Goal: Task Accomplishment & Management: Manage account settings

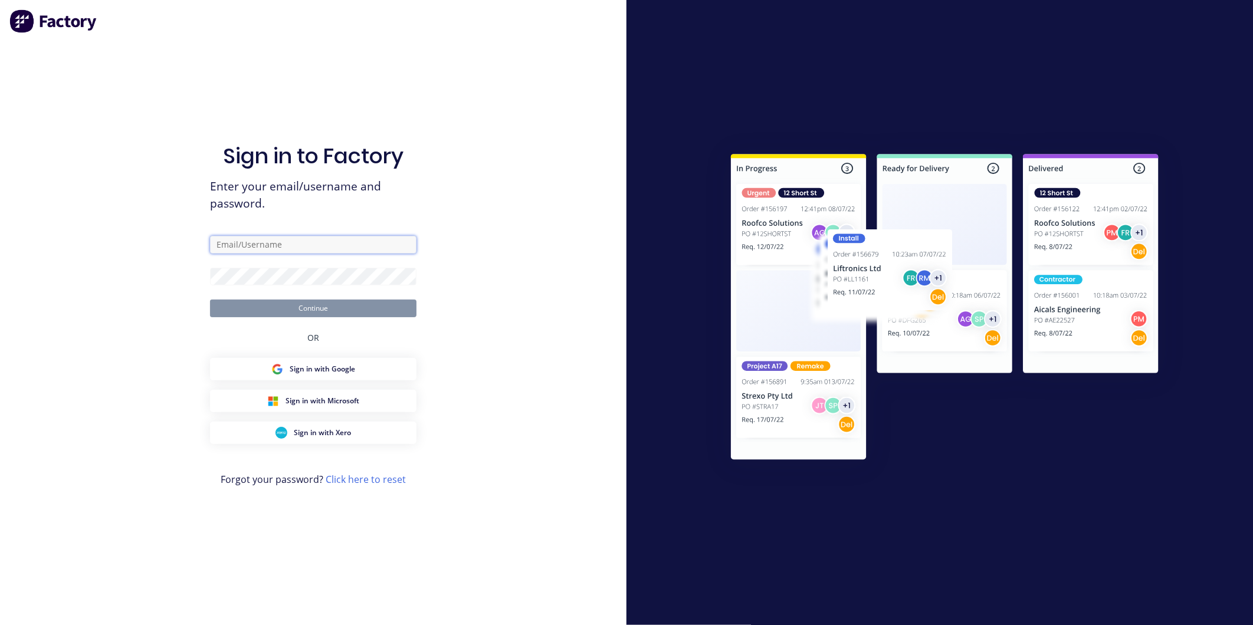
type input "[PERSON_NAME][EMAIL_ADDRESS][DOMAIN_NAME]"
click at [307, 316] on button "Continue" at bounding box center [313, 309] width 206 height 18
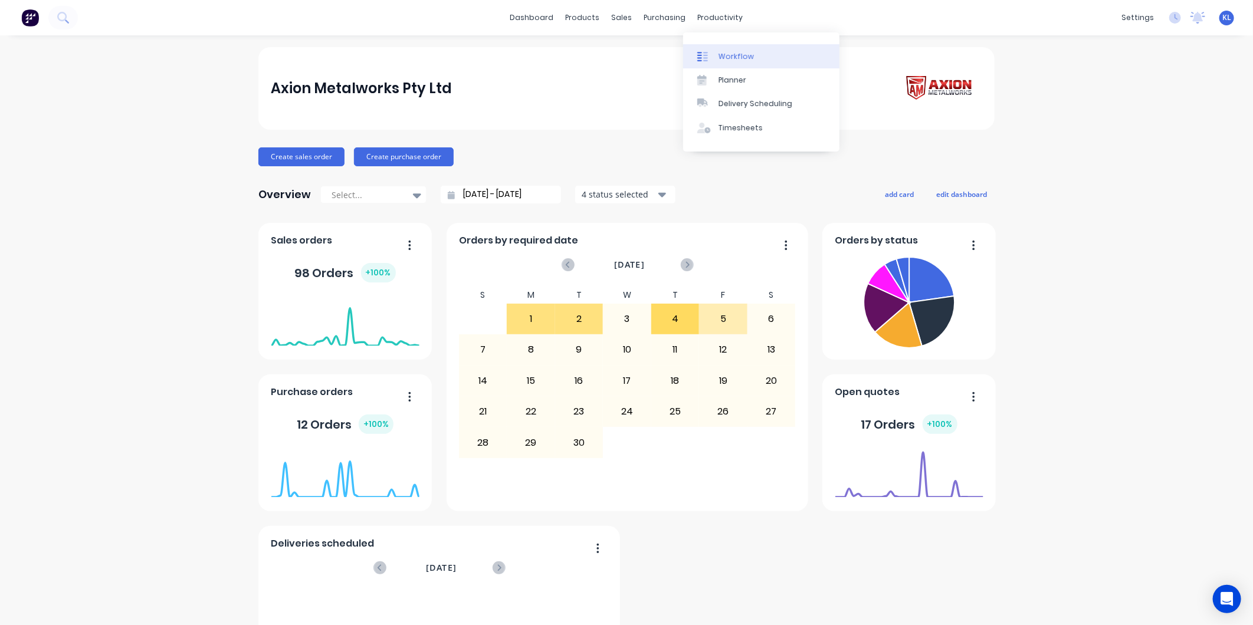
click at [741, 65] on link "Workflow" at bounding box center [761, 56] width 156 height 24
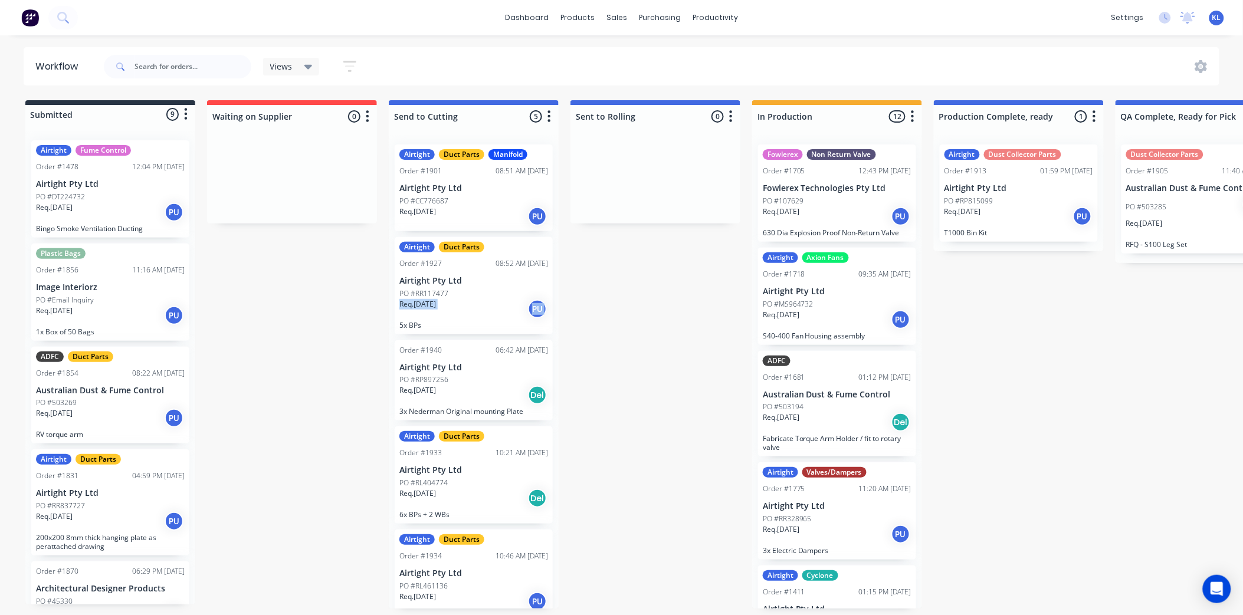
drag, startPoint x: 606, startPoint y: 17, endPoint x: 635, endPoint y: 16, distance: 28.3
click at [606, 17] on div "sales" at bounding box center [616, 18] width 32 height 18
click at [609, 14] on div "sales" at bounding box center [616, 18] width 32 height 18
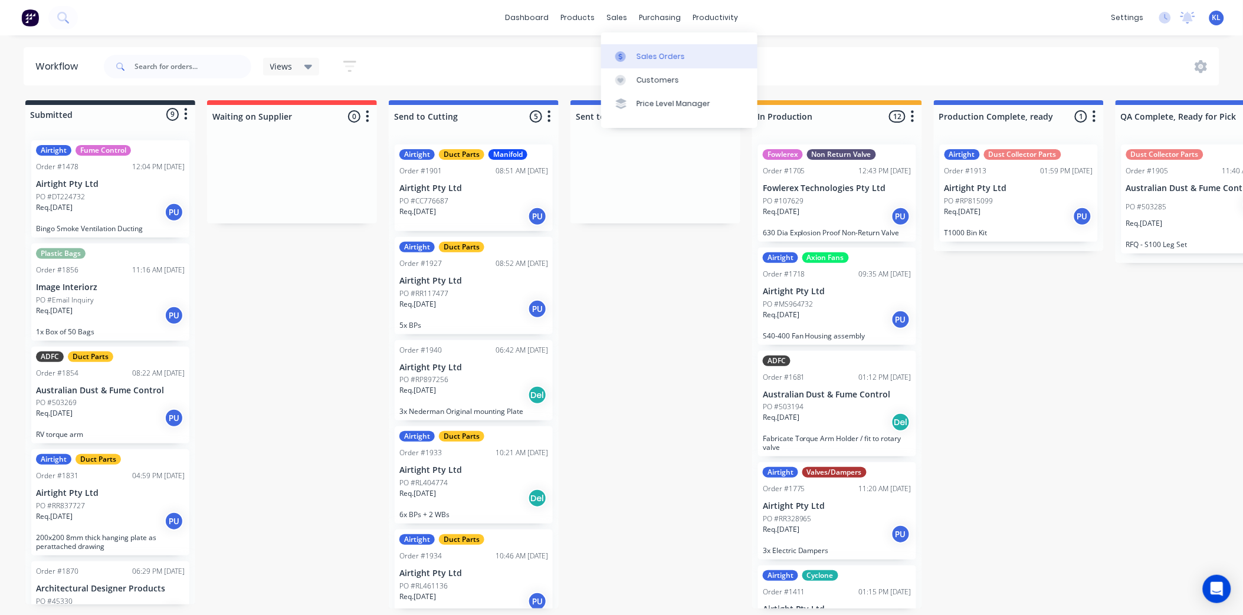
click at [651, 62] on link "Sales Orders" at bounding box center [679, 56] width 156 height 24
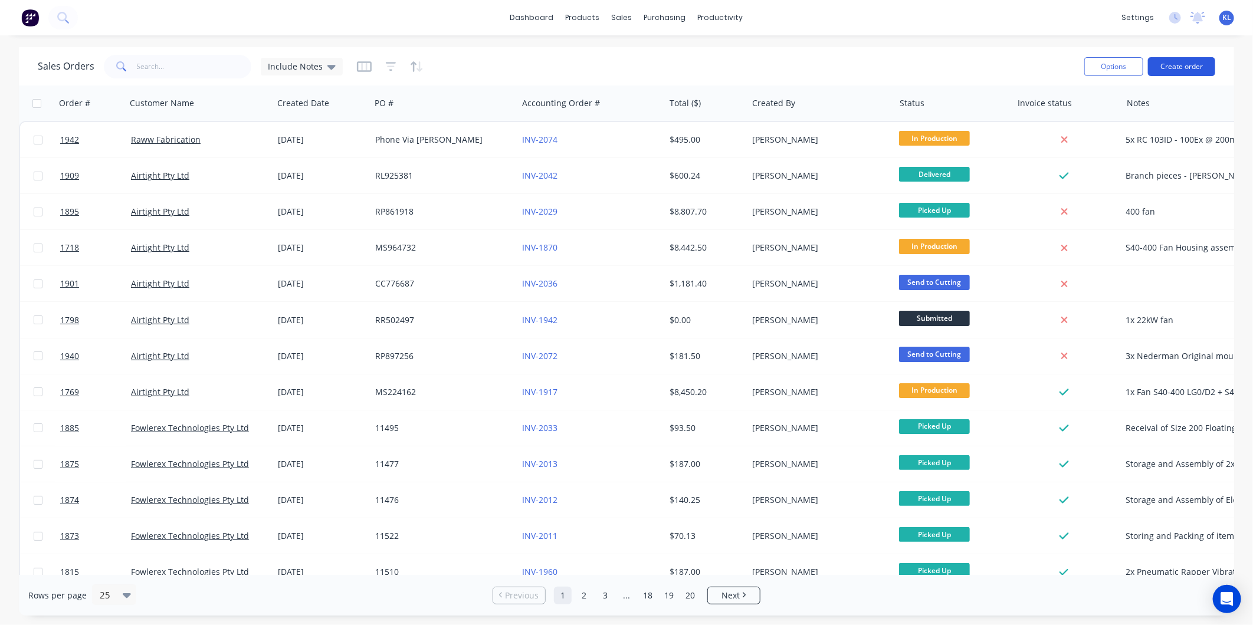
click at [1180, 65] on button "Create order" at bounding box center [1181, 66] width 67 height 19
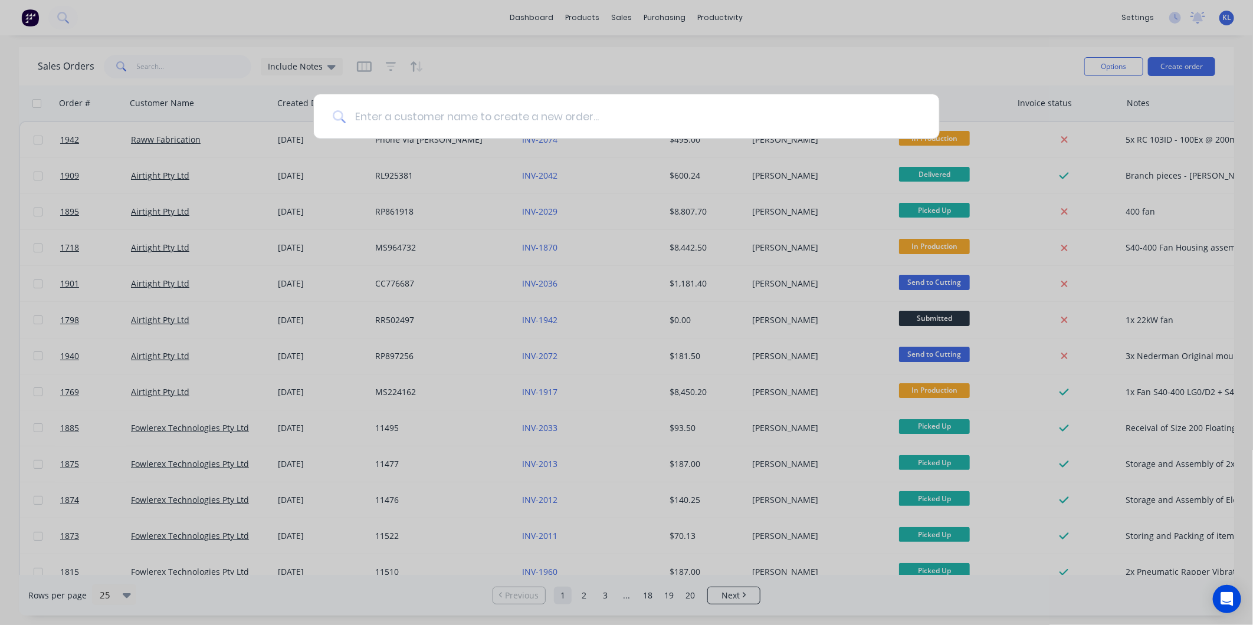
click at [434, 119] on input at bounding box center [633, 116] width 574 height 44
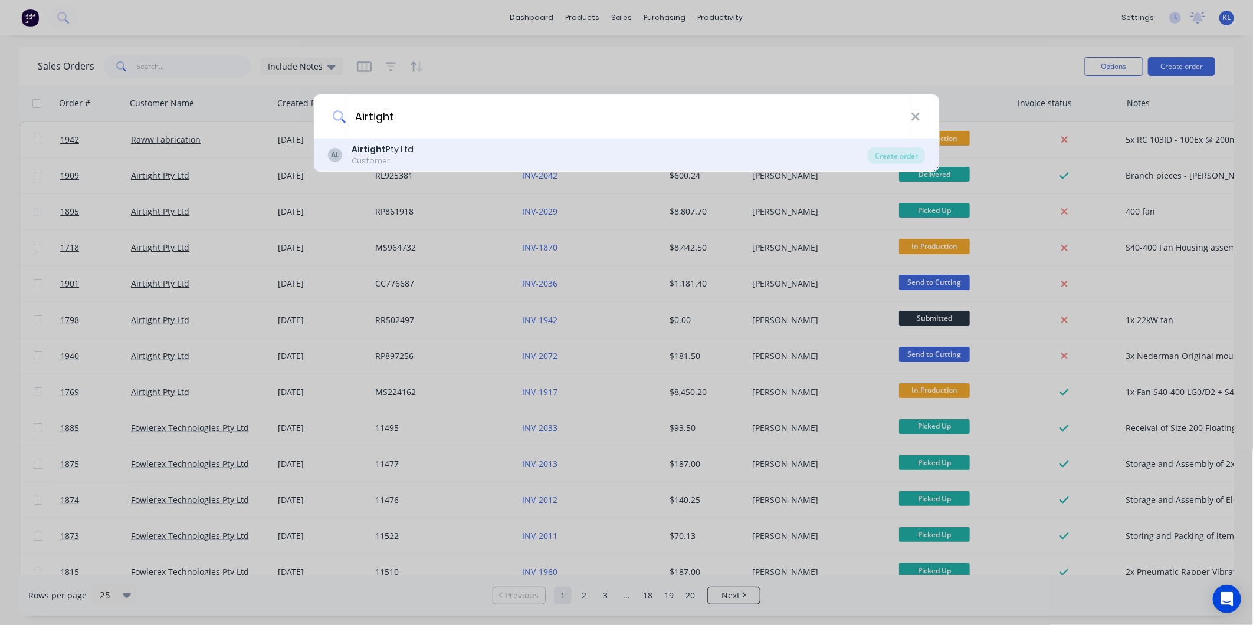
type input "Airtight"
click at [410, 145] on div "Airtight Pty Ltd" at bounding box center [383, 149] width 62 height 12
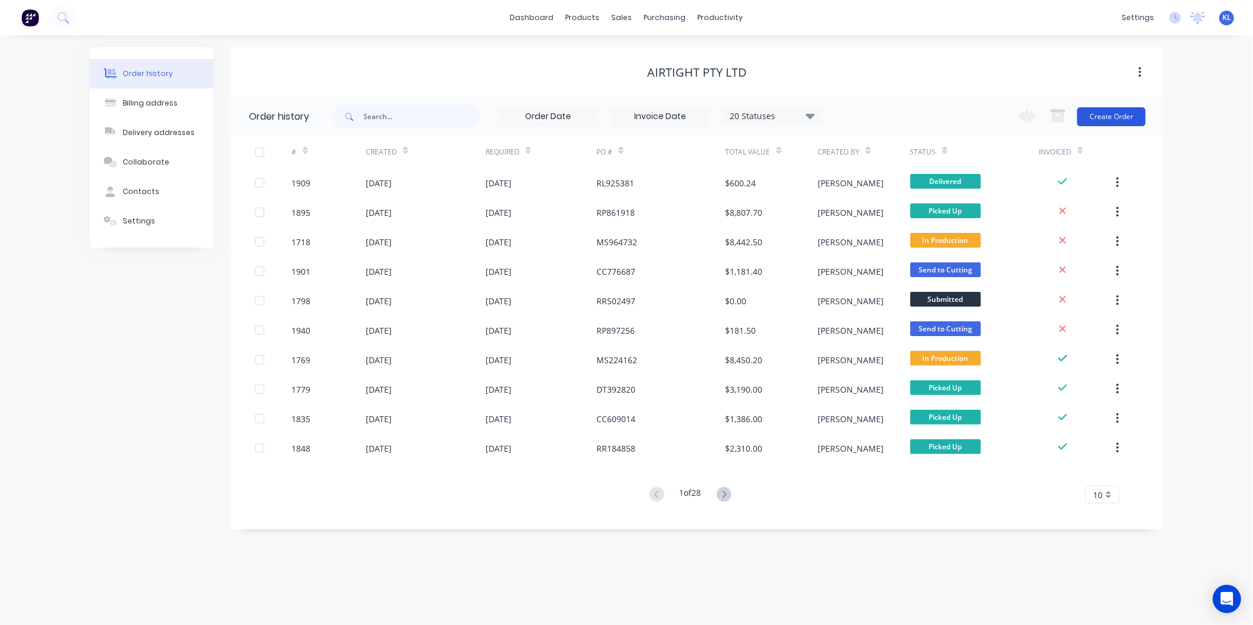
click at [1116, 122] on button "Create Order" at bounding box center [1111, 116] width 68 height 19
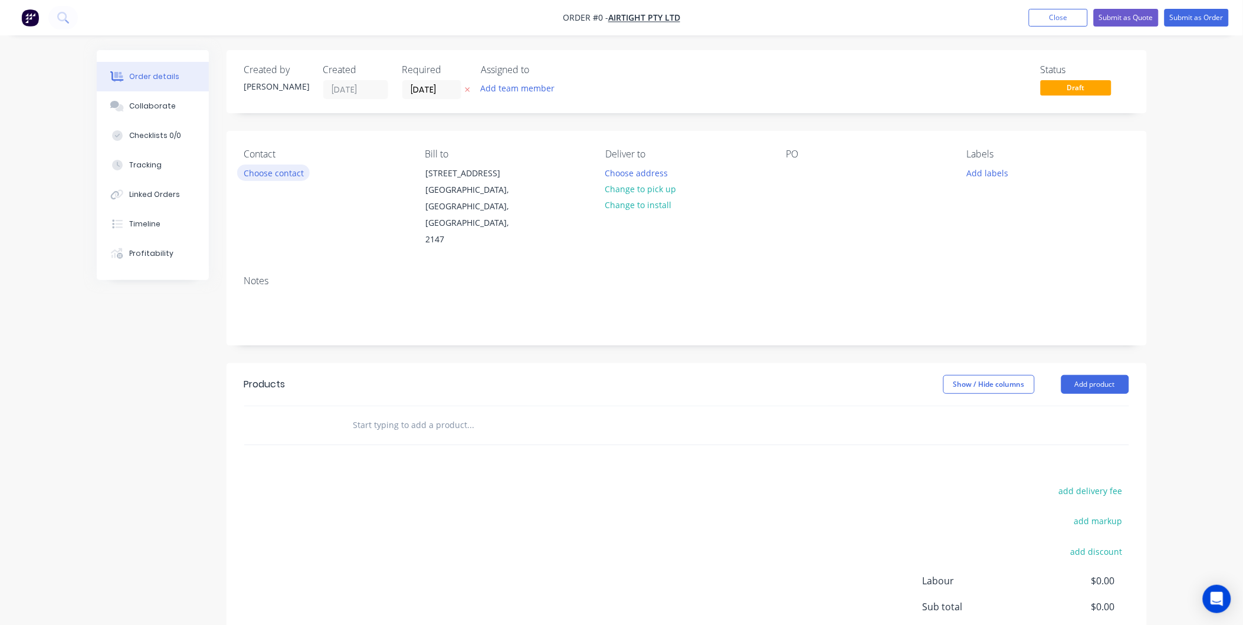
click at [270, 173] on button "Choose contact" at bounding box center [273, 173] width 73 height 16
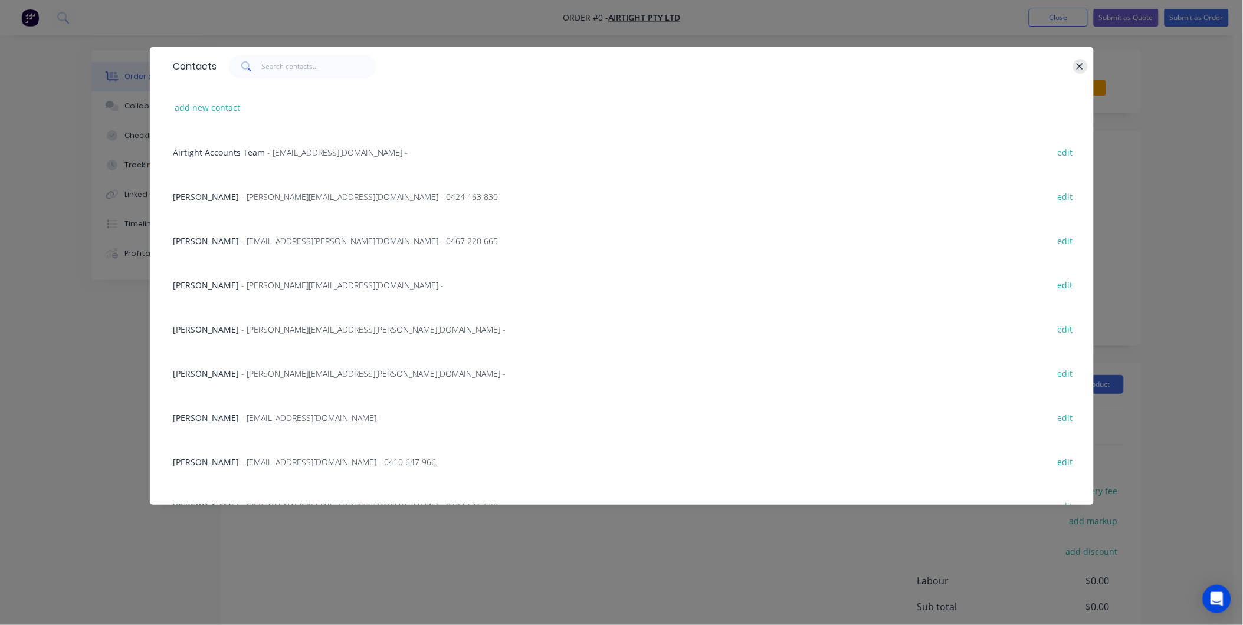
click at [1080, 67] on icon "button" at bounding box center [1080, 66] width 8 height 11
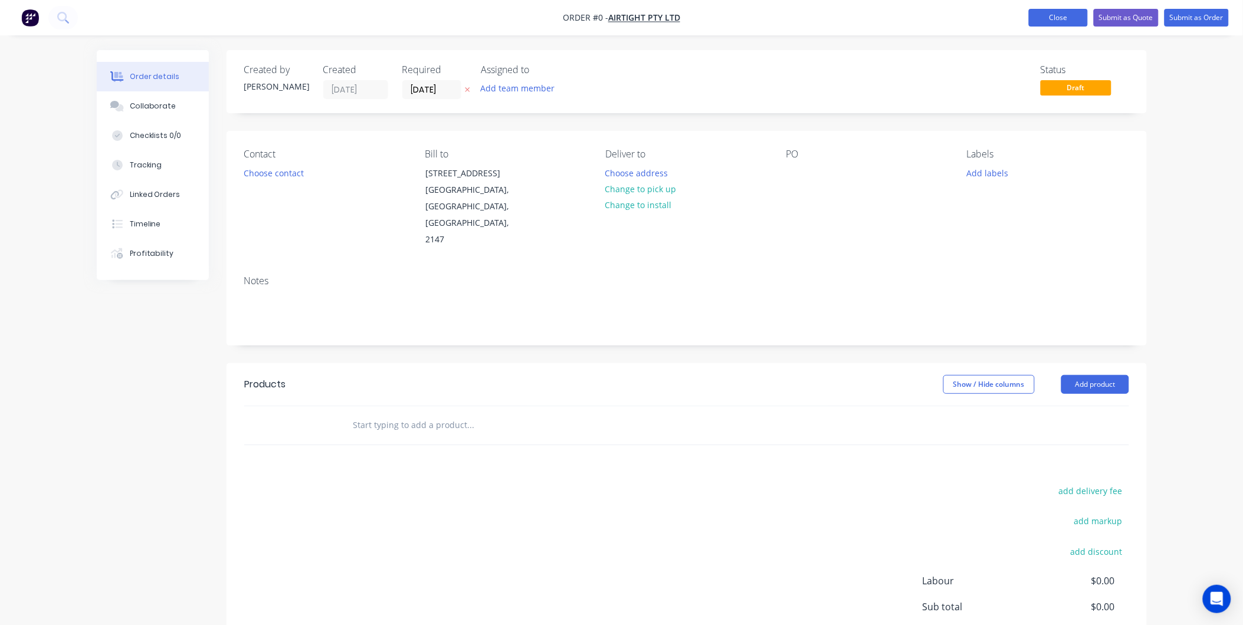
click at [1039, 22] on button "Close" at bounding box center [1058, 18] width 59 height 18
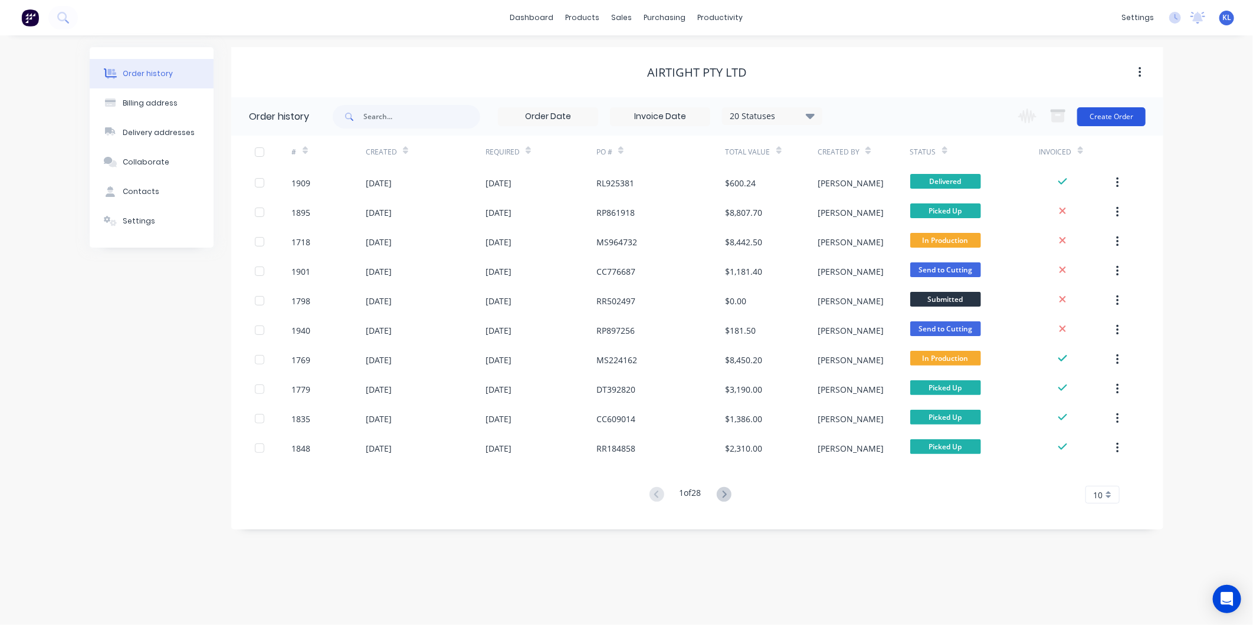
click at [1106, 114] on button "Create Order" at bounding box center [1111, 116] width 68 height 19
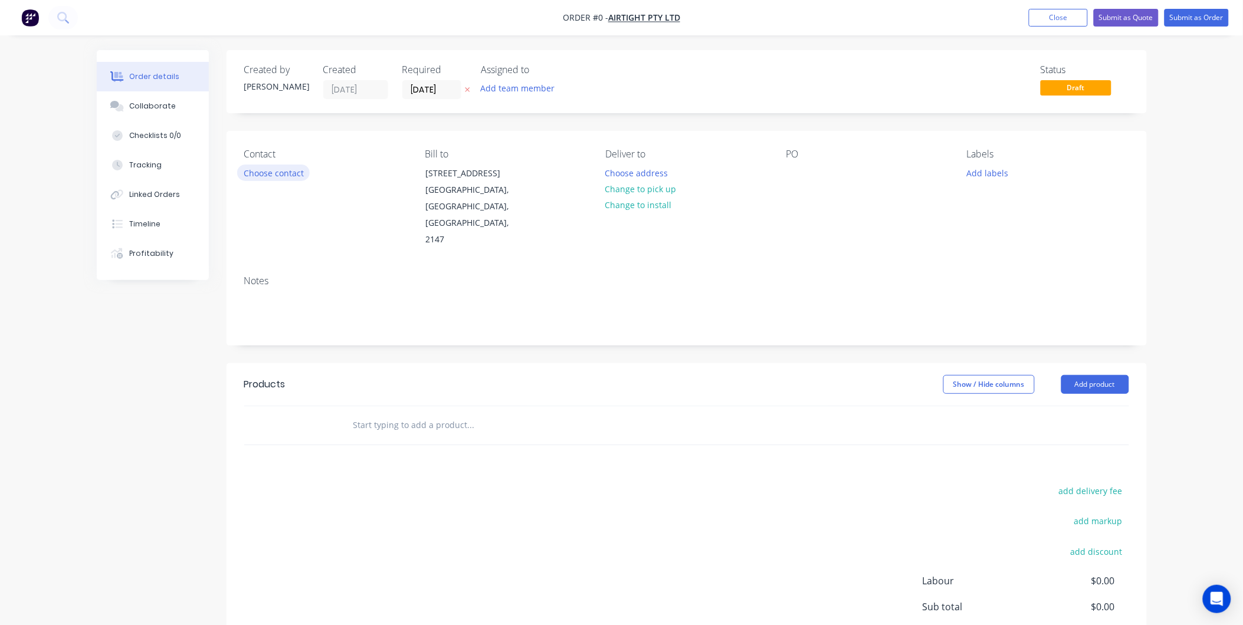
click at [268, 178] on button "Choose contact" at bounding box center [273, 173] width 73 height 16
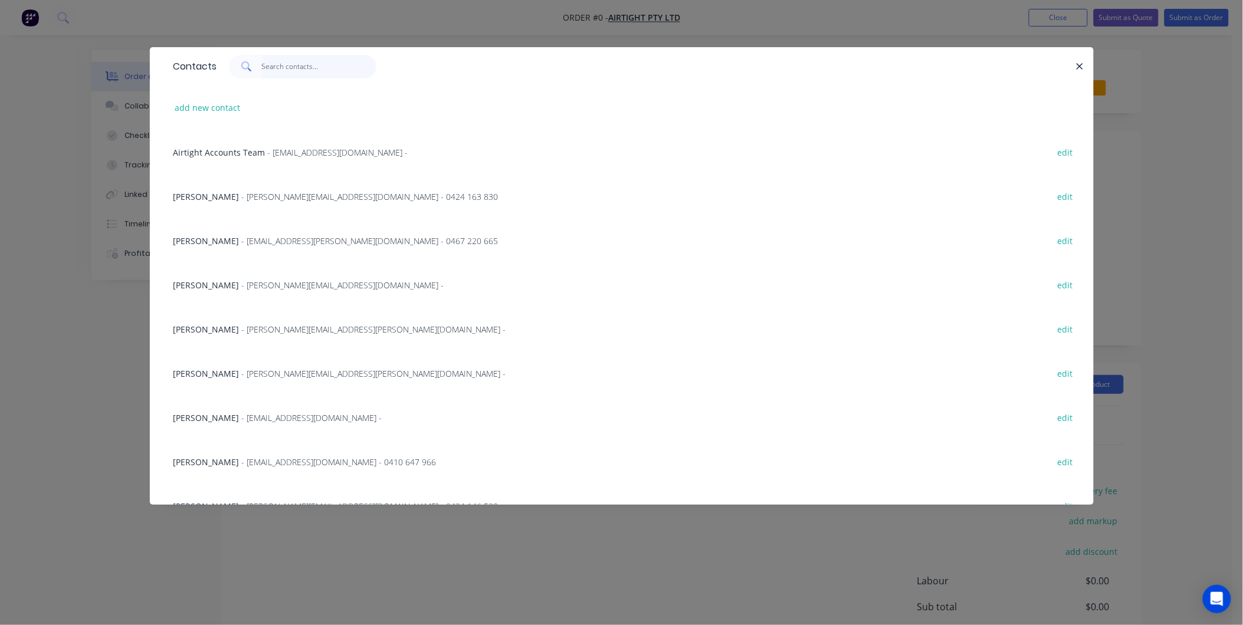
click at [316, 63] on input "text" at bounding box center [318, 67] width 115 height 24
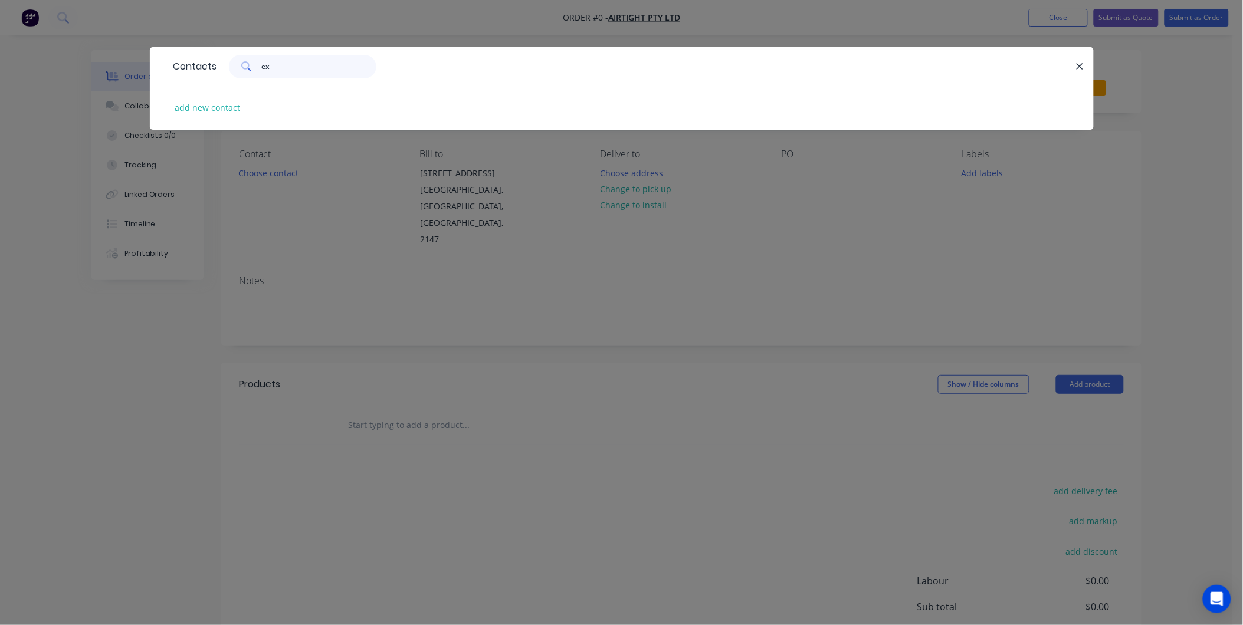
type input "e"
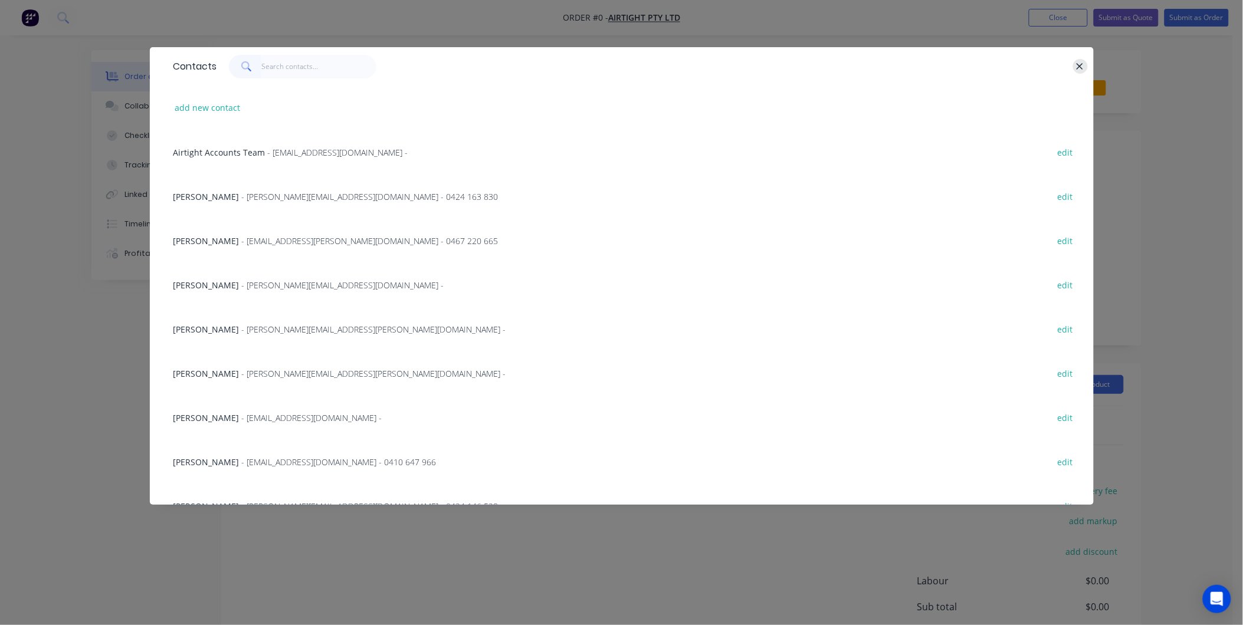
click at [1076, 68] on button "button" at bounding box center [1080, 66] width 15 height 15
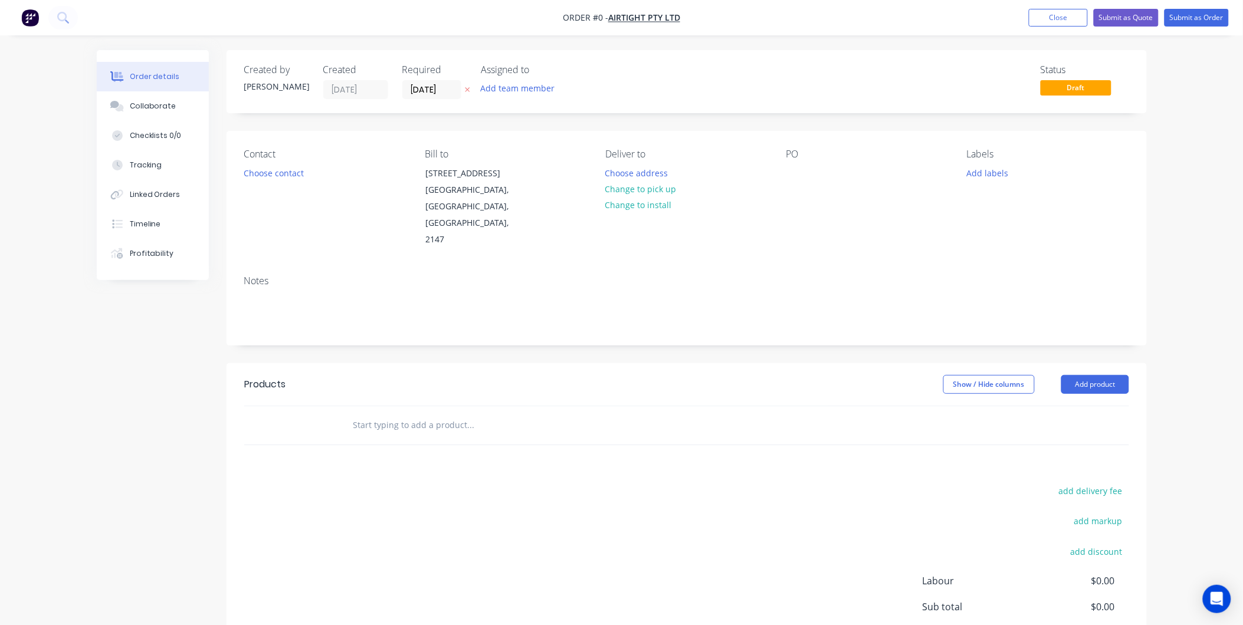
click at [1059, 33] on nav "Order #0 - Airtight Pty Ltd Add product Close Submit as Quote Submit as Order" at bounding box center [621, 17] width 1243 height 35
click at [1056, 21] on button "Close" at bounding box center [1058, 18] width 59 height 18
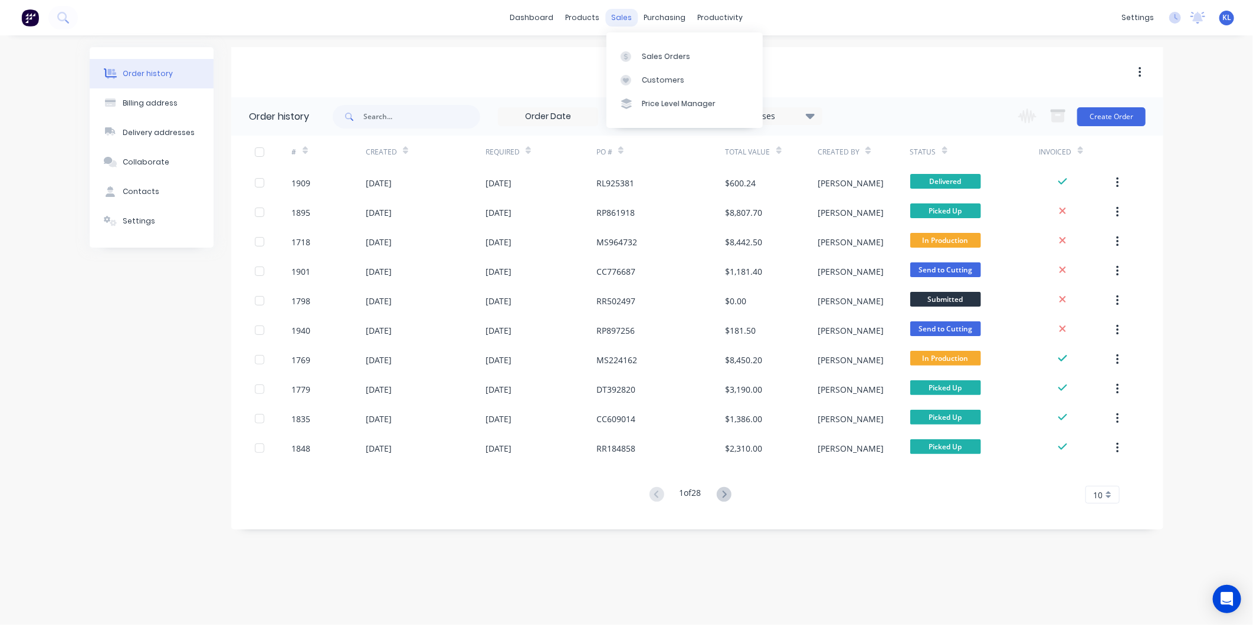
drag, startPoint x: 602, startPoint y: 8, endPoint x: 616, endPoint y: 15, distance: 15.6
click at [602, 8] on div "dashboard products sales purchasing productivity dashboard products Product Cat…" at bounding box center [626, 17] width 1253 height 35
click at [616, 15] on div "sales" at bounding box center [622, 18] width 32 height 18
click at [658, 56] on div "Sales Orders" at bounding box center [666, 56] width 48 height 11
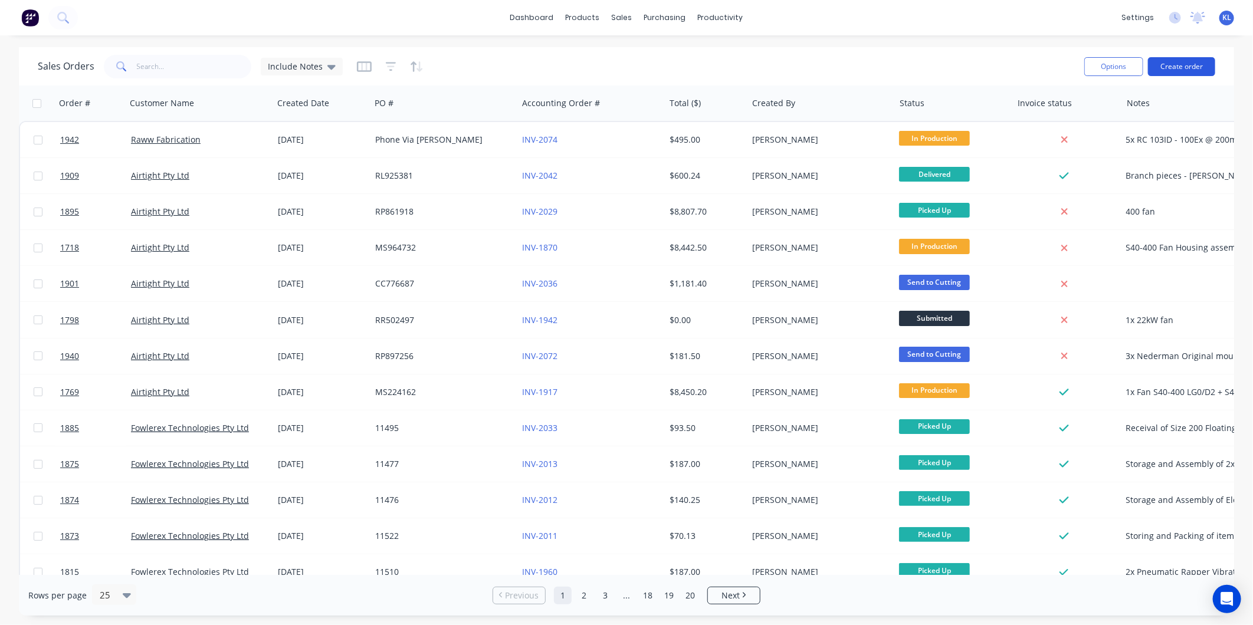
click at [1174, 71] on button "Create order" at bounding box center [1181, 66] width 67 height 19
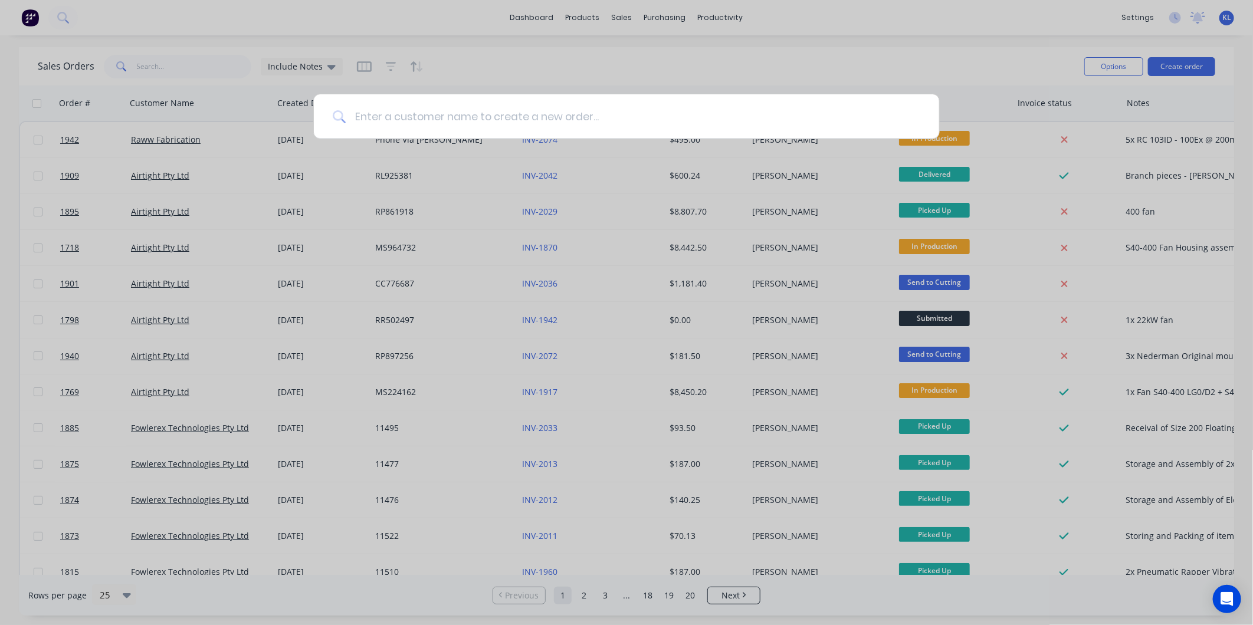
click at [600, 116] on input at bounding box center [633, 116] width 574 height 44
type input "eximo"
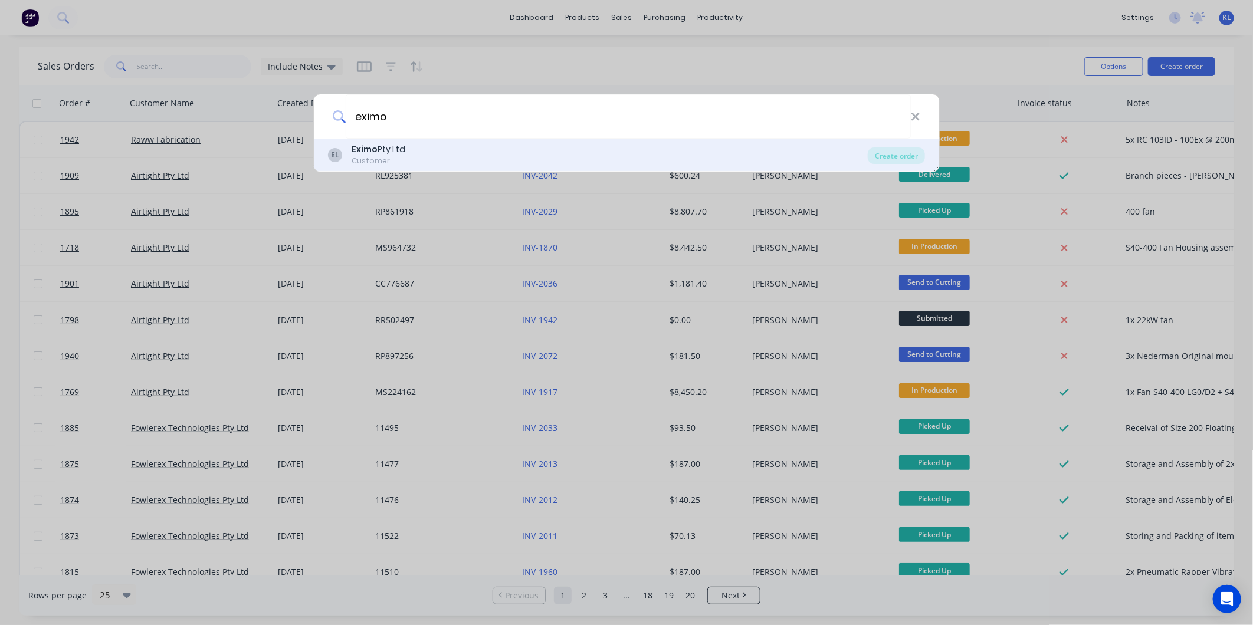
click at [447, 162] on div "EL Eximo Pty Ltd Customer" at bounding box center [598, 154] width 540 height 23
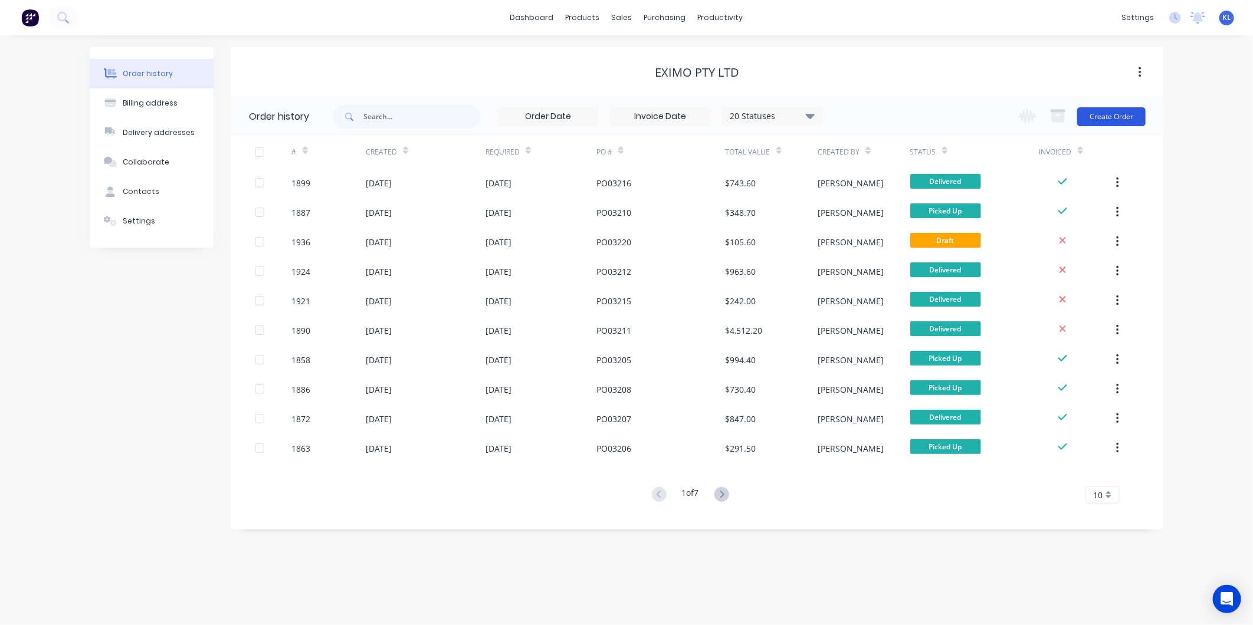
click at [1131, 120] on button "Create Order" at bounding box center [1111, 116] width 68 height 19
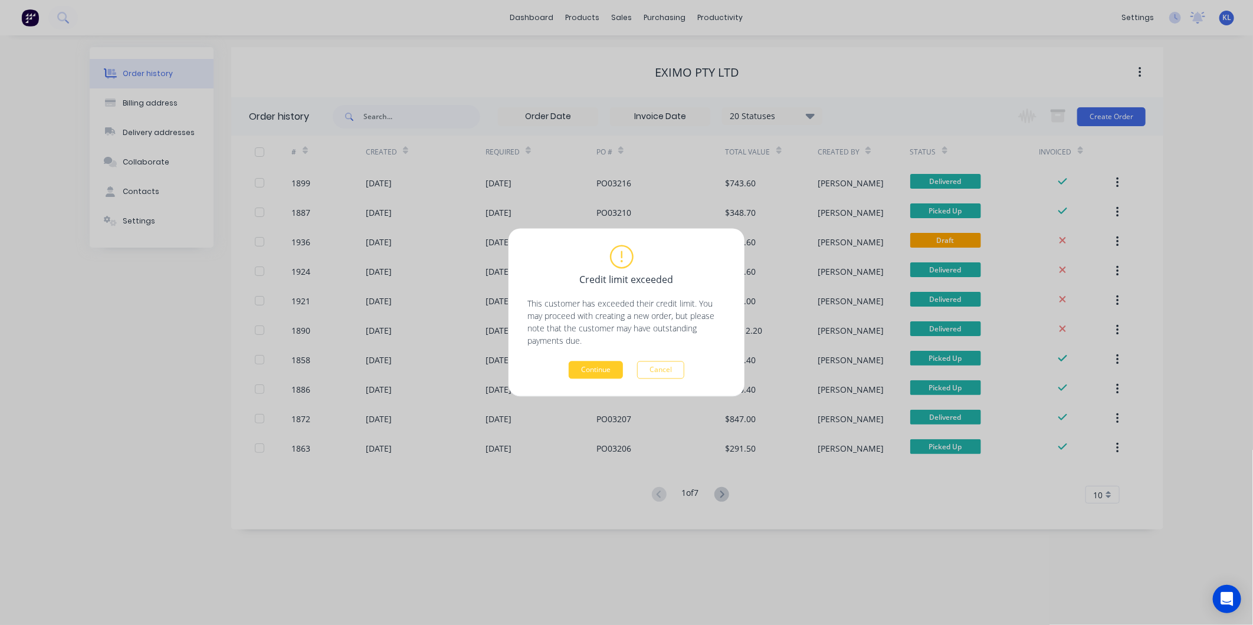
click at [597, 367] on button "Continue" at bounding box center [596, 371] width 54 height 18
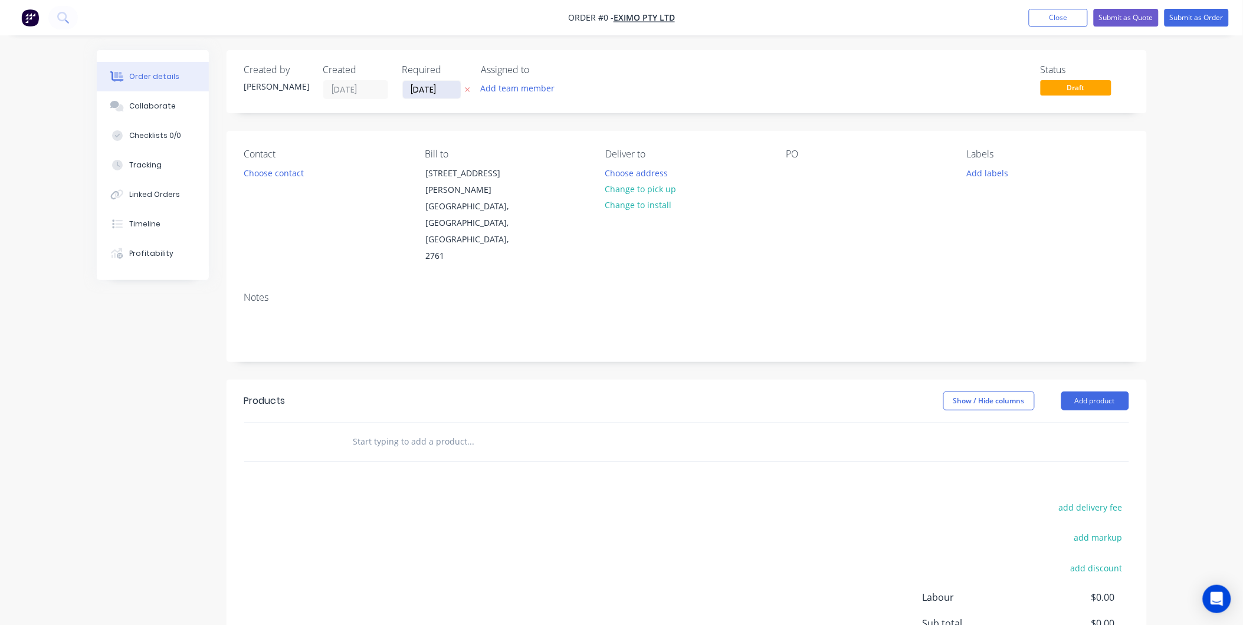
click at [421, 87] on input "02/09/25" at bounding box center [432, 90] width 58 height 18
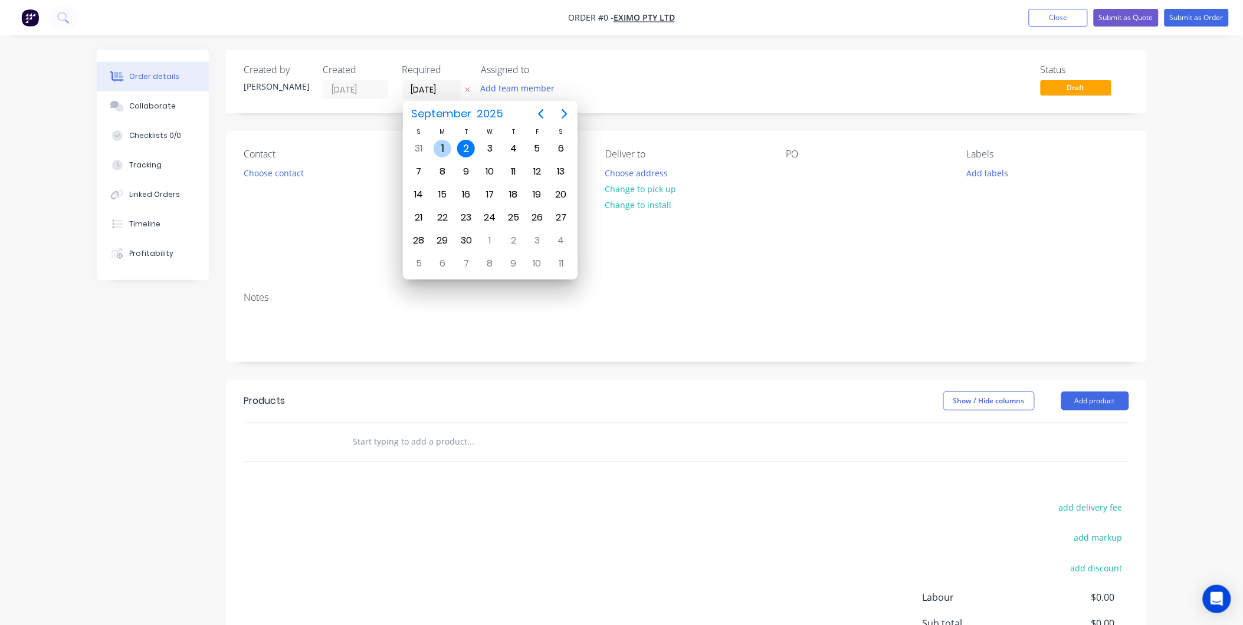
click at [445, 139] on div "Sep 1" at bounding box center [443, 148] width 24 height 22
type input "[DATE]"
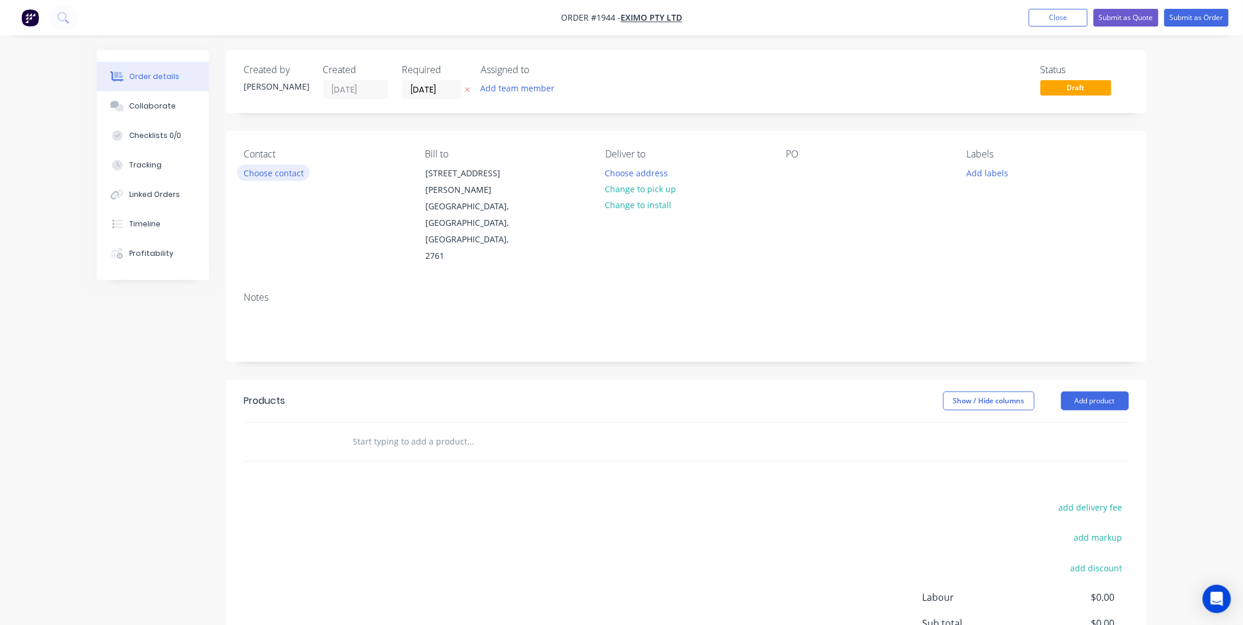
click at [295, 175] on button "Choose contact" at bounding box center [273, 173] width 73 height 16
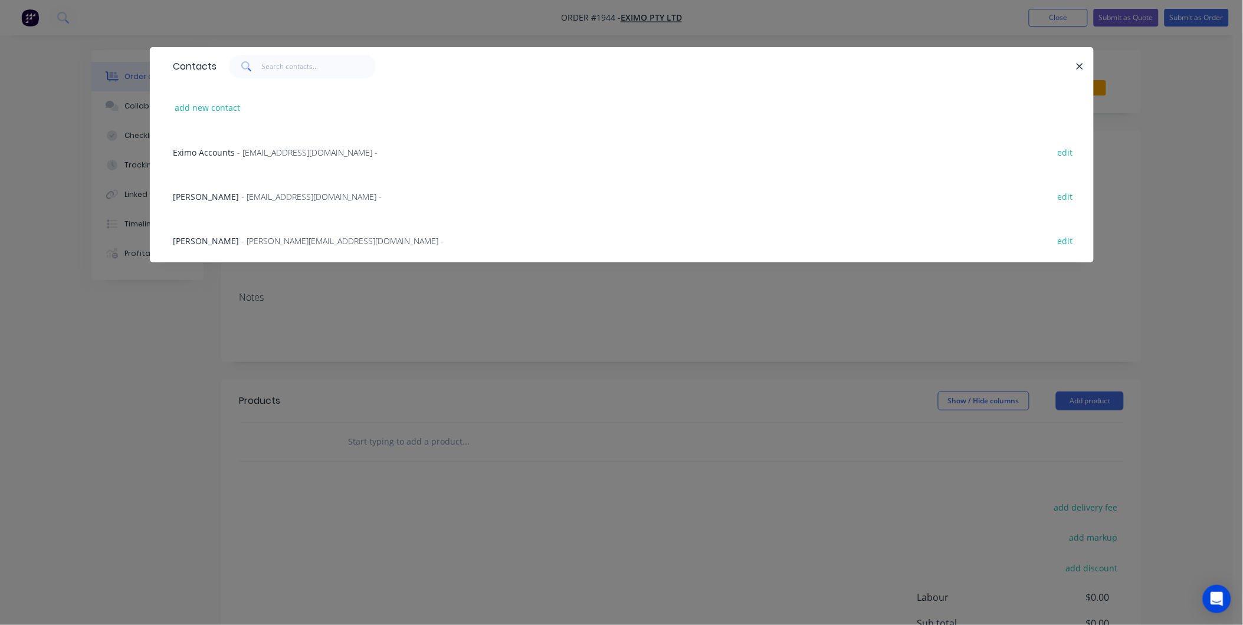
click at [219, 151] on span "Eximo Accounts" at bounding box center [204, 152] width 62 height 11
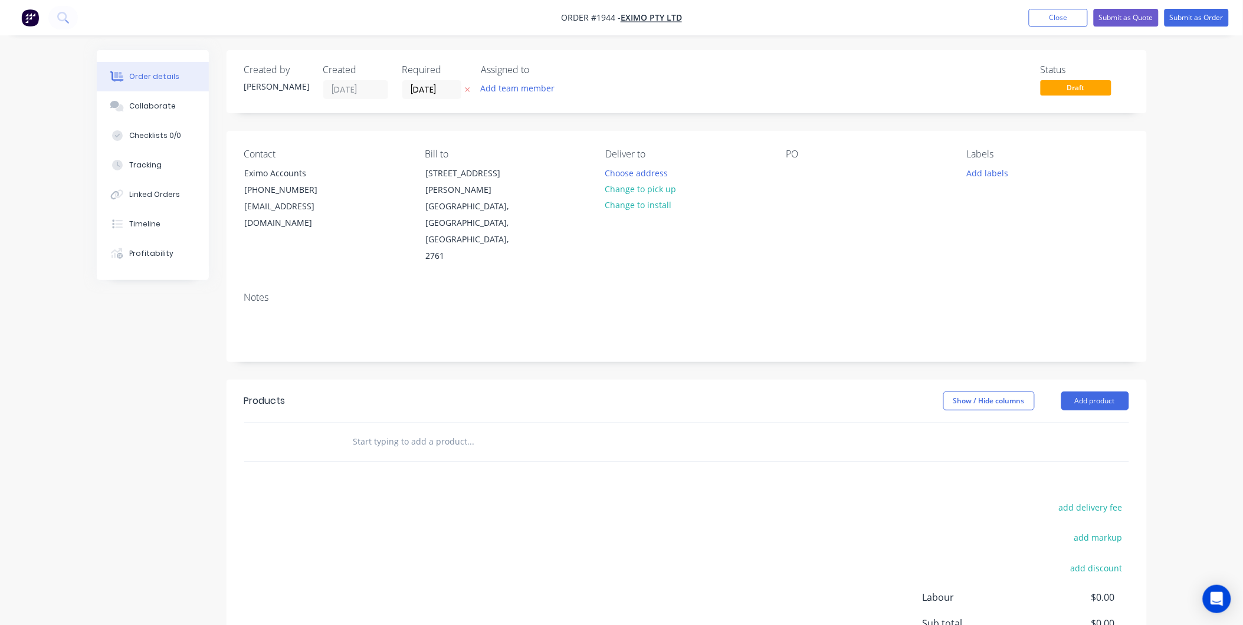
drag, startPoint x: 648, startPoint y: 186, endPoint x: 676, endPoint y: 172, distance: 31.7
click at [674, 160] on div "Deliver to" at bounding box center [686, 154] width 162 height 11
click at [656, 191] on button "Change to pick up" at bounding box center [641, 189] width 84 height 16
click at [784, 186] on div "Contact Eximo Accounts (02) 9677 2366 accounts@eximo.com.au Bill to 2/1 Glenden…" at bounding box center [686, 207] width 920 height 152
click at [788, 174] on div at bounding box center [795, 173] width 19 height 17
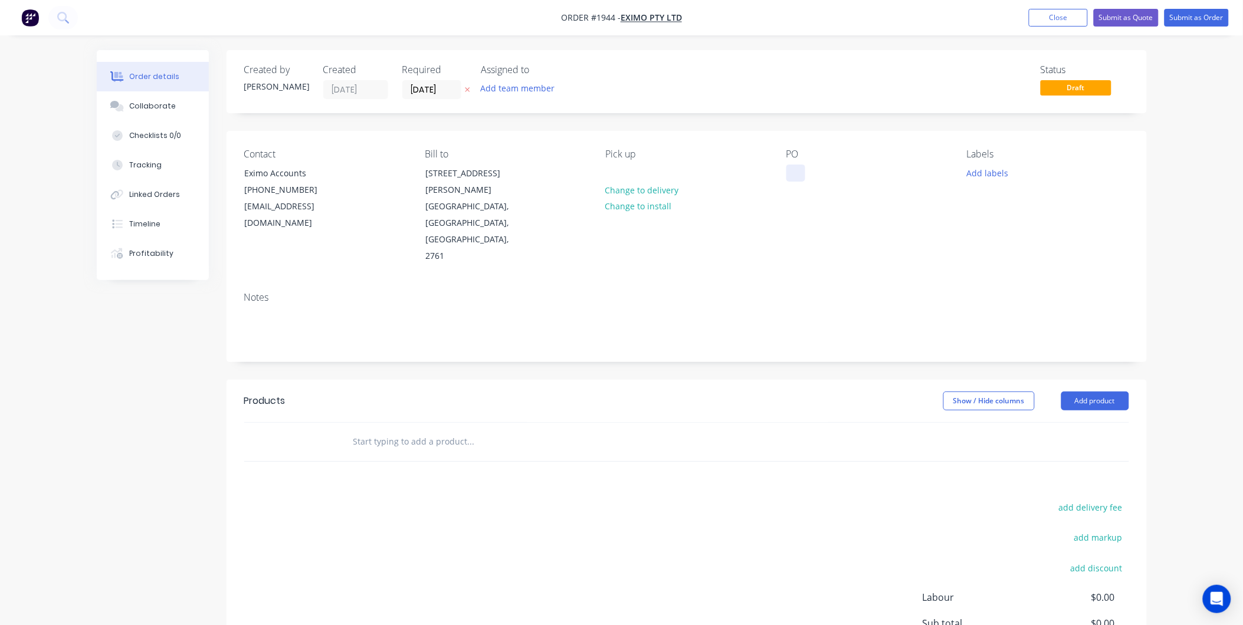
click at [794, 169] on div at bounding box center [795, 173] width 19 height 17
click at [794, 178] on div at bounding box center [795, 173] width 19 height 17
paste div
click at [989, 172] on button "Add labels" at bounding box center [987, 173] width 54 height 16
click at [1022, 205] on input "text" at bounding box center [1064, 208] width 123 height 24
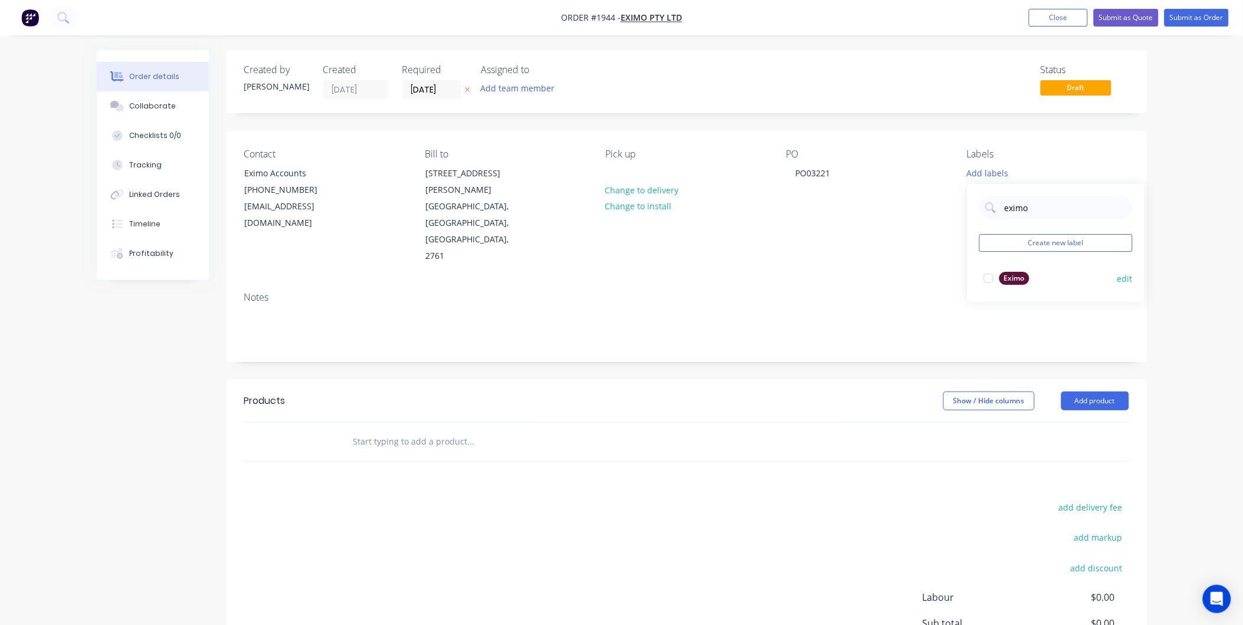
type input "eximo"
click at [1011, 280] on div "Eximo" at bounding box center [1014, 278] width 30 height 13
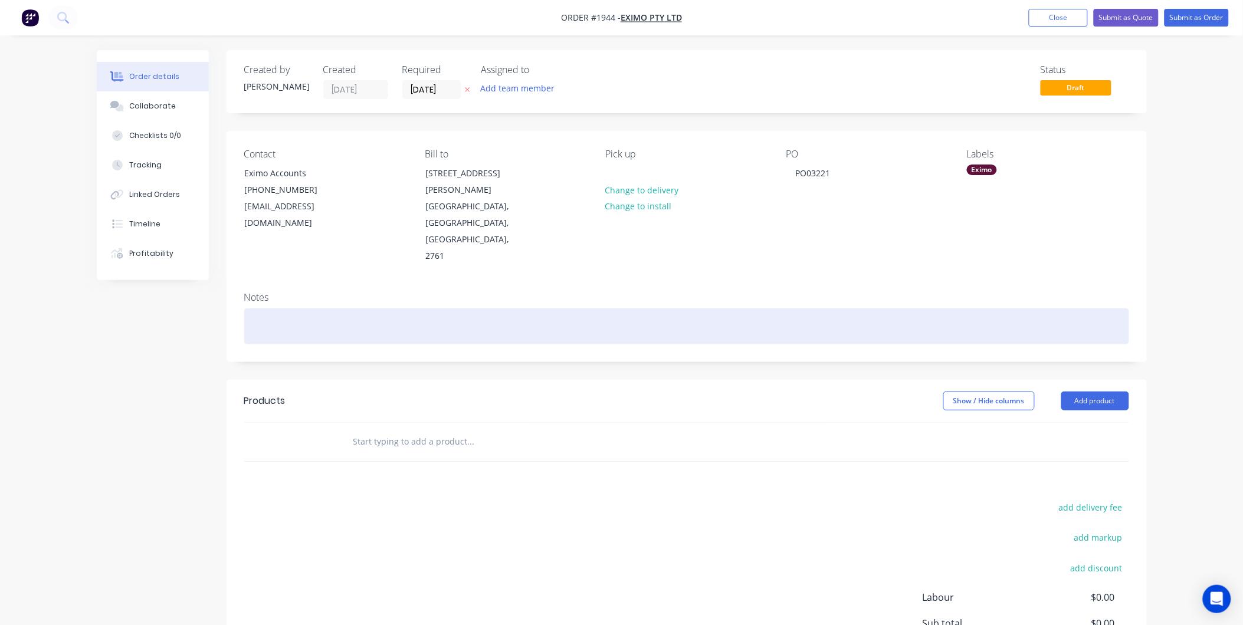
click at [638, 308] on div at bounding box center [686, 326] width 885 height 36
click at [331, 308] on div at bounding box center [686, 326] width 885 height 36
click at [317, 308] on div at bounding box center [686, 326] width 885 height 36
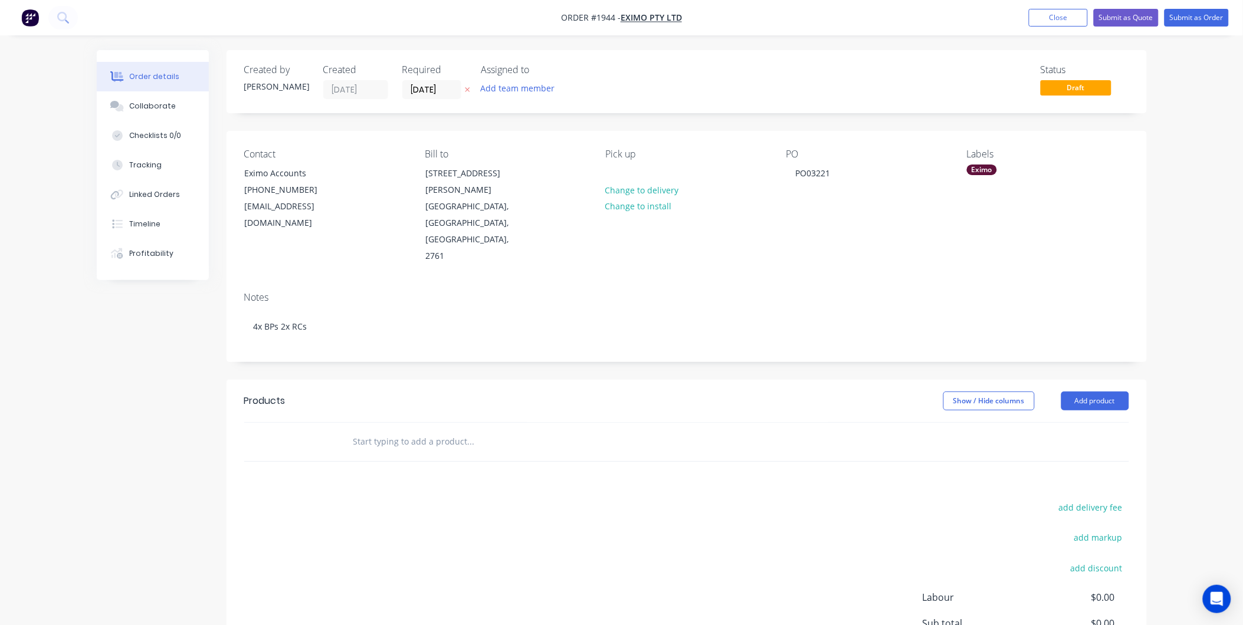
click at [396, 430] on input "text" at bounding box center [471, 442] width 236 height 24
click at [1105, 392] on button "Add product" at bounding box center [1095, 401] width 68 height 19
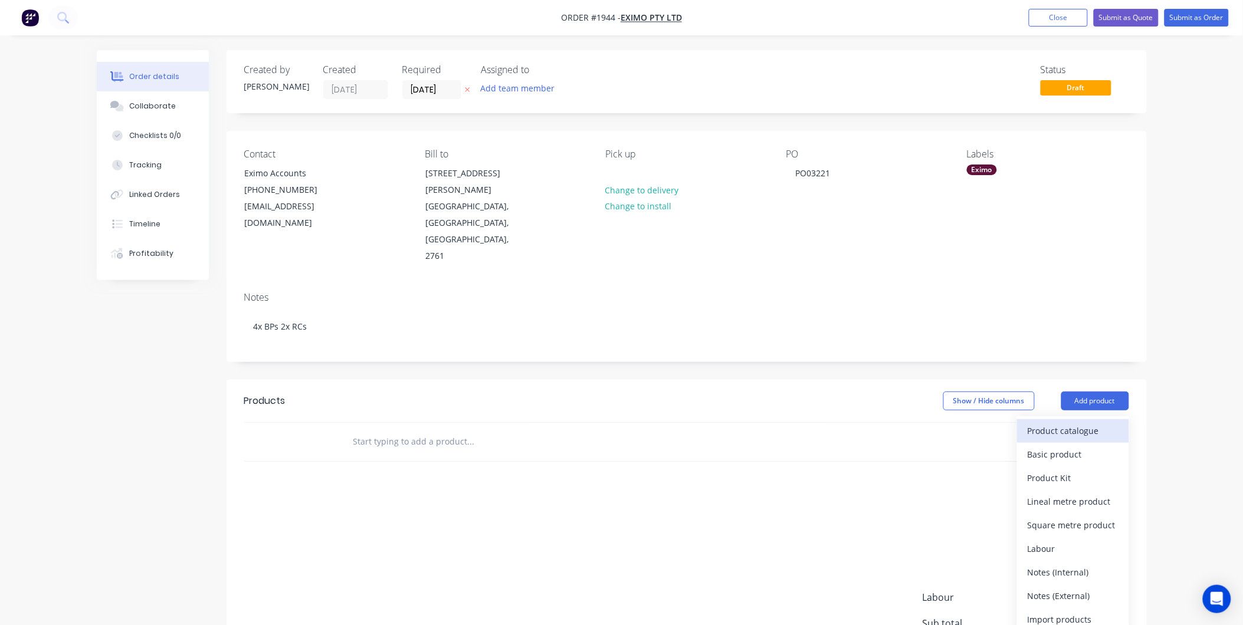
click at [1058, 422] on div "Product catalogue" at bounding box center [1072, 430] width 91 height 17
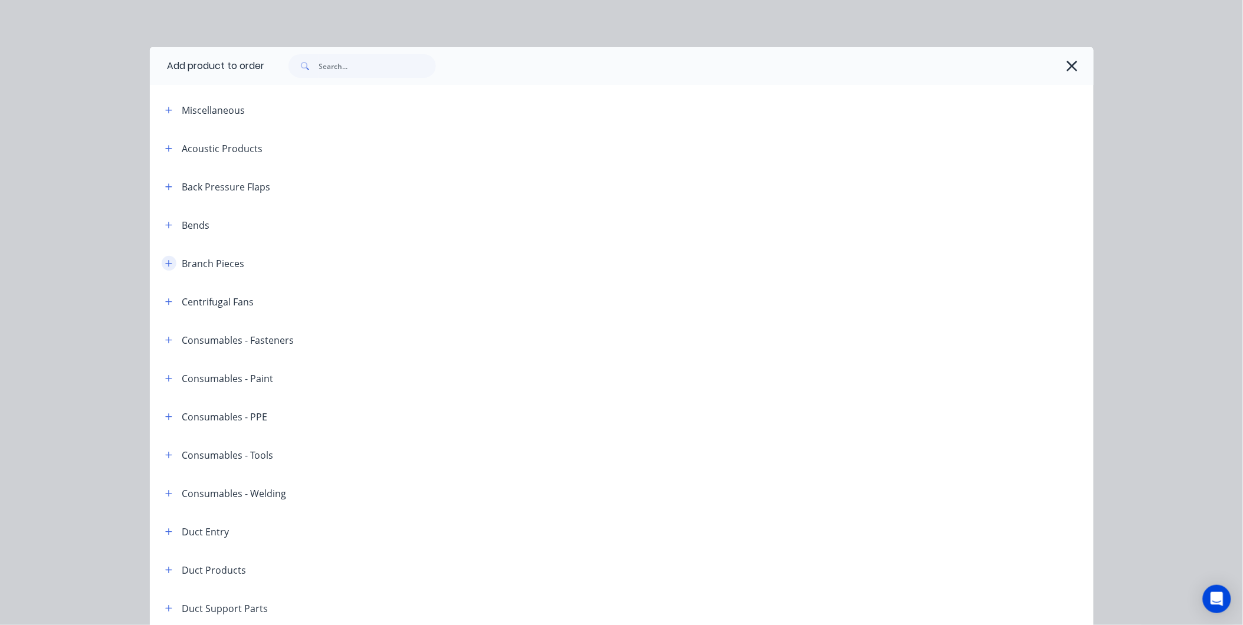
click at [165, 261] on icon "button" at bounding box center [168, 264] width 7 height 8
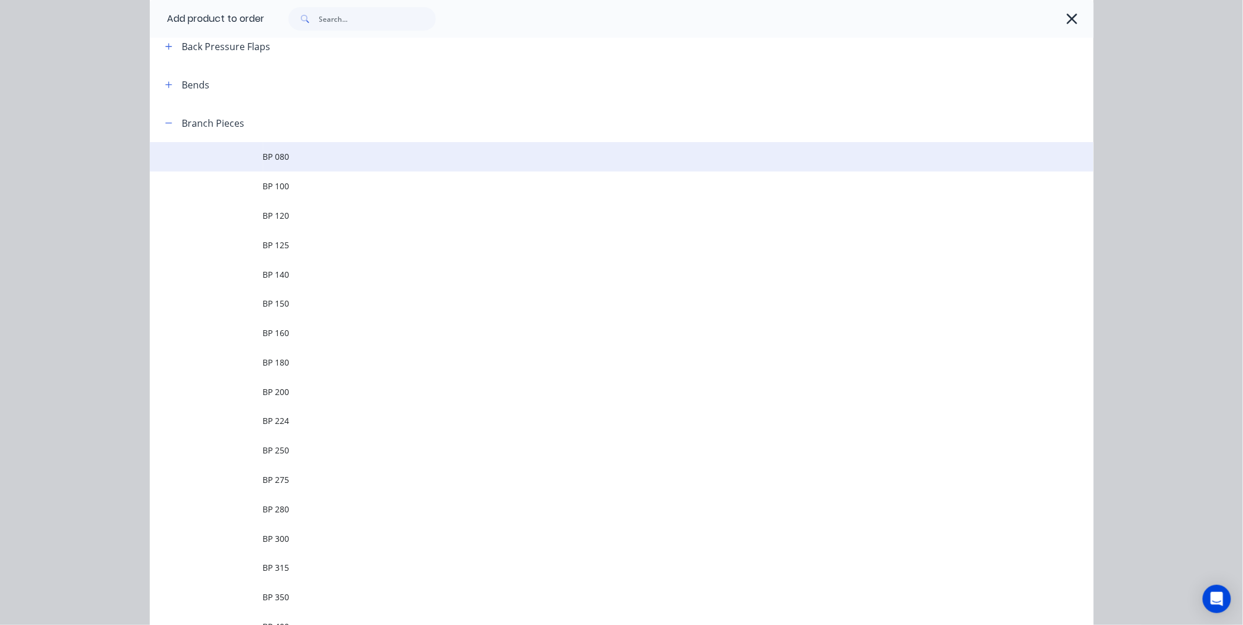
scroll to position [393, 0]
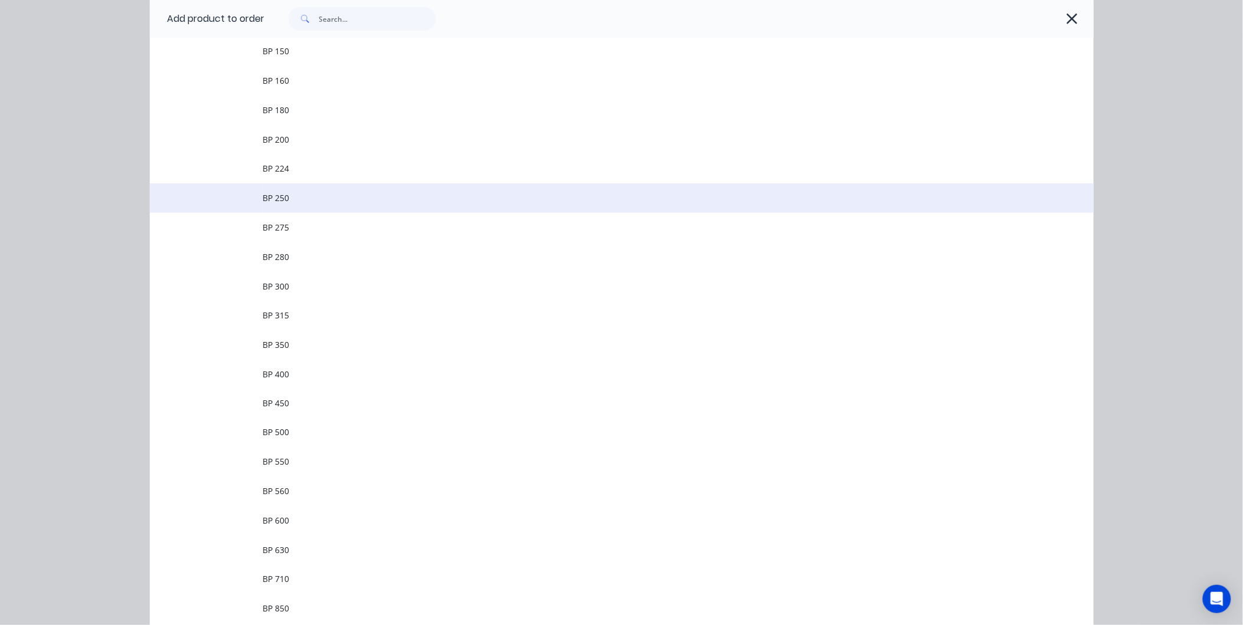
click at [308, 201] on span "BP 250" at bounding box center [595, 198] width 664 height 12
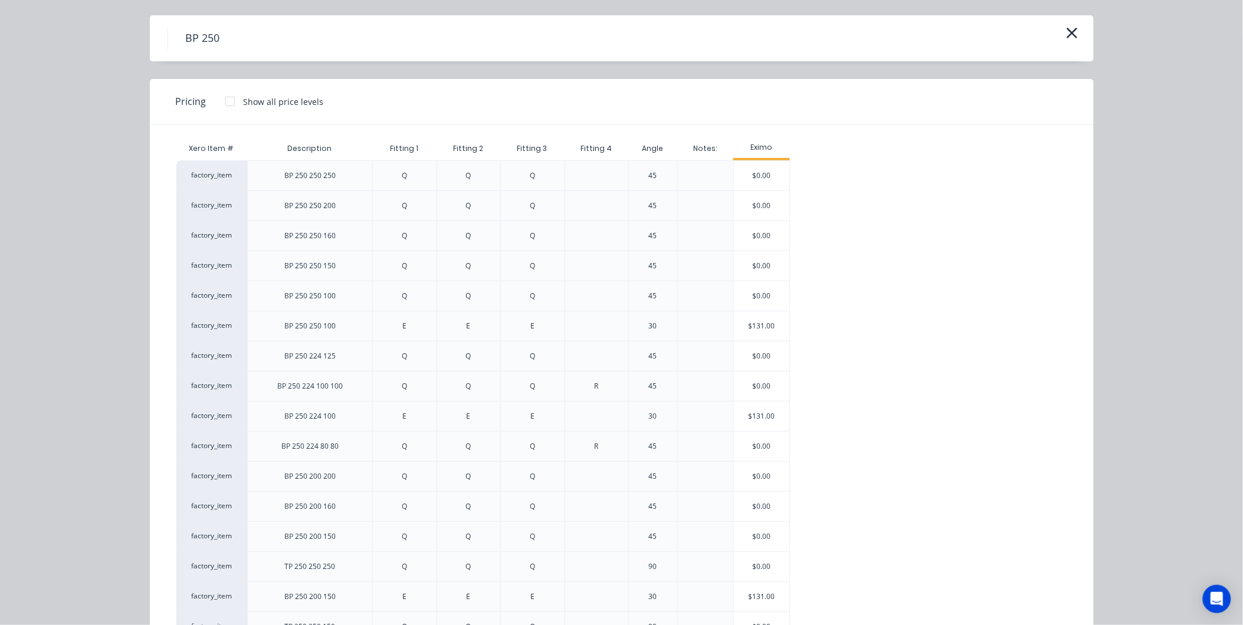
scroll to position [0, 0]
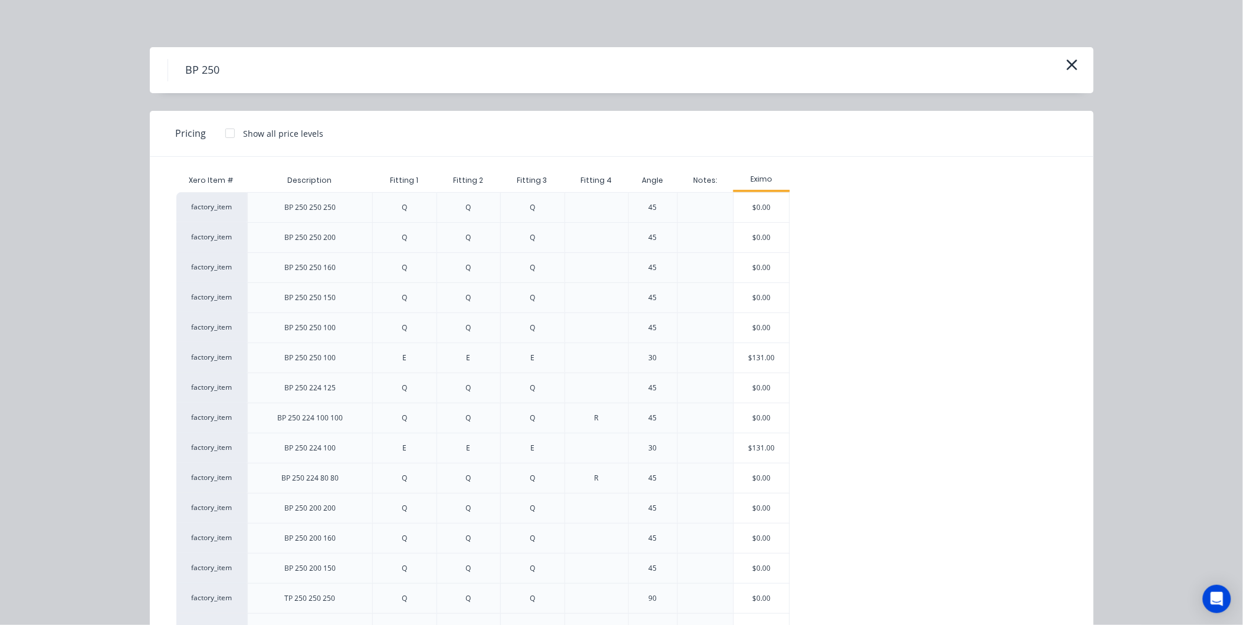
click at [1075, 57] on div "BP 250" at bounding box center [622, 70] width 944 height 46
click at [1072, 57] on icon "button" at bounding box center [1072, 65] width 12 height 17
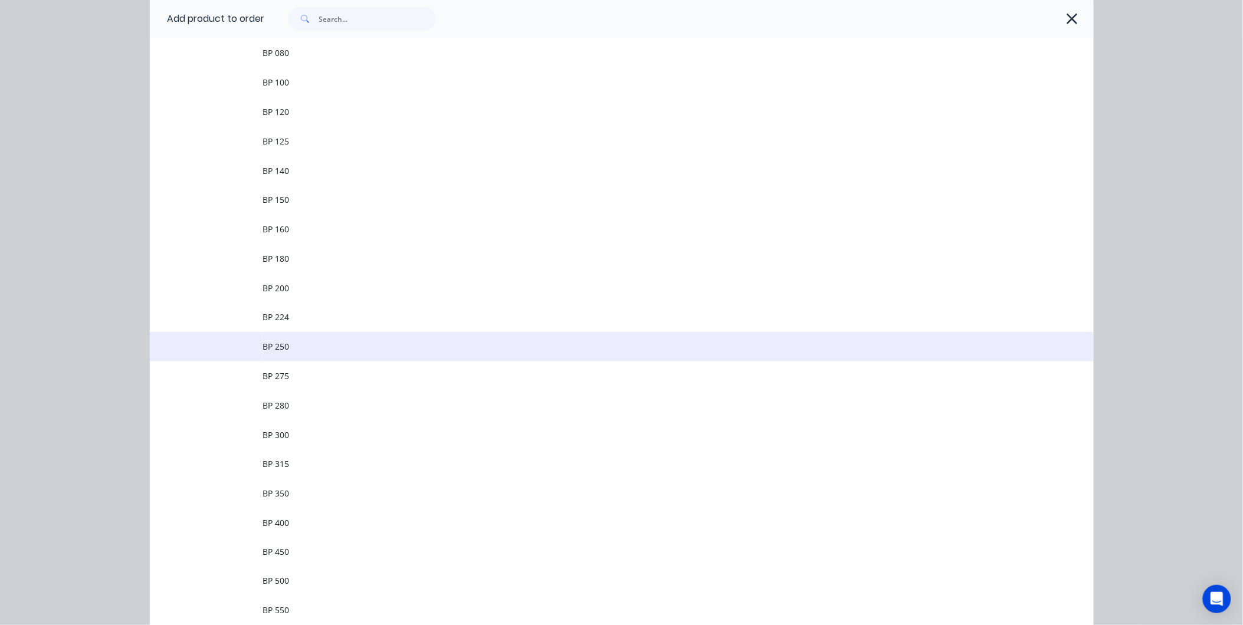
click at [287, 334] on td "BP 250" at bounding box center [678, 346] width 830 height 29
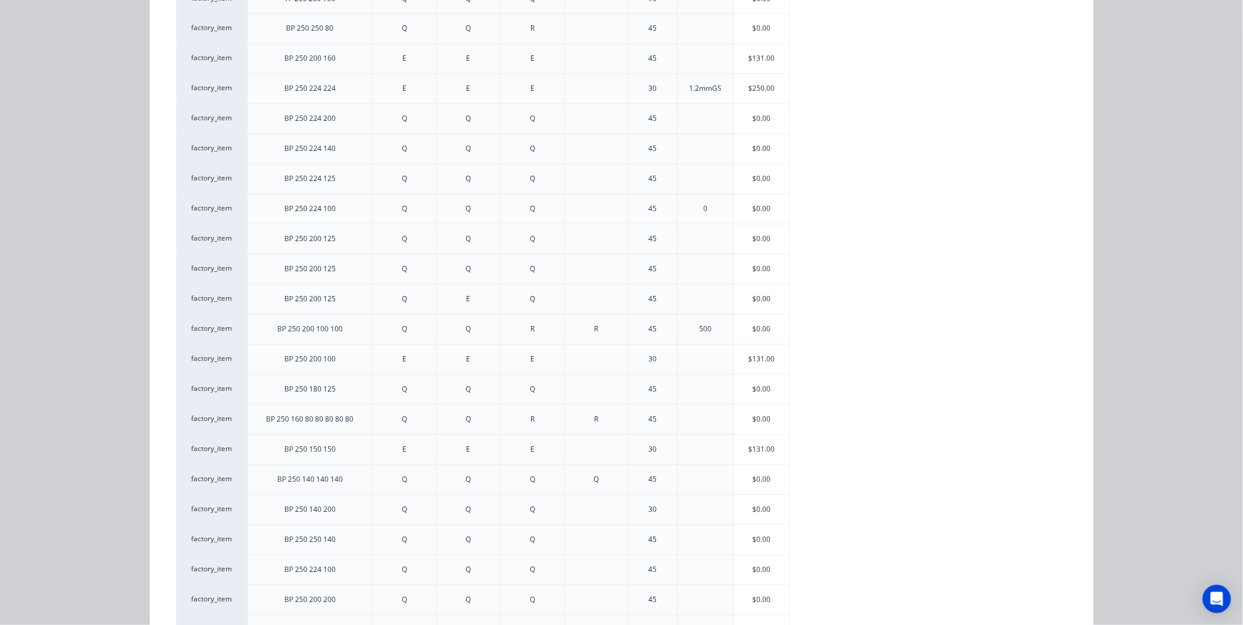
scroll to position [867, 0]
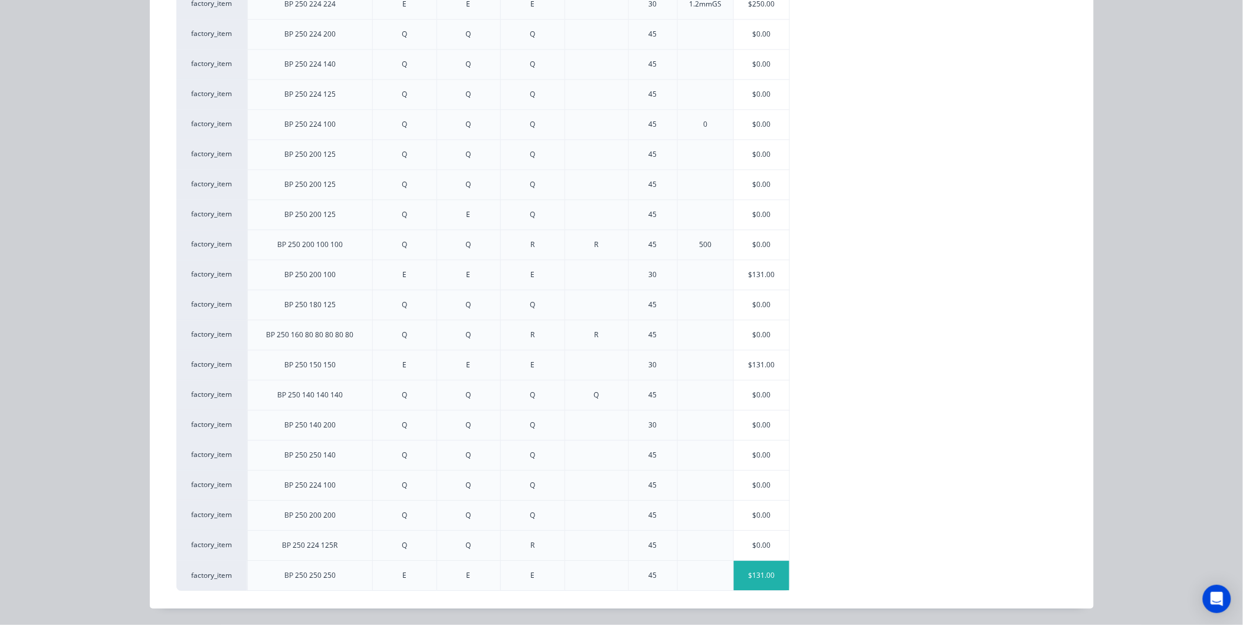
click at [739, 572] on div "$131.00" at bounding box center [761, 575] width 55 height 29
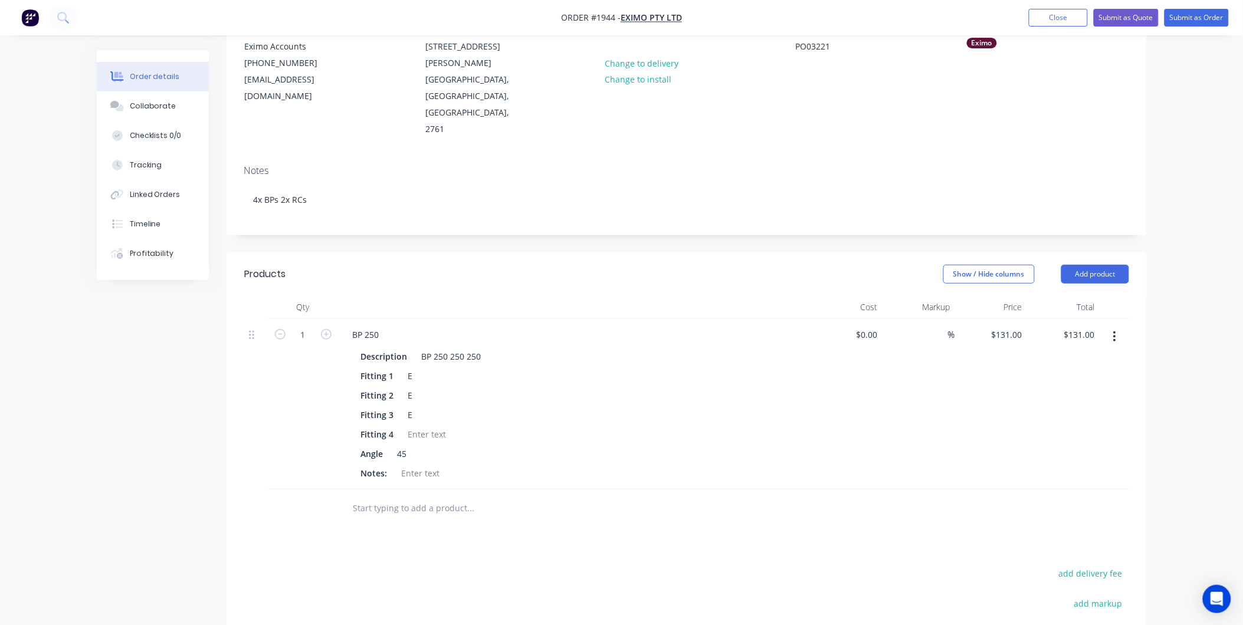
scroll to position [131, 0]
click at [329, 325] on icon "button" at bounding box center [326, 330] width 11 height 11
type input "2"
type input "$262.00"
click at [1079, 261] on button "Add product" at bounding box center [1095, 270] width 68 height 19
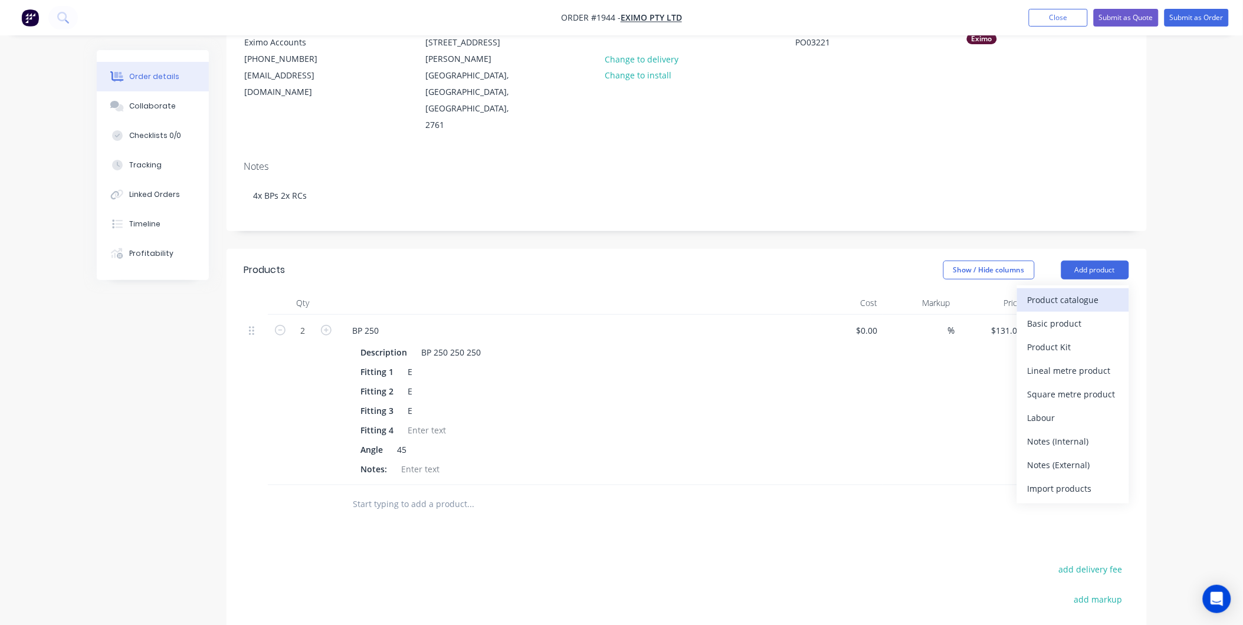
click at [1059, 291] on div "Product catalogue" at bounding box center [1072, 299] width 91 height 17
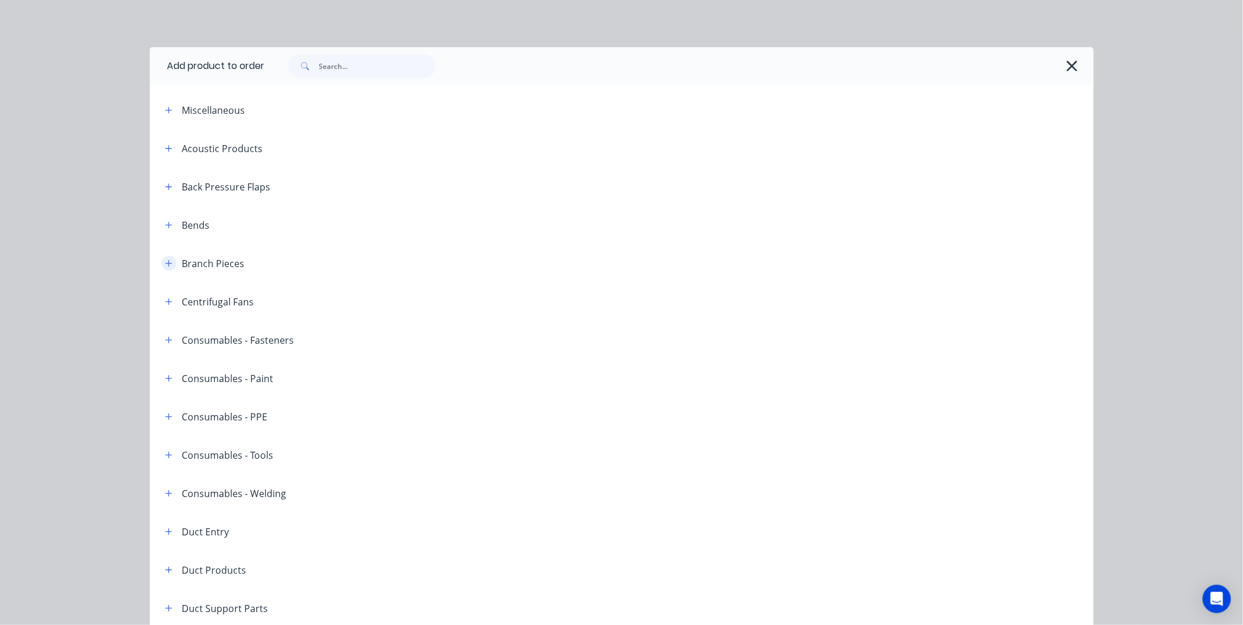
click at [165, 261] on icon "button" at bounding box center [168, 264] width 7 height 8
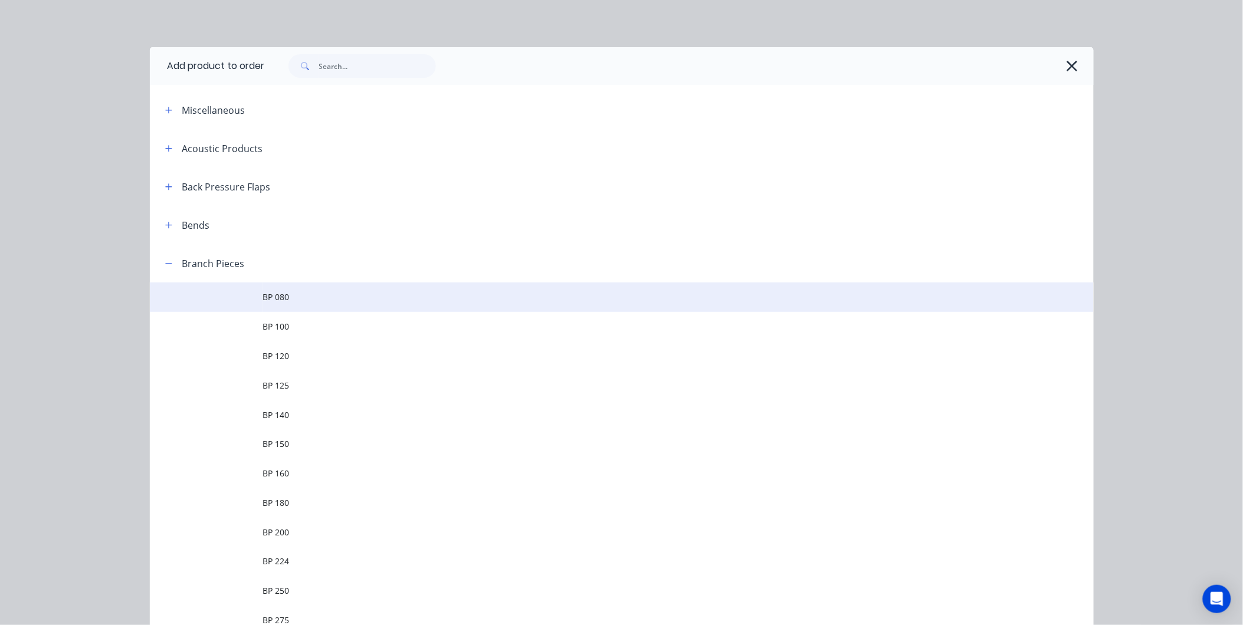
scroll to position [327, 0]
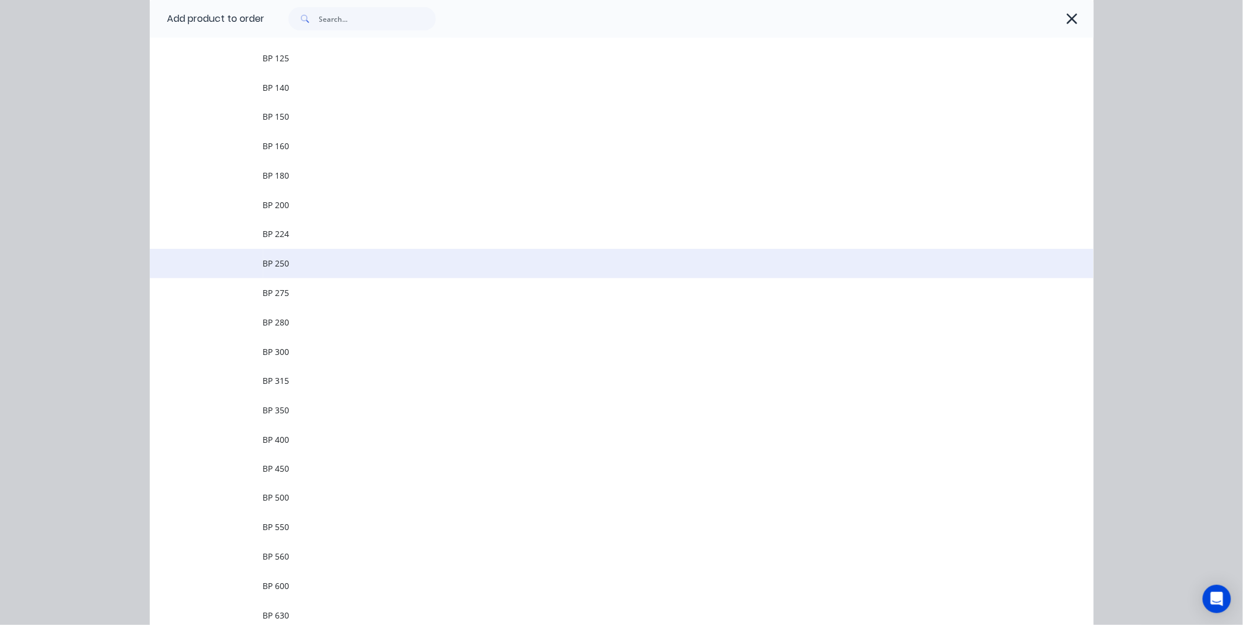
click at [297, 257] on span "BP 250" at bounding box center [595, 263] width 664 height 12
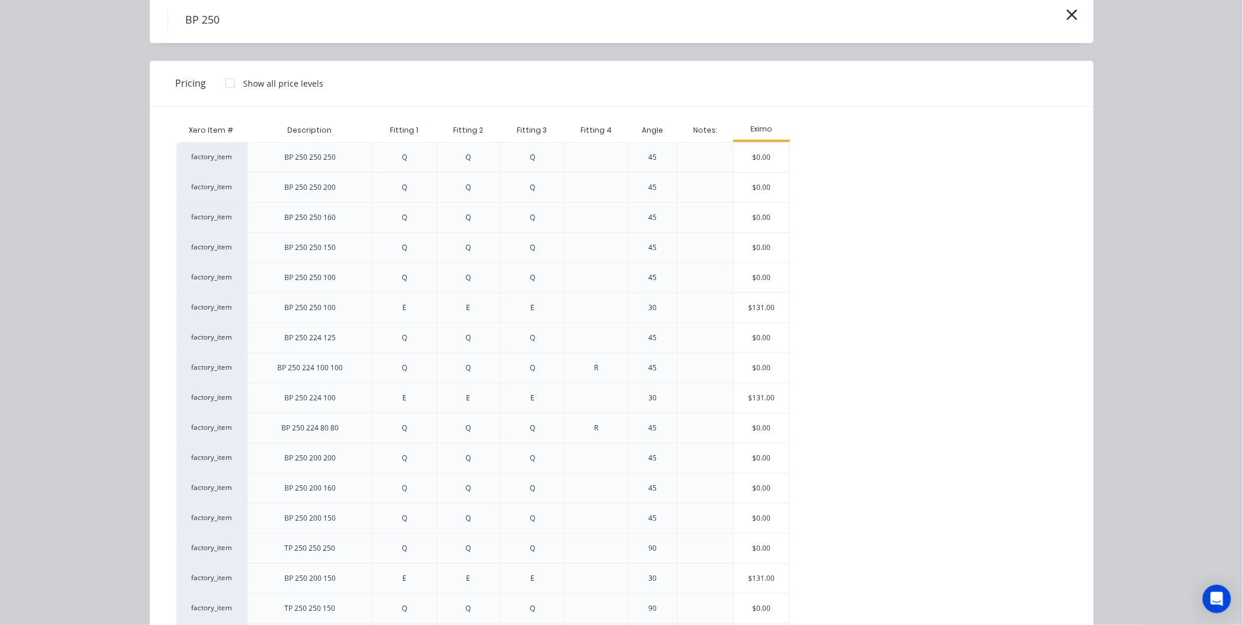
scroll to position [0, 0]
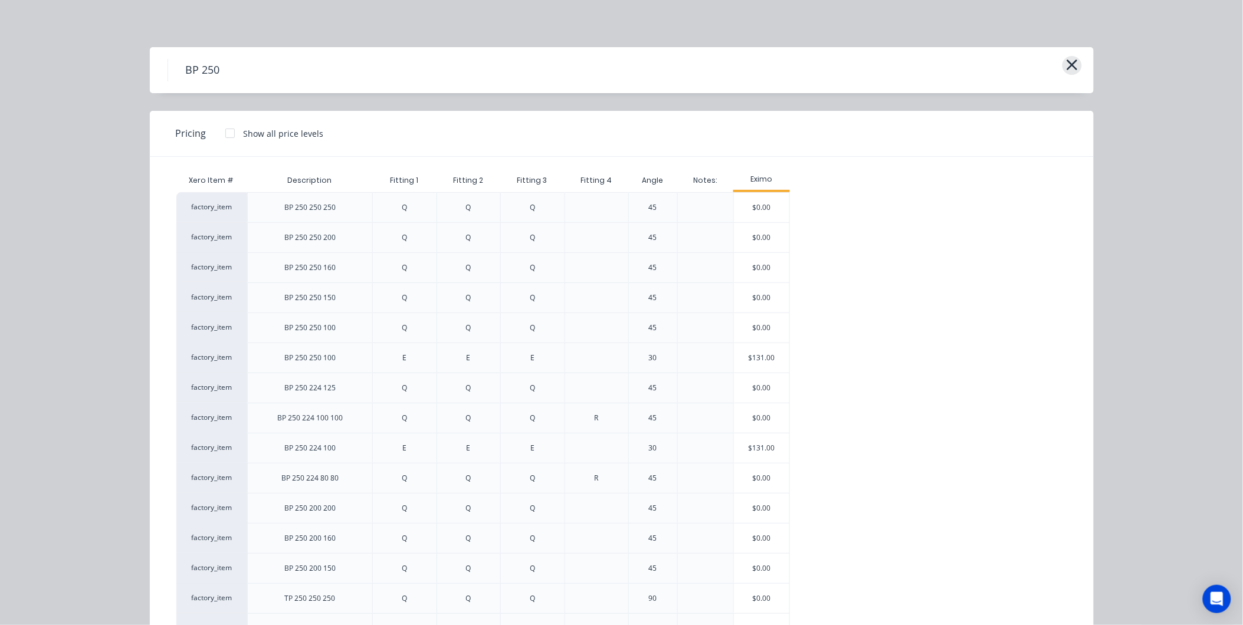
click at [1072, 64] on icon "button" at bounding box center [1072, 65] width 12 height 17
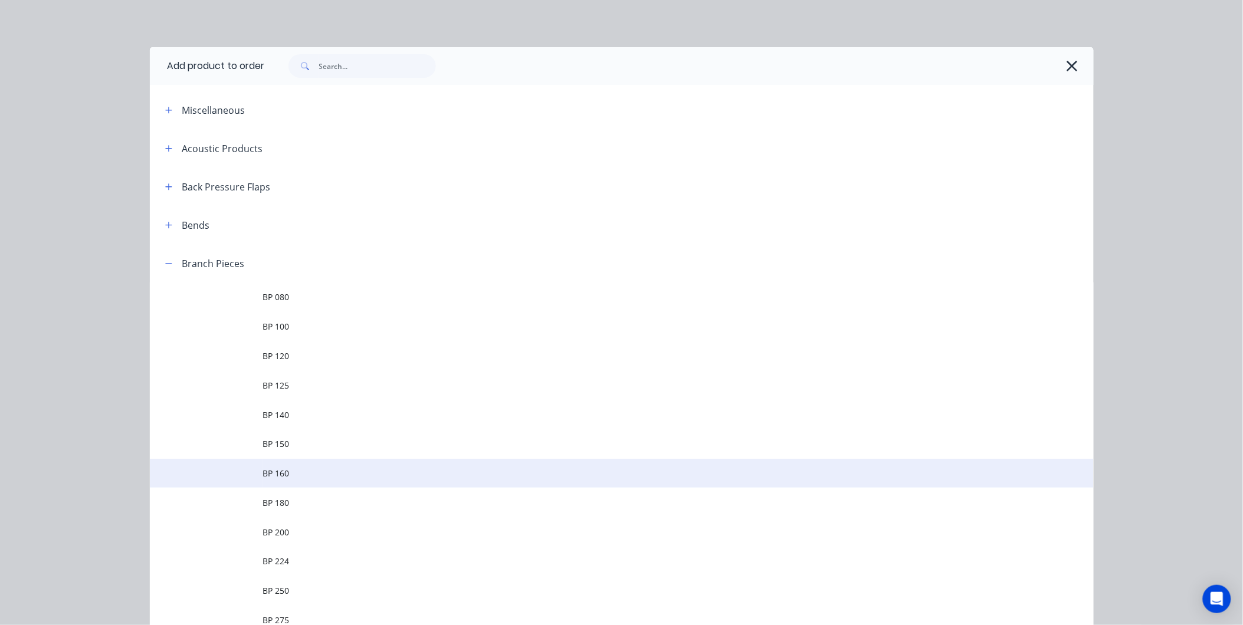
scroll to position [244, 0]
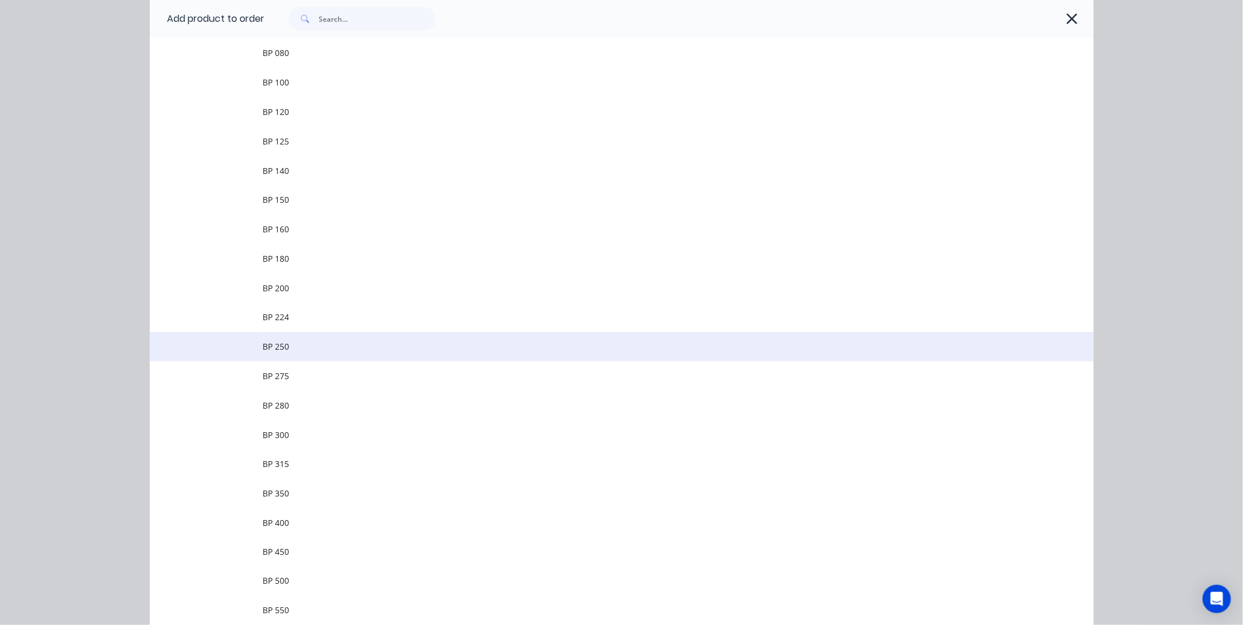
click at [305, 347] on span "BP 250" at bounding box center [595, 346] width 664 height 12
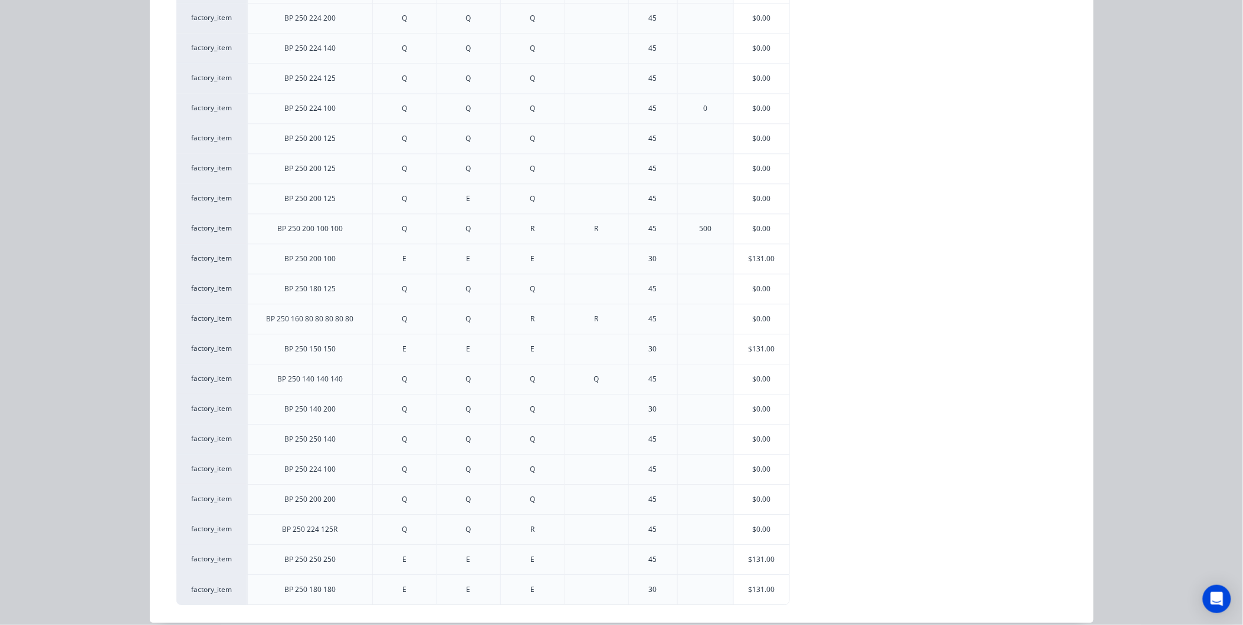
scroll to position [897, 0]
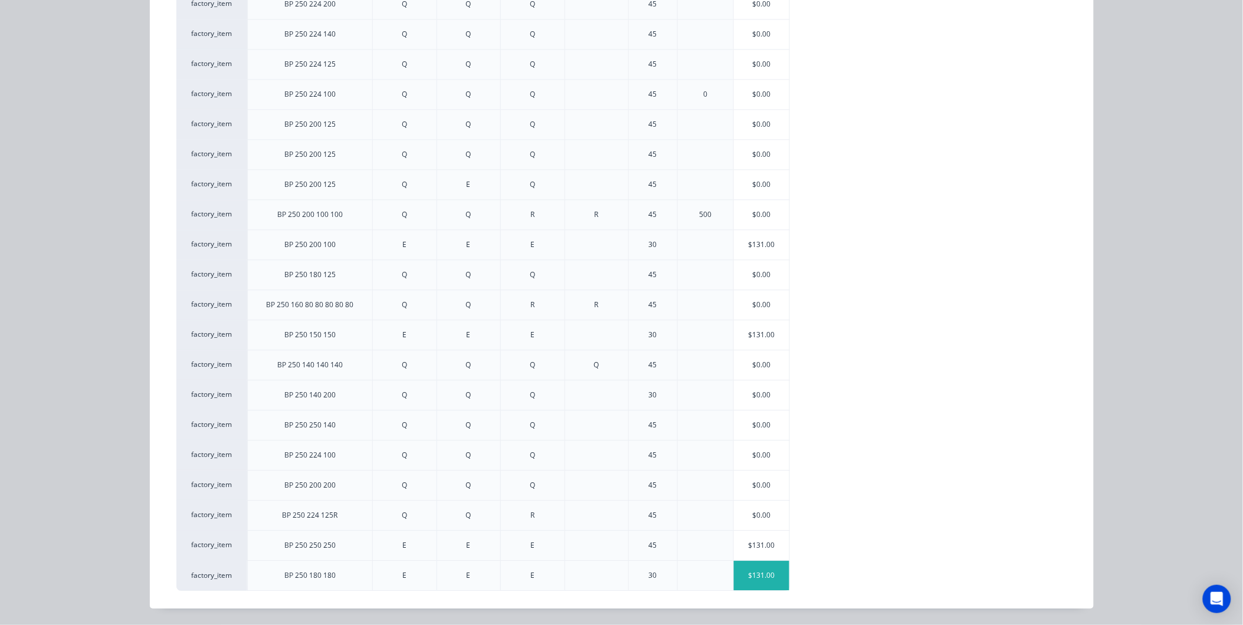
click at [744, 562] on div "$131.00" at bounding box center [761, 575] width 55 height 29
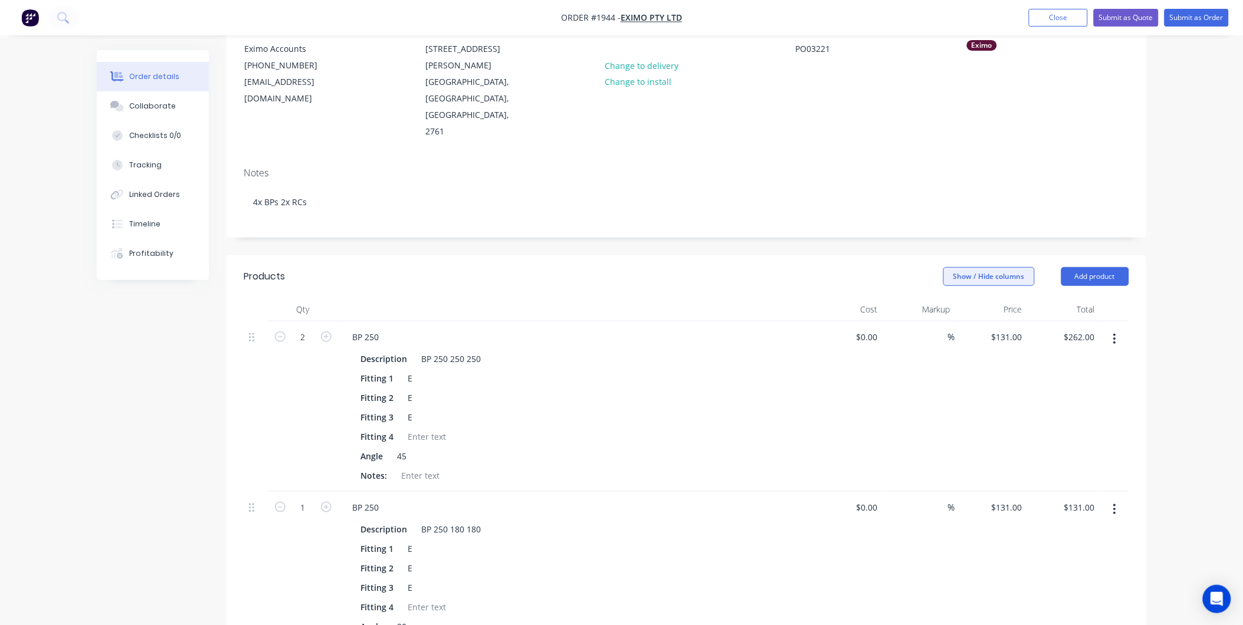
scroll to position [101, 0]
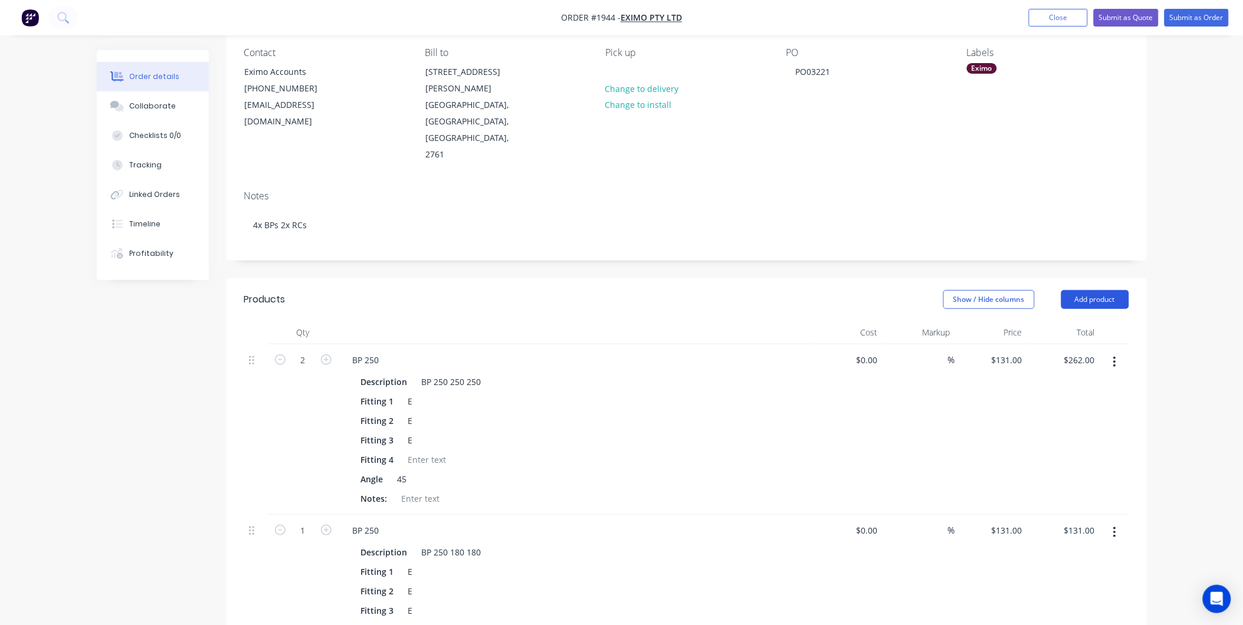
click at [1084, 290] on button "Add product" at bounding box center [1095, 299] width 68 height 19
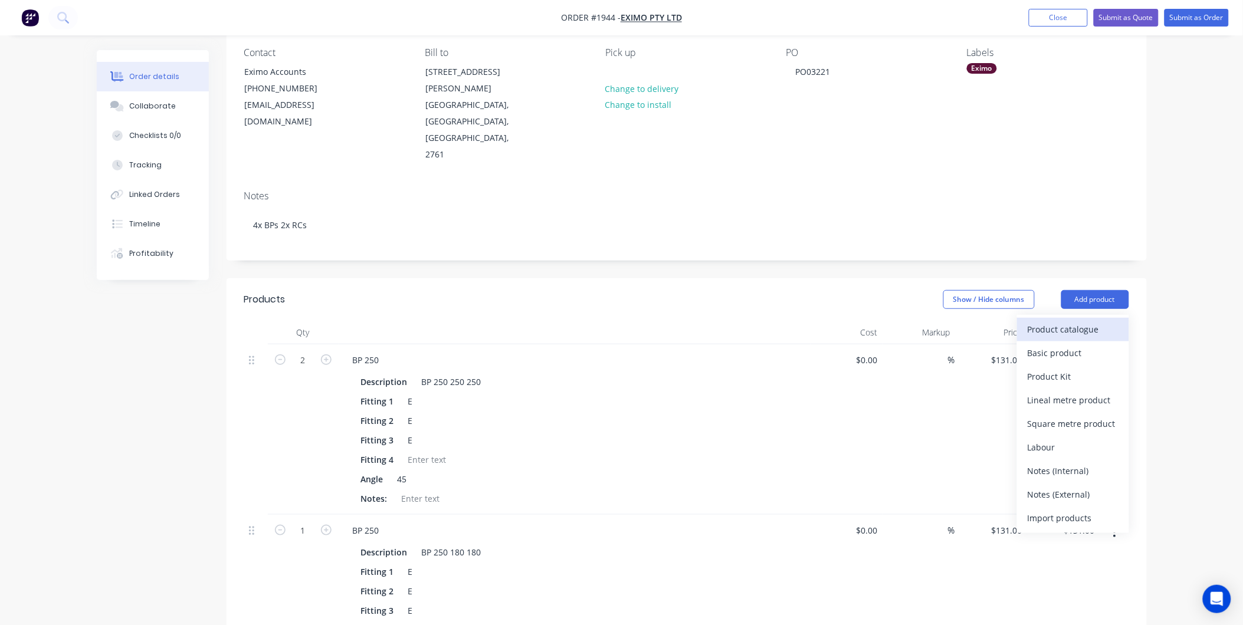
click at [1068, 321] on div "Product catalogue" at bounding box center [1072, 329] width 91 height 17
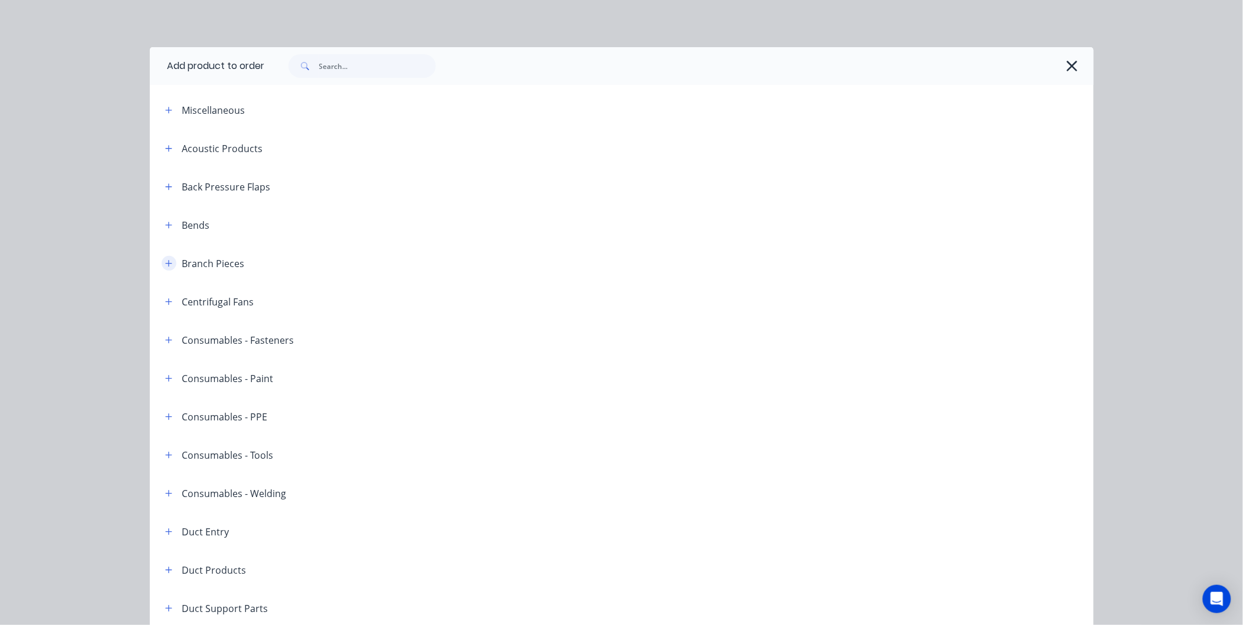
click at [166, 260] on icon "button" at bounding box center [168, 264] width 7 height 8
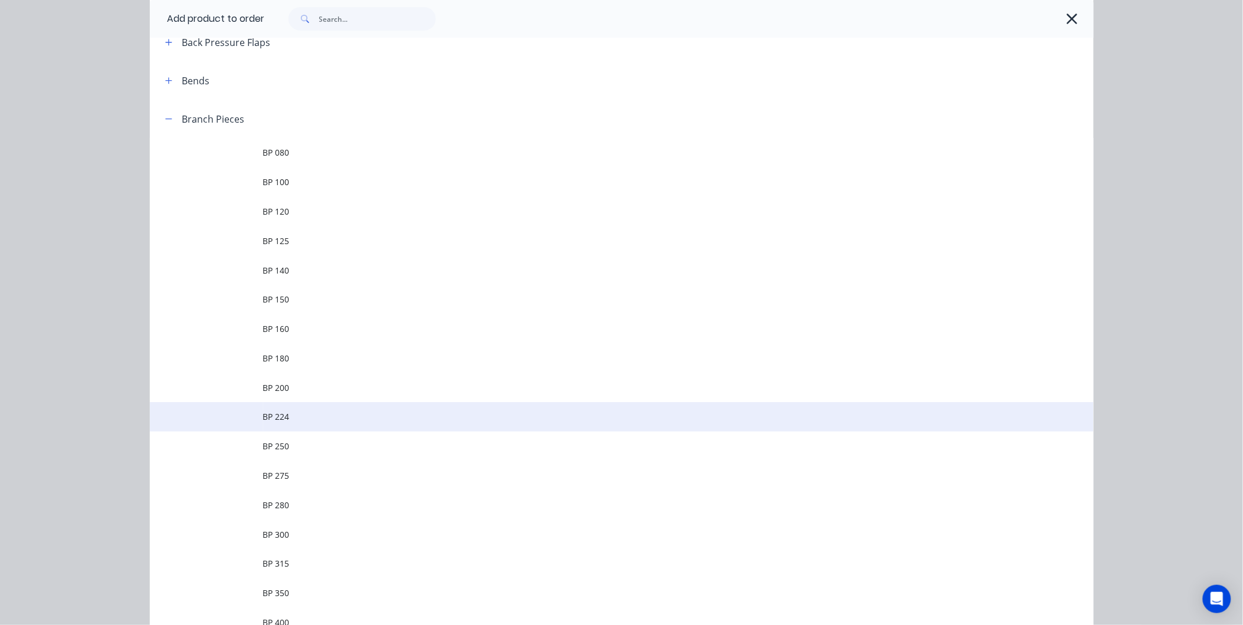
scroll to position [262, 0]
click at [298, 416] on span "BP 300" at bounding box center [595, 417] width 664 height 12
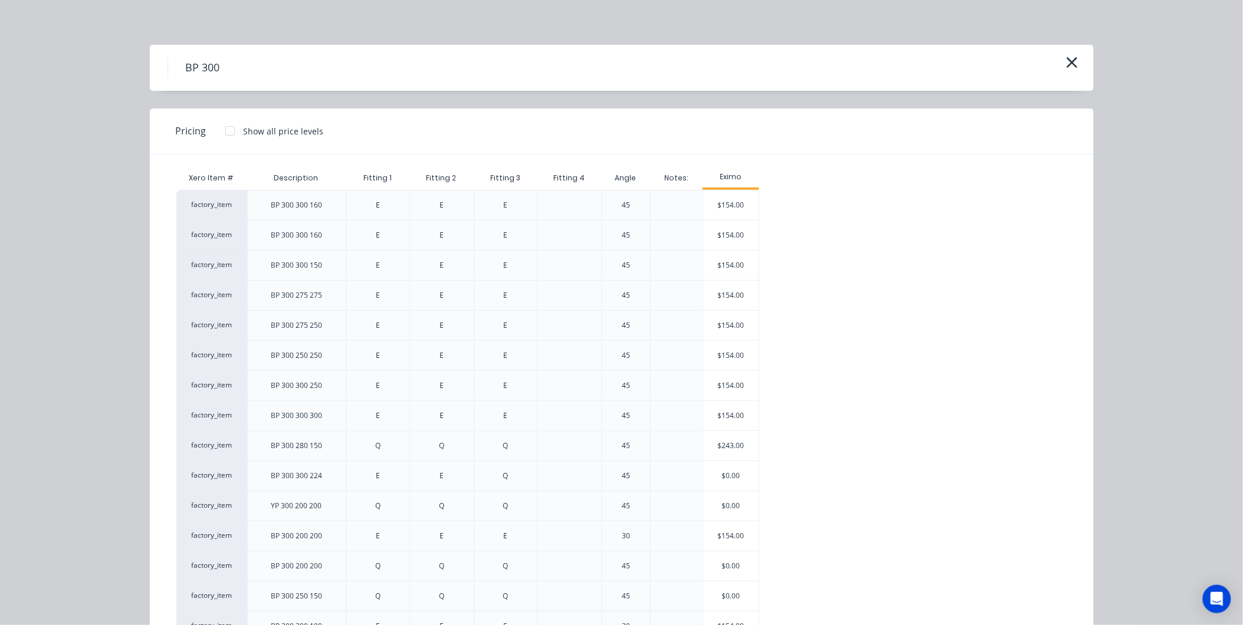
scroll to position [0, 0]
click at [720, 360] on div "$154.00" at bounding box center [730, 357] width 55 height 29
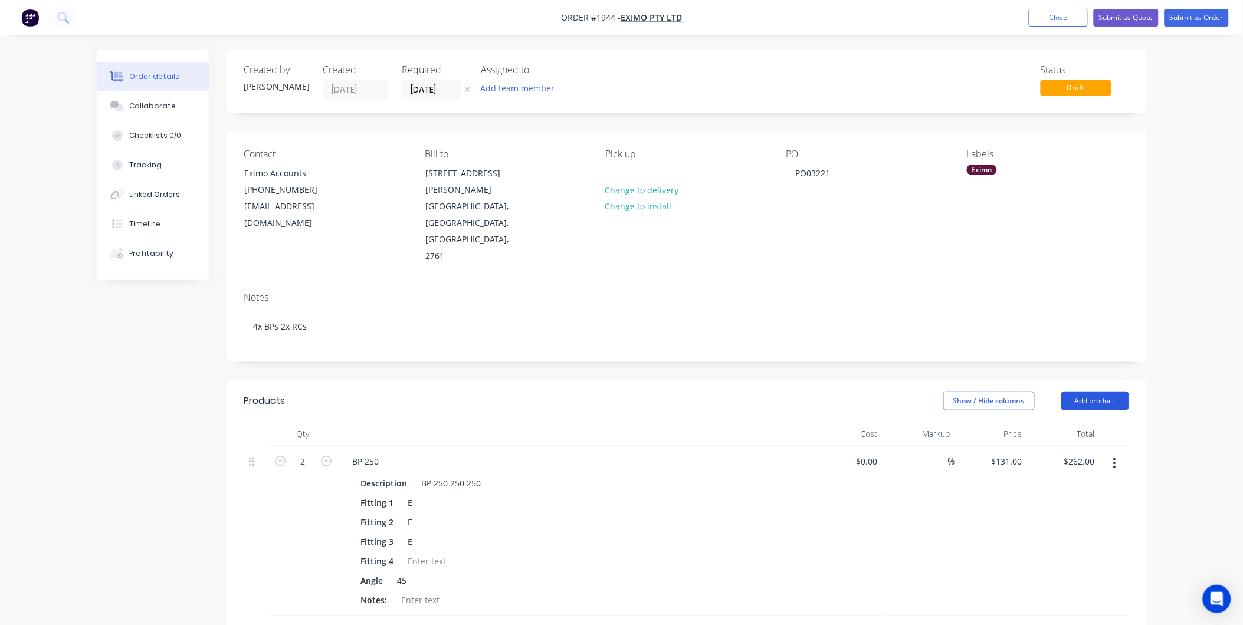
click at [1078, 392] on button "Add product" at bounding box center [1095, 401] width 68 height 19
click at [1084, 380] on header "Products Show / Hide columns Add product Product catalogue Basic product Produc…" at bounding box center [686, 401] width 920 height 42
click at [1088, 392] on button "Add product" at bounding box center [1095, 401] width 68 height 19
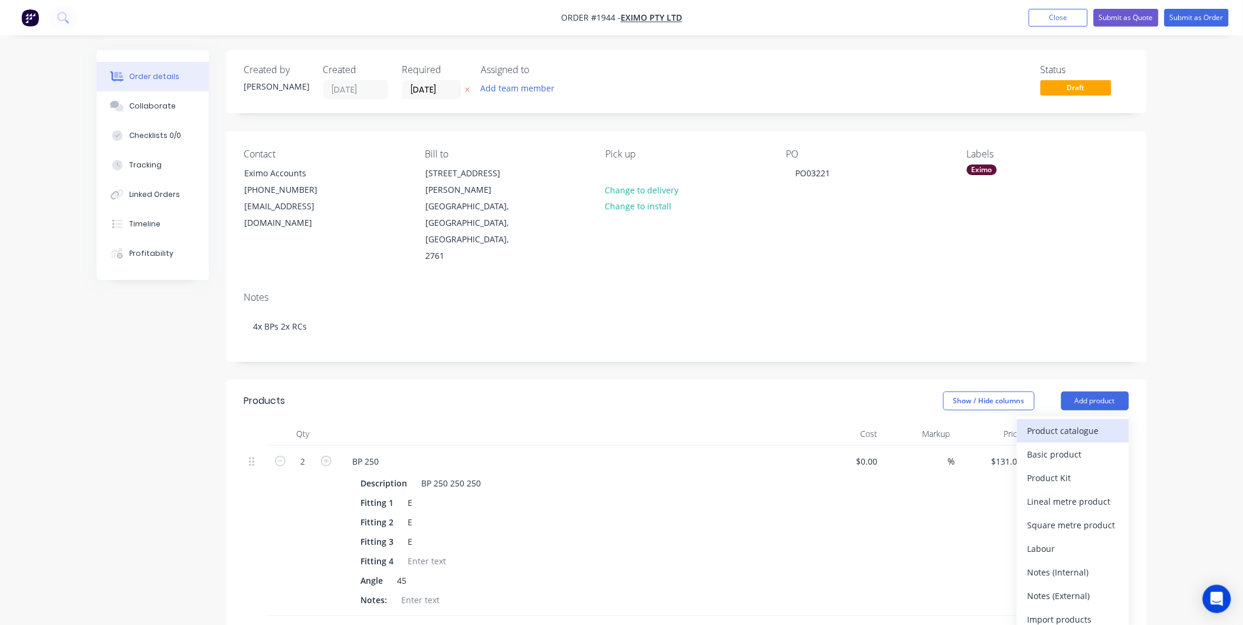
click at [1089, 422] on div "Product catalogue" at bounding box center [1072, 430] width 91 height 17
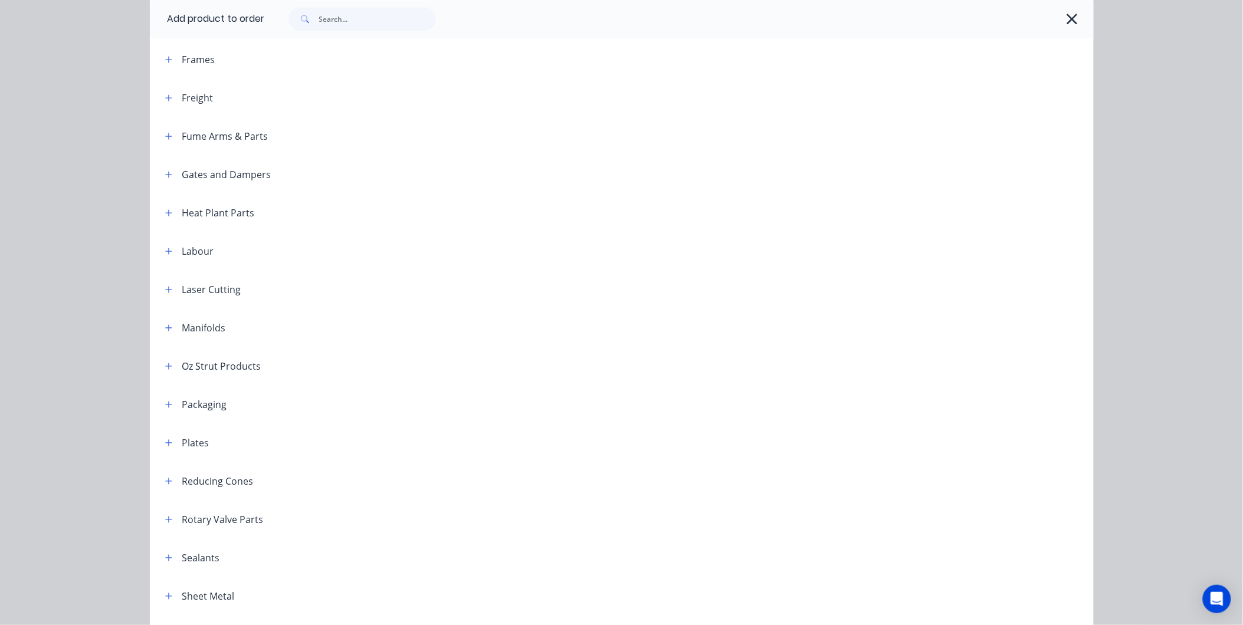
scroll to position [1048, 0]
click at [165, 477] on icon "button" at bounding box center [168, 481] width 7 height 8
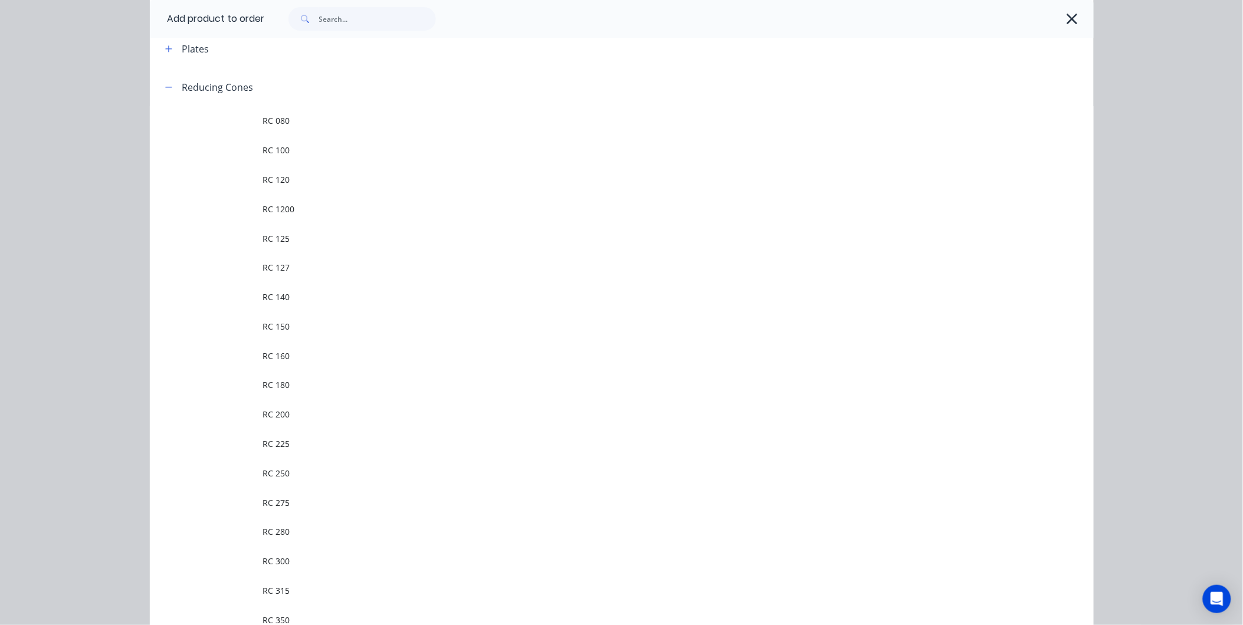
scroll to position [1507, 0]
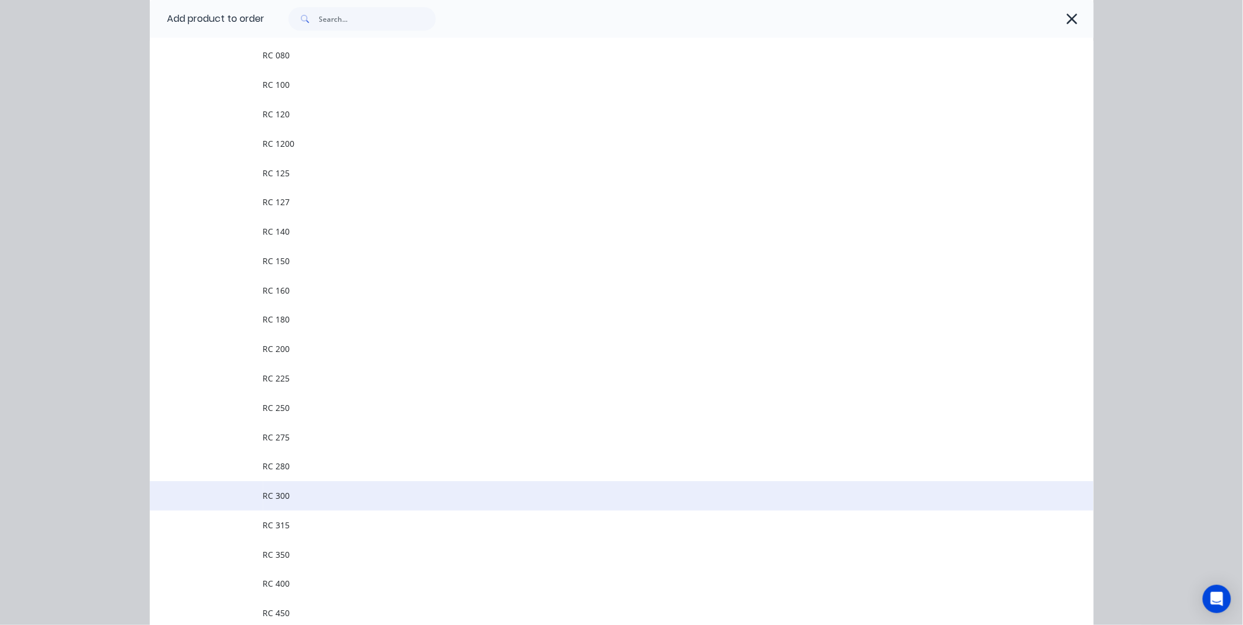
click at [281, 490] on span "RC 300" at bounding box center [595, 496] width 664 height 12
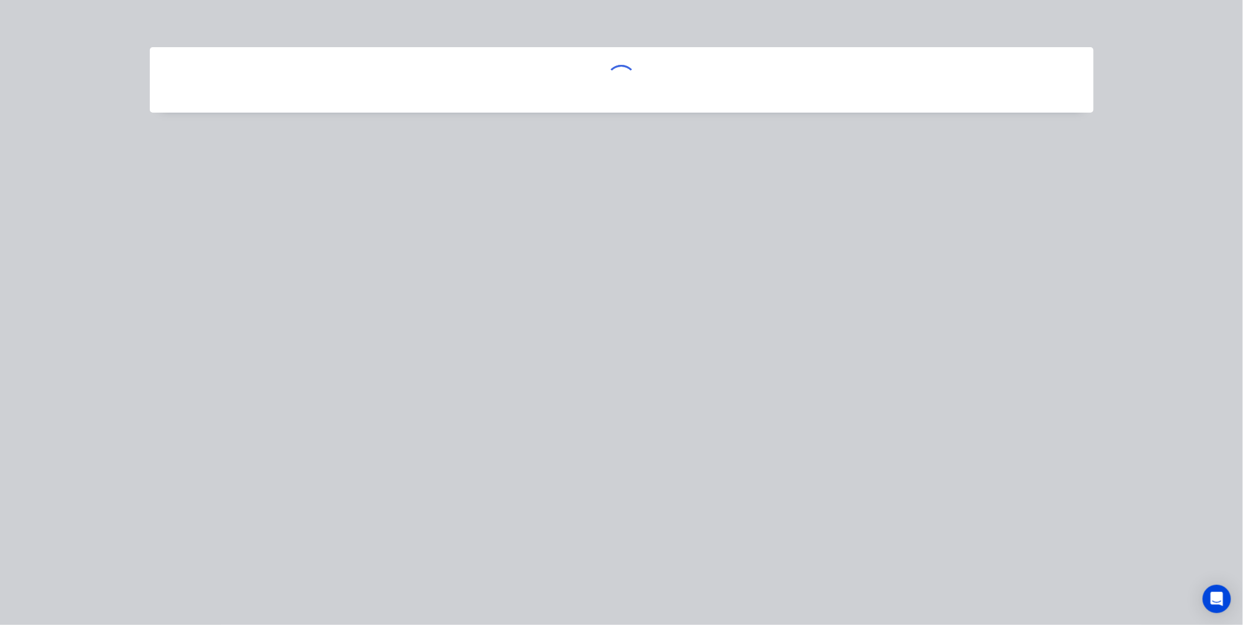
scroll to position [0, 0]
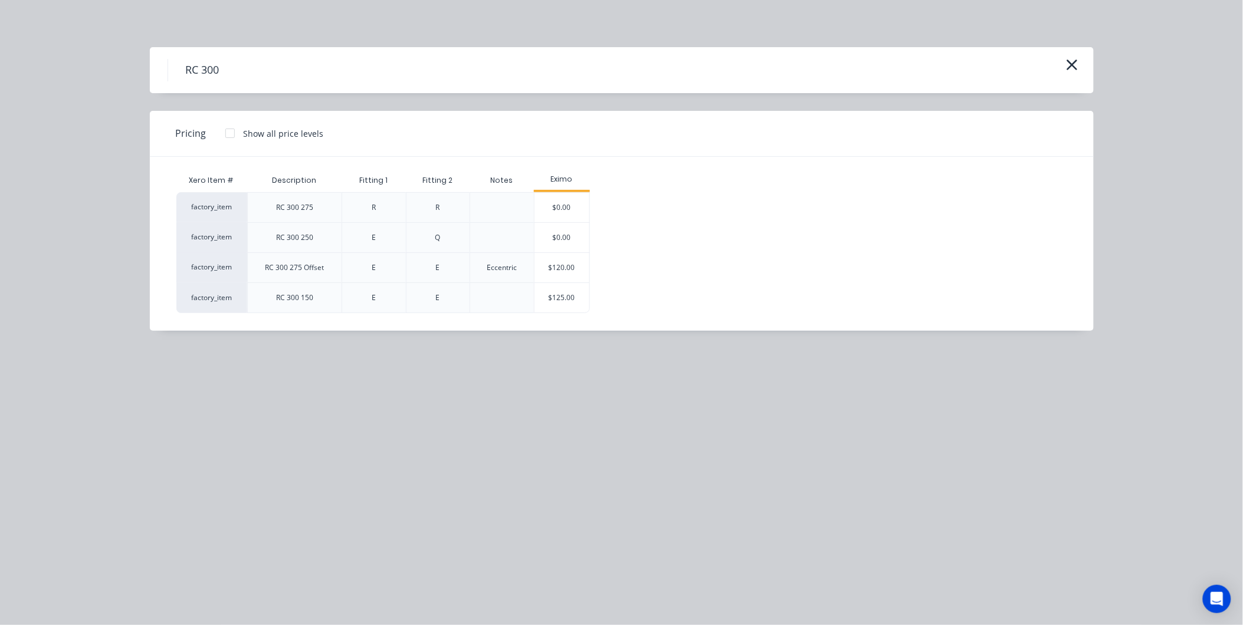
click at [1062, 61] on div "RC 300" at bounding box center [622, 70] width 908 height 22
click at [1071, 61] on icon "button" at bounding box center [1072, 65] width 12 height 17
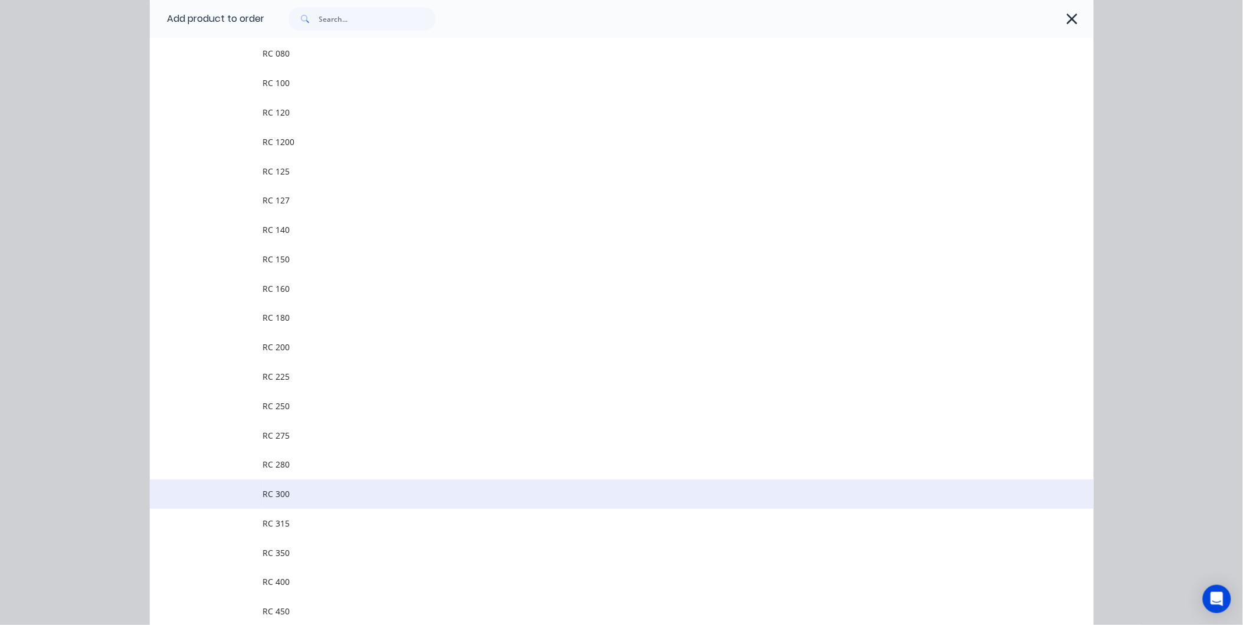
scroll to position [1575, 0]
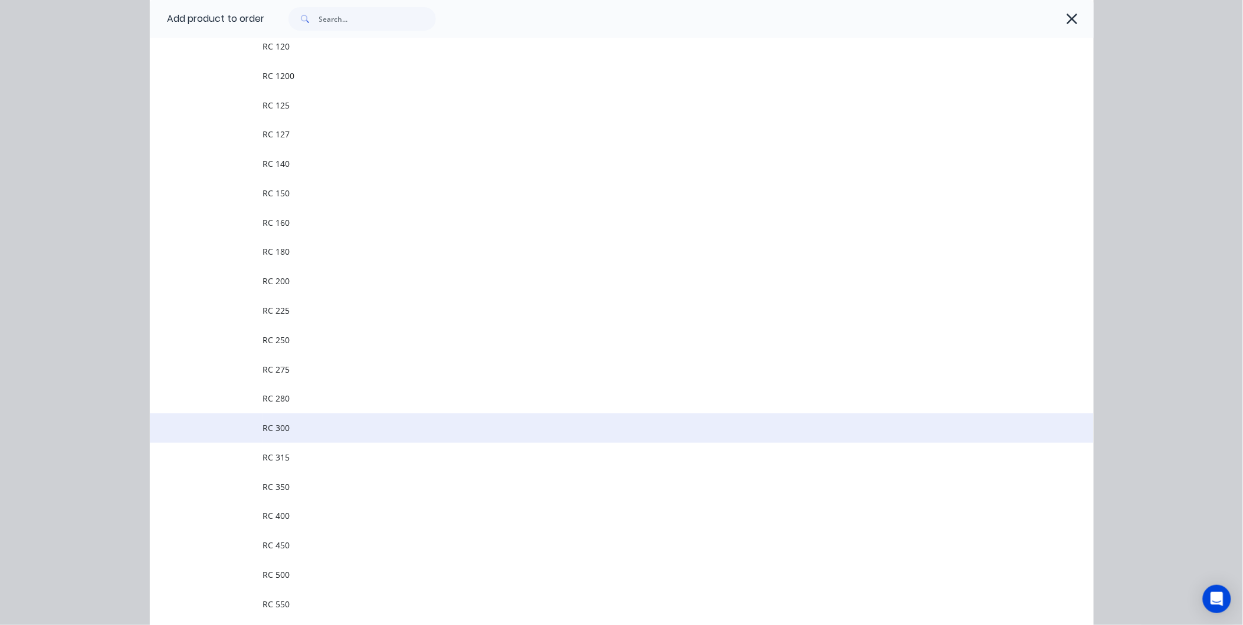
click at [327, 432] on span "RC 300" at bounding box center [595, 428] width 664 height 12
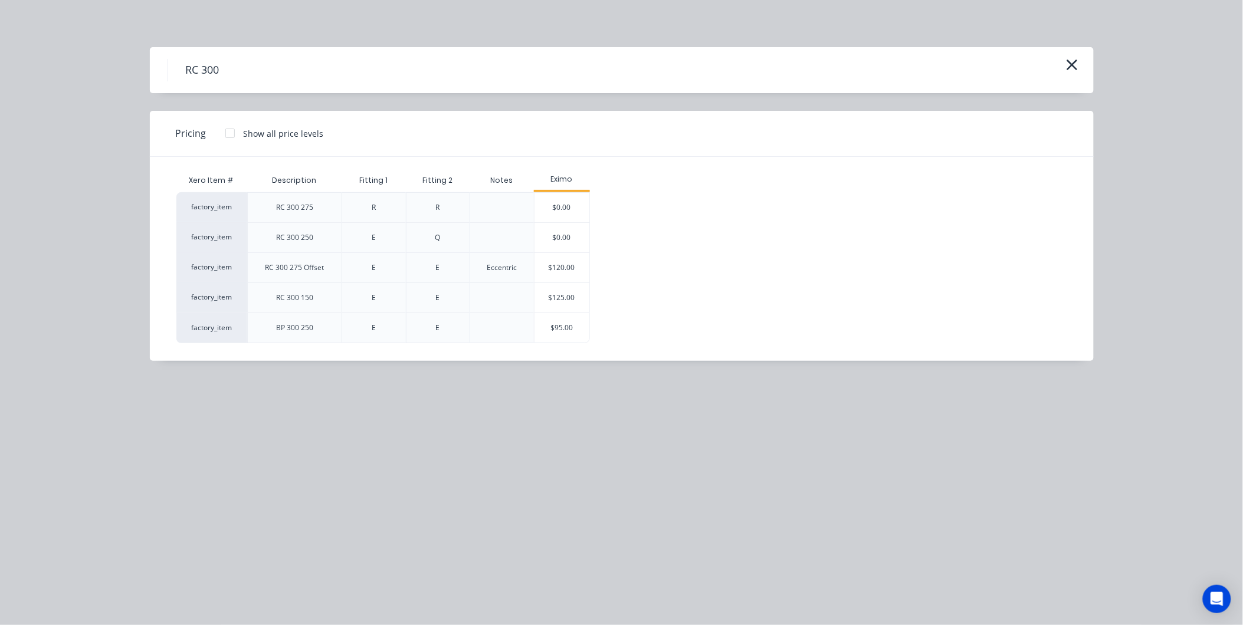
scroll to position [131, 0]
click at [559, 322] on div "$95.00" at bounding box center [561, 327] width 55 height 29
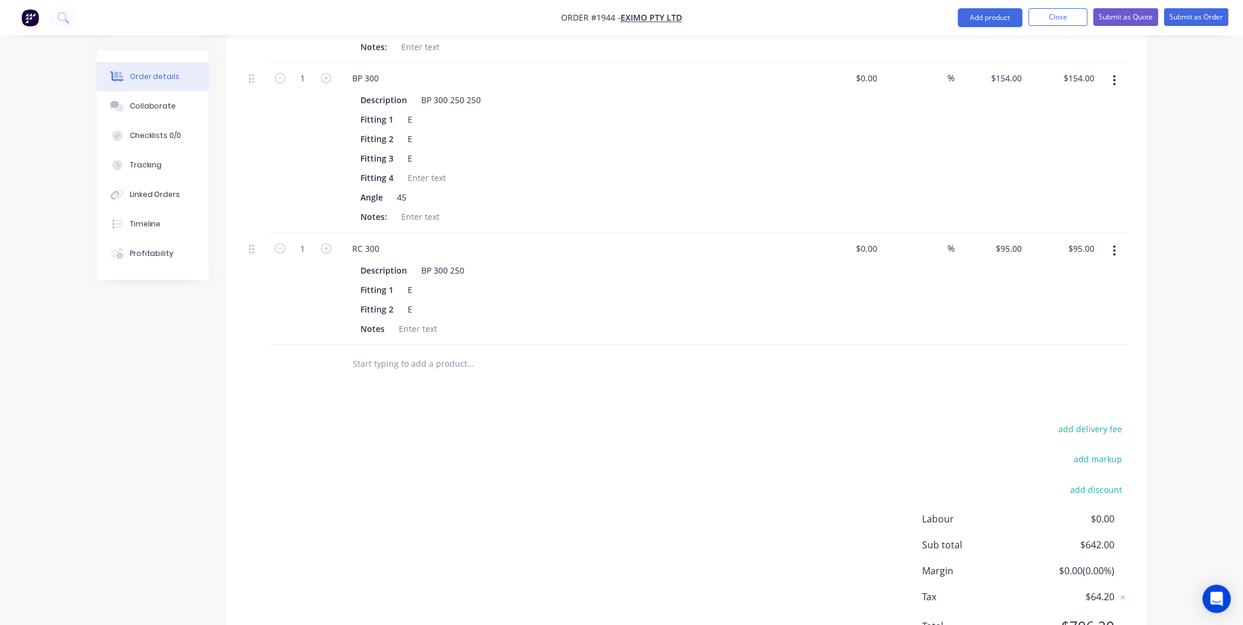
scroll to position [733, 0]
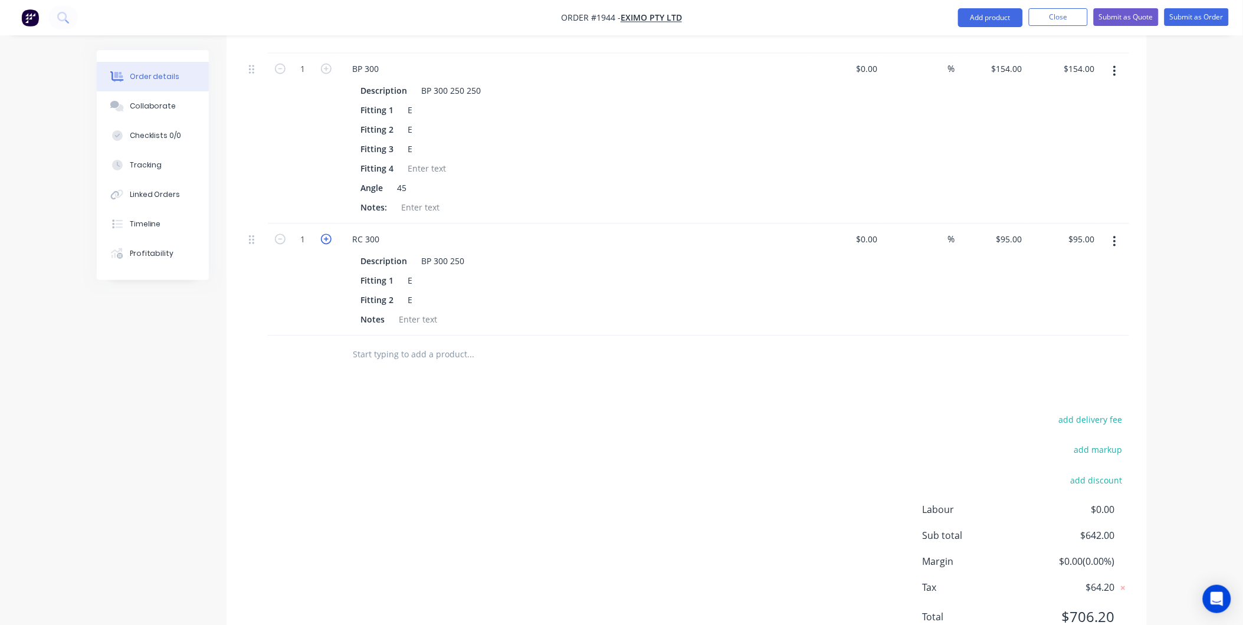
click at [324, 234] on icon "button" at bounding box center [326, 239] width 11 height 11
type input "2"
type input "$190.00"
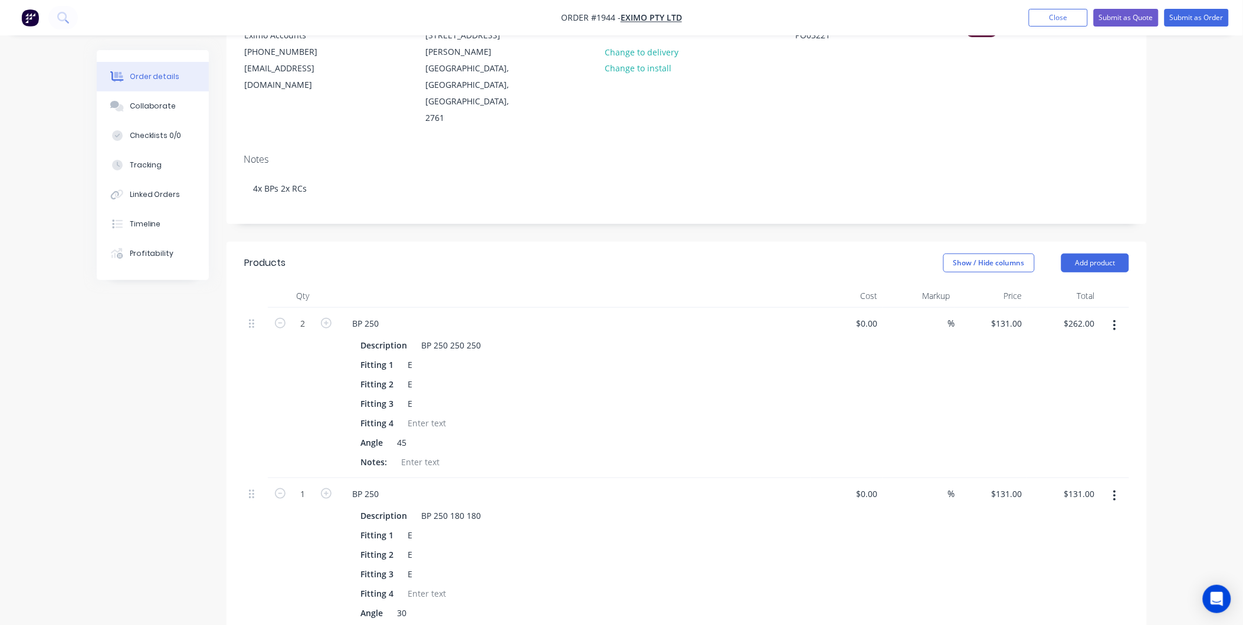
scroll to position [0, 0]
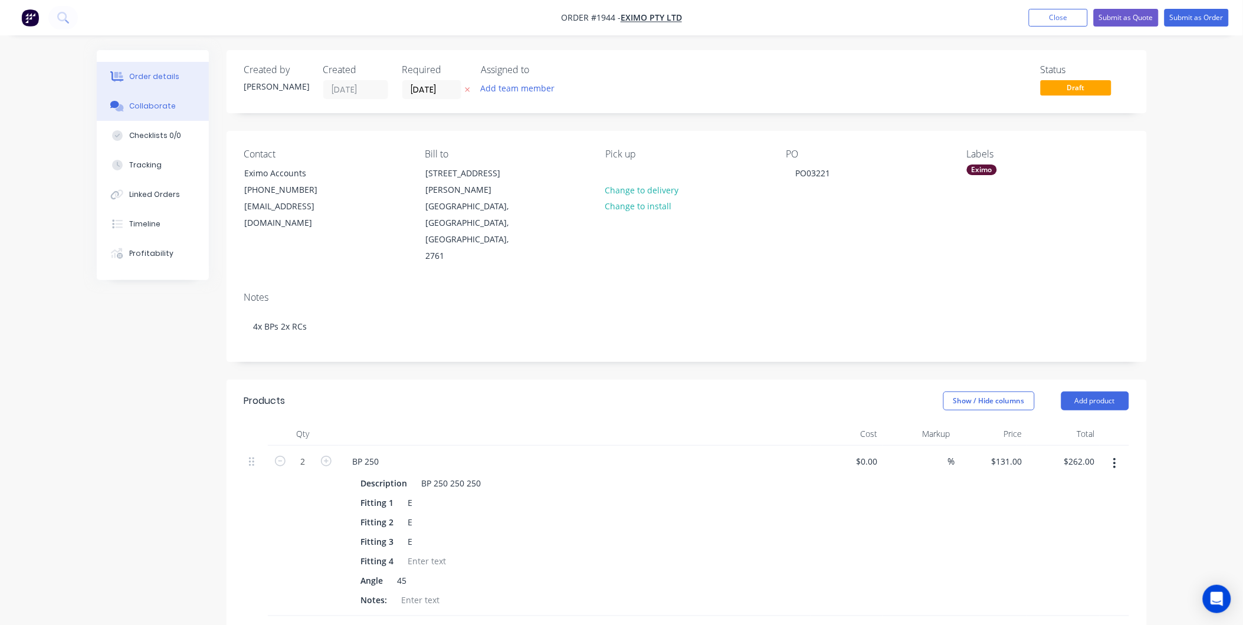
click at [178, 102] on button "Collaborate" at bounding box center [153, 105] width 112 height 29
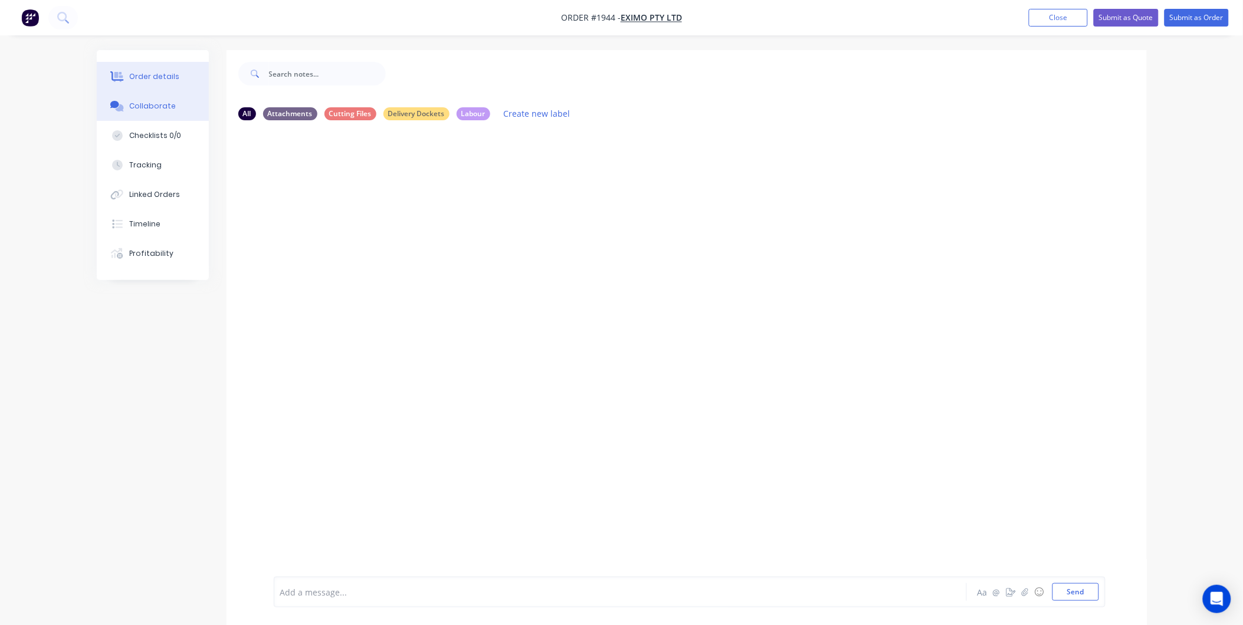
click at [155, 77] on div "Order details" at bounding box center [154, 76] width 50 height 11
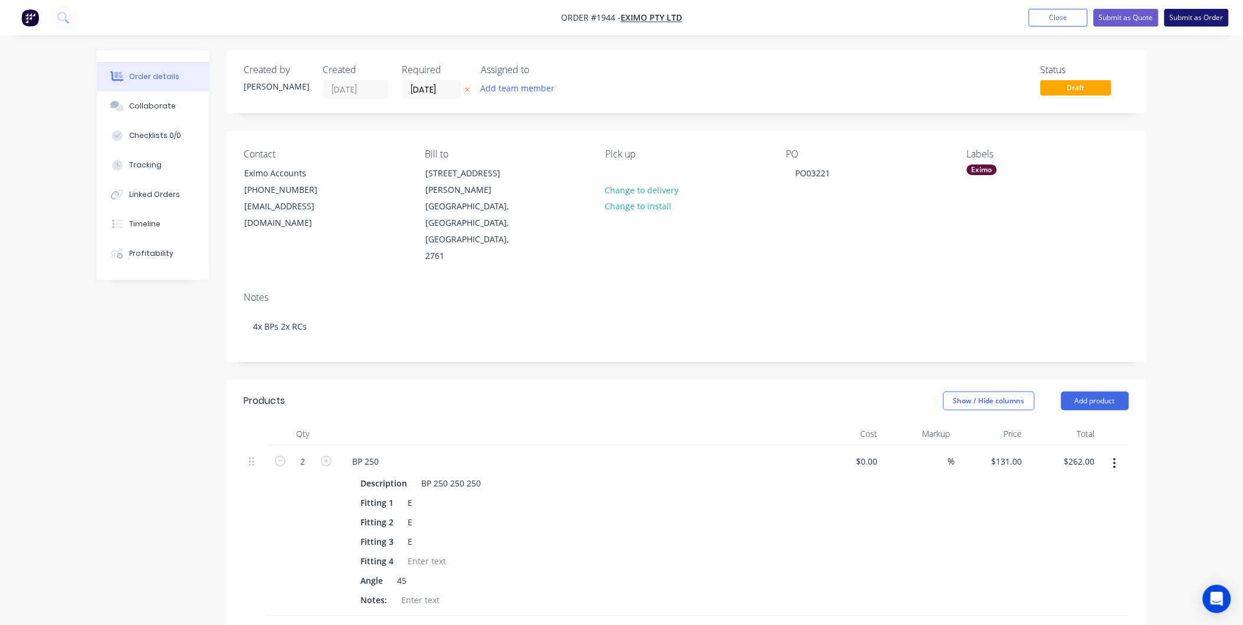
click at [1177, 20] on button "Submit as Order" at bounding box center [1196, 18] width 64 height 18
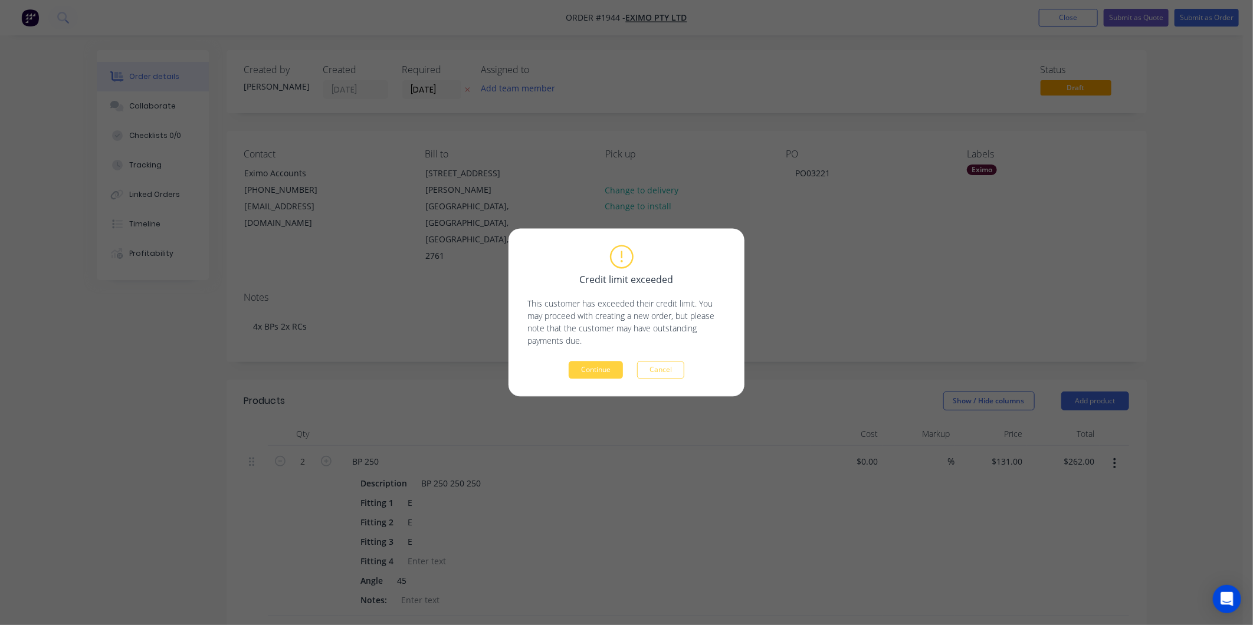
click at [665, 376] on button "Cancel" at bounding box center [660, 371] width 47 height 18
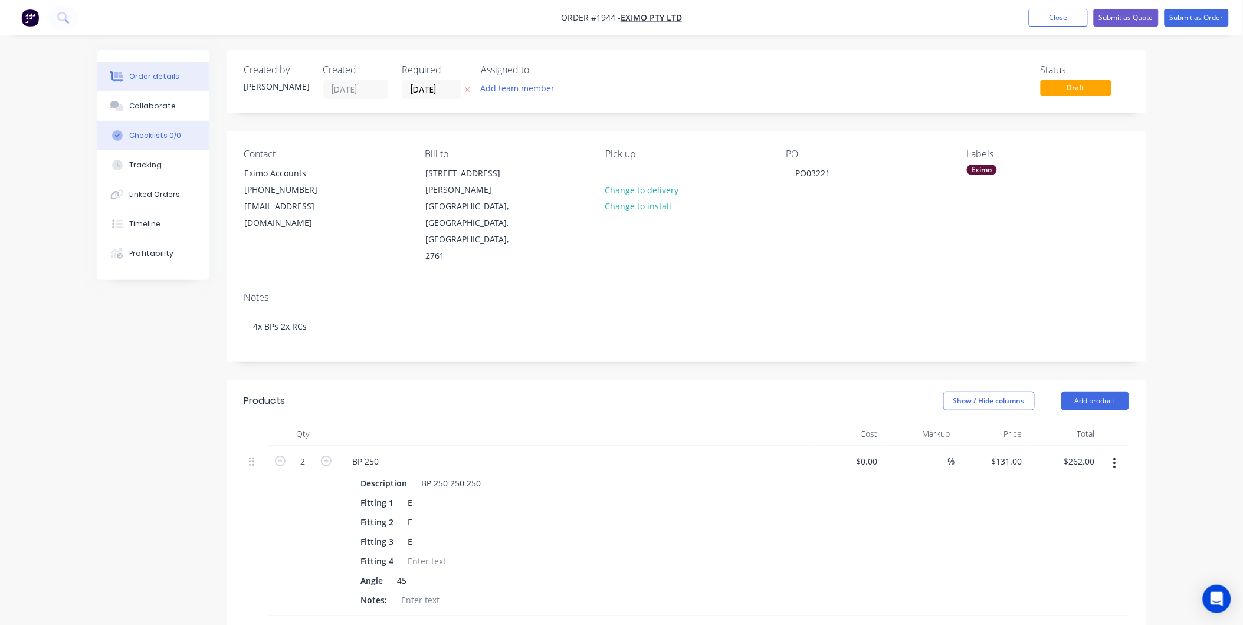
click at [185, 121] on button "Checklists 0/0" at bounding box center [153, 135] width 112 height 29
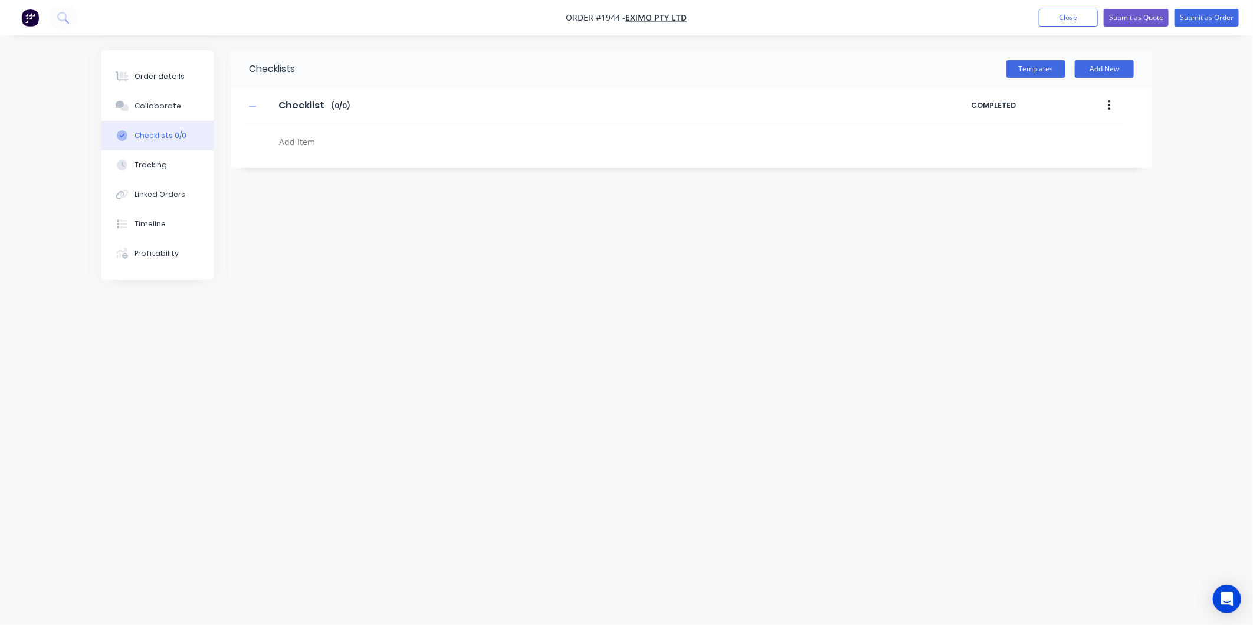
drag, startPoint x: 169, startPoint y: 124, endPoint x: 168, endPoint y: 112, distance: 11.9
click at [169, 123] on button "Checklists 0/0" at bounding box center [157, 135] width 112 height 29
type textarea "x"
click at [167, 110] on div "Collaborate" at bounding box center [157, 106] width 47 height 11
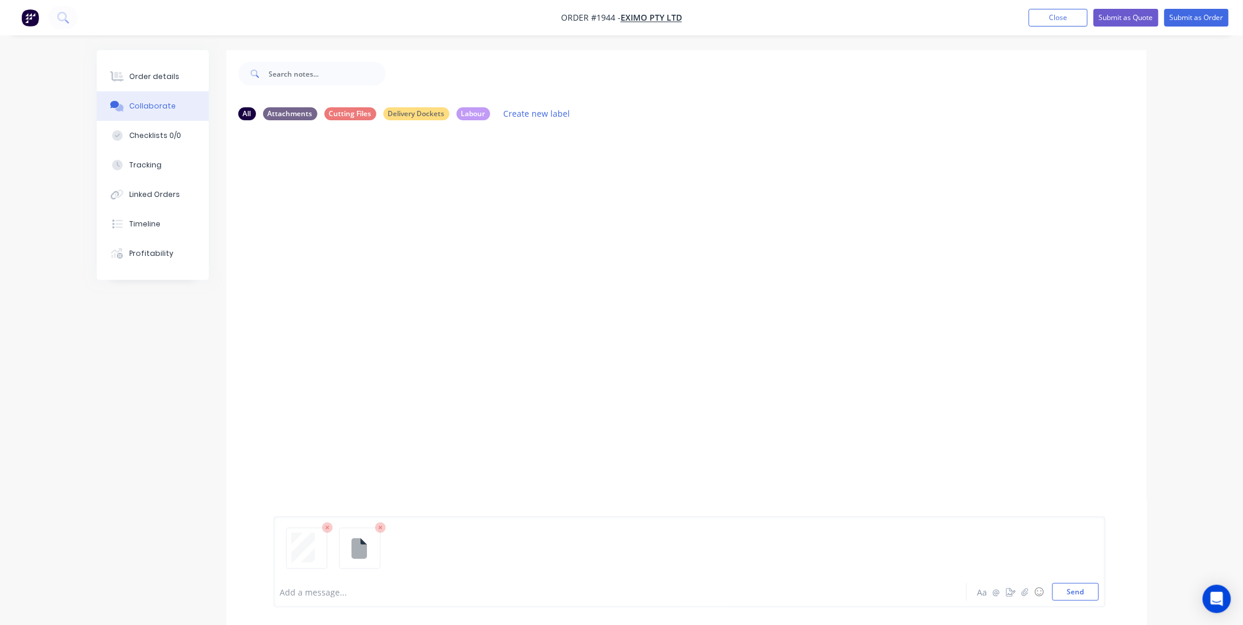
click at [1100, 598] on div "Add a message... Aa @ ☺ Send" at bounding box center [690, 562] width 832 height 91
click at [1083, 595] on button "Send" at bounding box center [1075, 592] width 47 height 18
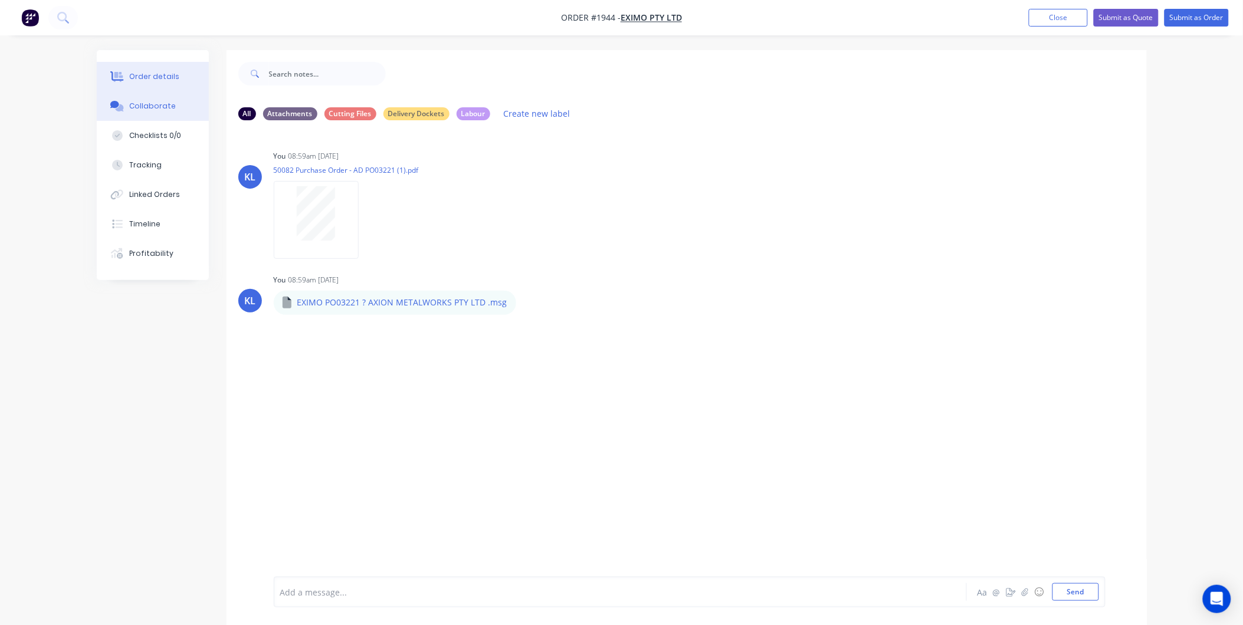
click at [164, 80] on div "Order details" at bounding box center [154, 76] width 50 height 11
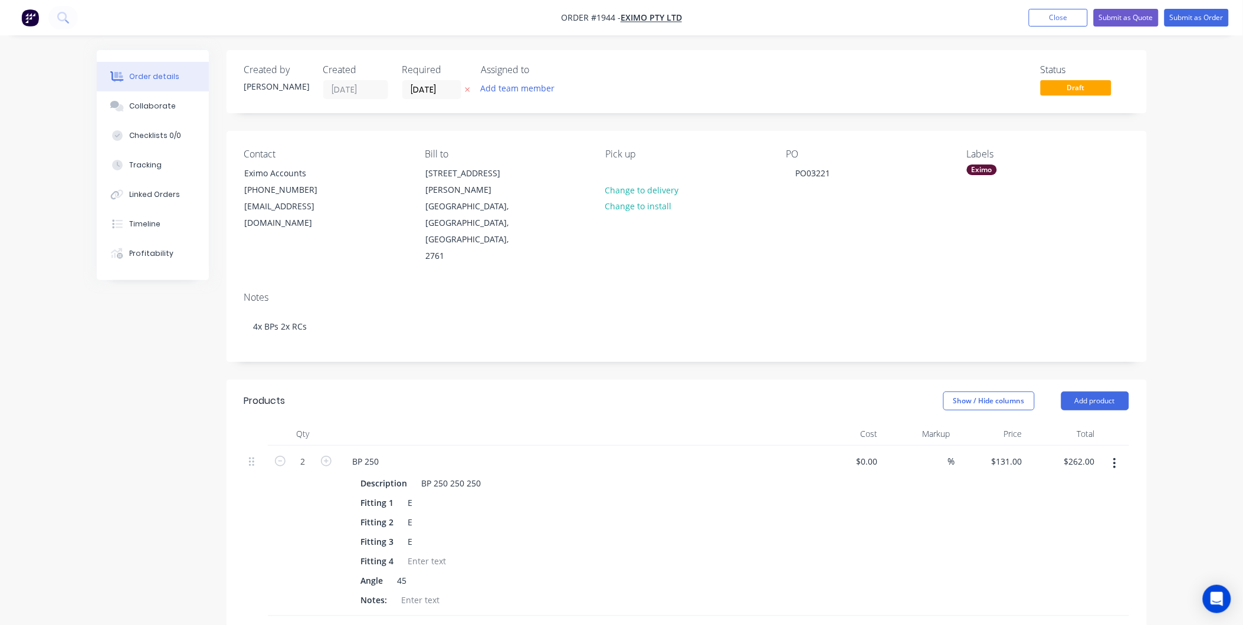
click at [974, 172] on div "Eximo" at bounding box center [982, 170] width 30 height 11
click at [1036, 205] on input "text" at bounding box center [1064, 202] width 123 height 24
type input "Duct"
click at [980, 279] on div at bounding box center [989, 273] width 24 height 24
click at [919, 292] on div "Notes" at bounding box center [686, 297] width 885 height 11
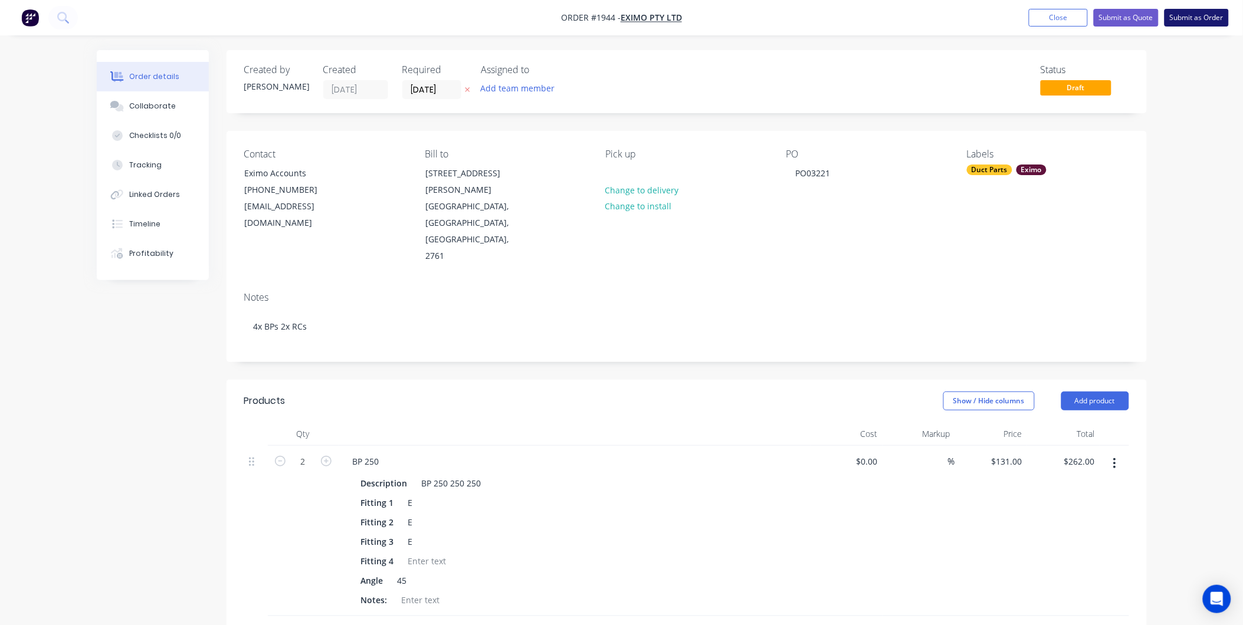
click at [1183, 18] on button "Submit as Order" at bounding box center [1196, 18] width 64 height 18
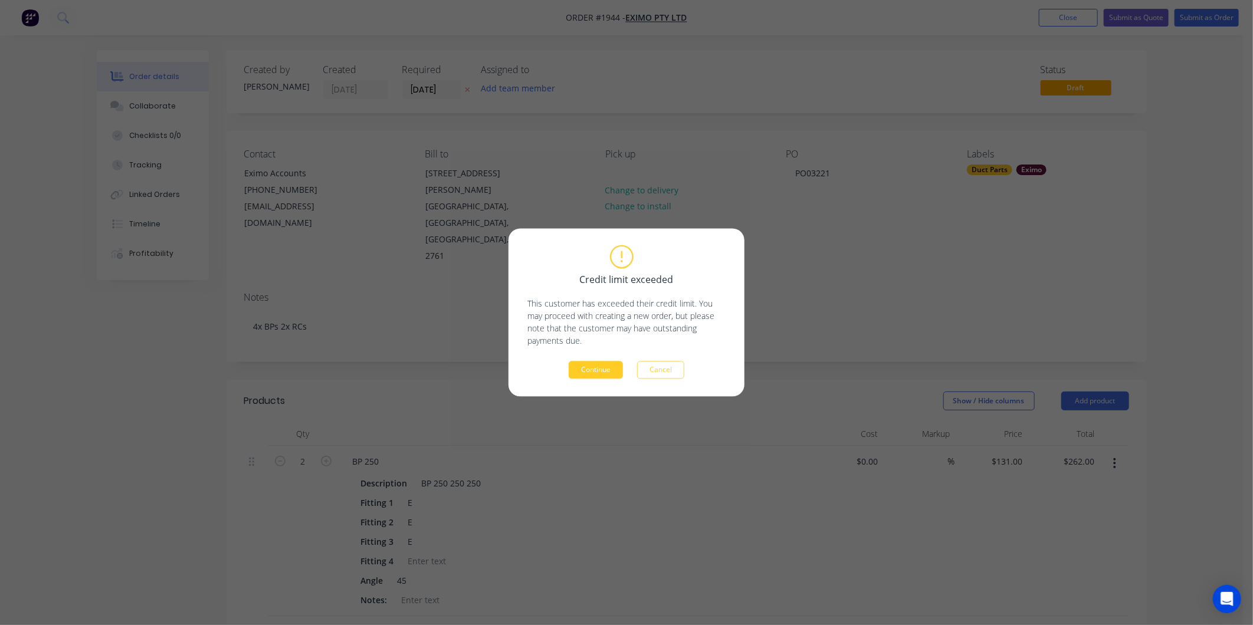
click at [599, 365] on button "Continue" at bounding box center [596, 371] width 54 height 18
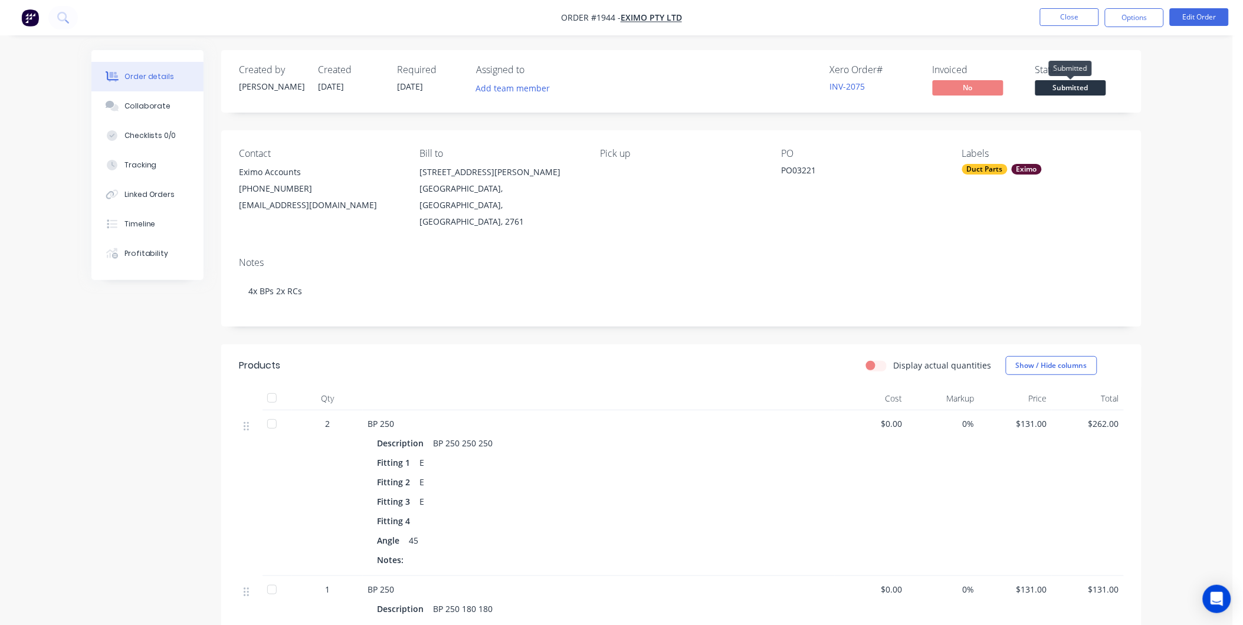
click at [1056, 89] on span "Submitted" at bounding box center [1070, 87] width 71 height 15
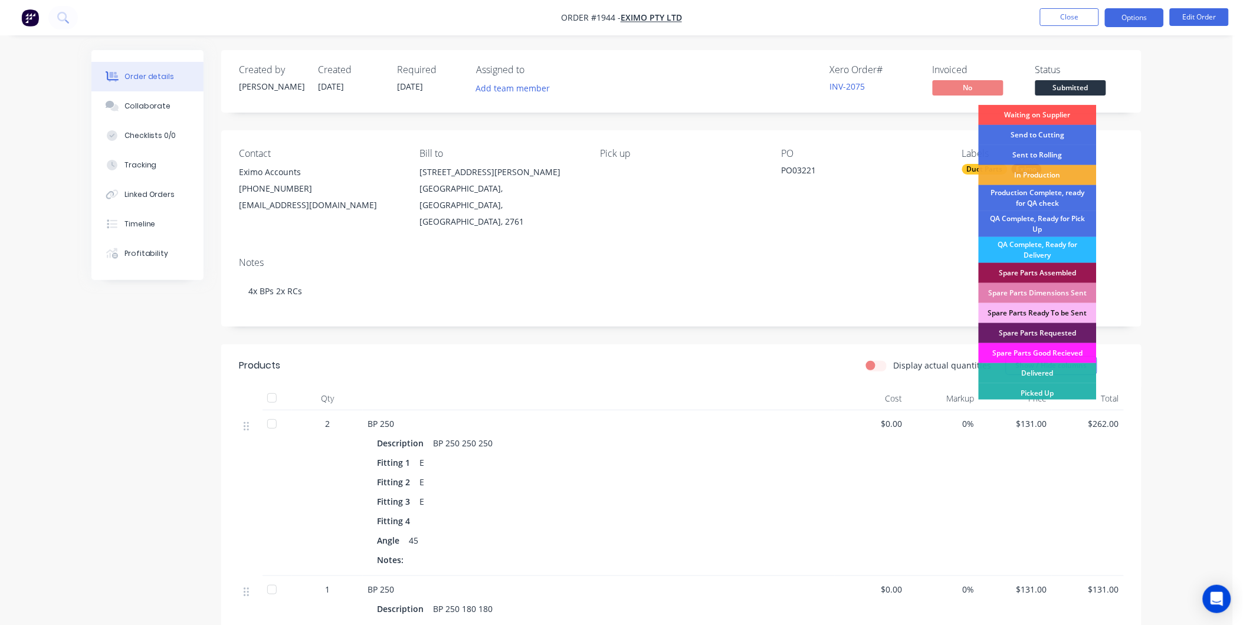
click at [1112, 24] on button "Options" at bounding box center [1134, 17] width 59 height 19
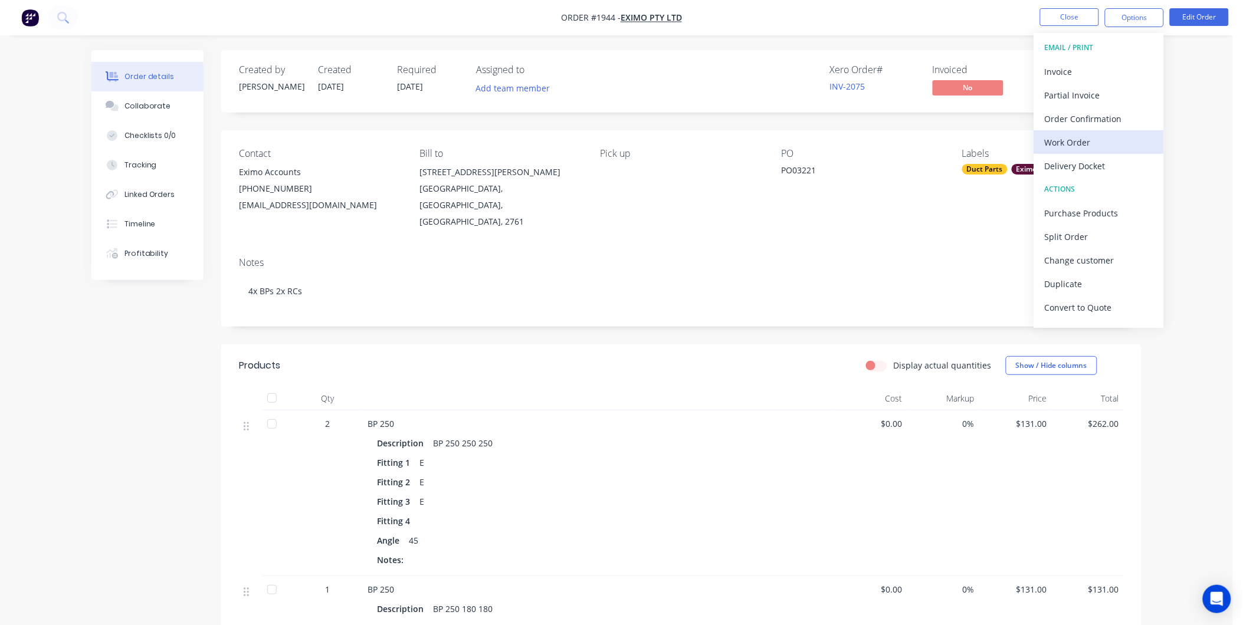
click at [1109, 137] on div "Work Order" at bounding box center [1099, 142] width 109 height 17
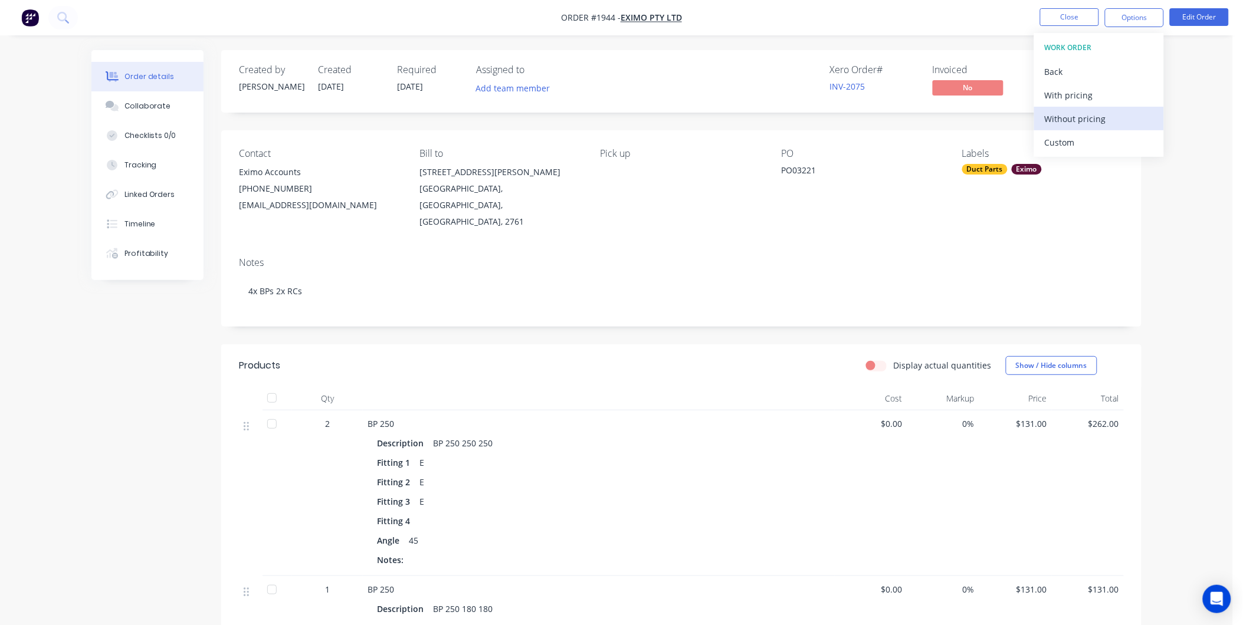
click at [1071, 110] on div "Without pricing" at bounding box center [1099, 118] width 109 height 17
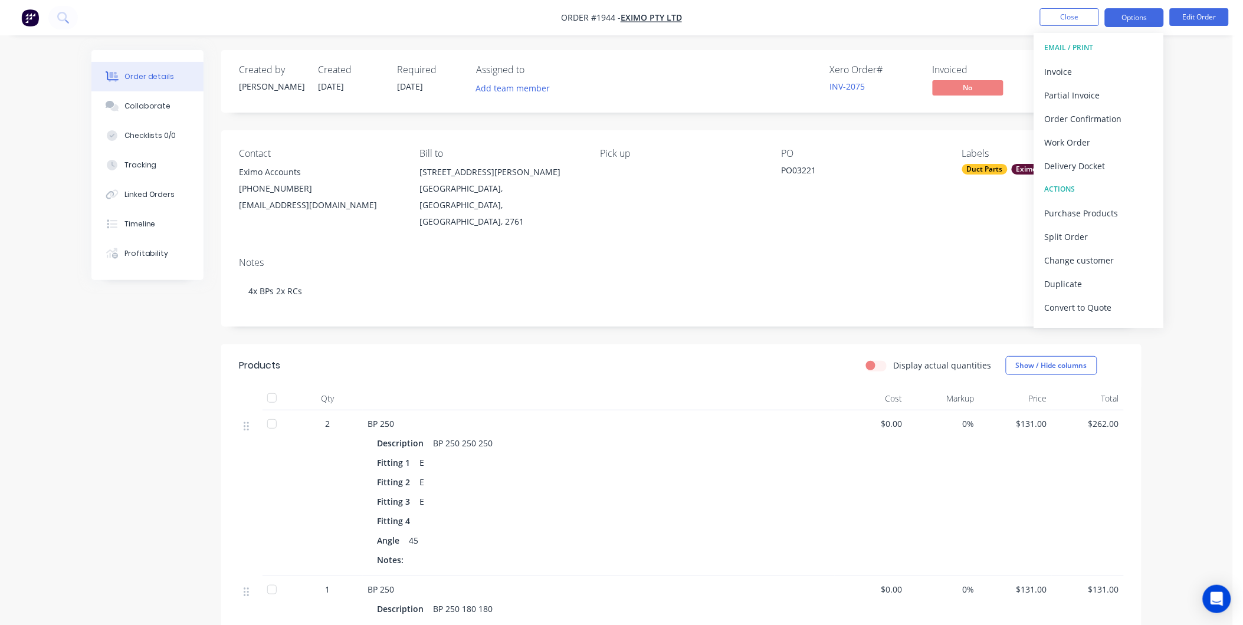
click at [1148, 18] on button "Options" at bounding box center [1134, 17] width 59 height 19
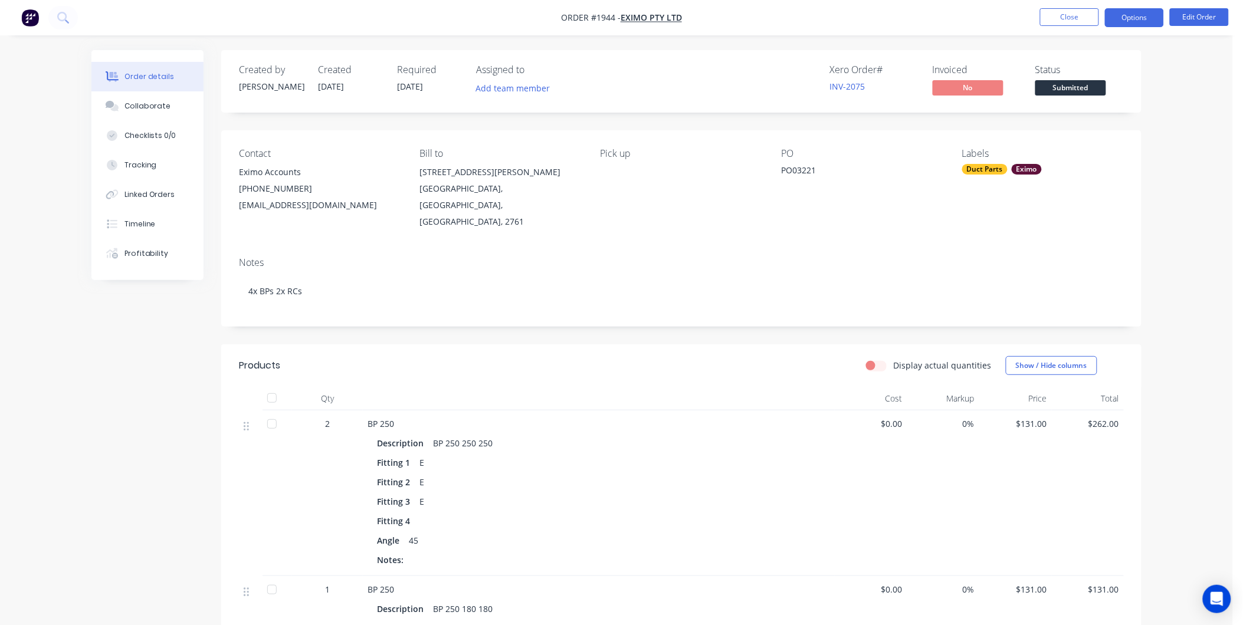
click at [1119, 21] on button "Options" at bounding box center [1134, 17] width 59 height 19
click at [1017, 60] on div "Created by Kyle Created 02/09/25 Required 01/09/25 Assigned to Add team member …" at bounding box center [681, 81] width 920 height 63
click at [1058, 87] on span "Submitted" at bounding box center [1070, 87] width 71 height 15
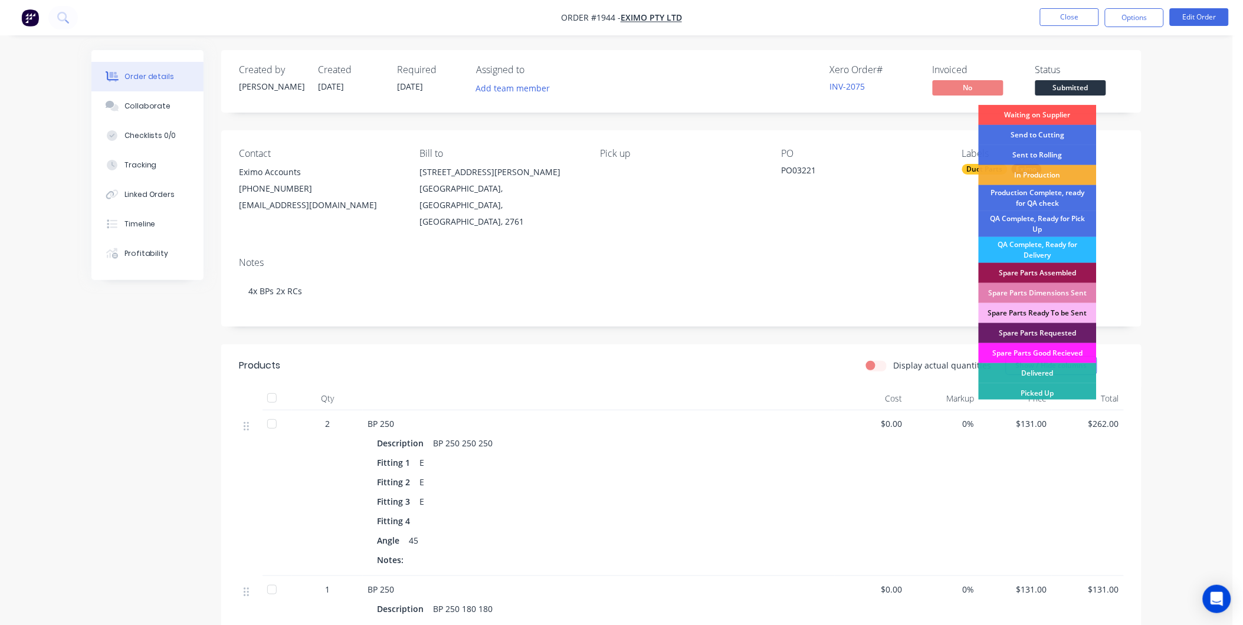
click at [1123, 120] on div "Created by Kyle Created 02/09/25 Required 01/09/25 Assigned to Add team member …" at bounding box center [681, 628] width 920 height 1157
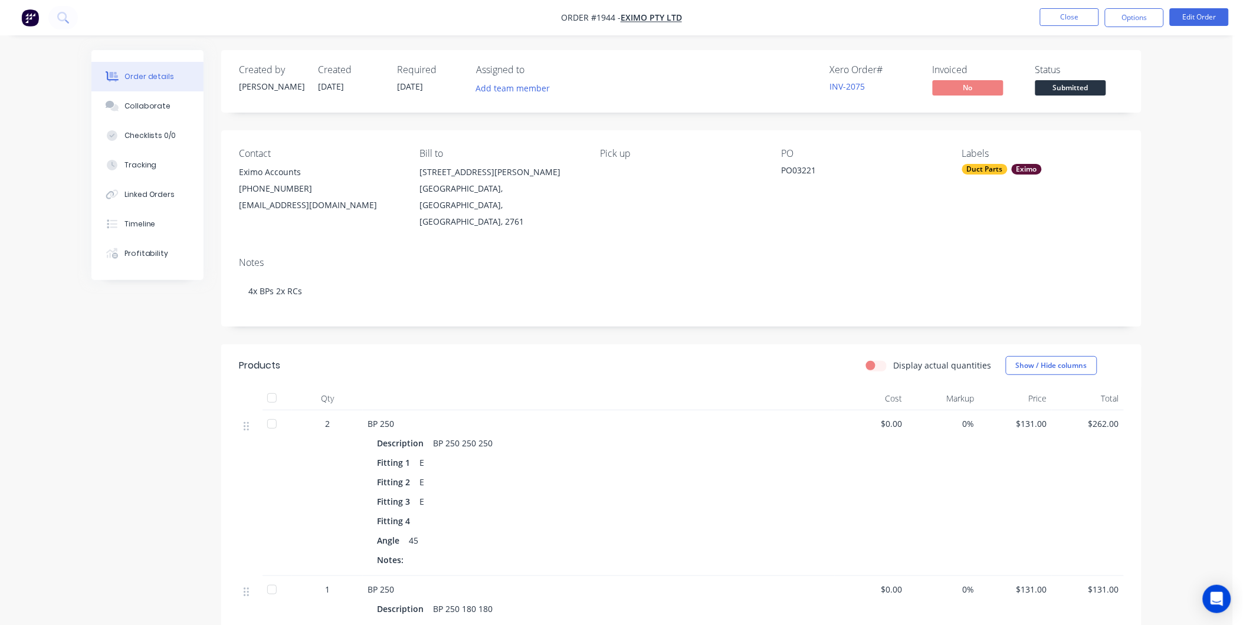
drag, startPoint x: 150, startPoint y: 105, endPoint x: 214, endPoint y: 129, distance: 67.4
click at [150, 105] on div "Collaborate" at bounding box center [147, 106] width 47 height 11
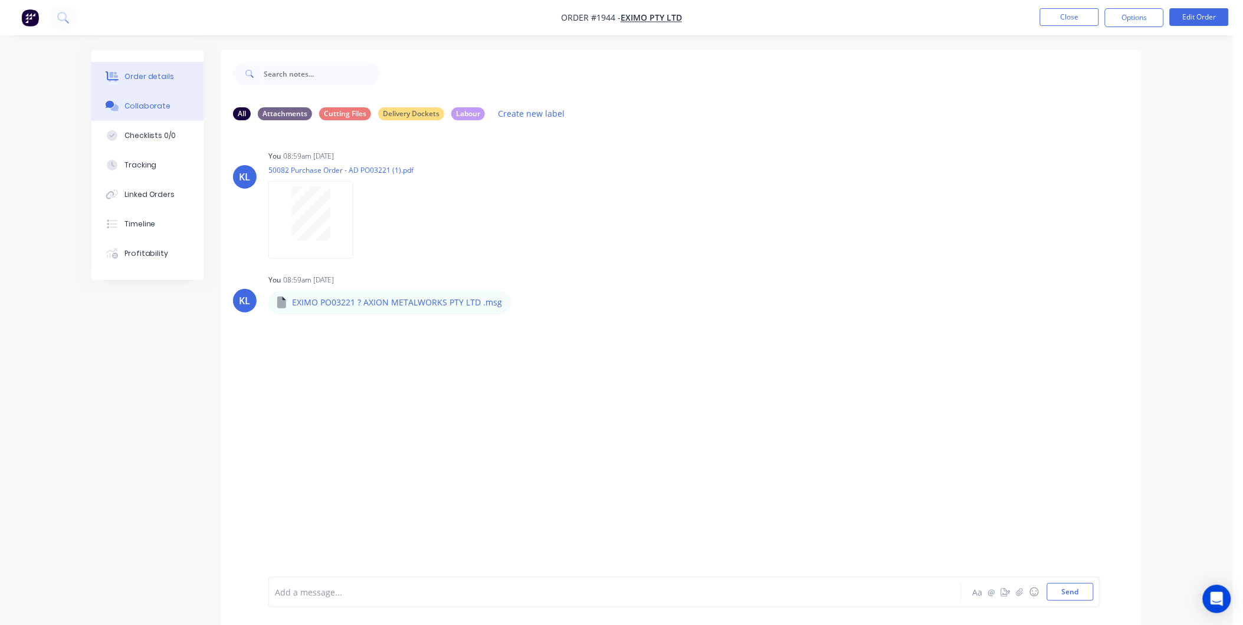
click at [144, 71] on div "Order details" at bounding box center [149, 76] width 50 height 11
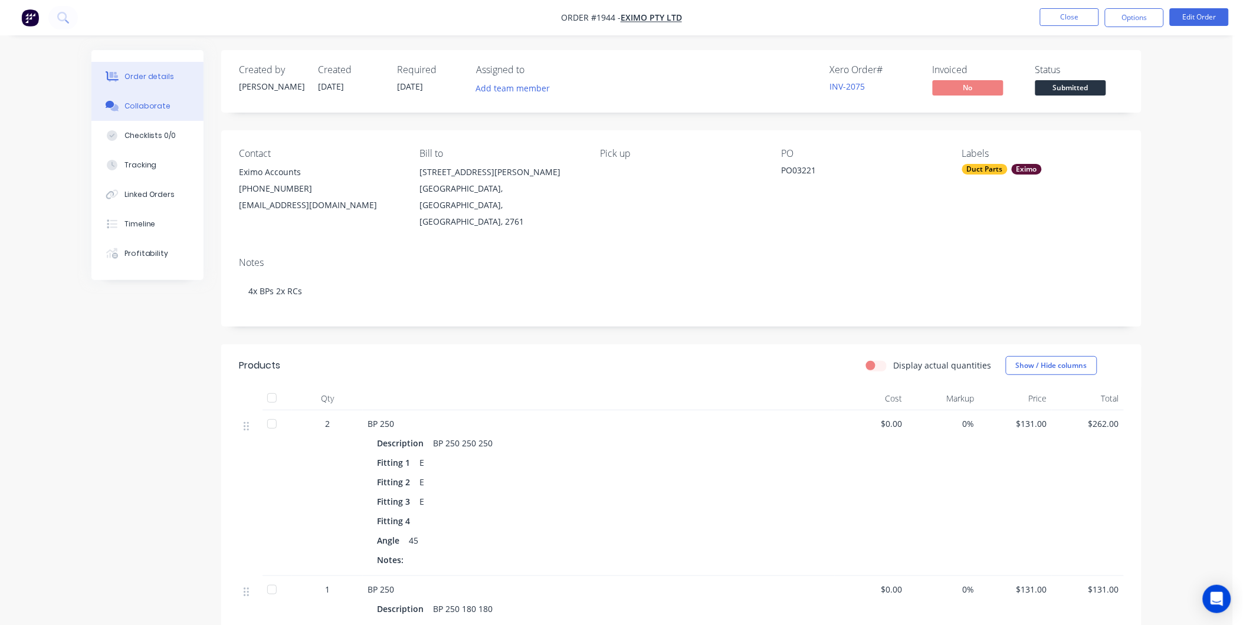
click at [148, 104] on div "Collaborate" at bounding box center [147, 106] width 47 height 11
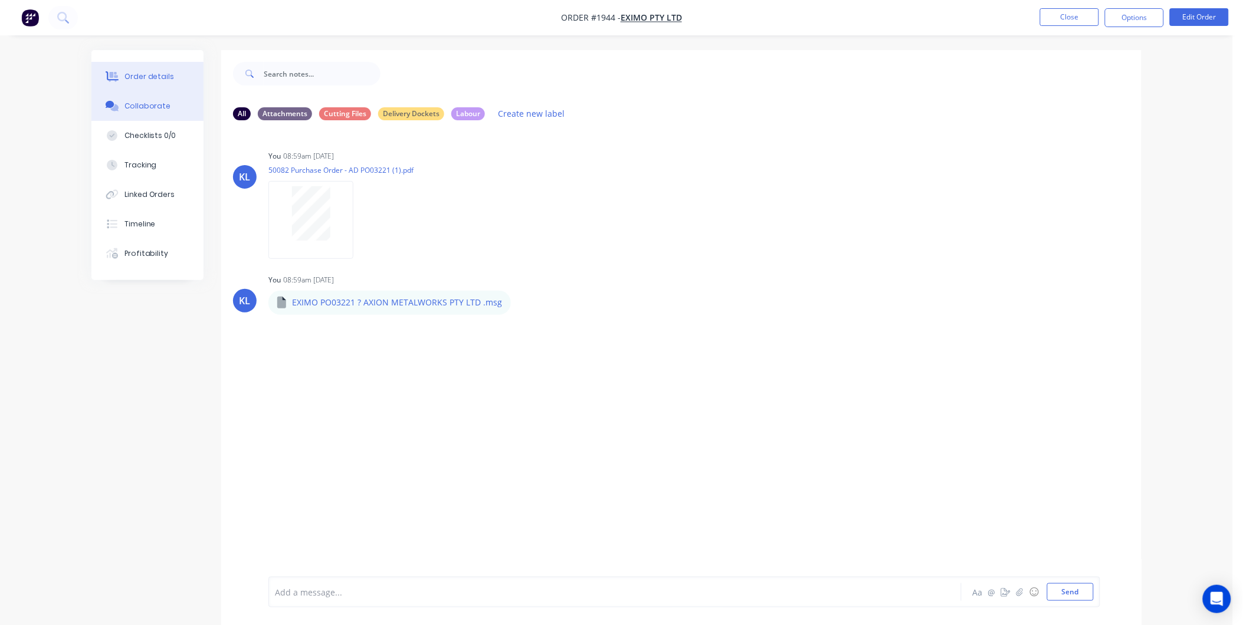
click at [137, 67] on button "Order details" at bounding box center [147, 76] width 112 height 29
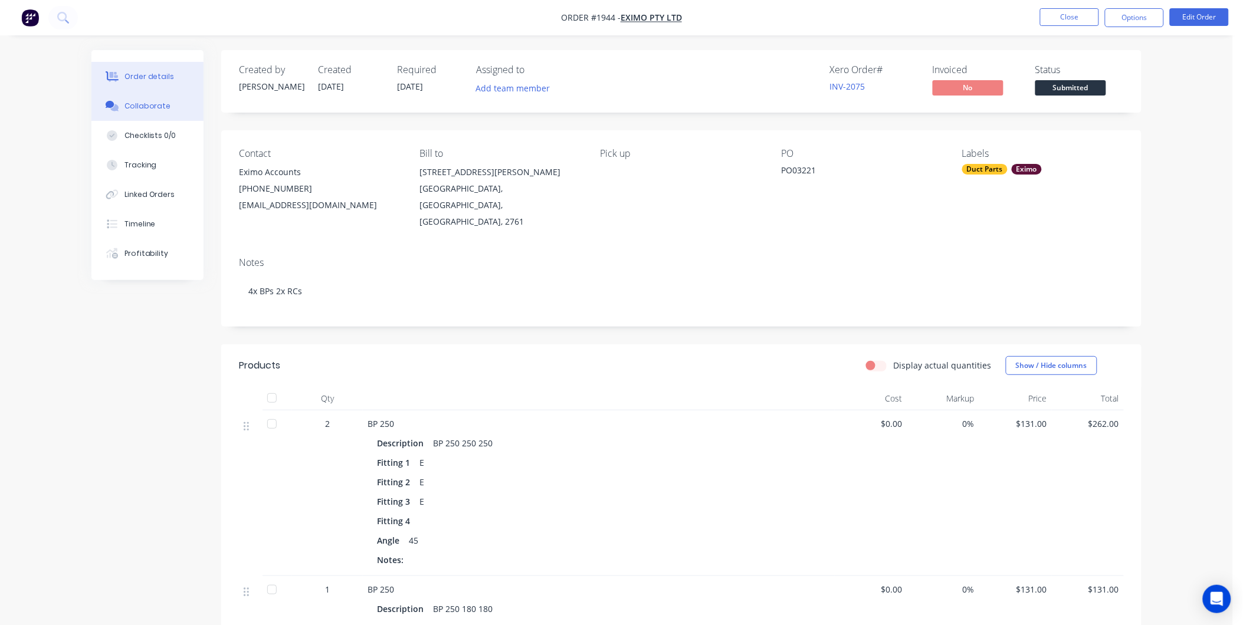
click at [143, 104] on div "Collaborate" at bounding box center [147, 106] width 47 height 11
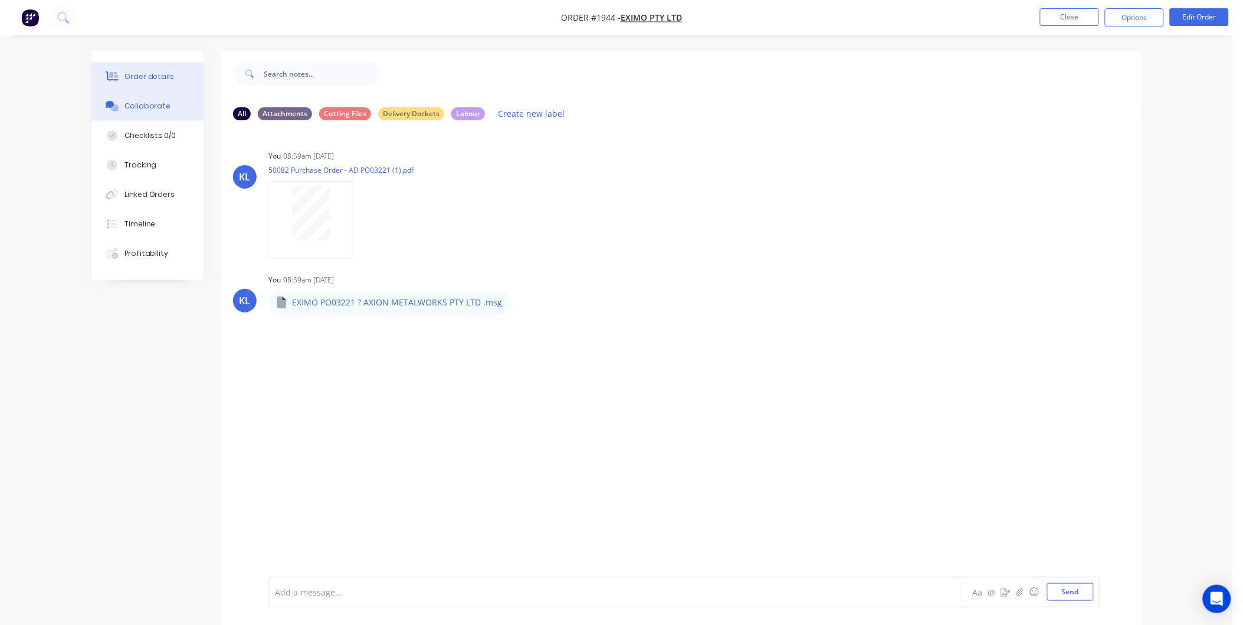
drag, startPoint x: 175, startPoint y: 78, endPoint x: 178, endPoint y: 68, distance: 10.6
click at [175, 78] on button "Order details" at bounding box center [147, 76] width 112 height 29
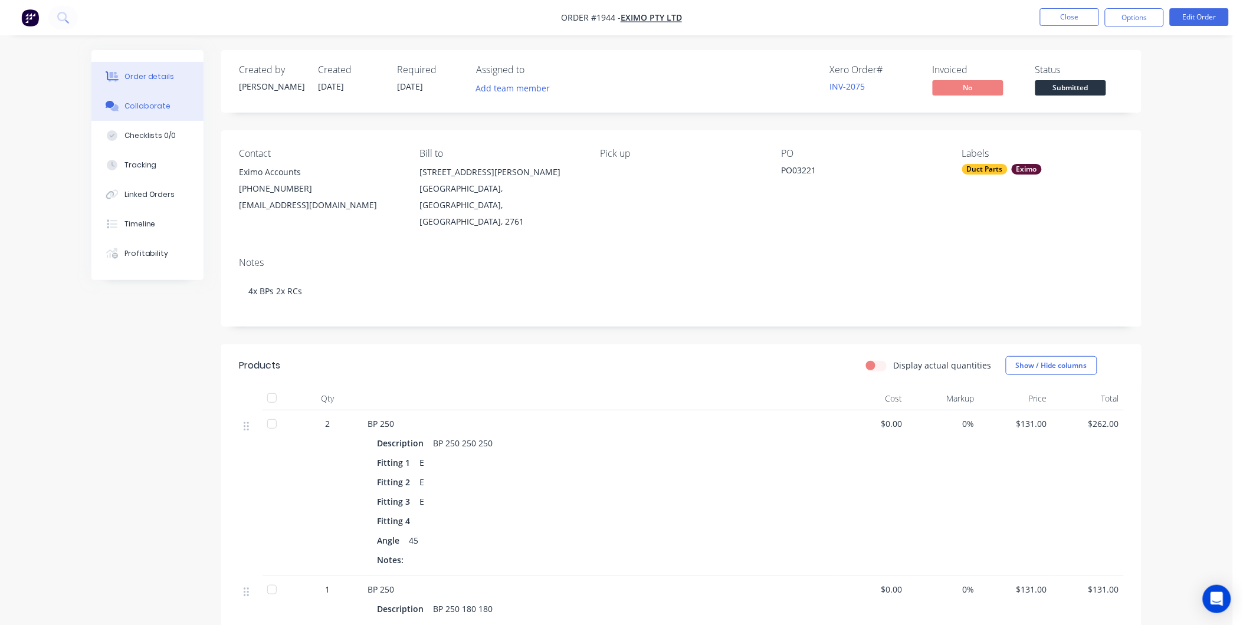
click at [166, 110] on div "Collaborate" at bounding box center [147, 106] width 47 height 11
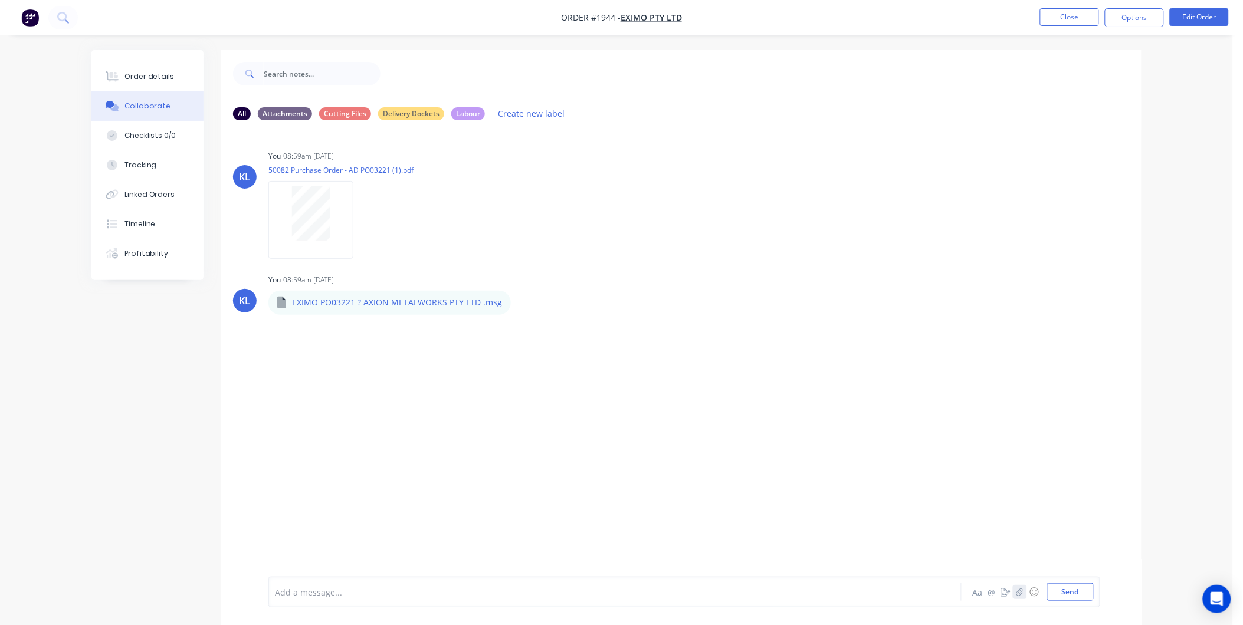
click at [1024, 597] on button "button" at bounding box center [1020, 592] width 14 height 14
click at [1068, 584] on button "Send" at bounding box center [1070, 592] width 47 height 18
click at [143, 73] on div "Order details" at bounding box center [149, 76] width 50 height 11
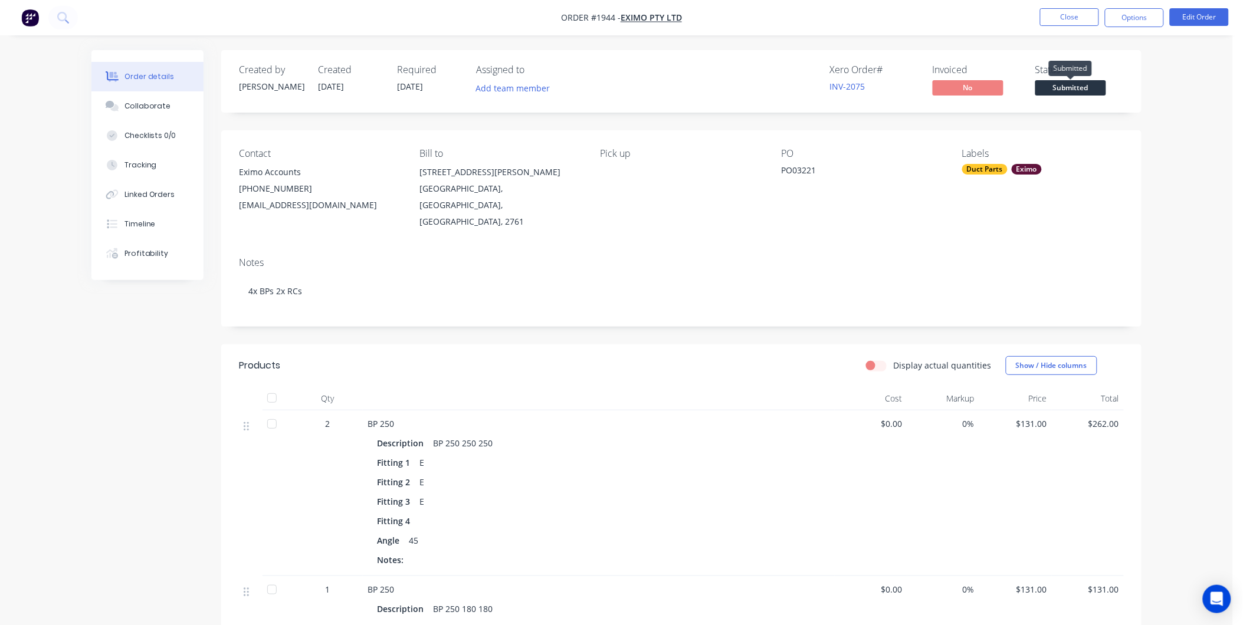
click at [1056, 95] on span "Submitted" at bounding box center [1070, 87] width 71 height 15
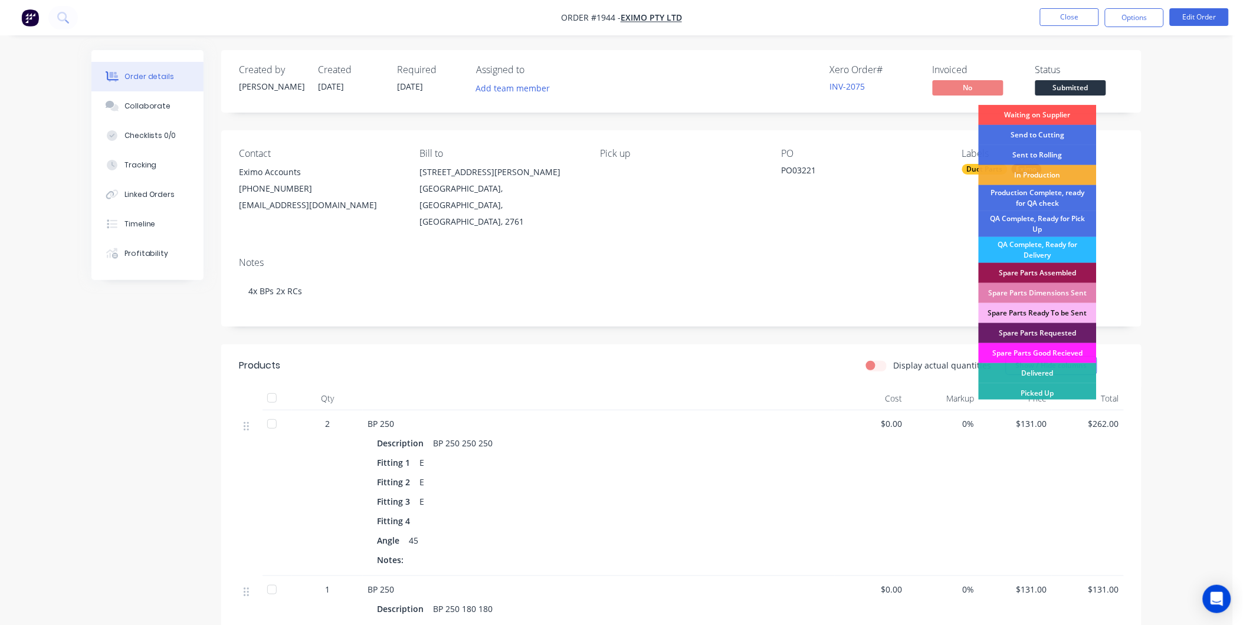
click at [1058, 137] on div "Send to Cutting" at bounding box center [1038, 135] width 118 height 20
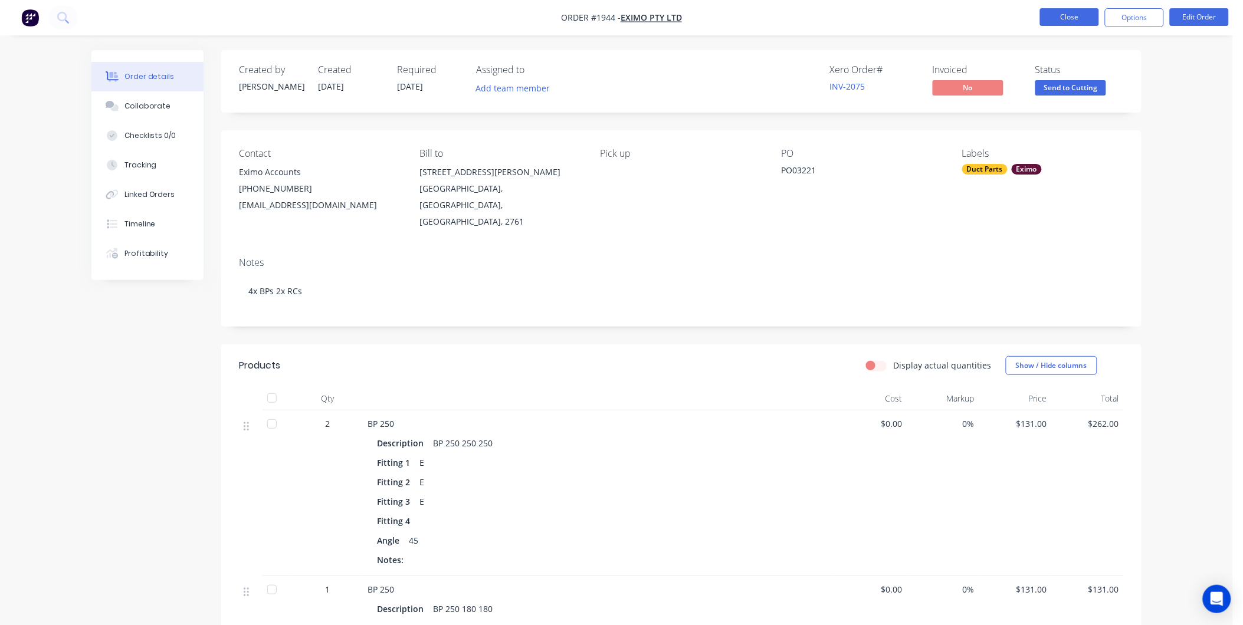
click at [1076, 19] on button "Close" at bounding box center [1069, 17] width 59 height 18
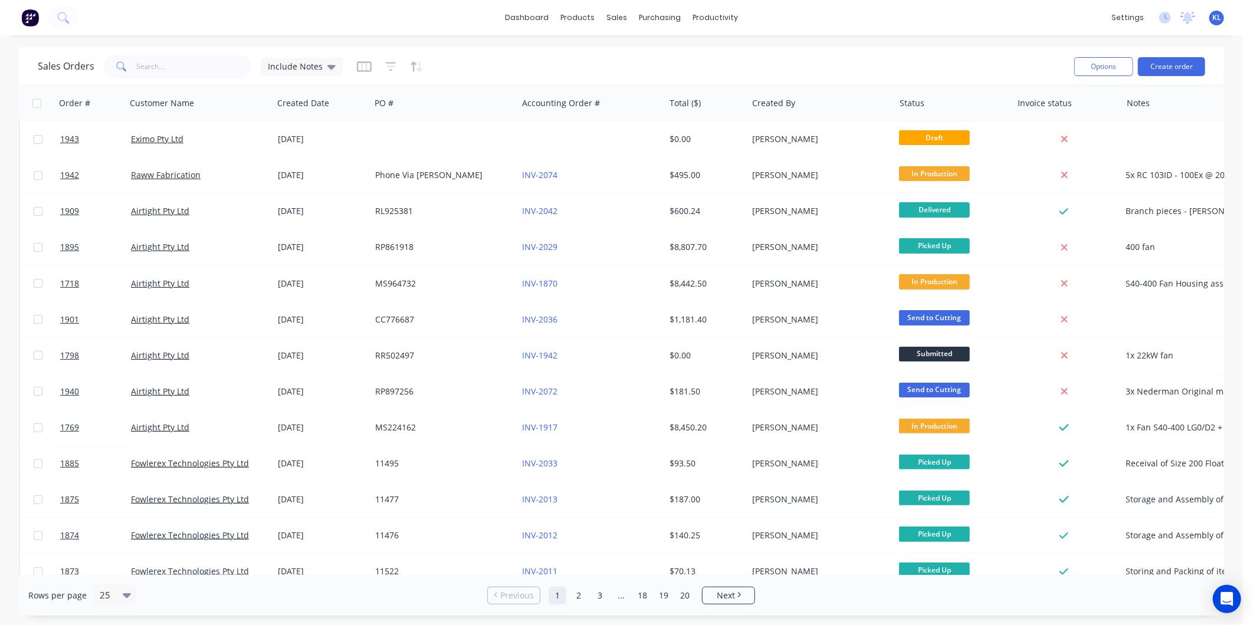
scroll to position [65, 0]
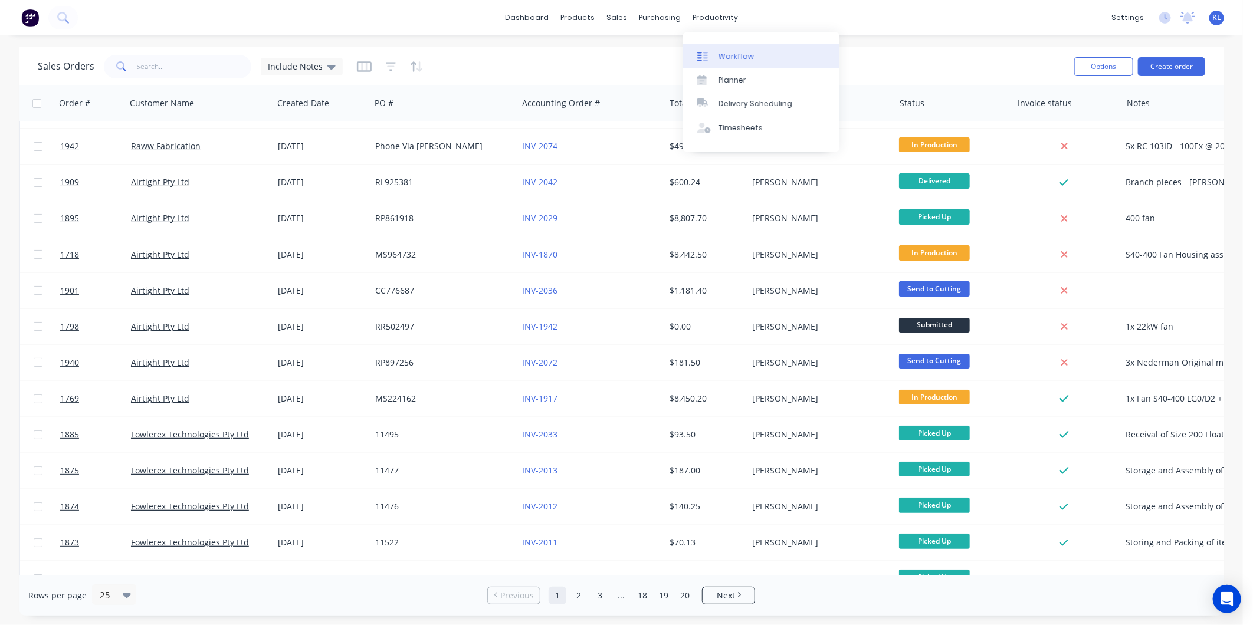
drag, startPoint x: 706, startPoint y: 16, endPoint x: 739, endPoint y: 55, distance: 51.1
click at [706, 16] on div "productivity" at bounding box center [715, 18] width 57 height 18
click at [741, 58] on div "Workflow" at bounding box center [735, 56] width 35 height 11
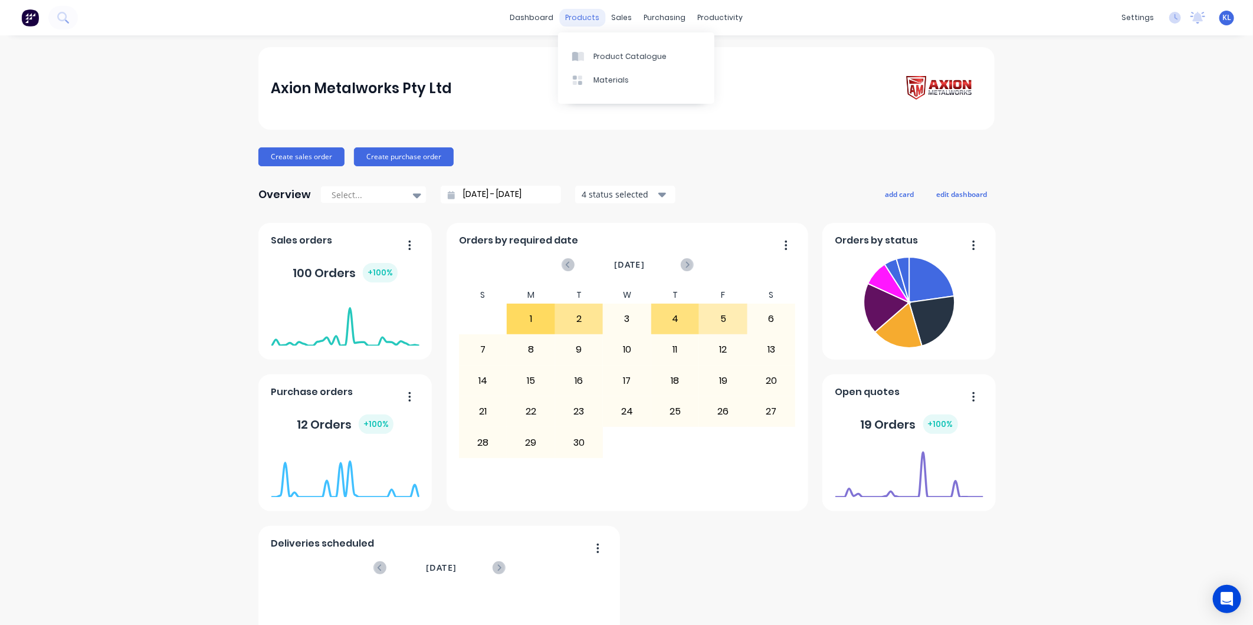
click at [588, 19] on div "products" at bounding box center [583, 18] width 46 height 18
click at [623, 51] on div "Product Catalogue" at bounding box center [629, 56] width 73 height 11
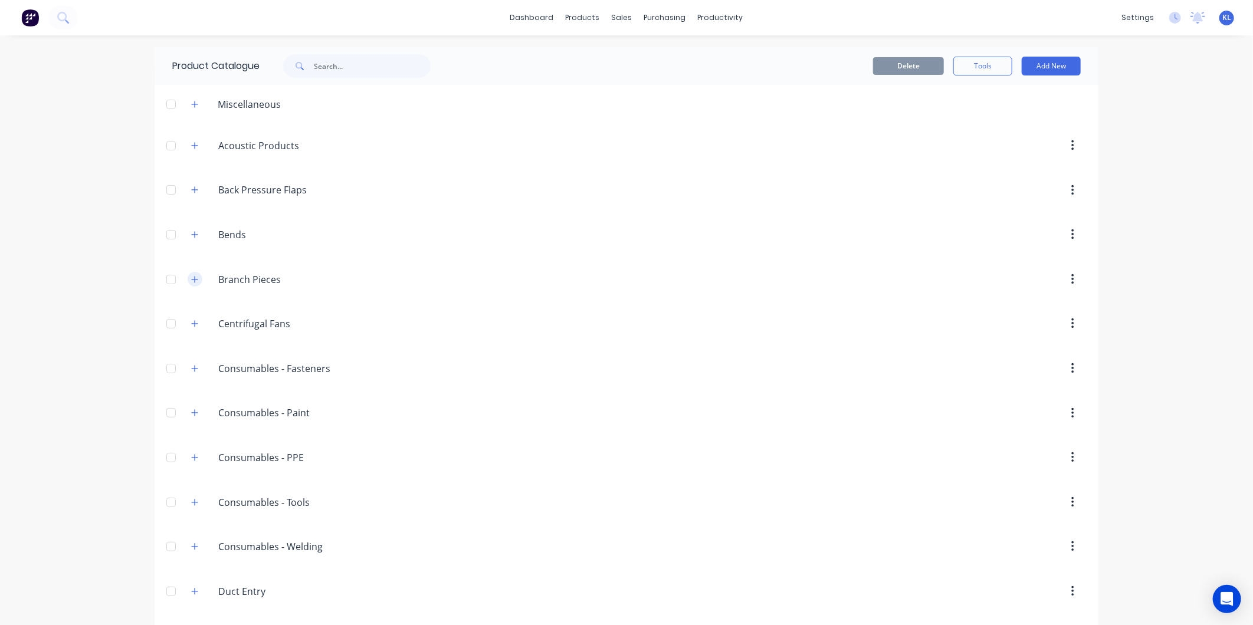
click at [192, 279] on icon "button" at bounding box center [195, 279] width 6 height 6
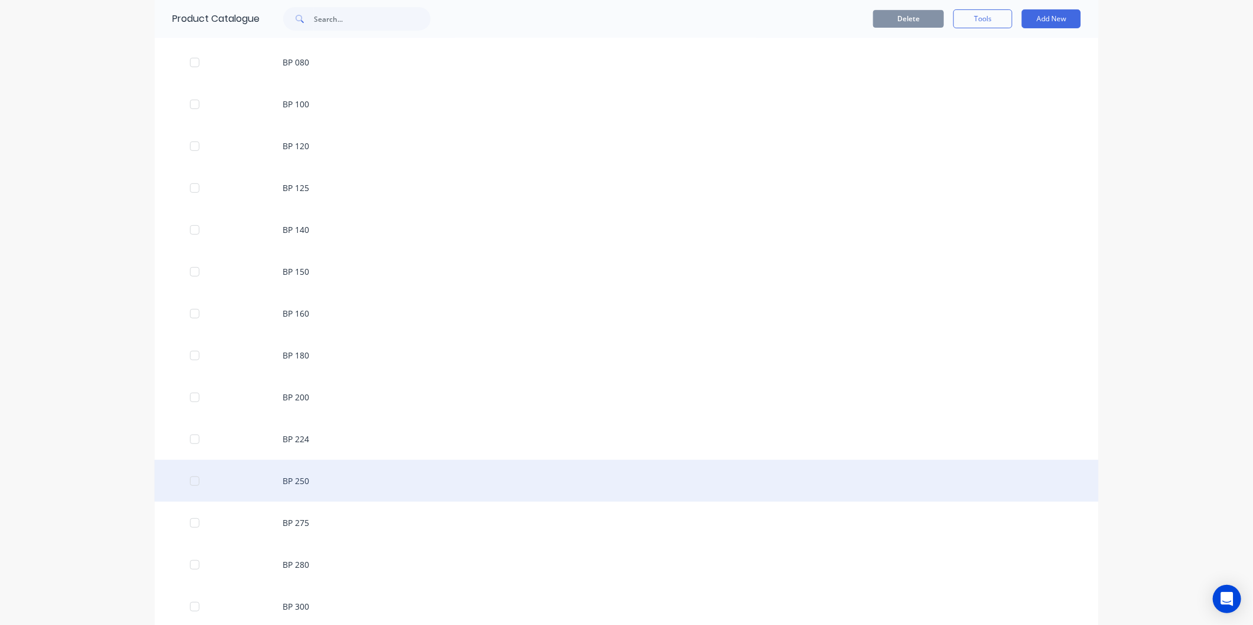
scroll to position [458, 0]
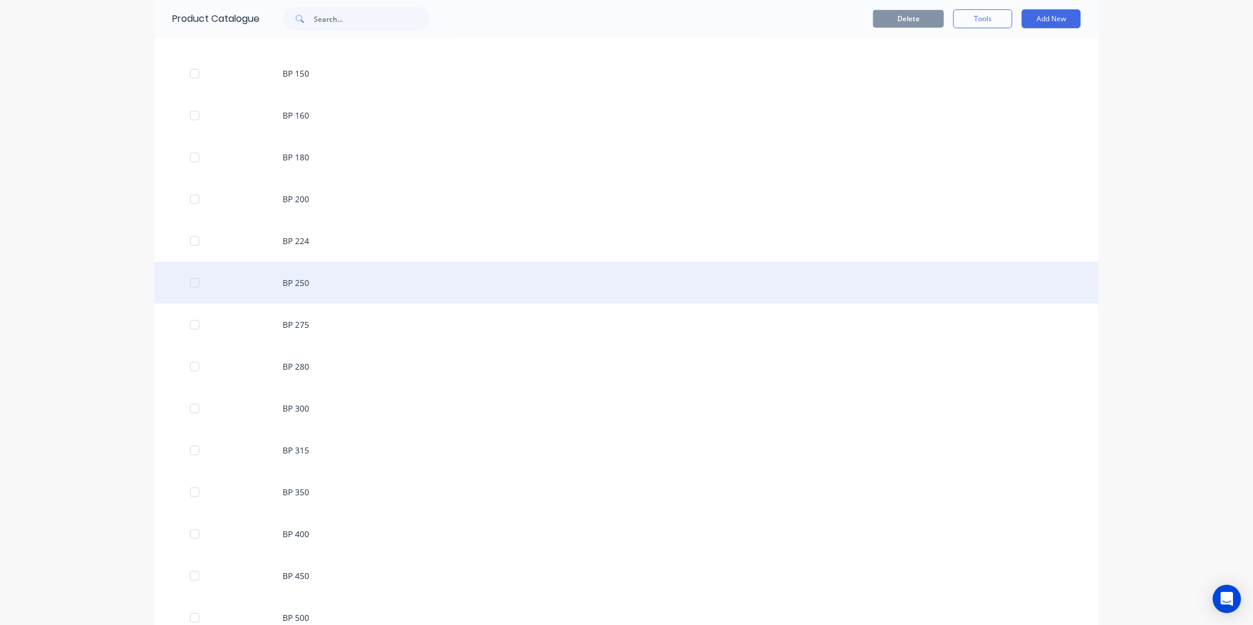
click at [303, 274] on div "BP 250" at bounding box center [627, 283] width 944 height 42
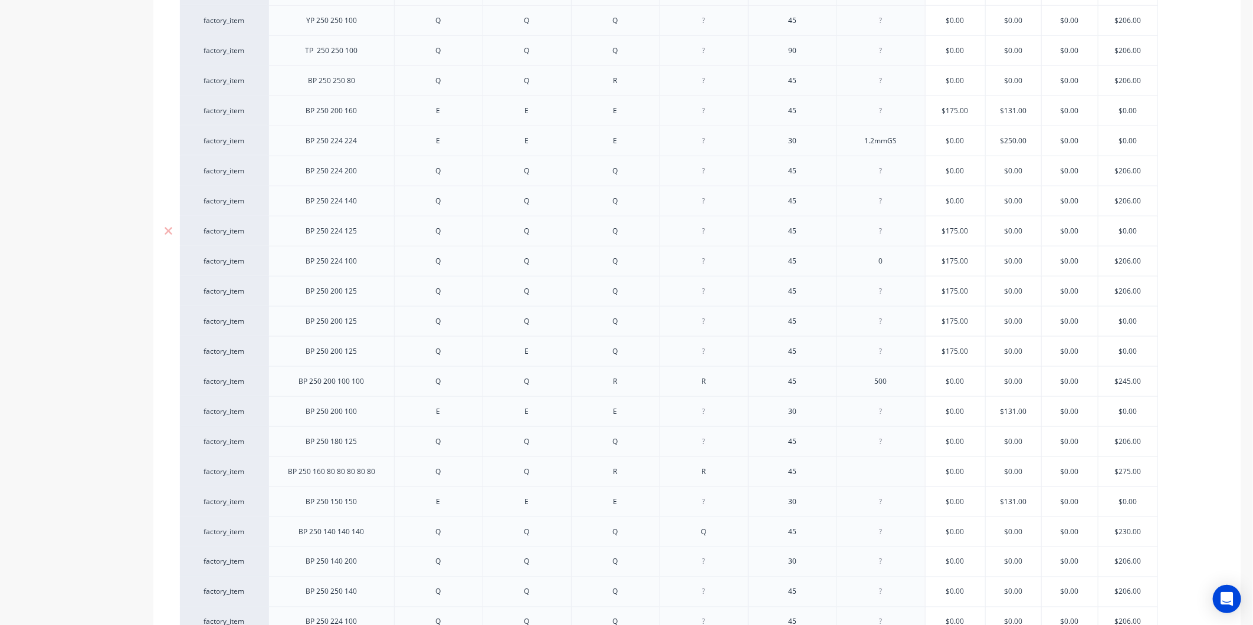
scroll to position [1044, 0]
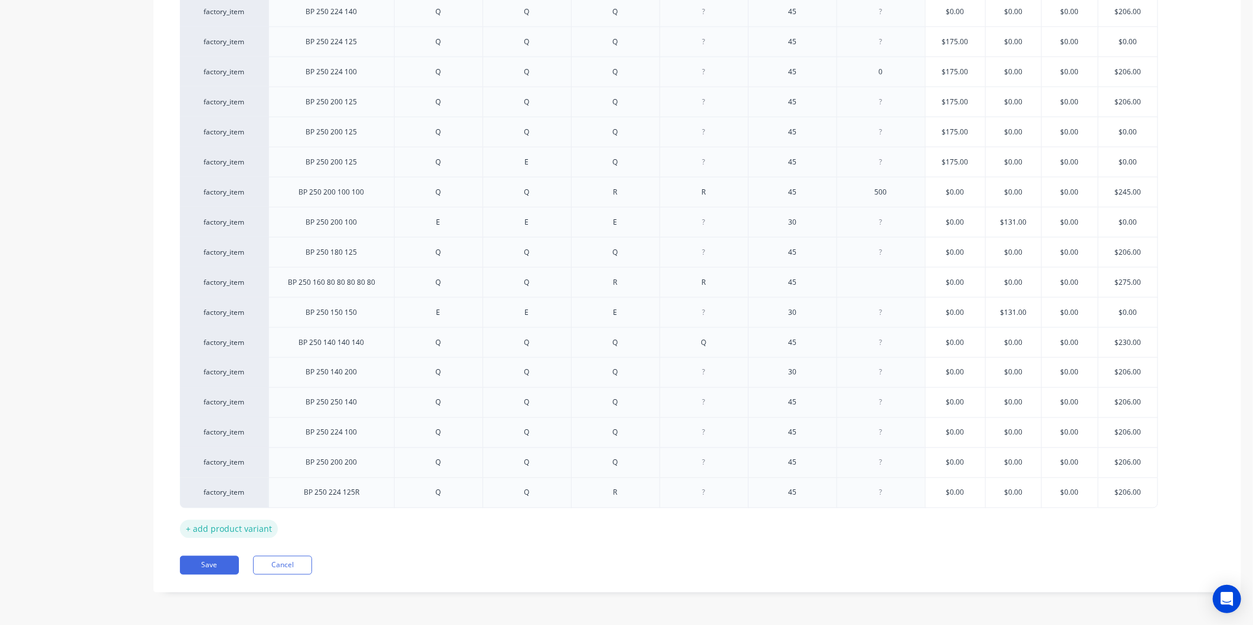
click at [235, 520] on div "+ add product variant" at bounding box center [229, 529] width 98 height 18
type textarea "x"
click at [343, 528] on div at bounding box center [331, 520] width 59 height 15
click at [440, 527] on div at bounding box center [438, 520] width 59 height 15
type textarea "x"
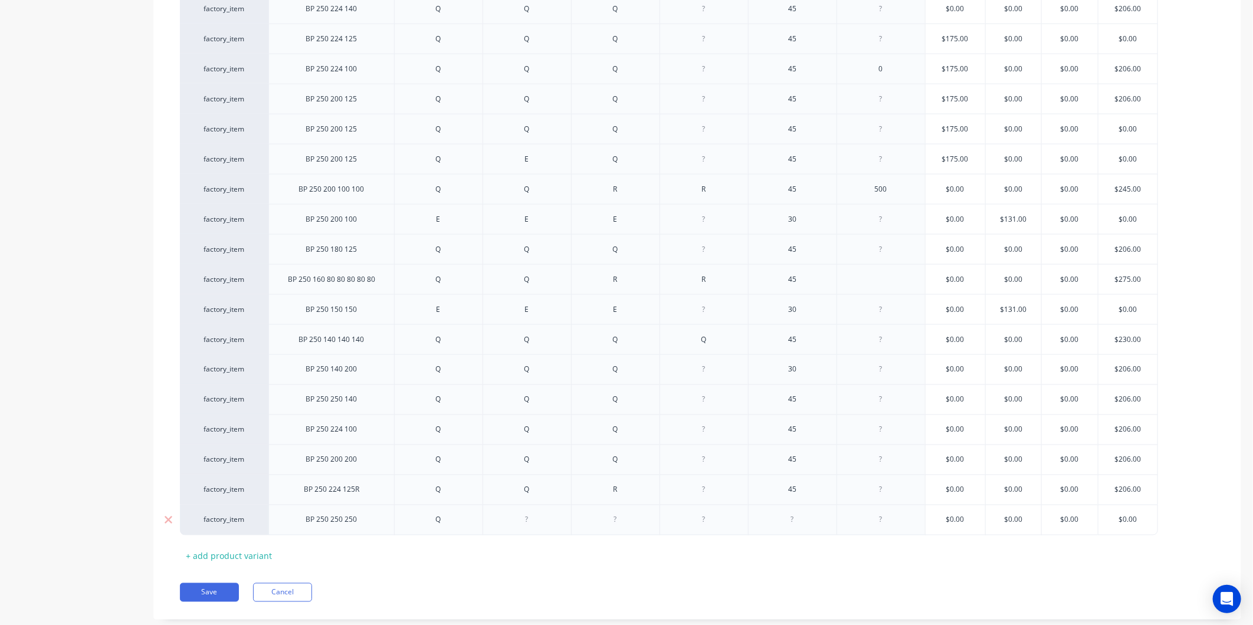
click at [537, 519] on div at bounding box center [526, 520] width 59 height 15
type textarea "x"
click at [625, 523] on div at bounding box center [615, 520] width 59 height 15
type textarea "x"
drag, startPoint x: 451, startPoint y: 527, endPoint x: 445, endPoint y: 528, distance: 6.2
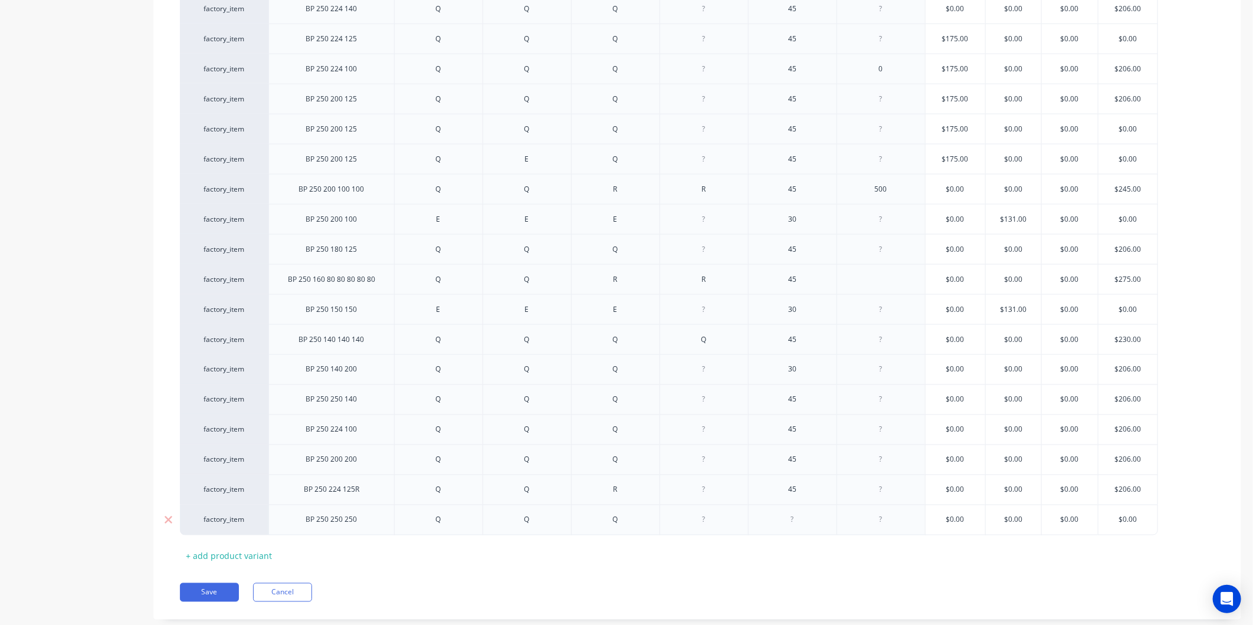
click at [445, 528] on div "Q" at bounding box center [438, 520] width 59 height 15
drag, startPoint x: 445, startPoint y: 528, endPoint x: 428, endPoint y: 530, distance: 16.6
click at [428, 528] on div "Q" at bounding box center [438, 520] width 59 height 15
drag, startPoint x: 543, startPoint y: 517, endPoint x: 513, endPoint y: 528, distance: 31.8
click at [511, 528] on div "Q" at bounding box center [526, 520] width 59 height 15
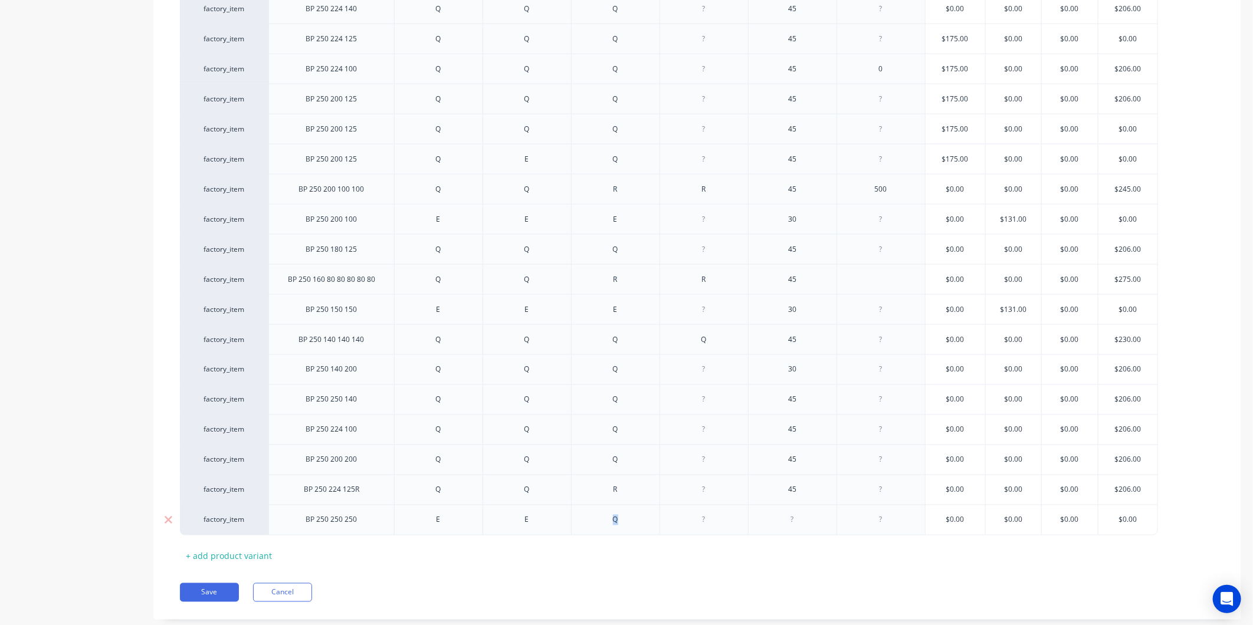
drag, startPoint x: 632, startPoint y: 522, endPoint x: 576, endPoint y: 530, distance: 56.0
click at [576, 530] on div "Q" at bounding box center [615, 520] width 88 height 31
click at [805, 526] on div at bounding box center [792, 520] width 59 height 15
type textarea "x"
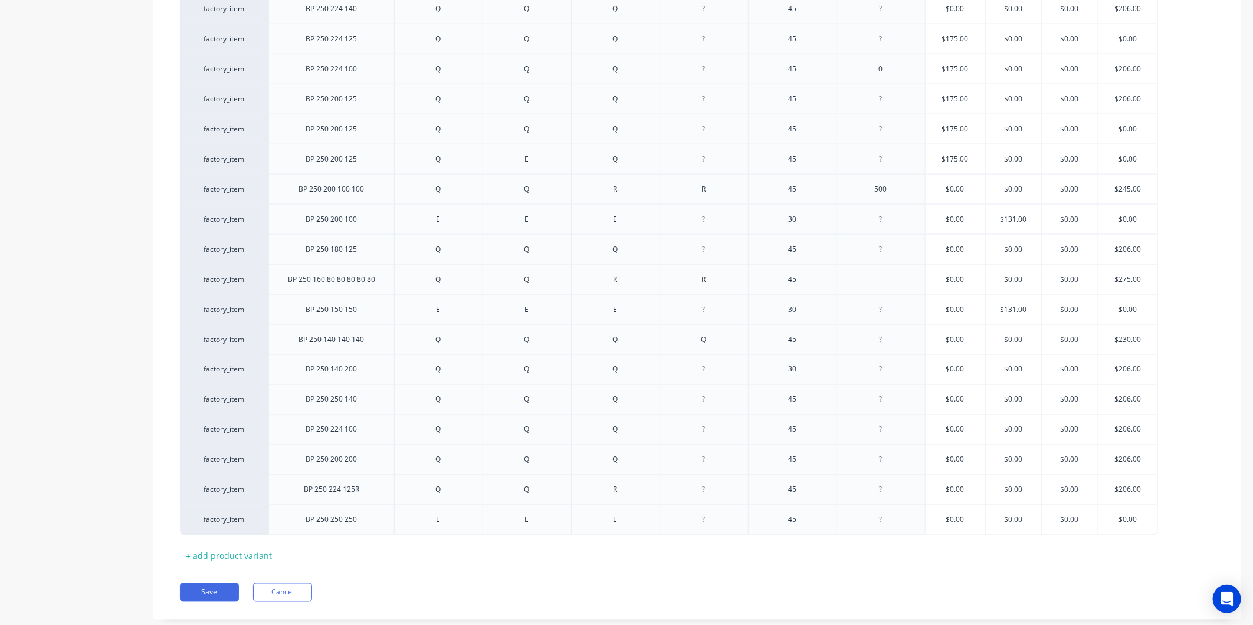
type textarea "x"
type input "$0.00"
drag, startPoint x: 1024, startPoint y: 520, endPoint x: 970, endPoint y: 530, distance: 54.5
click at [970, 530] on div "factory_item BP 250 250 250 E E E 45 $0.00 $0.00 $0.00 $0.00 $0.00" at bounding box center [669, 520] width 978 height 31
type textarea "x"
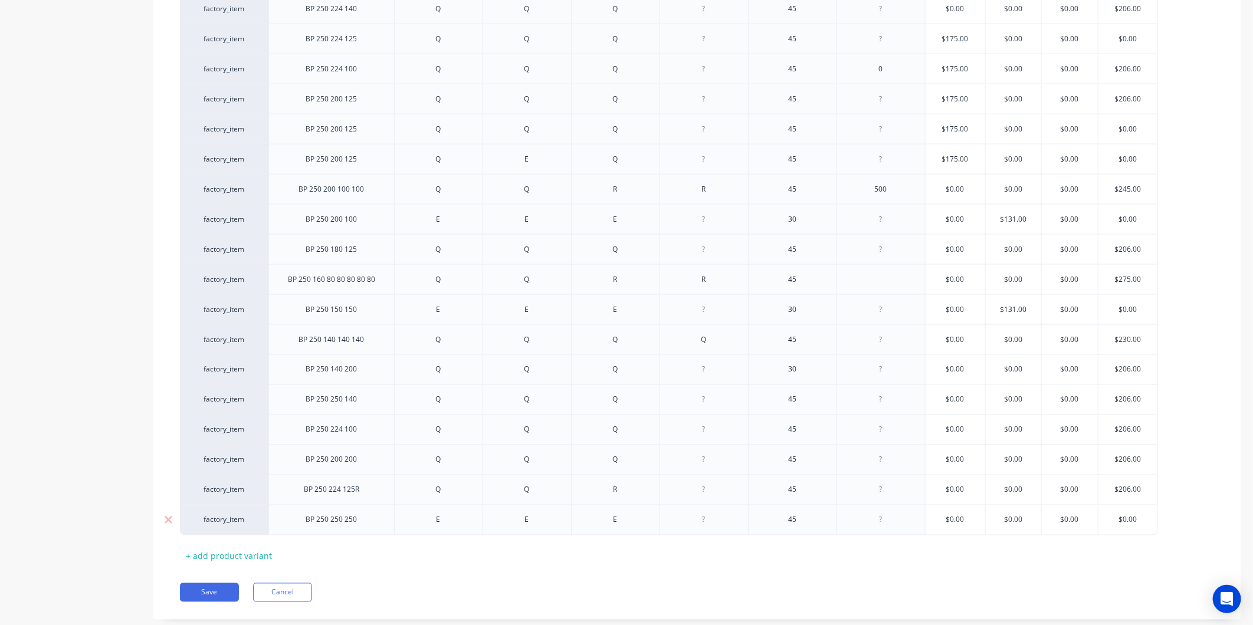
type input "1"
type textarea "x"
type input "13"
type textarea "x"
type input "131"
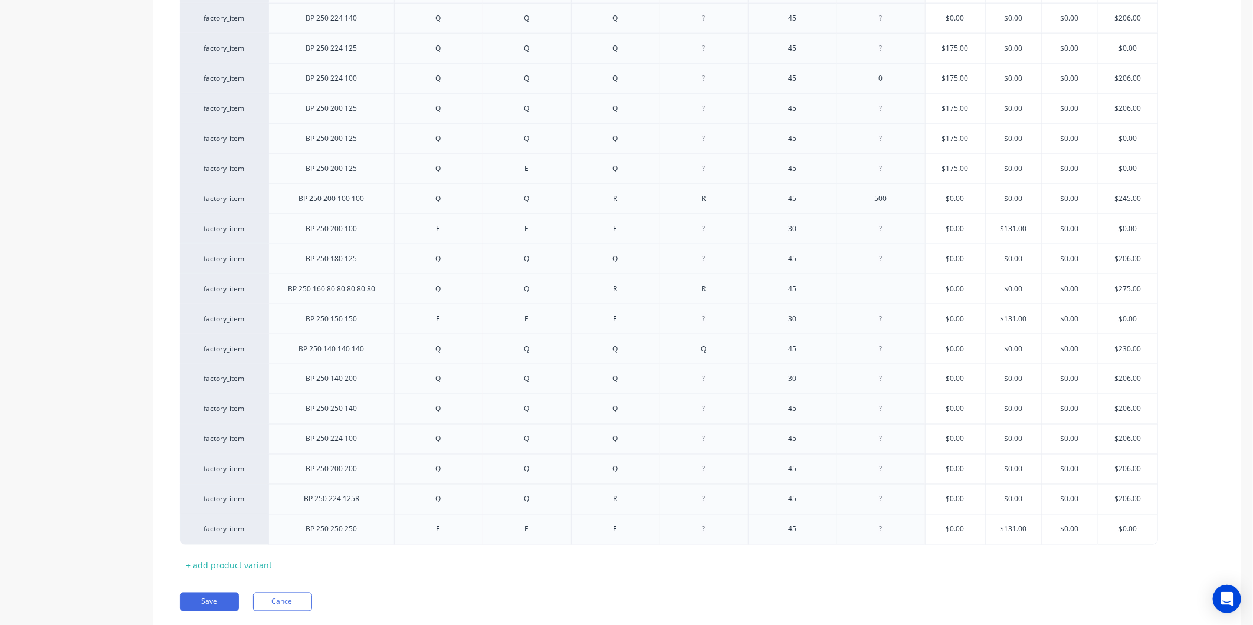
scroll to position [1074, 0]
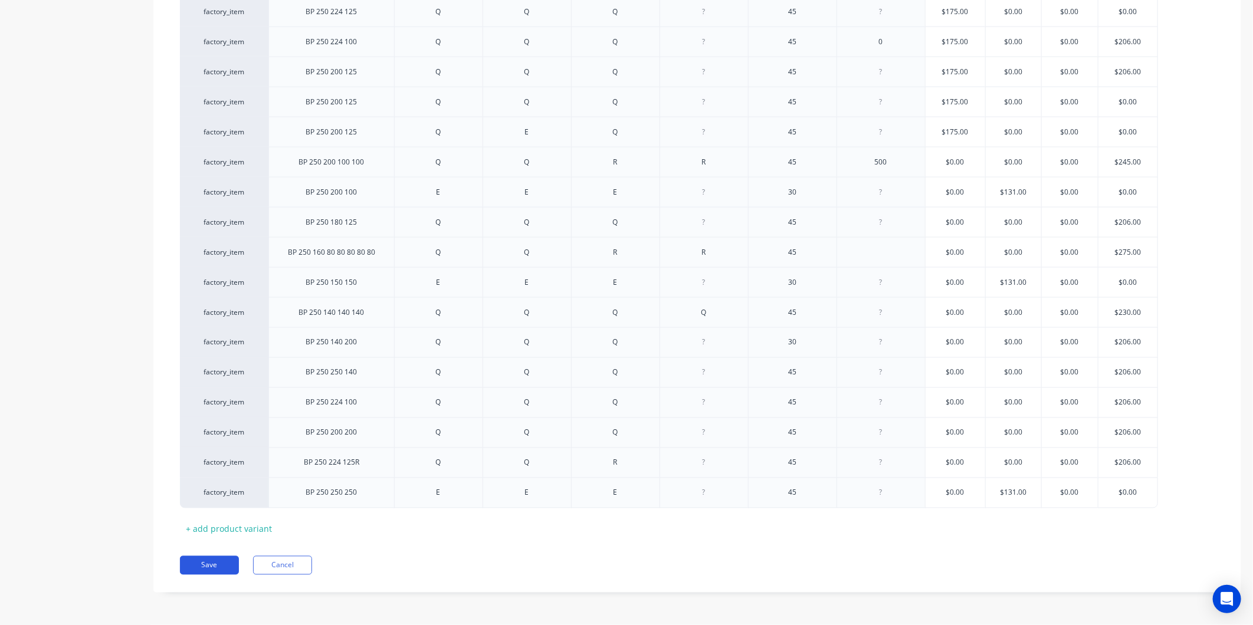
click at [228, 561] on button "Save" at bounding box center [209, 565] width 59 height 19
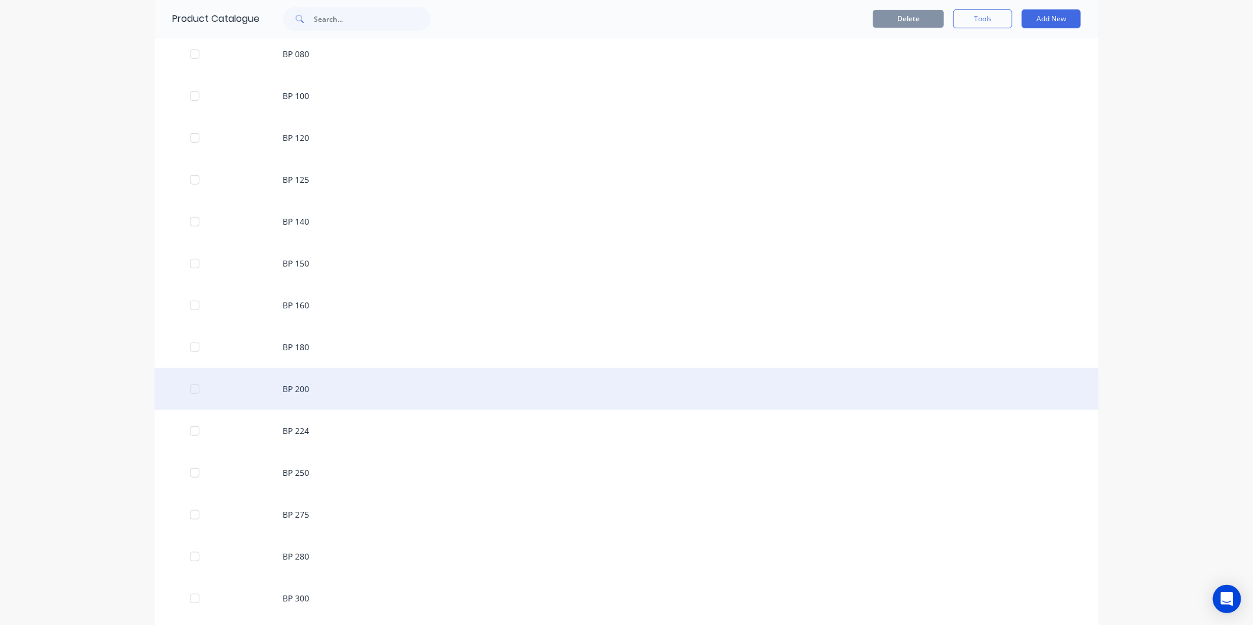
scroll to position [327, 0]
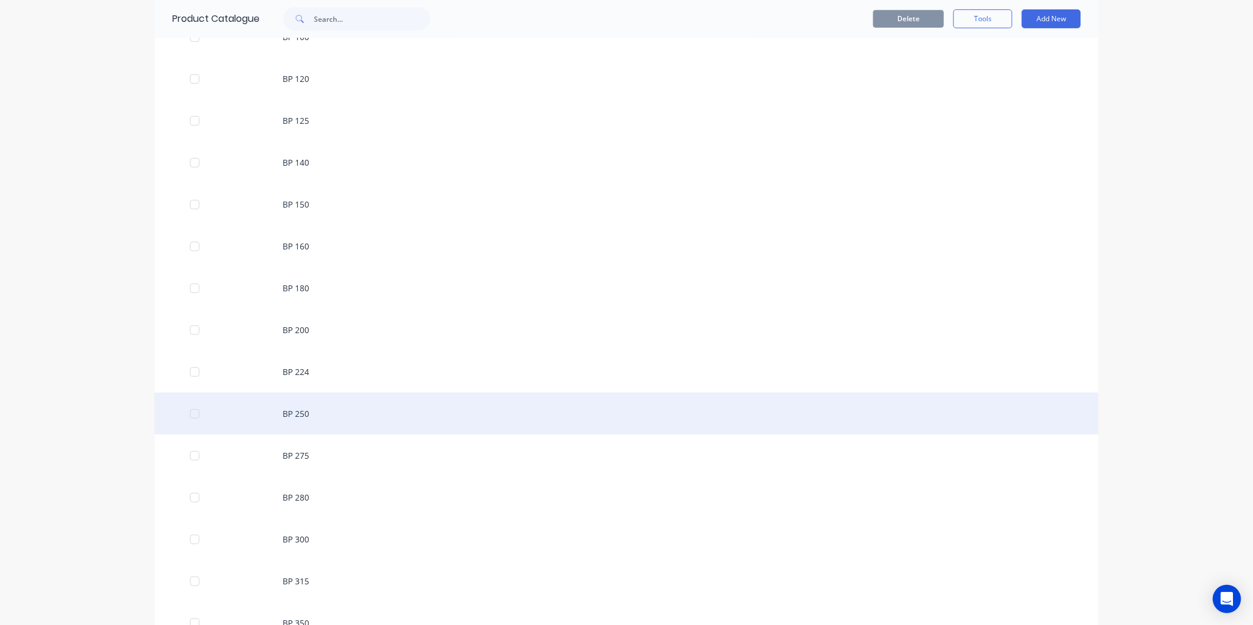
click at [302, 421] on div "BP 250" at bounding box center [627, 414] width 944 height 42
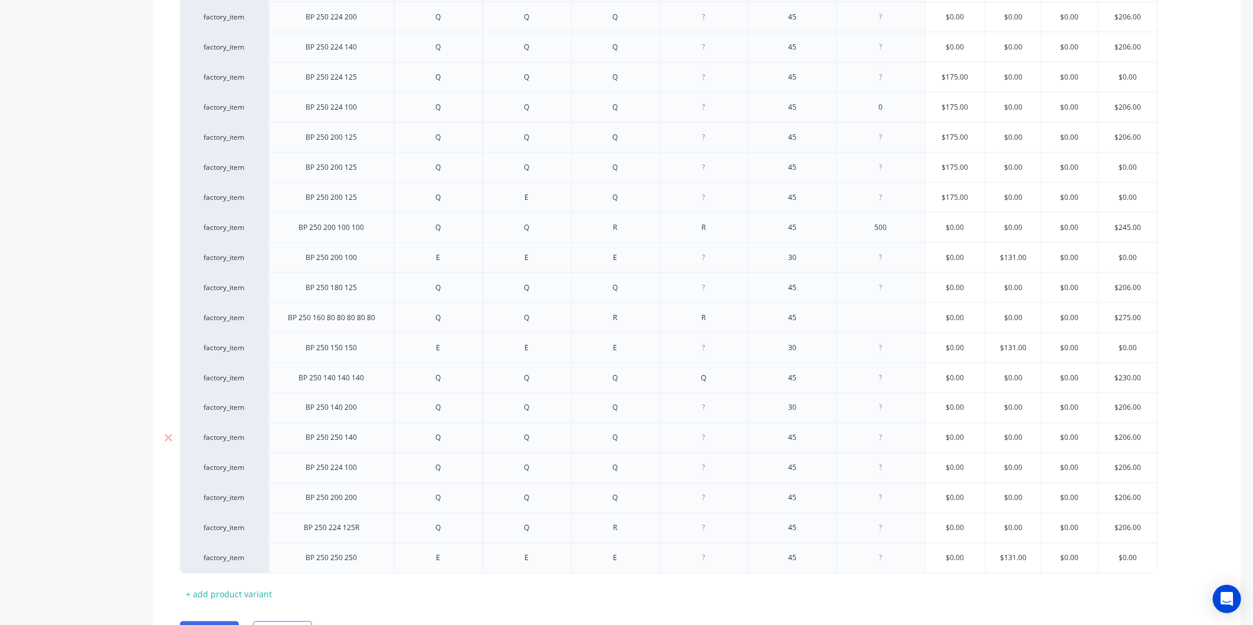
scroll to position [1074, 0]
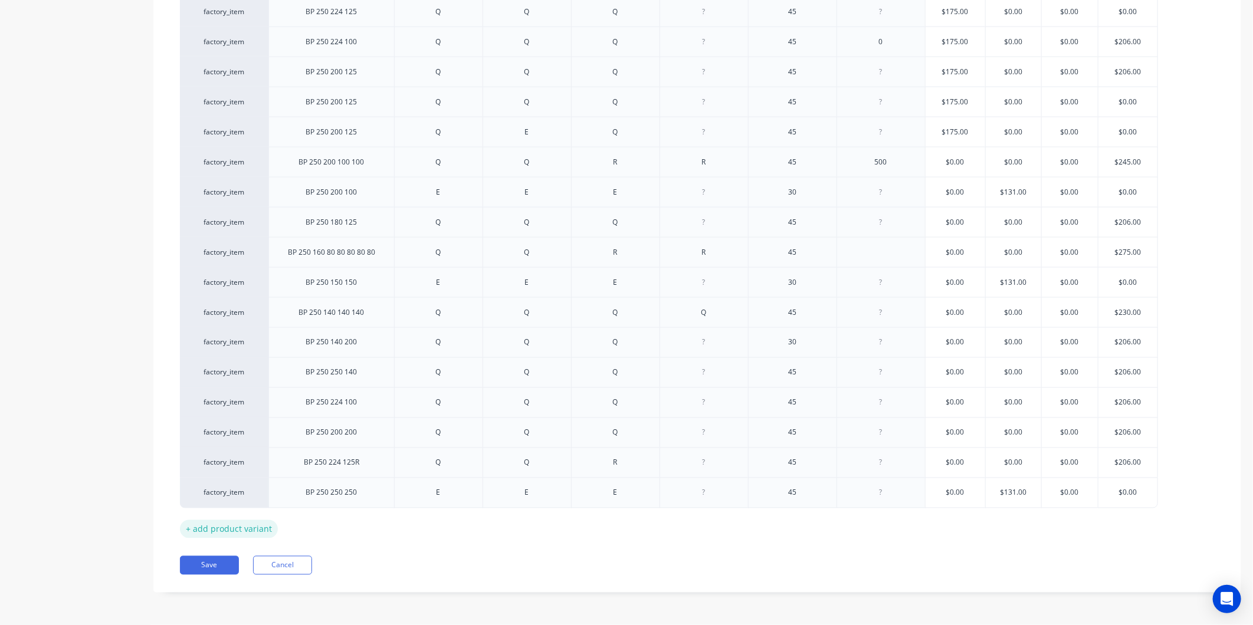
click at [243, 526] on div "+ add product variant" at bounding box center [229, 529] width 98 height 18
type textarea "x"
click at [331, 528] on div at bounding box center [331, 520] width 59 height 15
click at [431, 517] on div at bounding box center [438, 520] width 59 height 15
type textarea "x"
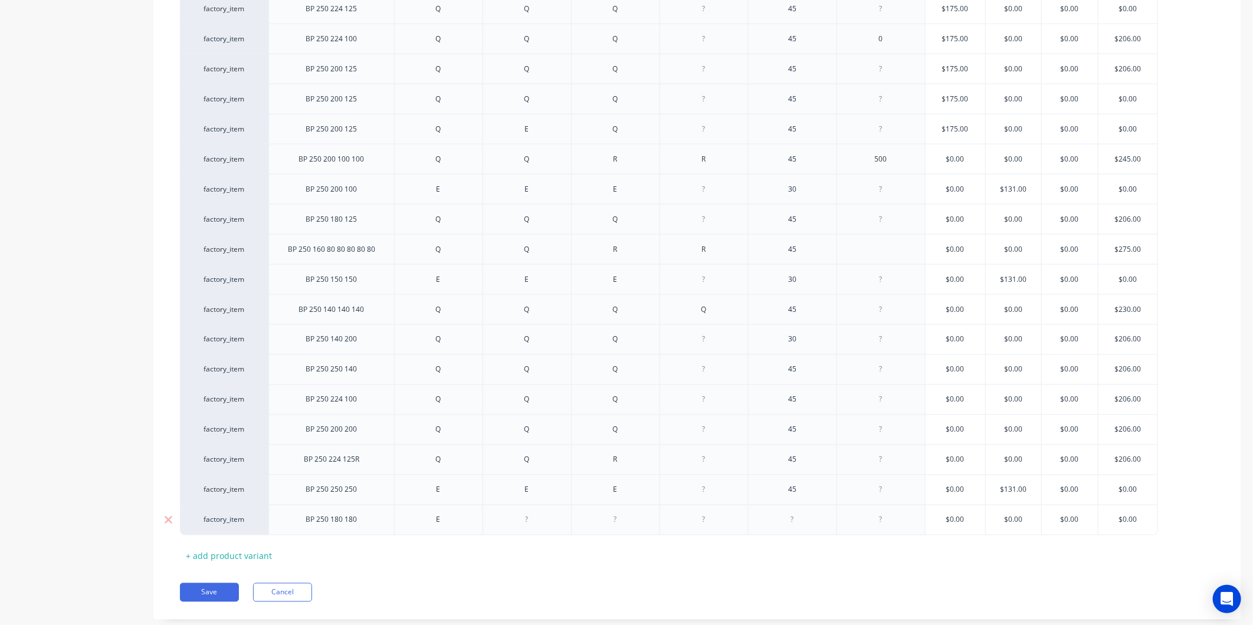
click at [517, 521] on div at bounding box center [526, 520] width 59 height 15
type textarea "x"
click at [624, 527] on div at bounding box center [615, 520] width 59 height 15
type textarea "x"
click at [804, 525] on div at bounding box center [792, 520] width 59 height 15
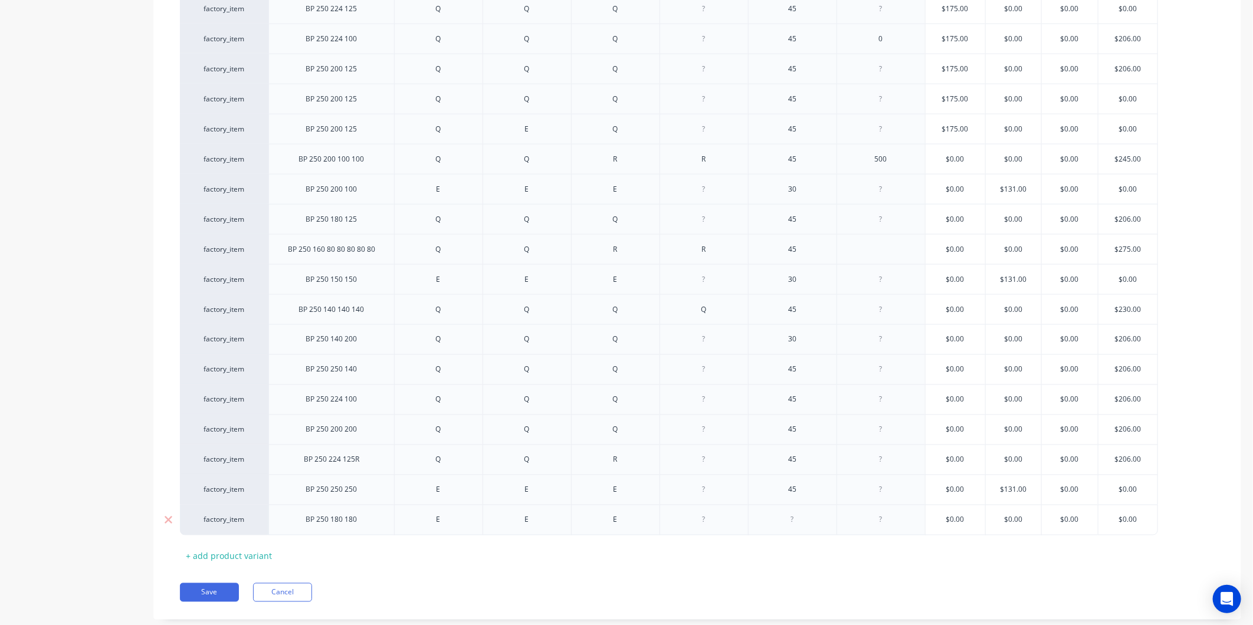
type textarea "x"
type input "$0.00"
drag, startPoint x: 996, startPoint y: 528, endPoint x: 969, endPoint y: 531, distance: 26.7
click at [969, 531] on div "factory_item BP 250 180 180 E E E 30 $0.00 $0.00 $0.00 $0.00 $0.00" at bounding box center [669, 520] width 978 height 31
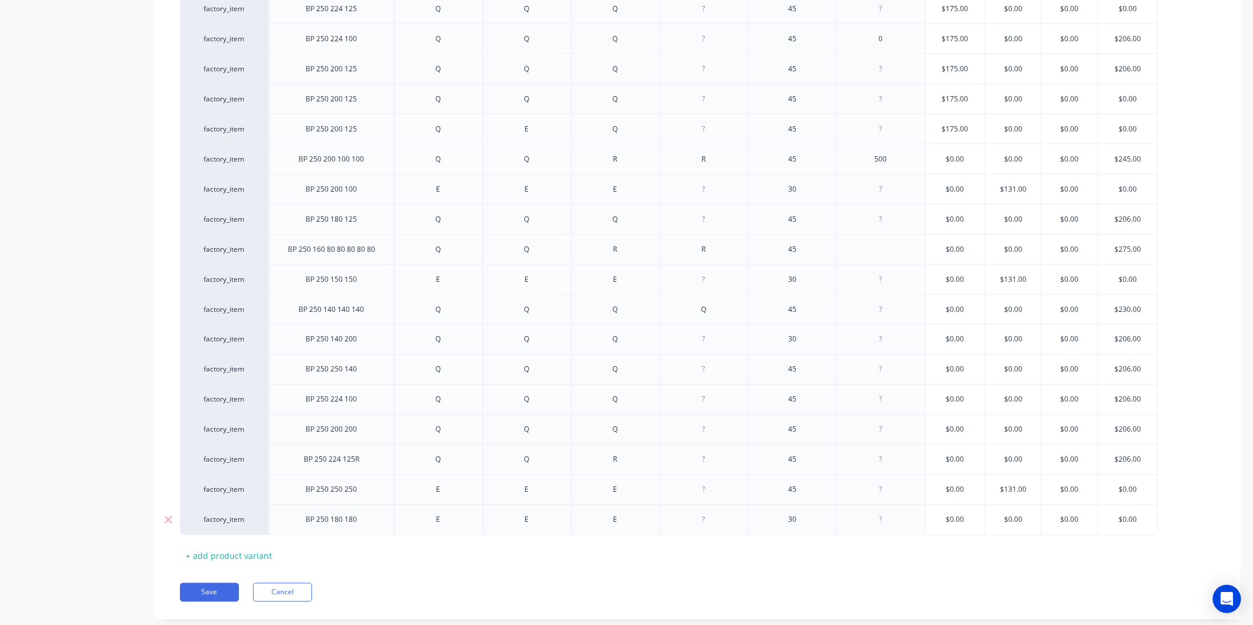
type textarea "x"
type input "1"
type textarea "x"
type input "13"
type textarea "x"
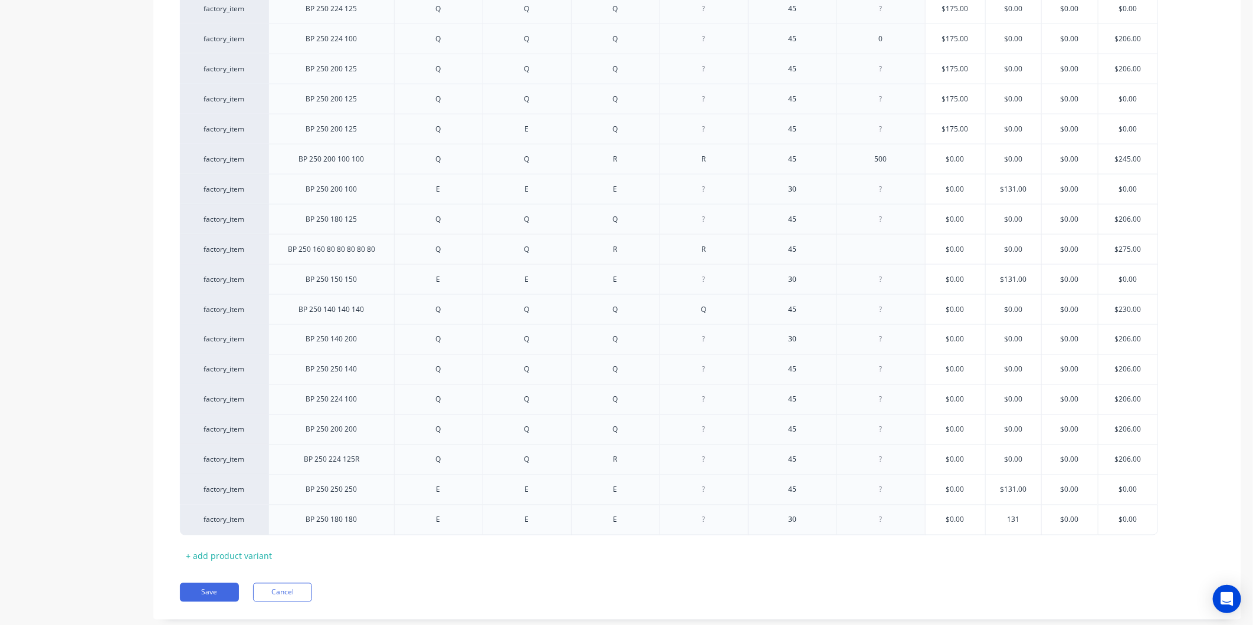
type input "131"
click at [215, 599] on button "Save" at bounding box center [209, 592] width 59 height 19
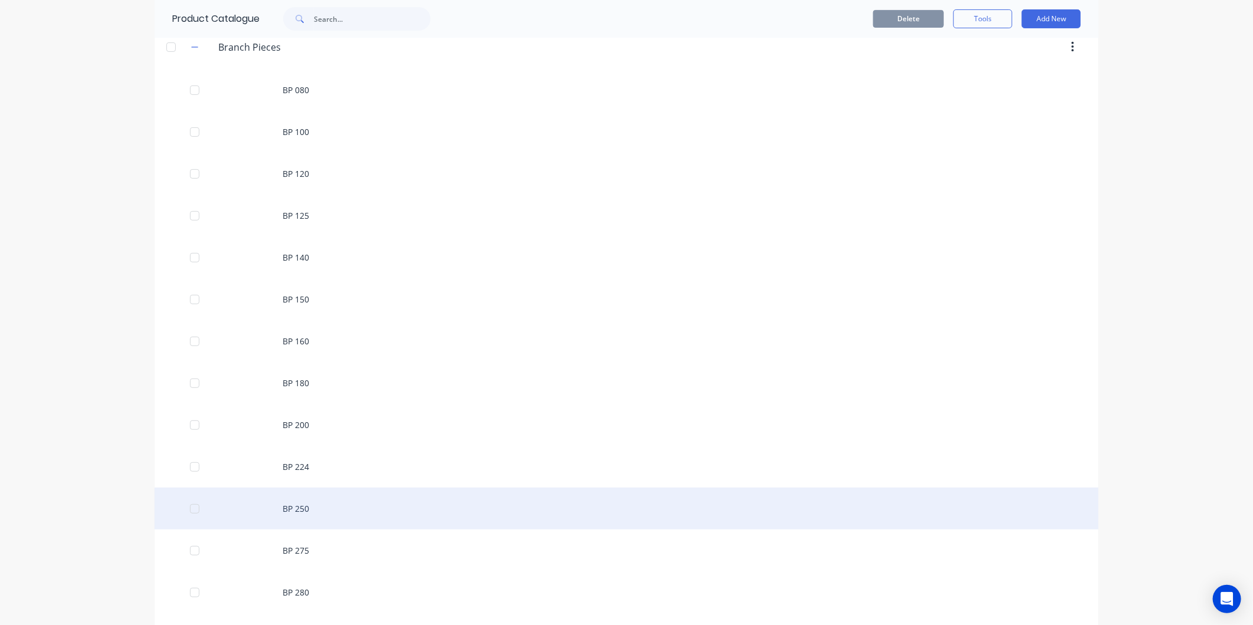
scroll to position [327, 0]
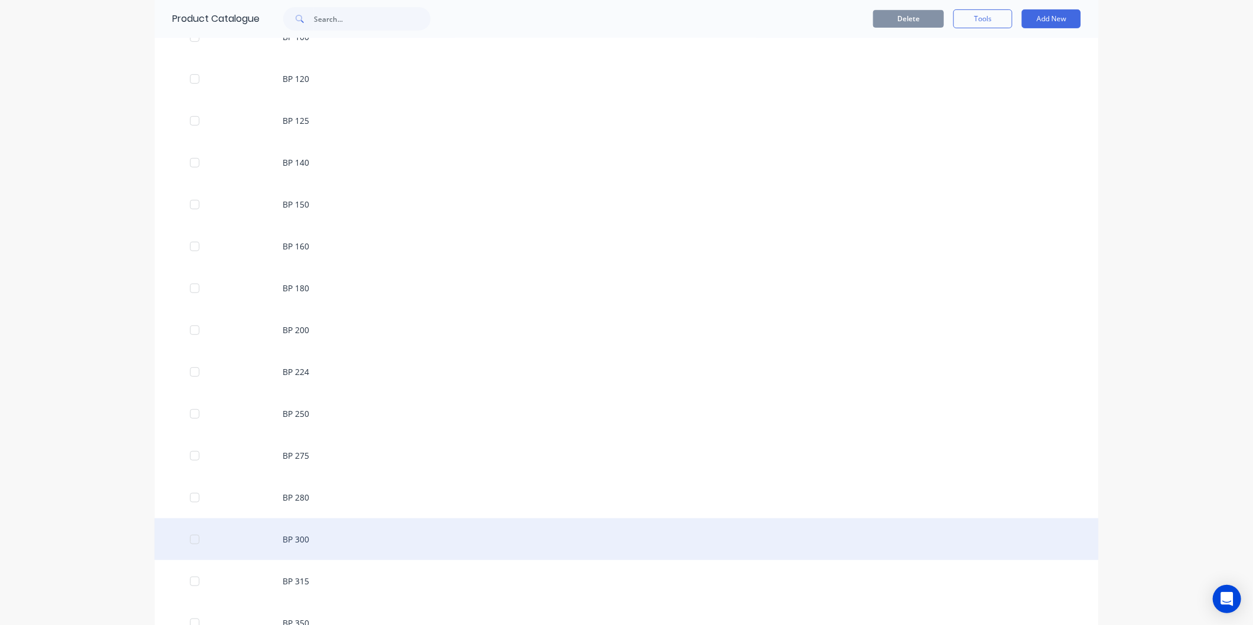
click at [332, 539] on div "BP 300" at bounding box center [627, 539] width 944 height 42
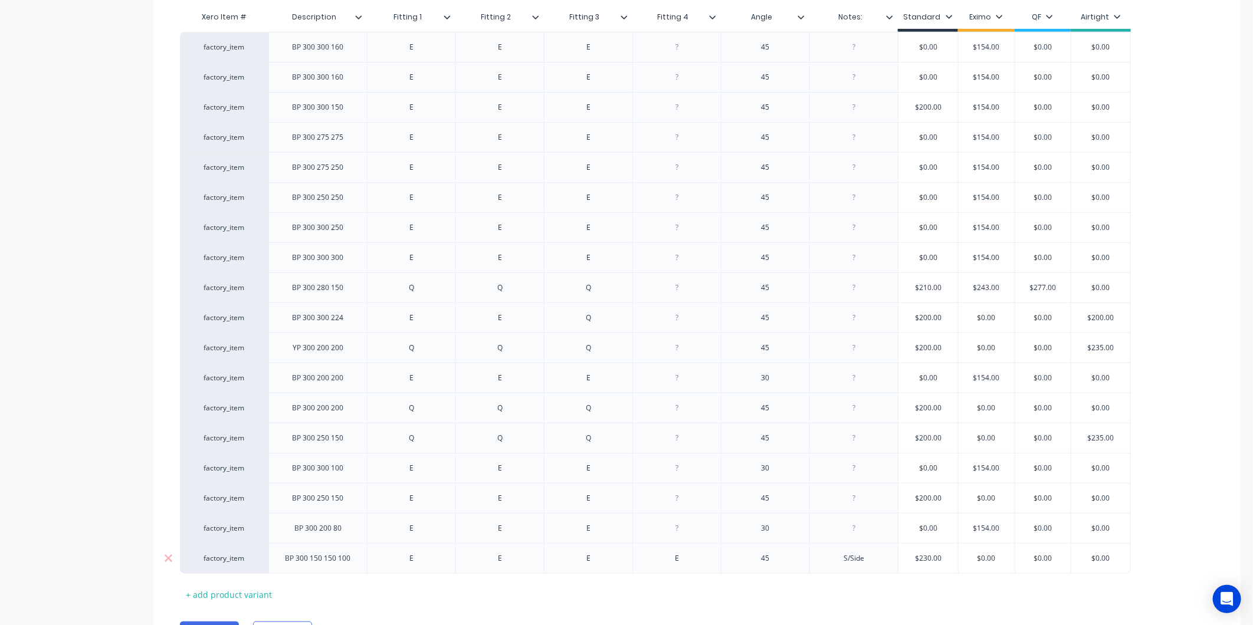
scroll to position [350, 0]
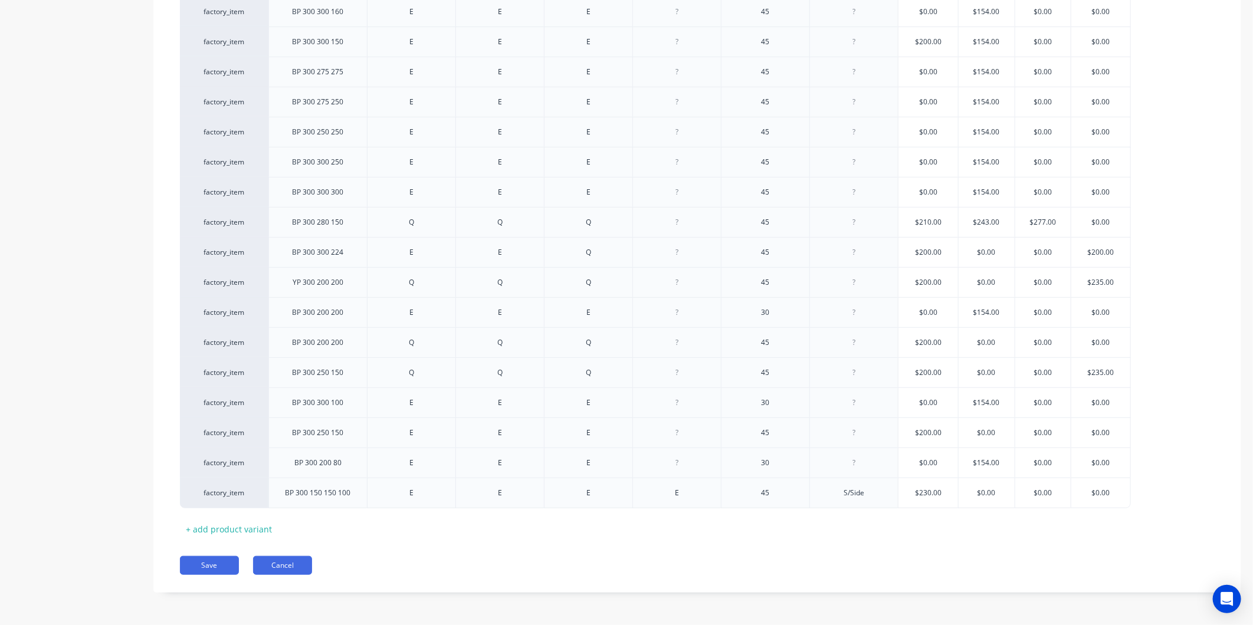
click at [295, 570] on button "Cancel" at bounding box center [282, 565] width 59 height 19
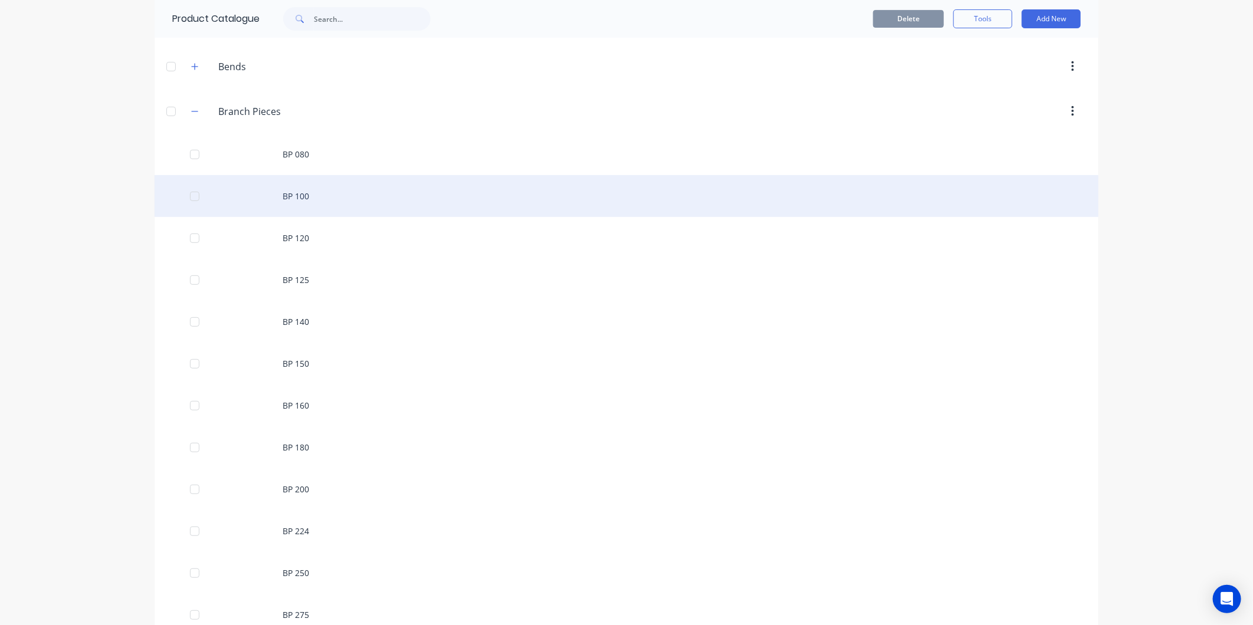
scroll to position [65, 0]
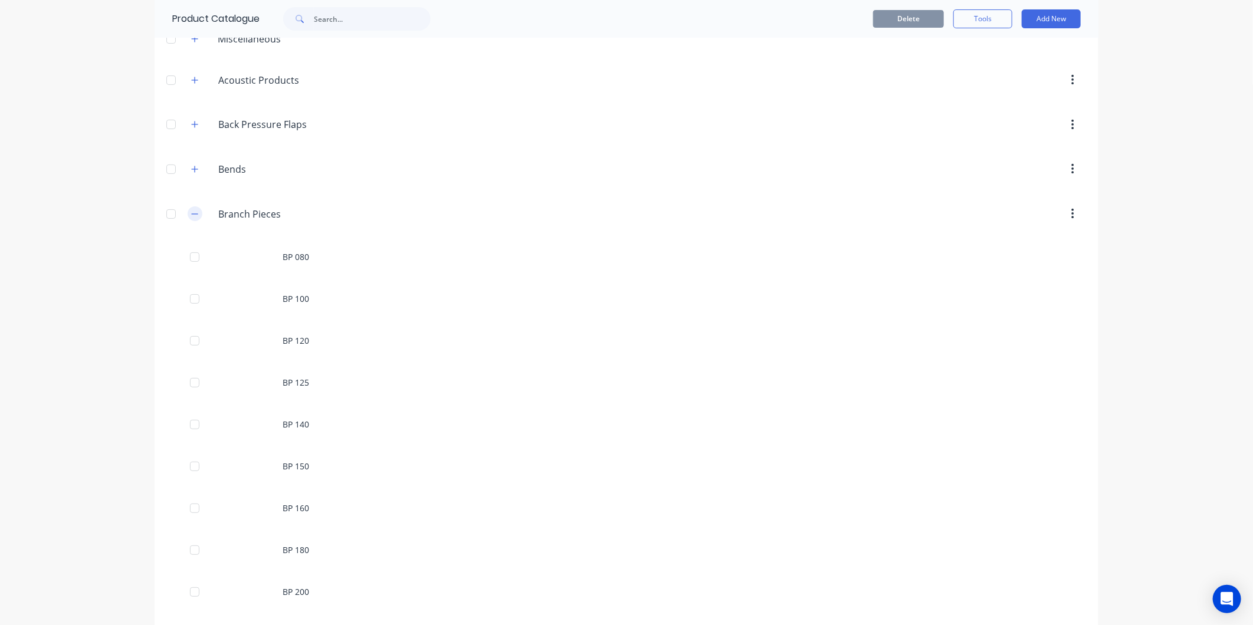
click at [191, 213] on icon "button" at bounding box center [194, 214] width 7 height 8
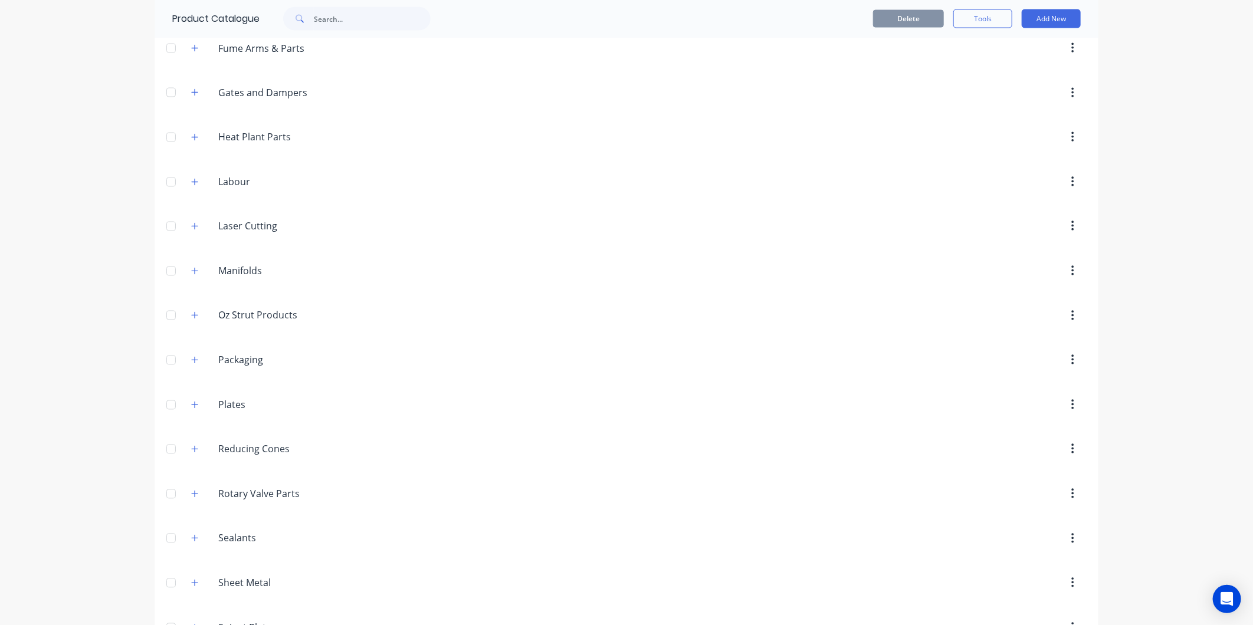
scroll to position [1442, 0]
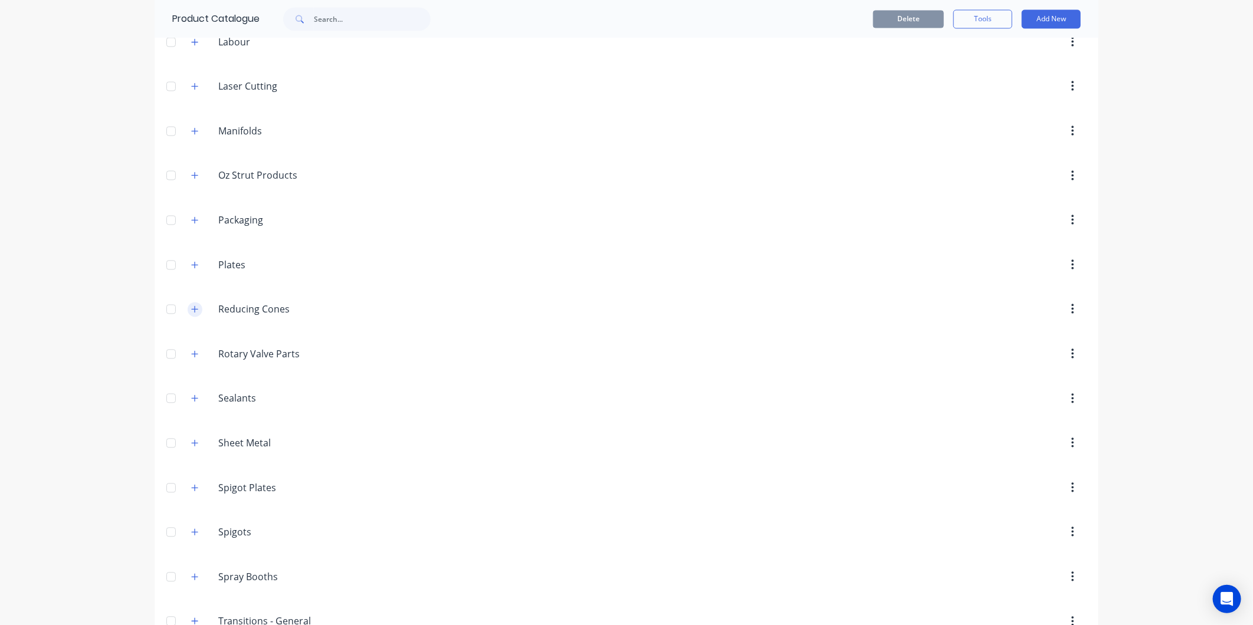
click at [193, 308] on button "button" at bounding box center [195, 309] width 15 height 15
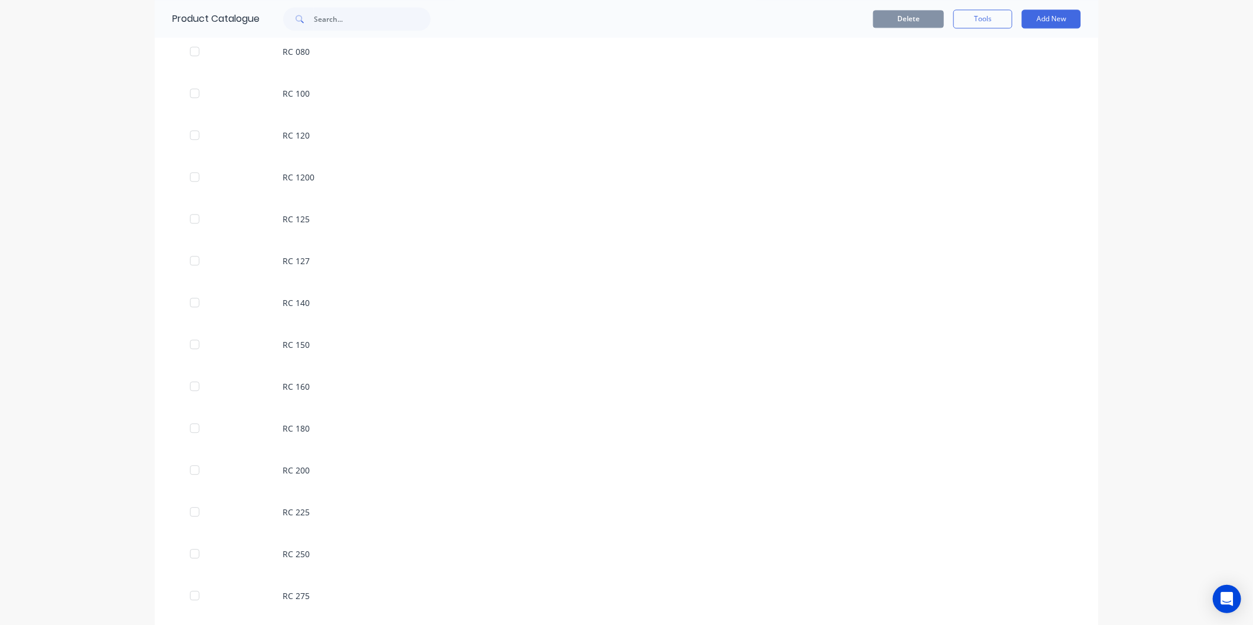
scroll to position [1966, 0]
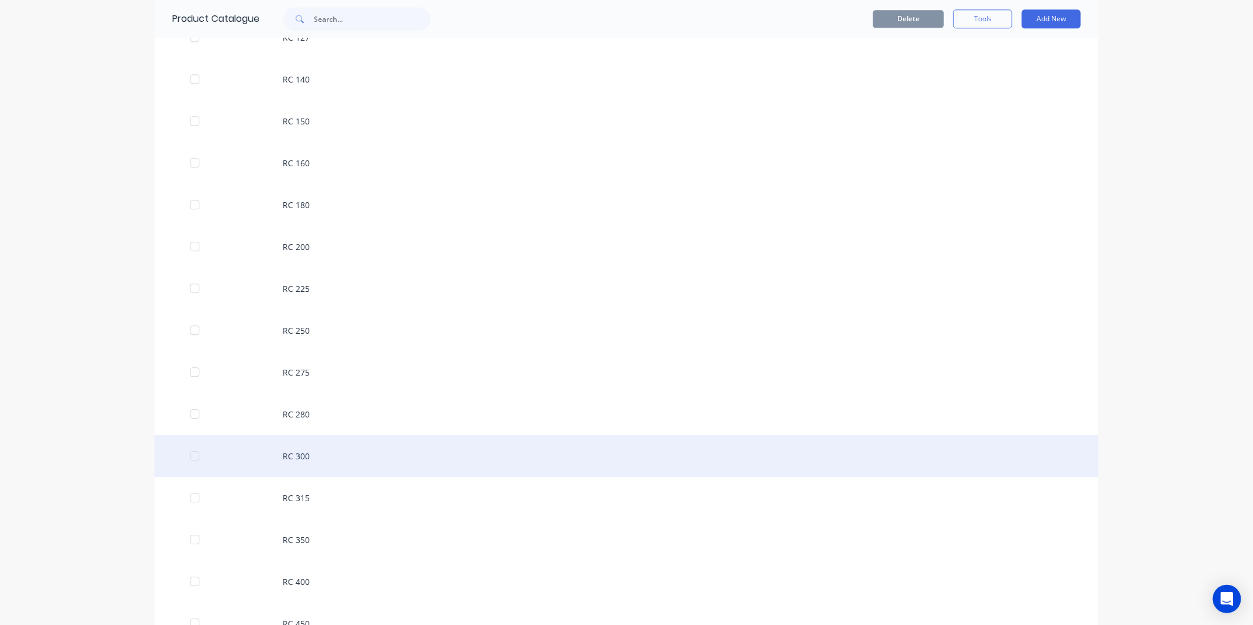
click at [331, 459] on div "RC 300" at bounding box center [627, 456] width 944 height 42
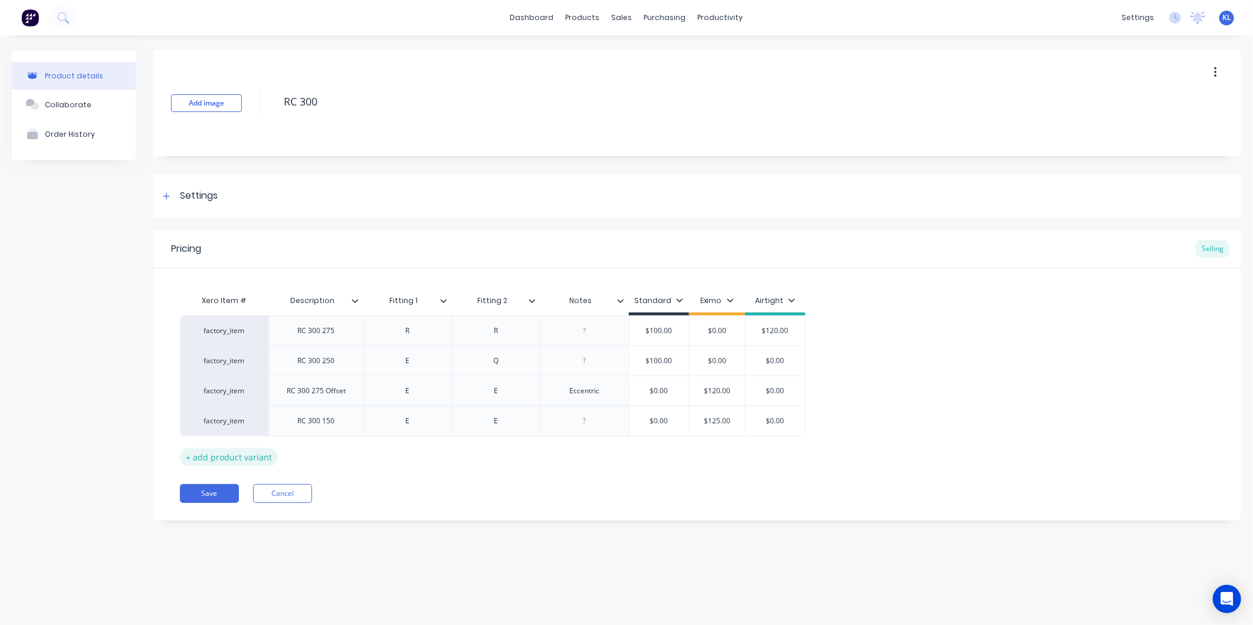
click at [235, 457] on div "+ add product variant" at bounding box center [229, 457] width 98 height 18
type textarea "x"
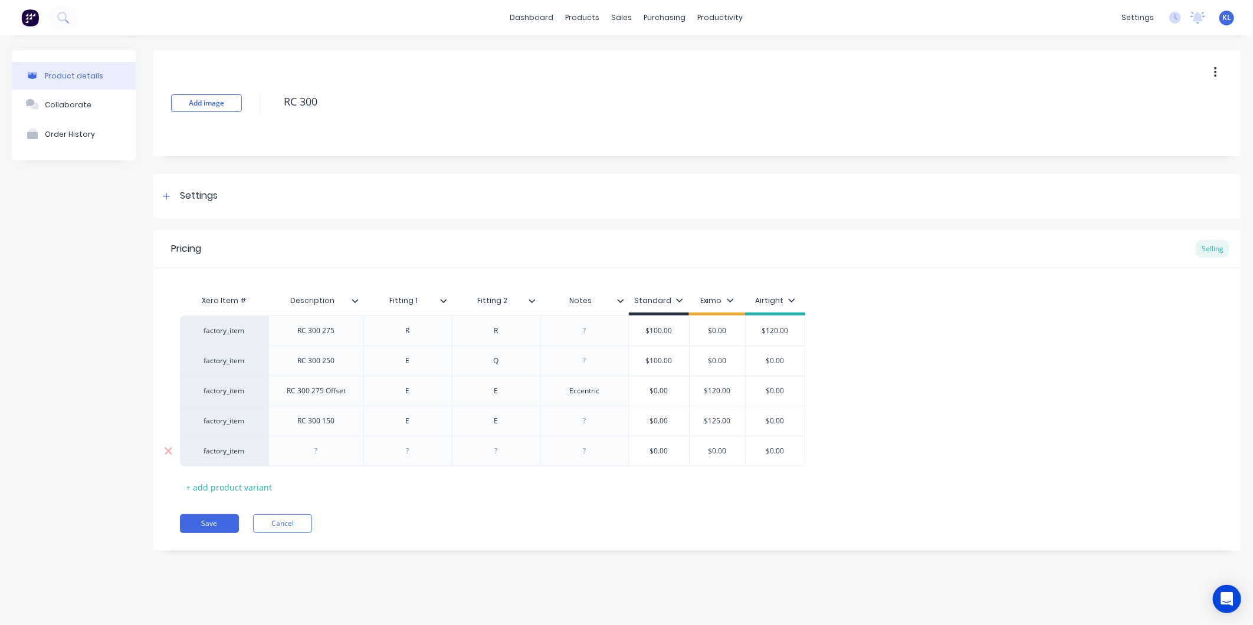
click at [323, 453] on div at bounding box center [316, 451] width 59 height 15
type textarea "x"
click at [413, 445] on div at bounding box center [407, 451] width 59 height 15
click at [490, 442] on div at bounding box center [496, 451] width 88 height 31
type textarea "x"
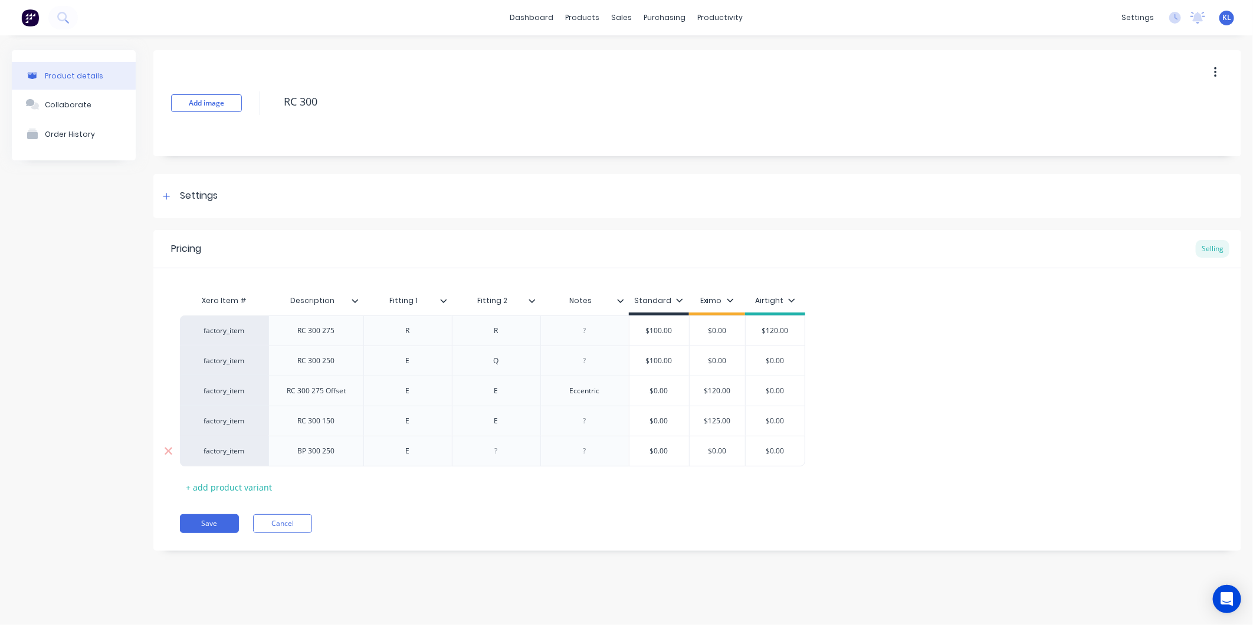
click at [506, 454] on div at bounding box center [496, 451] width 59 height 15
click at [603, 449] on div at bounding box center [584, 451] width 59 height 15
type textarea "x"
type input "$0.00"
drag, startPoint x: 738, startPoint y: 451, endPoint x: 705, endPoint y: 453, distance: 33.1
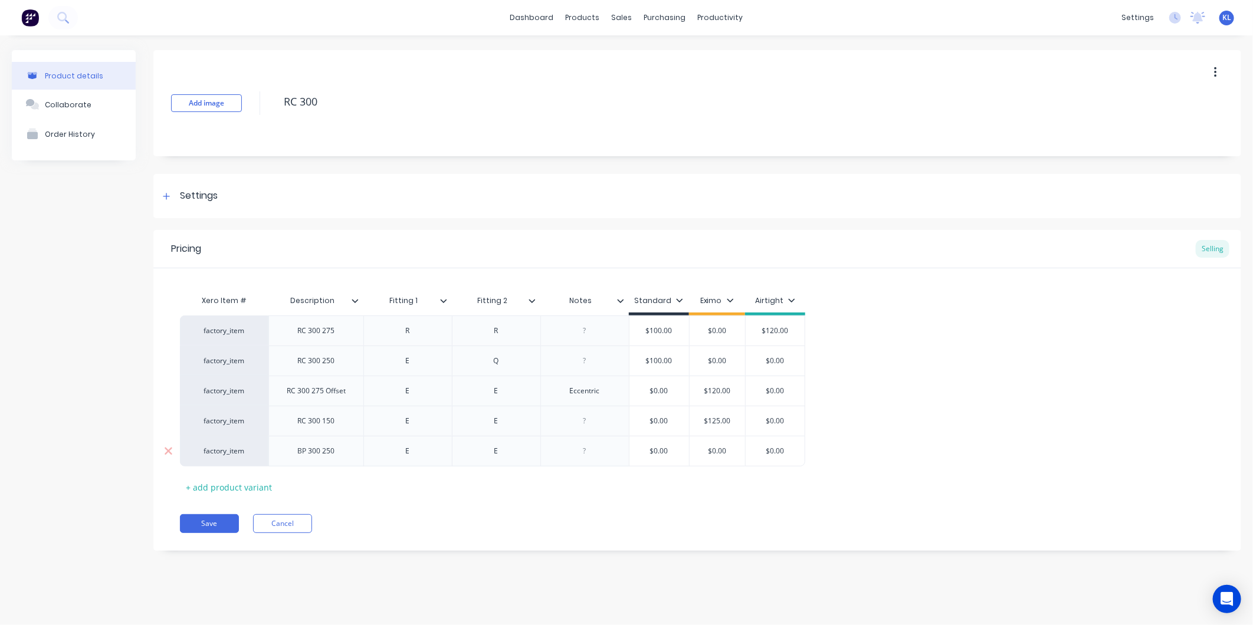
click at [705, 453] on input "$0.00" at bounding box center [717, 451] width 59 height 11
type textarea "x"
type input "9"
type textarea "x"
type input "95"
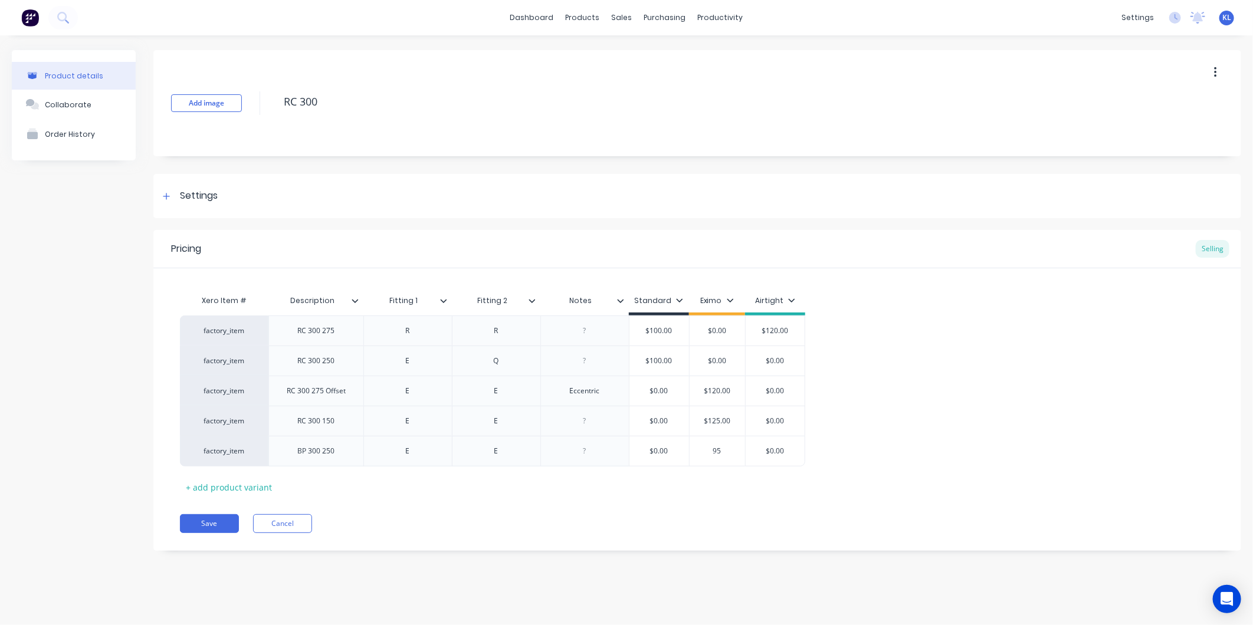
click at [753, 488] on div "Xero Item # Description Fitting 1 Fitting 2 Notes Standard Eximo Airtight facto…" at bounding box center [697, 393] width 1035 height 208
click at [221, 528] on button "Save" at bounding box center [209, 523] width 59 height 19
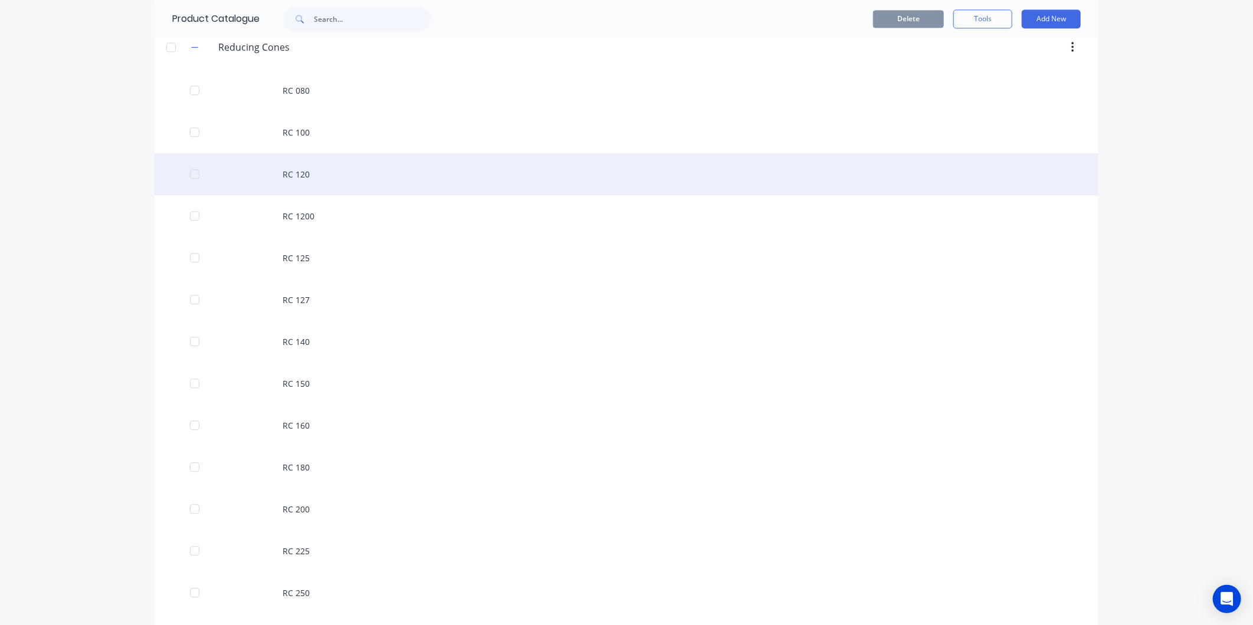
scroll to position [2031, 0]
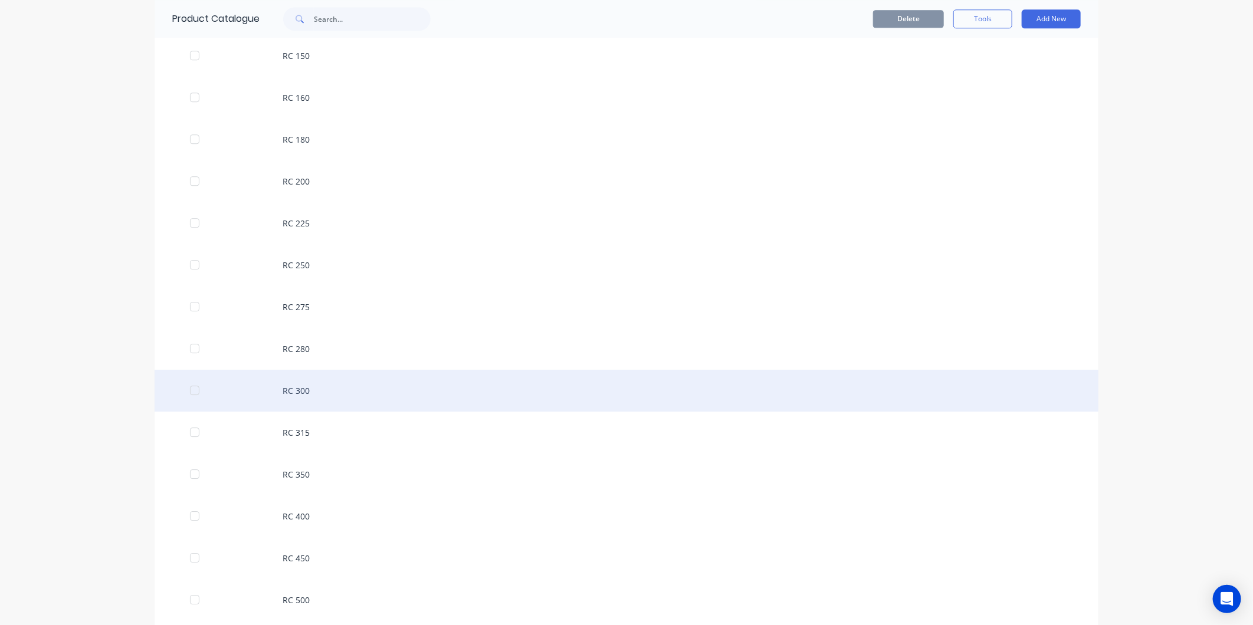
click at [360, 385] on div "RC 300" at bounding box center [627, 391] width 944 height 42
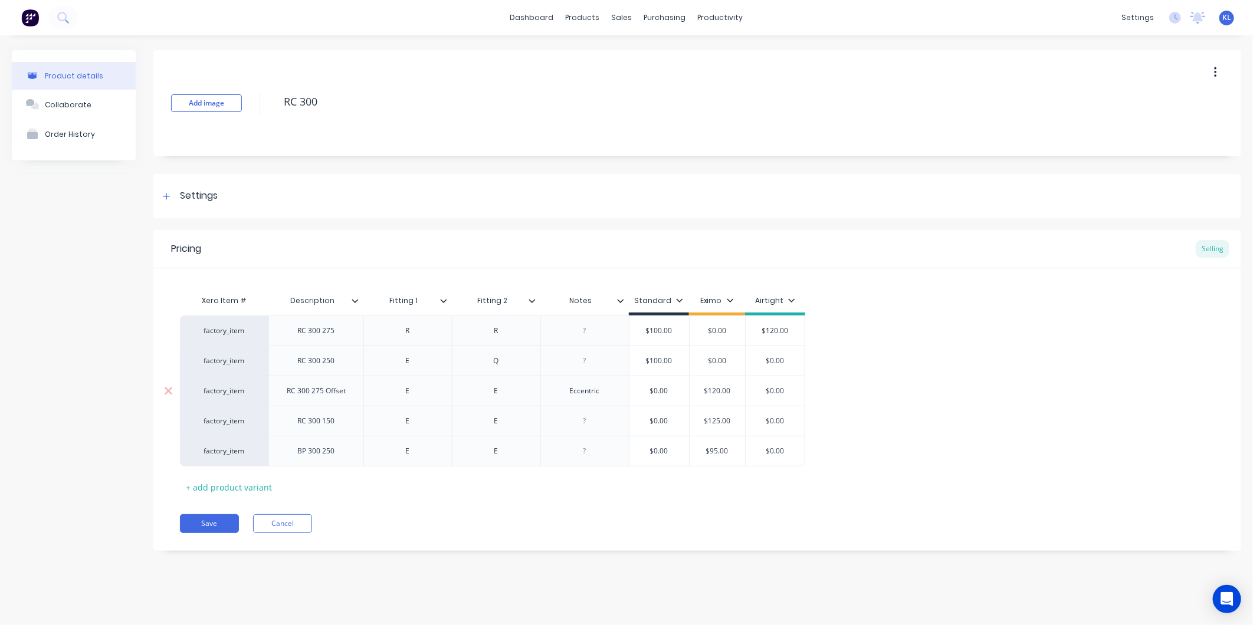
type textarea "x"
type input "$95.00"
drag, startPoint x: 727, startPoint y: 451, endPoint x: 702, endPoint y: 448, distance: 25.5
click at [702, 448] on input "$95.00" at bounding box center [717, 451] width 59 height 11
click at [742, 501] on div "Pricing Selling Xero Item # Description Fitting 1 Fitting 2 Notes Standard Exim…" at bounding box center [697, 390] width 1088 height 321
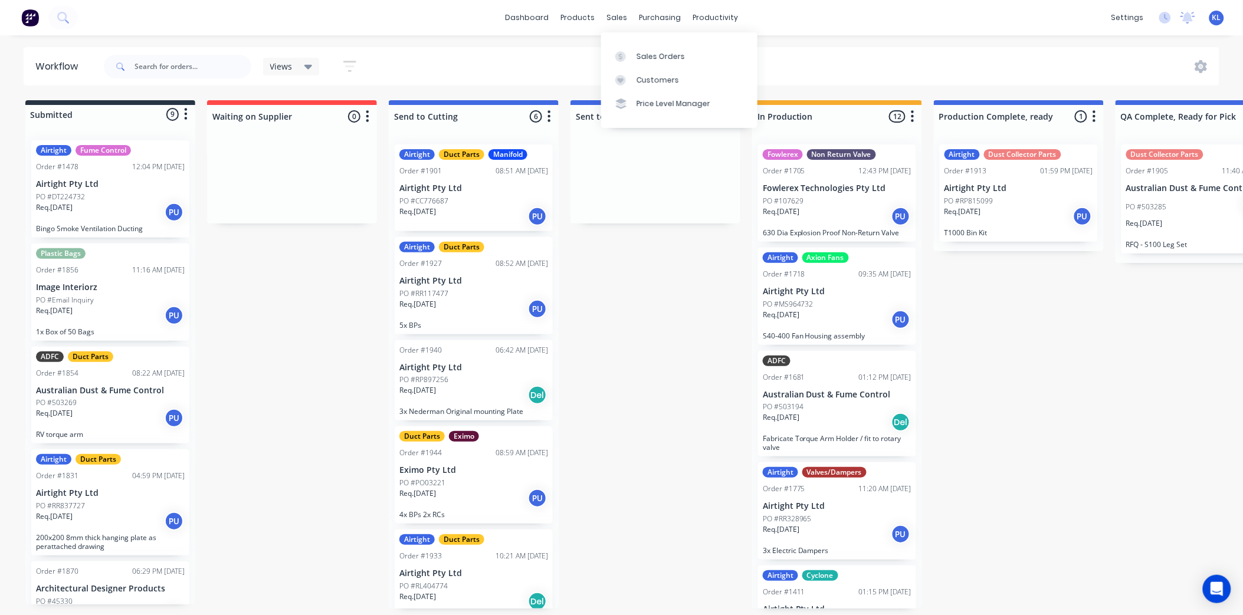
drag, startPoint x: 616, startPoint y: 14, endPoint x: 623, endPoint y: 38, distance: 25.4
click at [616, 14] on div "sales" at bounding box center [616, 18] width 32 height 18
click at [634, 54] on link "Sales Orders" at bounding box center [679, 56] width 156 height 24
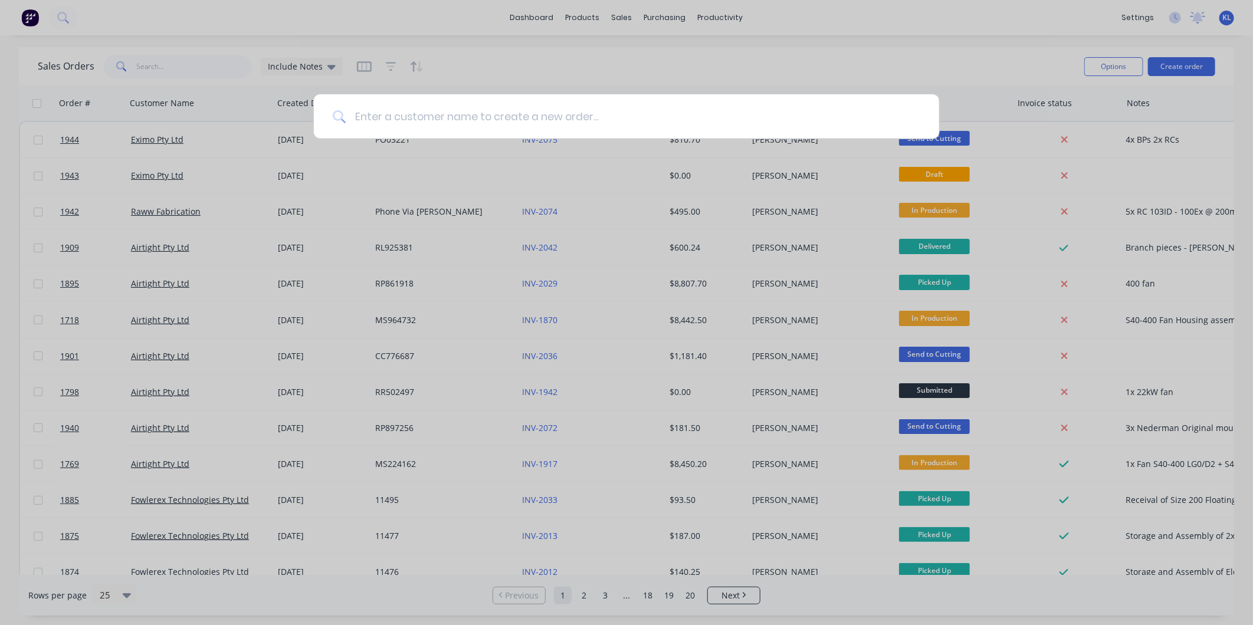
click at [700, 121] on input at bounding box center [633, 116] width 574 height 44
click at [687, 113] on input at bounding box center [633, 116] width 574 height 44
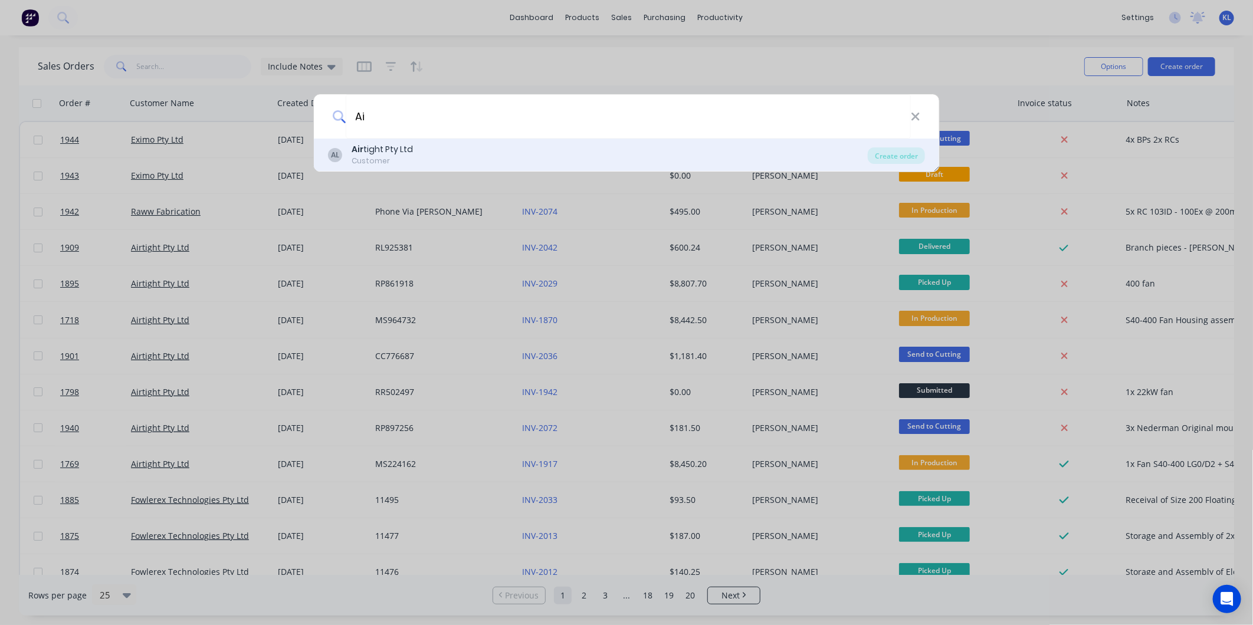
type input "A"
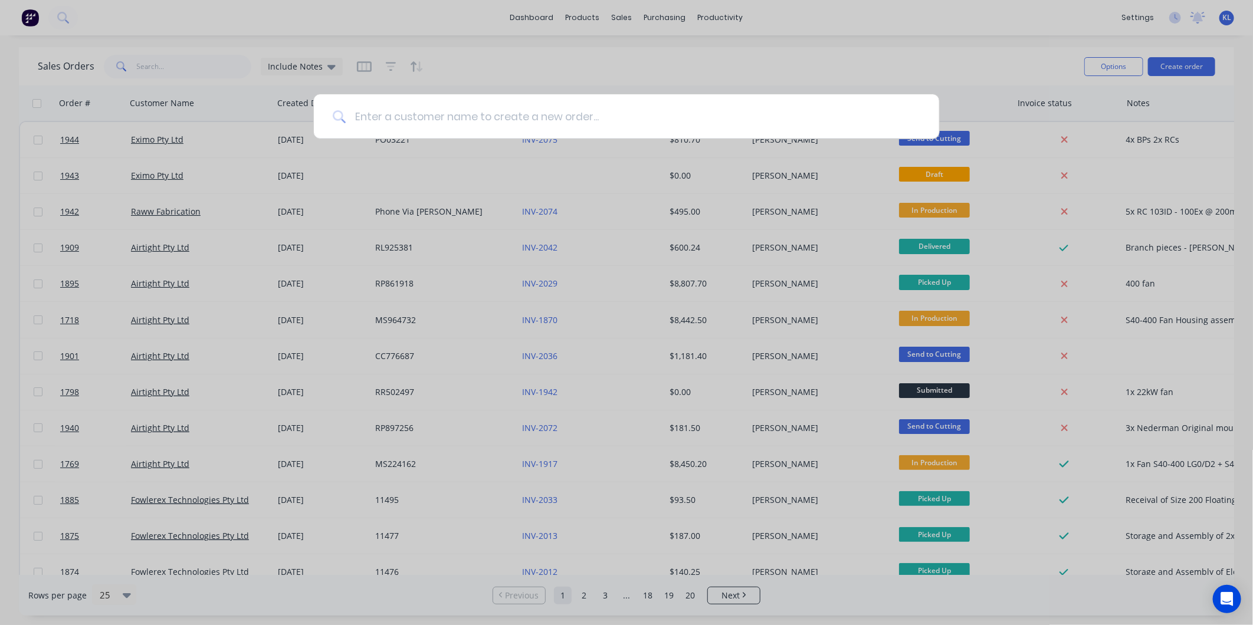
click at [476, 126] on input at bounding box center [633, 116] width 574 height 44
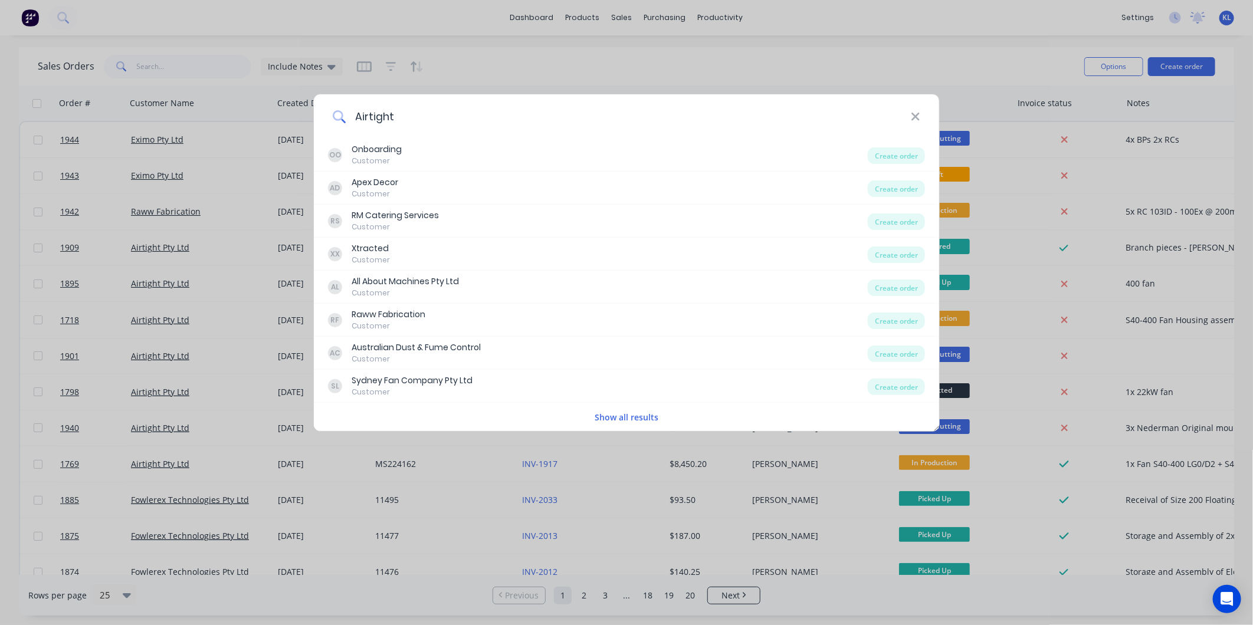
type input "Airtight"
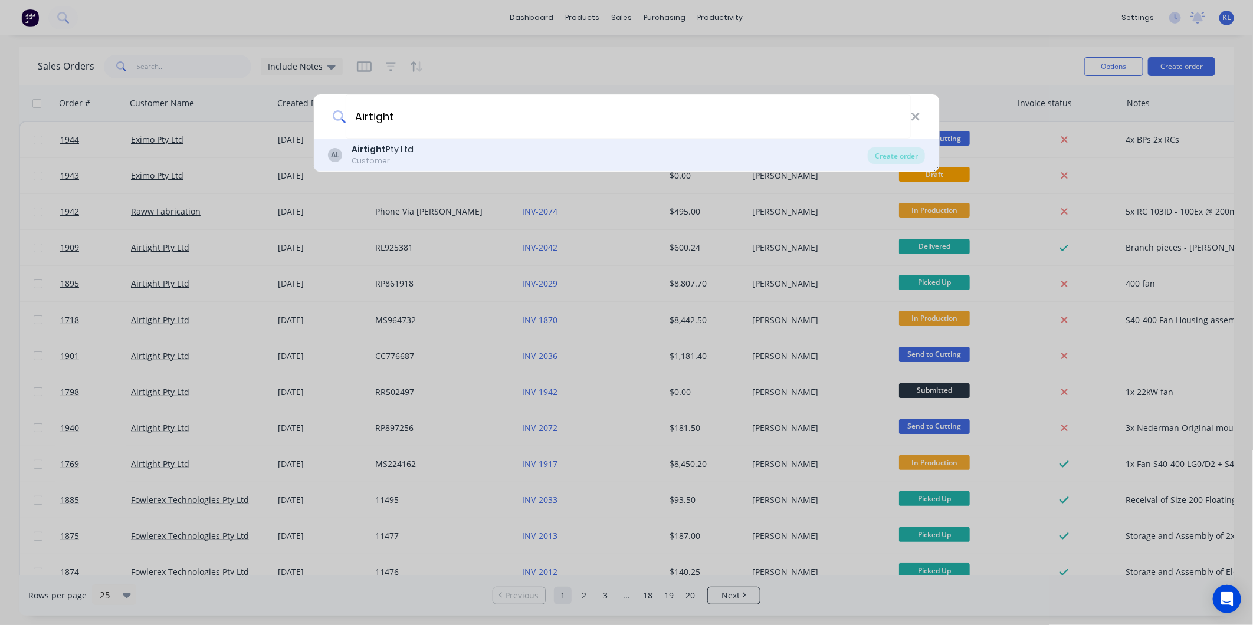
click at [428, 148] on div "AL Airtight Pty Ltd Customer" at bounding box center [598, 154] width 540 height 23
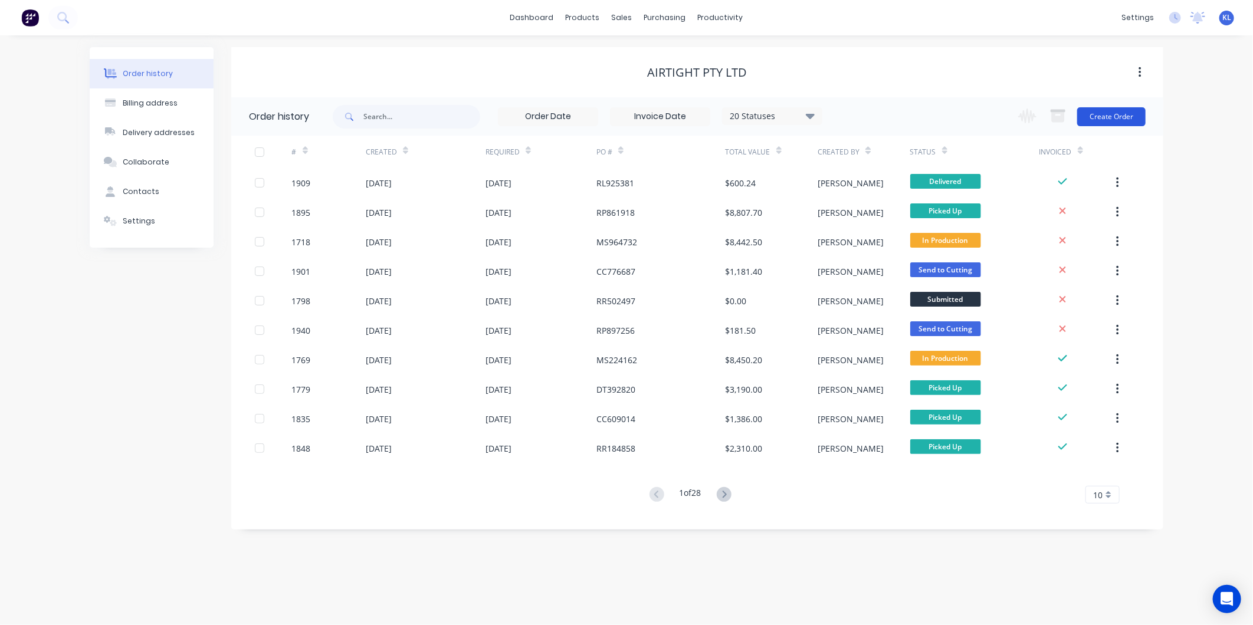
click at [1088, 123] on button "Create Order" at bounding box center [1111, 116] width 68 height 19
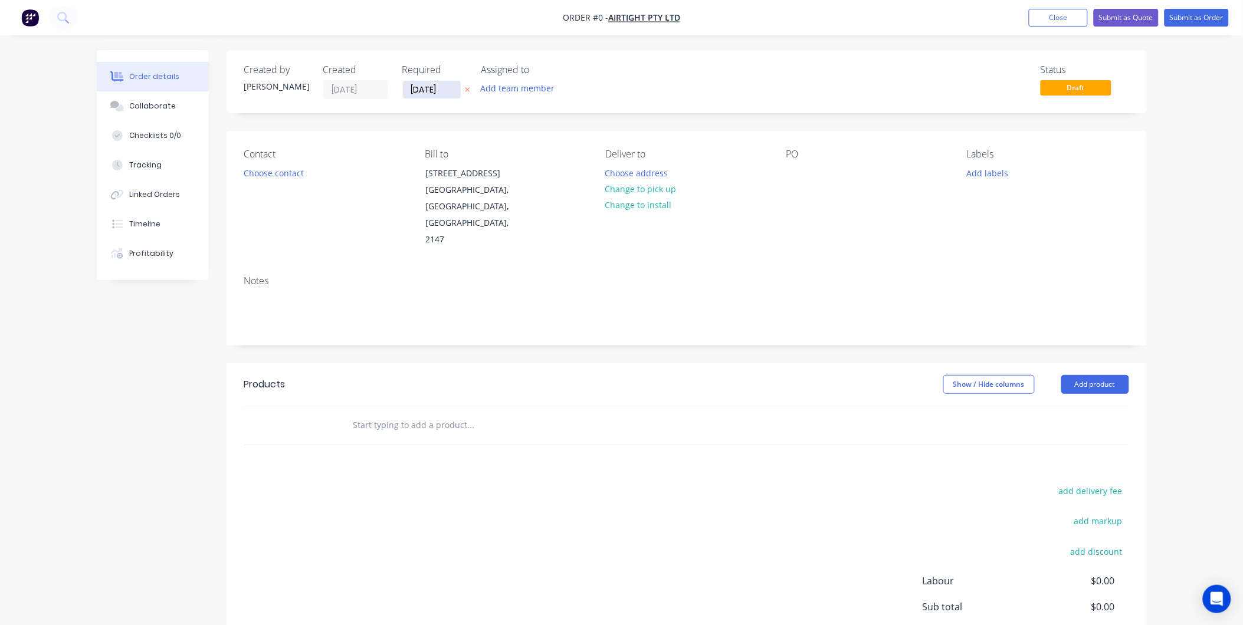
click at [421, 91] on input "[DATE]" at bounding box center [432, 90] width 58 height 18
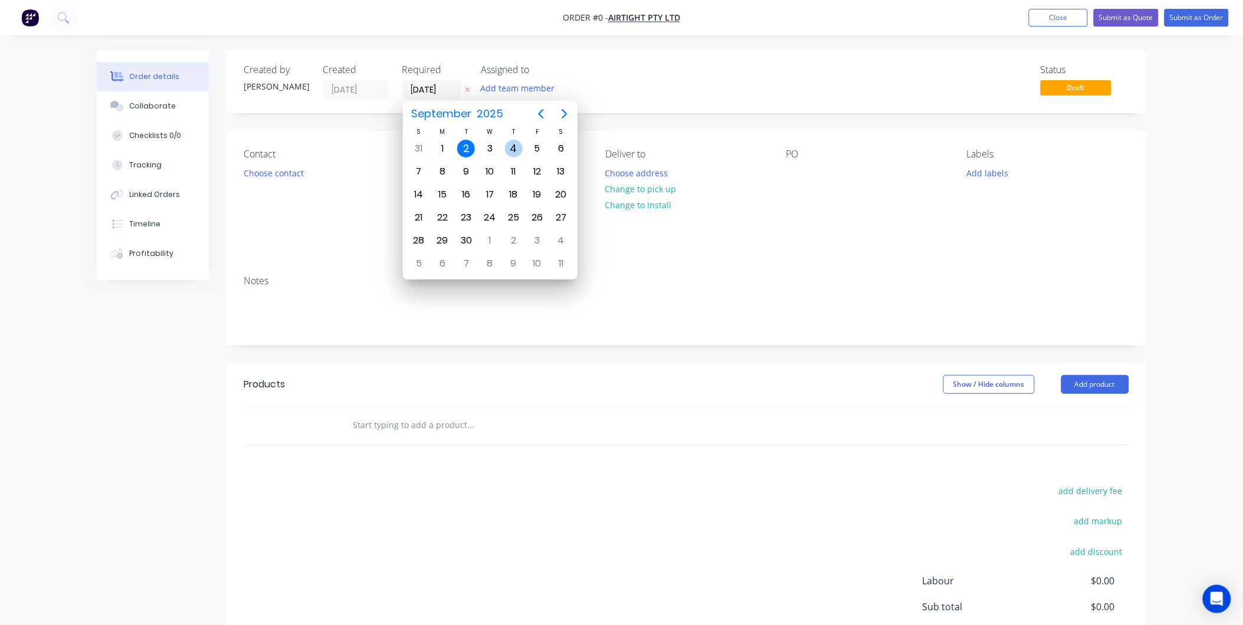
click at [506, 148] on div "4" at bounding box center [514, 149] width 18 height 18
type input "[DATE]"
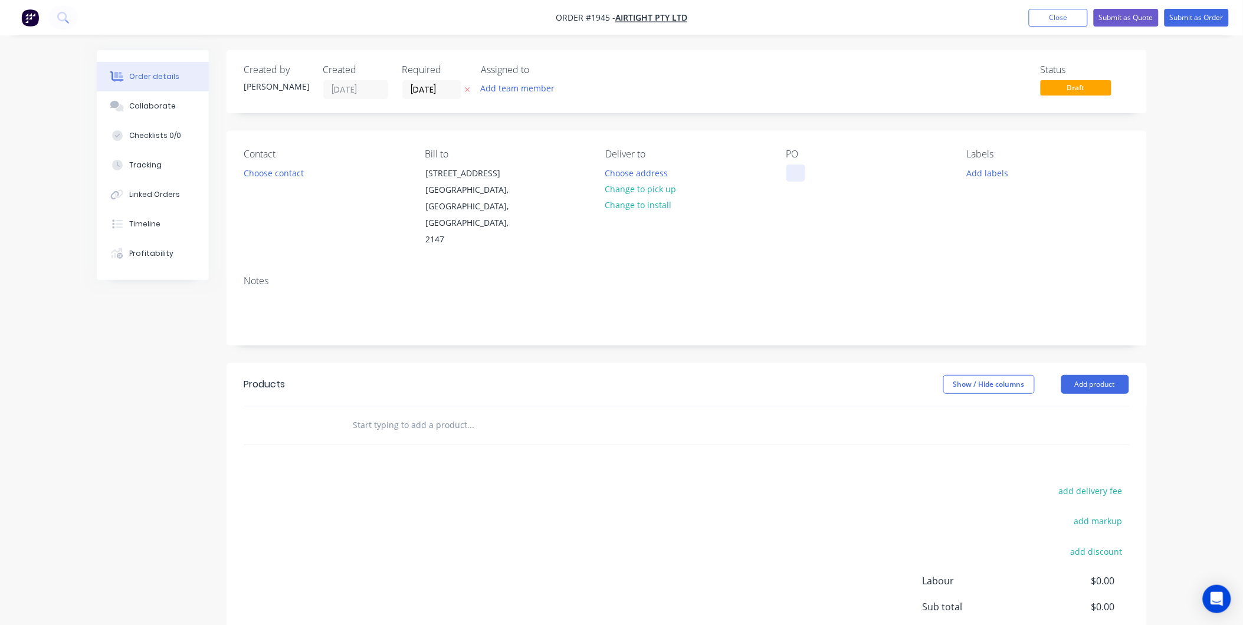
click at [793, 169] on div at bounding box center [795, 173] width 19 height 17
paste div
click at [270, 173] on button "Choose contact" at bounding box center [273, 173] width 73 height 16
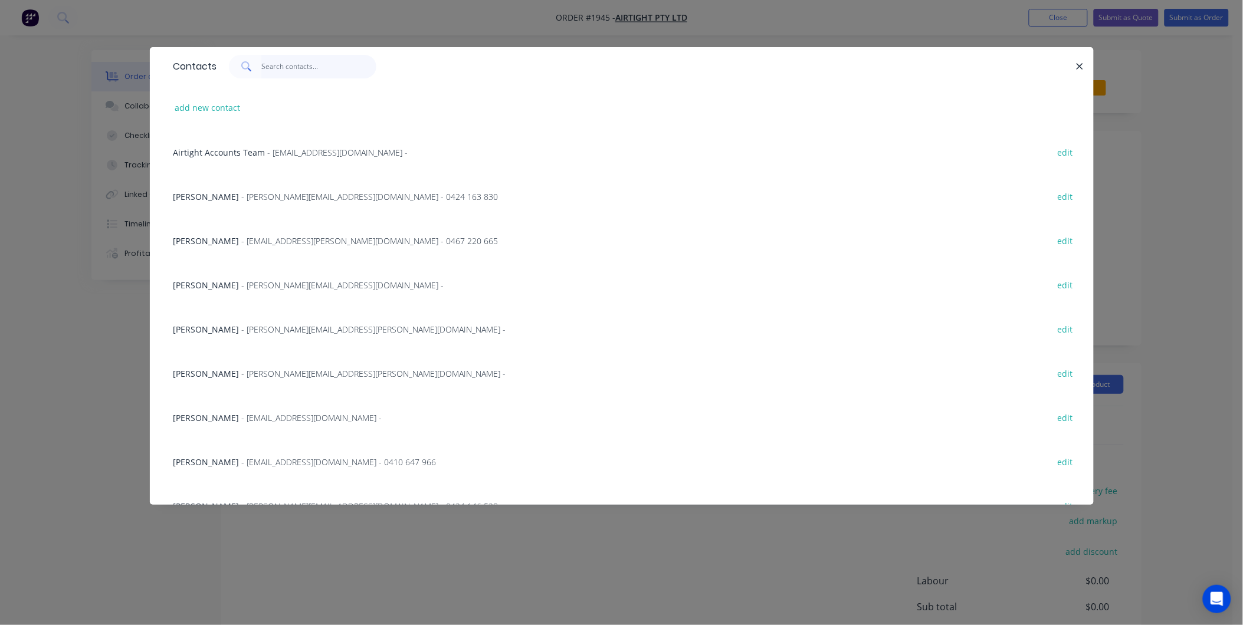
click at [283, 61] on input "text" at bounding box center [318, 67] width 115 height 24
type input "R"
click at [282, 66] on input "text" at bounding box center [318, 67] width 115 height 24
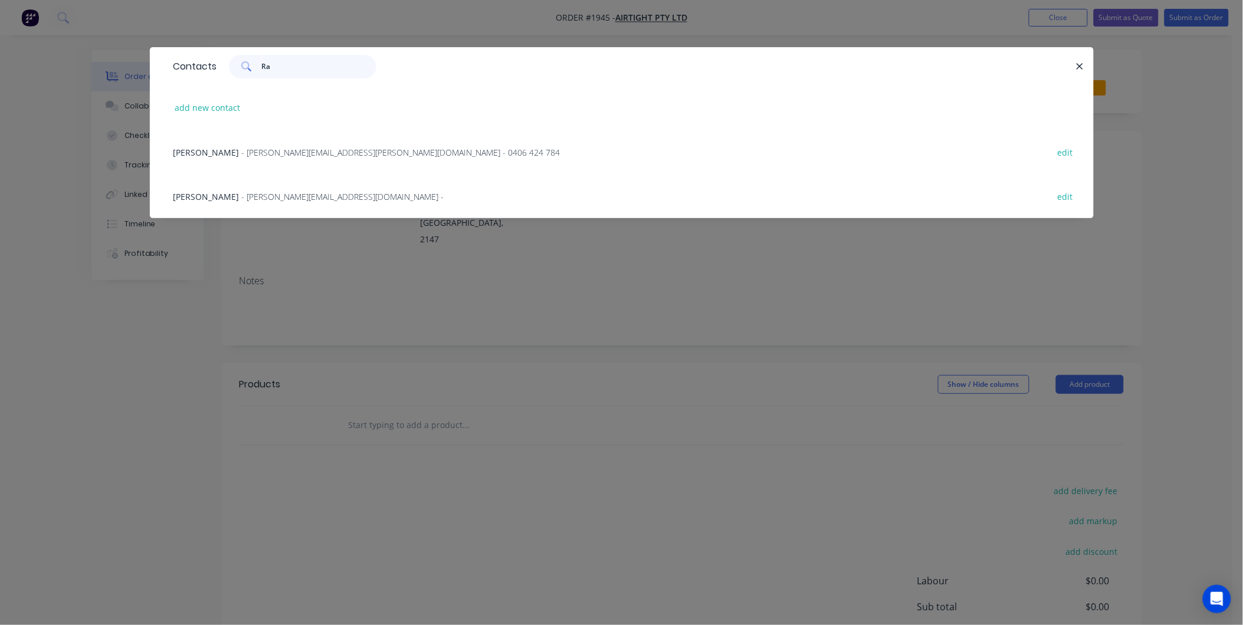
type input "Ra"
click at [244, 145] on div "Raymond Liang - raymond.liang@airtight.com.au - 0406 424 784 edit" at bounding box center [622, 152] width 908 height 44
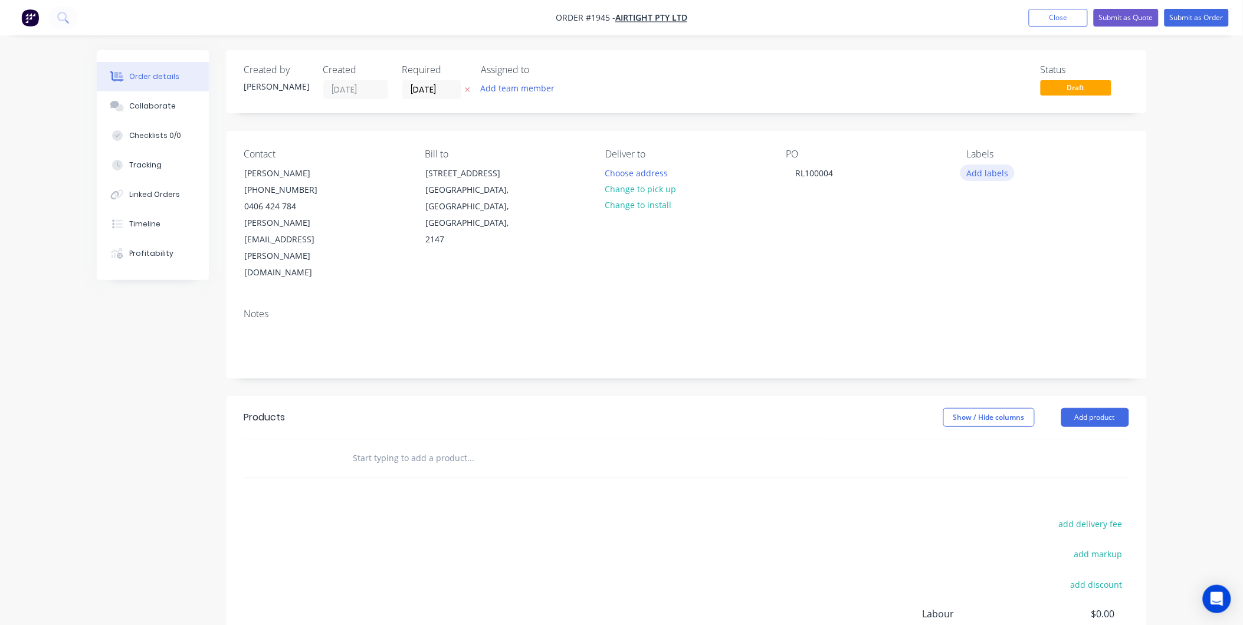
click at [987, 175] on button "Add labels" at bounding box center [987, 173] width 54 height 16
click at [1058, 206] on input "text" at bounding box center [1064, 208] width 123 height 24
click at [1036, 201] on input "text" at bounding box center [1064, 208] width 123 height 24
click at [1032, 205] on input "text" at bounding box center [1064, 208] width 123 height 24
drag, startPoint x: 1024, startPoint y: 279, endPoint x: 1022, endPoint y: 271, distance: 7.9
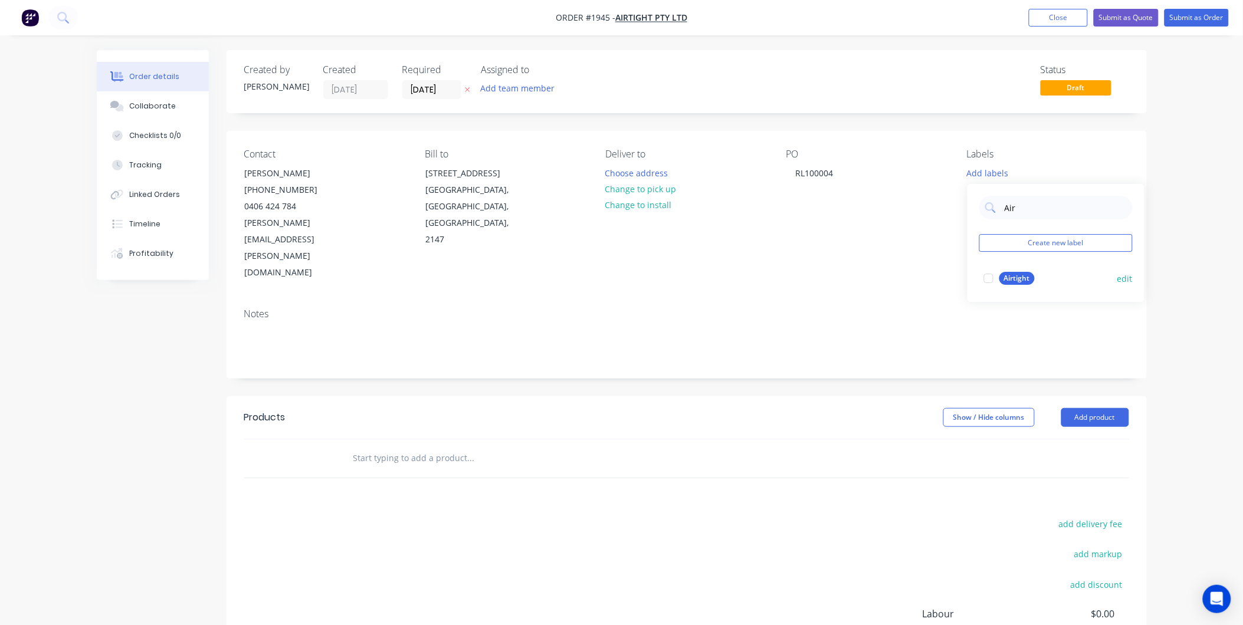
click at [1023, 275] on div "Airtight" at bounding box center [1016, 278] width 35 height 13
click at [1026, 196] on input "Air" at bounding box center [1064, 202] width 123 height 24
type input "A"
type input "Duct"
click at [1001, 270] on div "Duct Parts" at bounding box center [1021, 272] width 45 height 13
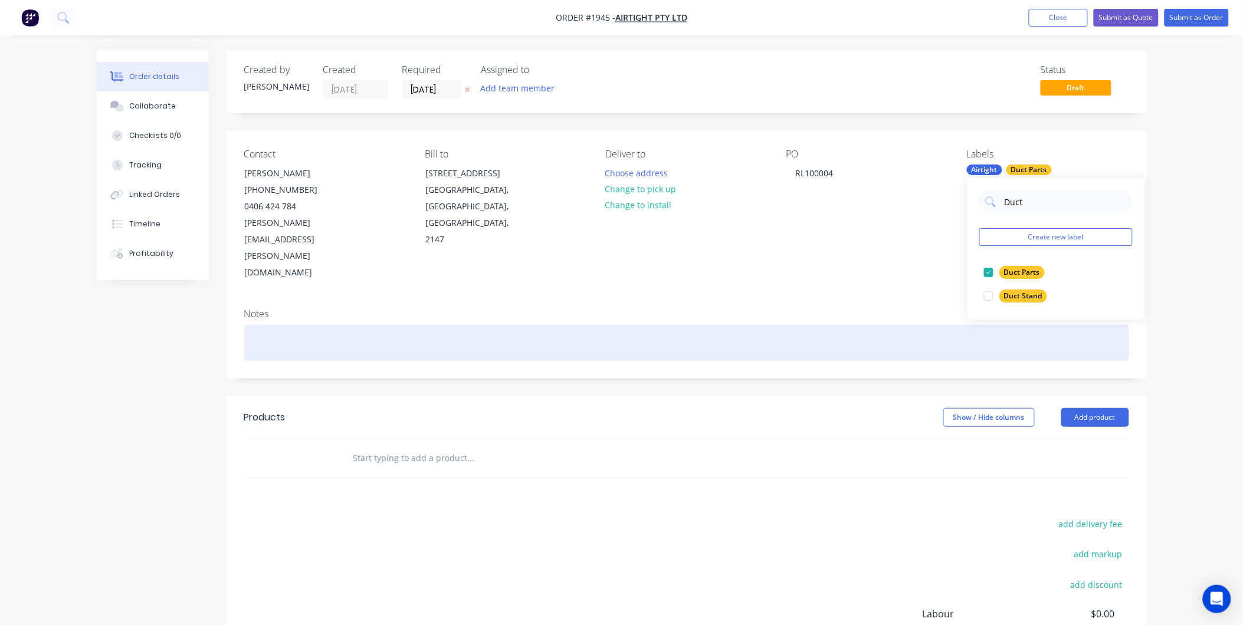
click at [293, 325] on div at bounding box center [686, 343] width 885 height 36
click at [314, 325] on div at bounding box center [686, 343] width 885 height 36
paste div
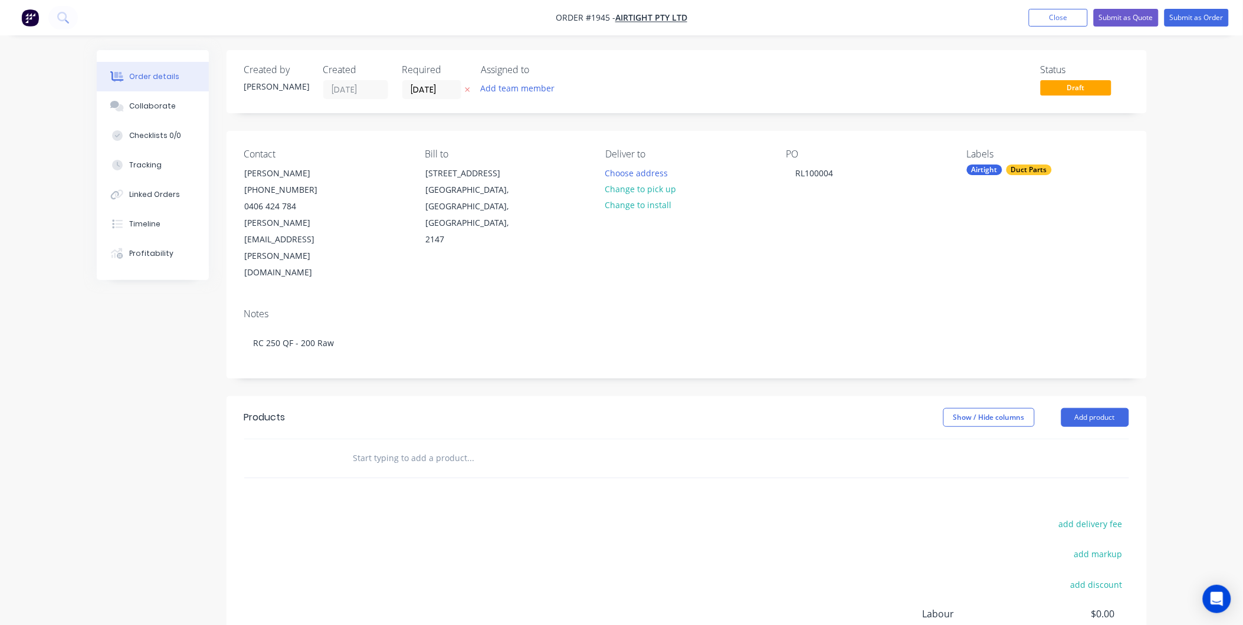
click at [437, 439] on div at bounding box center [551, 458] width 425 height 38
click at [1105, 408] on button "Add product" at bounding box center [1095, 417] width 68 height 19
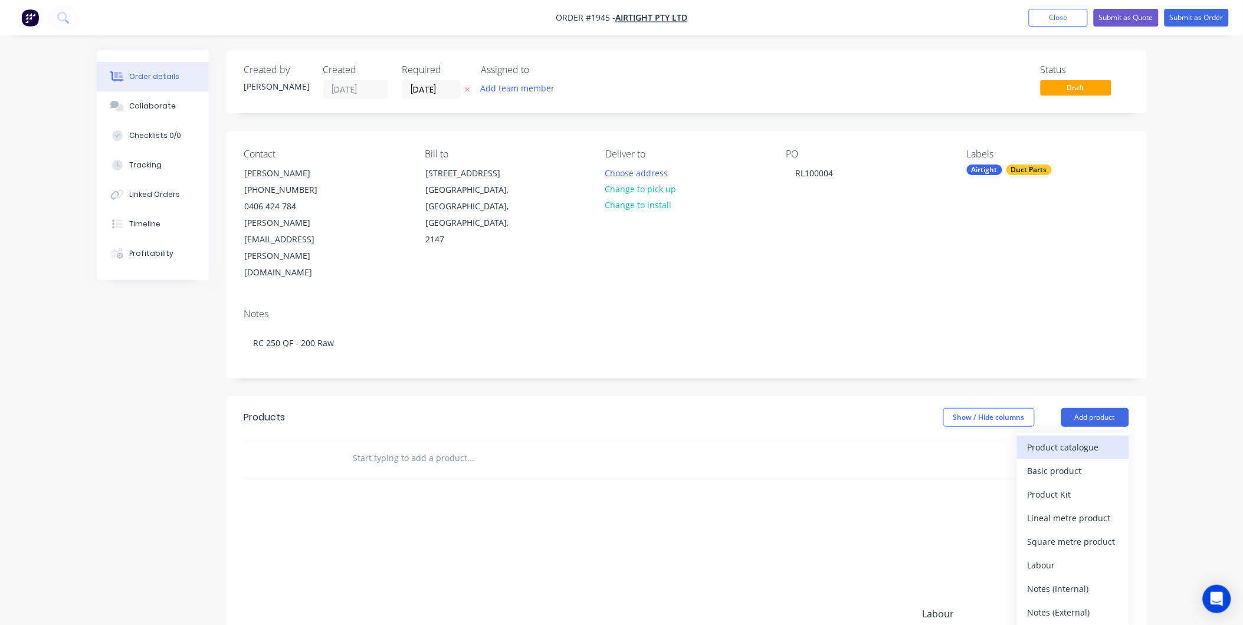
click at [1081, 439] on div "Product catalogue" at bounding box center [1072, 447] width 91 height 17
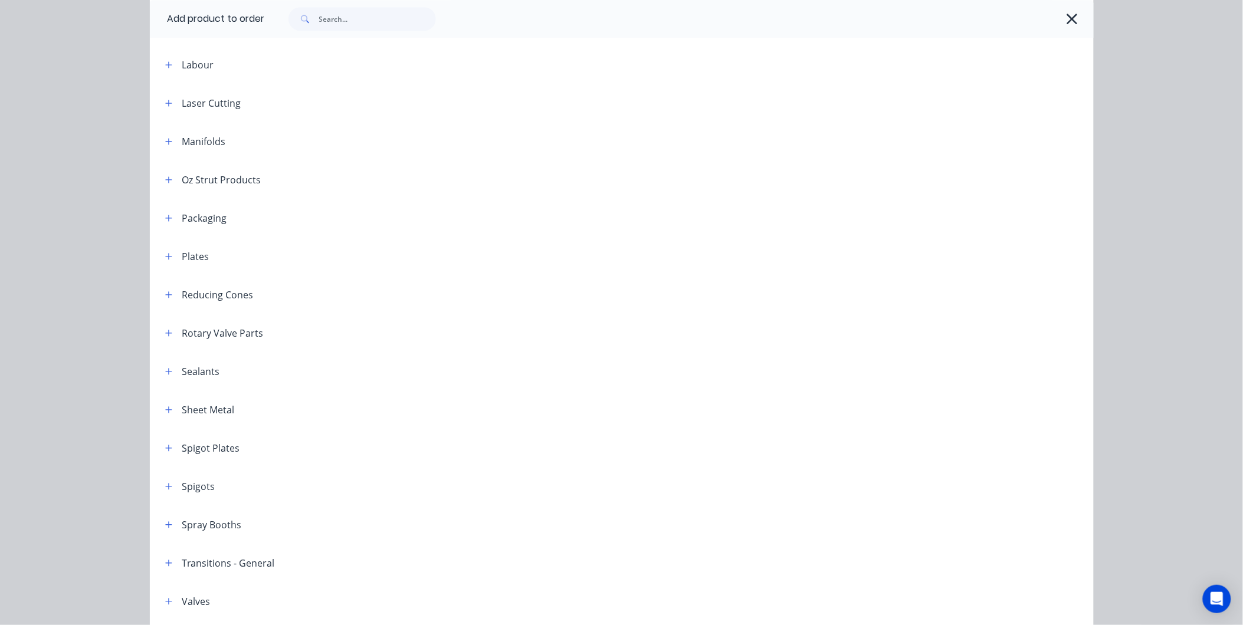
scroll to position [1122, 0]
click at [165, 405] on icon "button" at bounding box center [168, 406] width 7 height 8
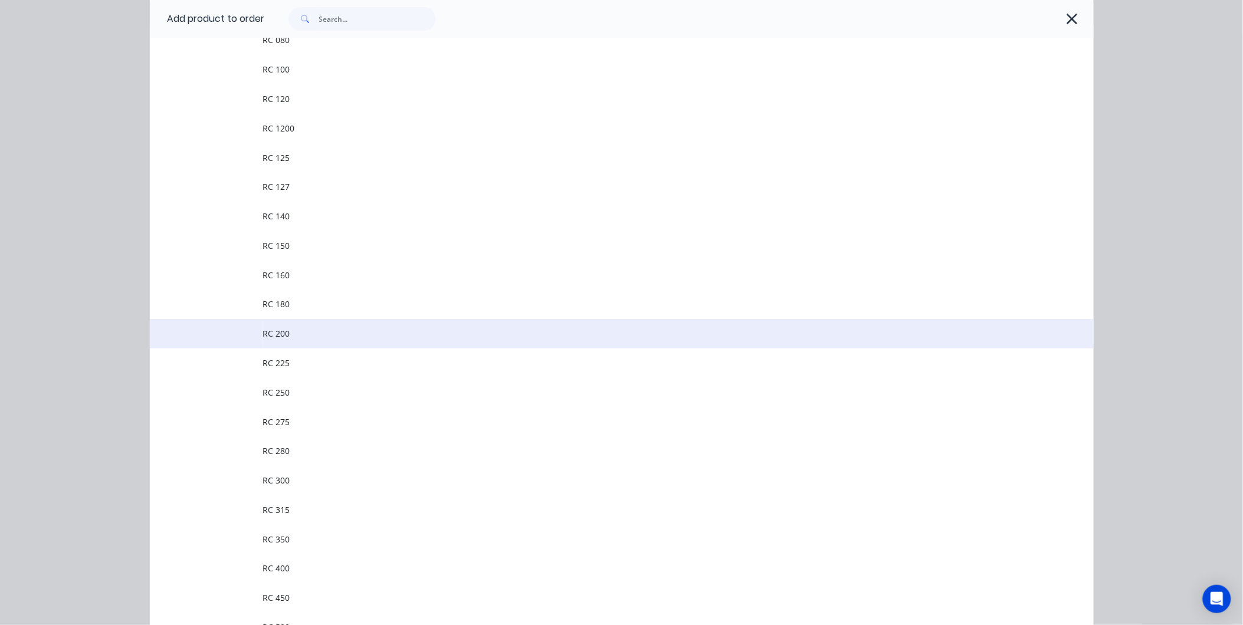
scroll to position [1712, 0]
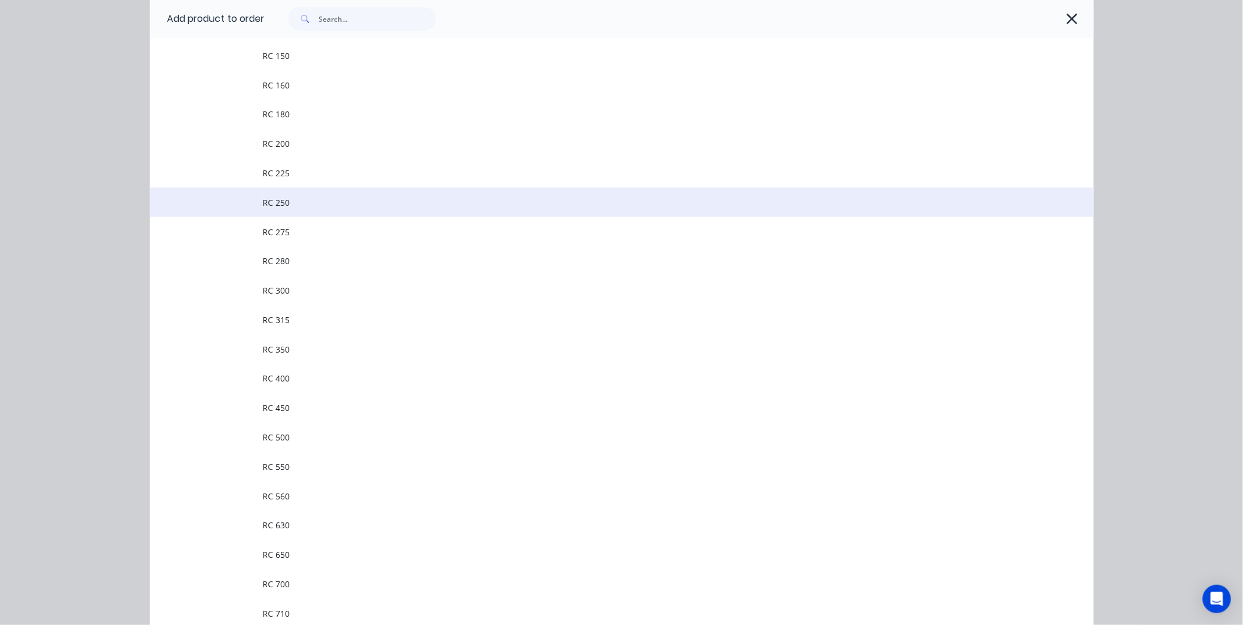
click at [304, 205] on span "RC 250" at bounding box center [595, 202] width 664 height 12
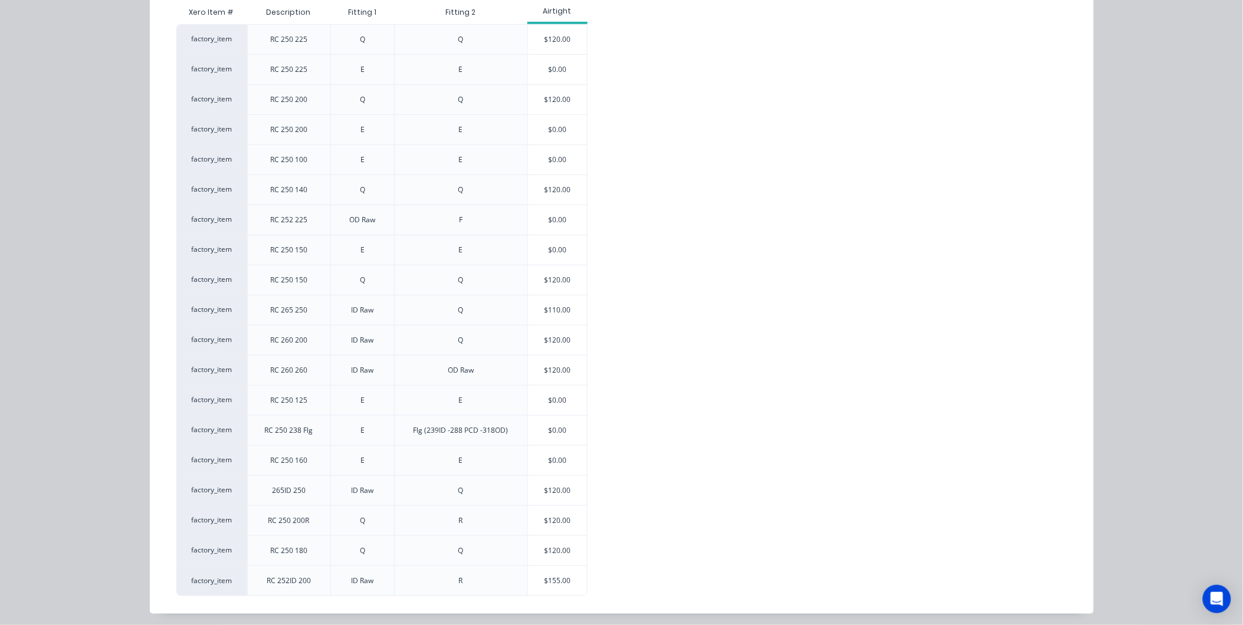
scroll to position [174, 0]
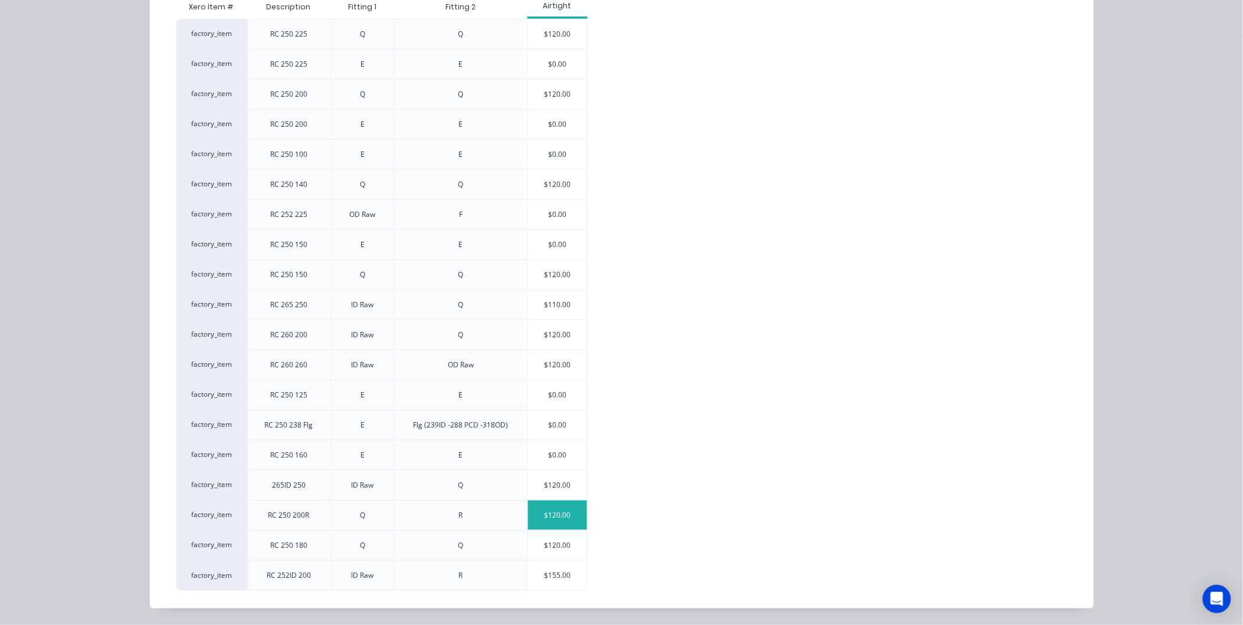
click at [563, 511] on div "$120.00" at bounding box center [557, 515] width 59 height 29
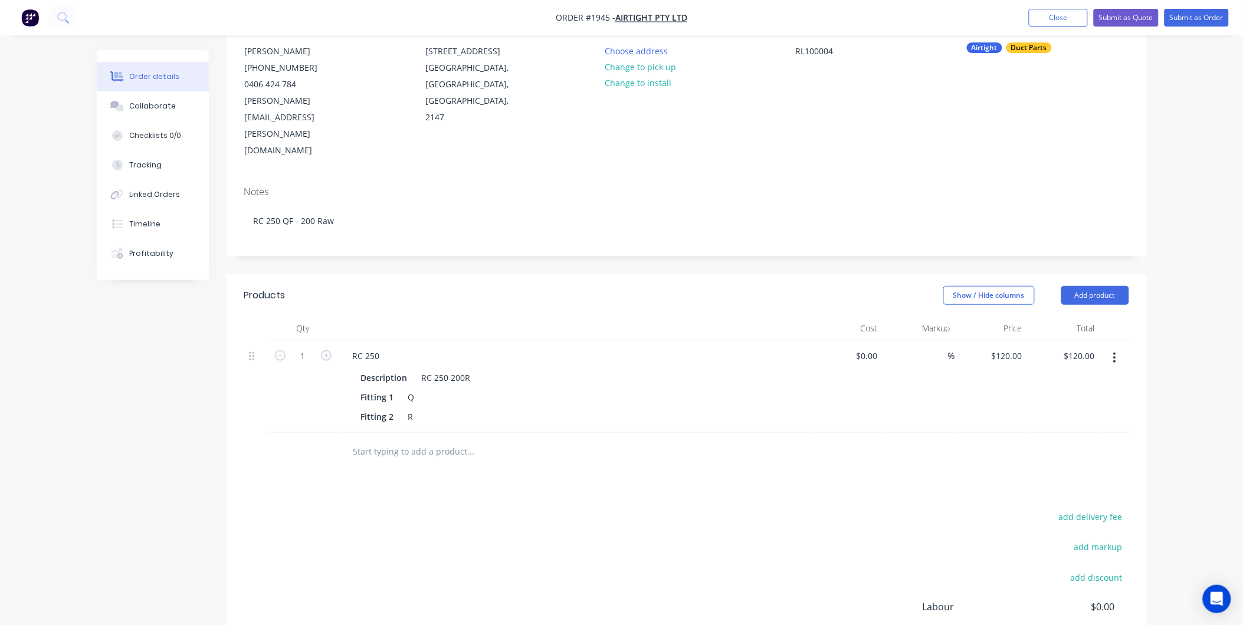
scroll to position [65, 0]
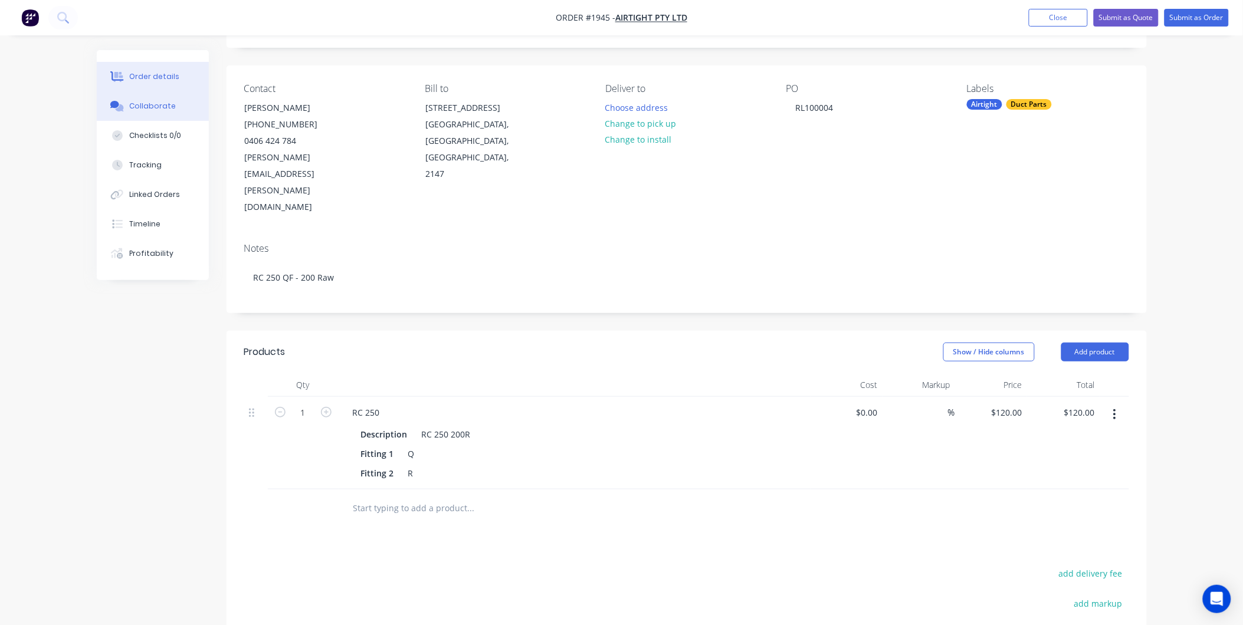
click at [175, 113] on button "Collaborate" at bounding box center [153, 105] width 112 height 29
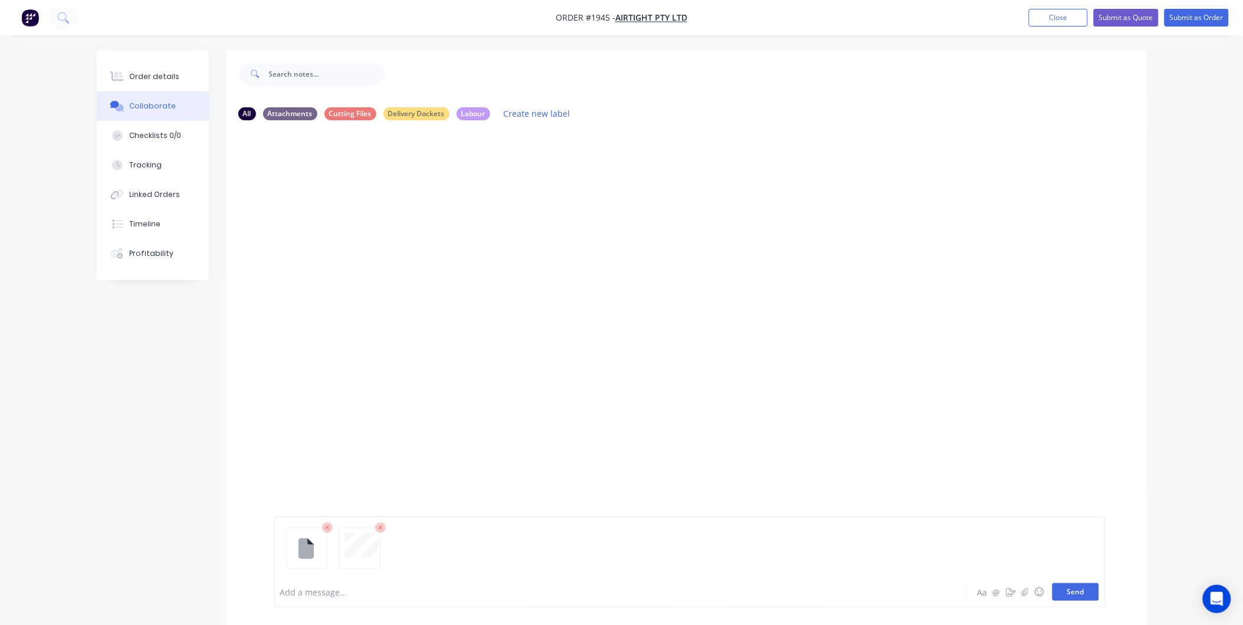
click at [1075, 592] on button "Send" at bounding box center [1075, 592] width 47 height 18
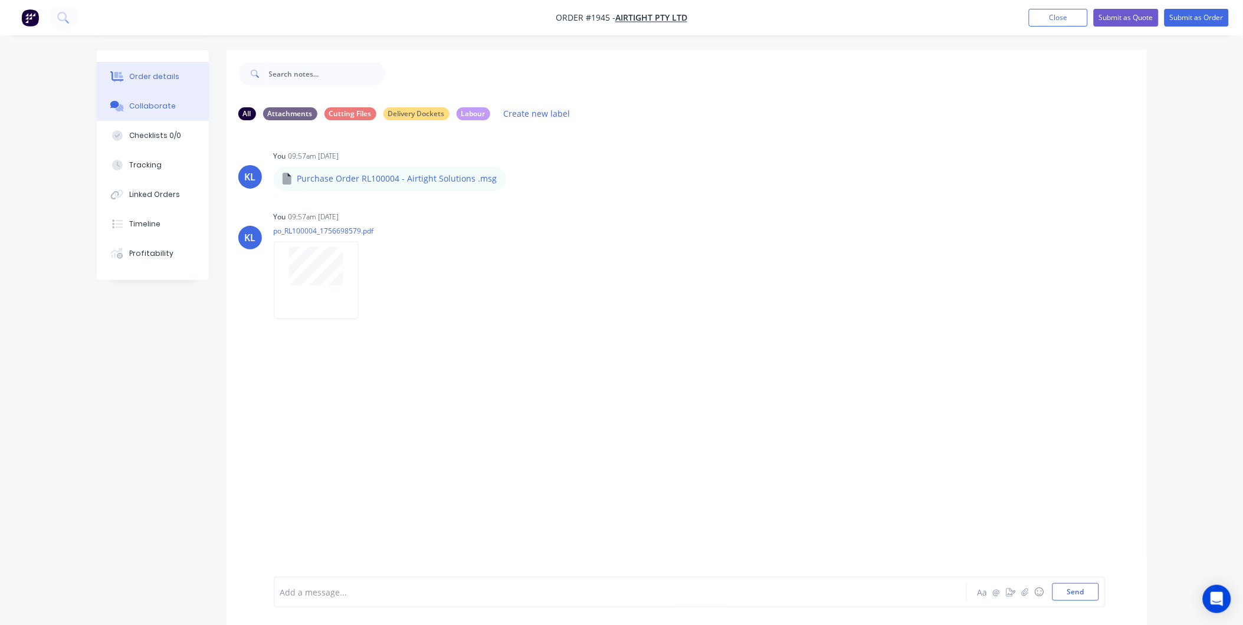
click at [160, 85] on button "Order details" at bounding box center [153, 76] width 112 height 29
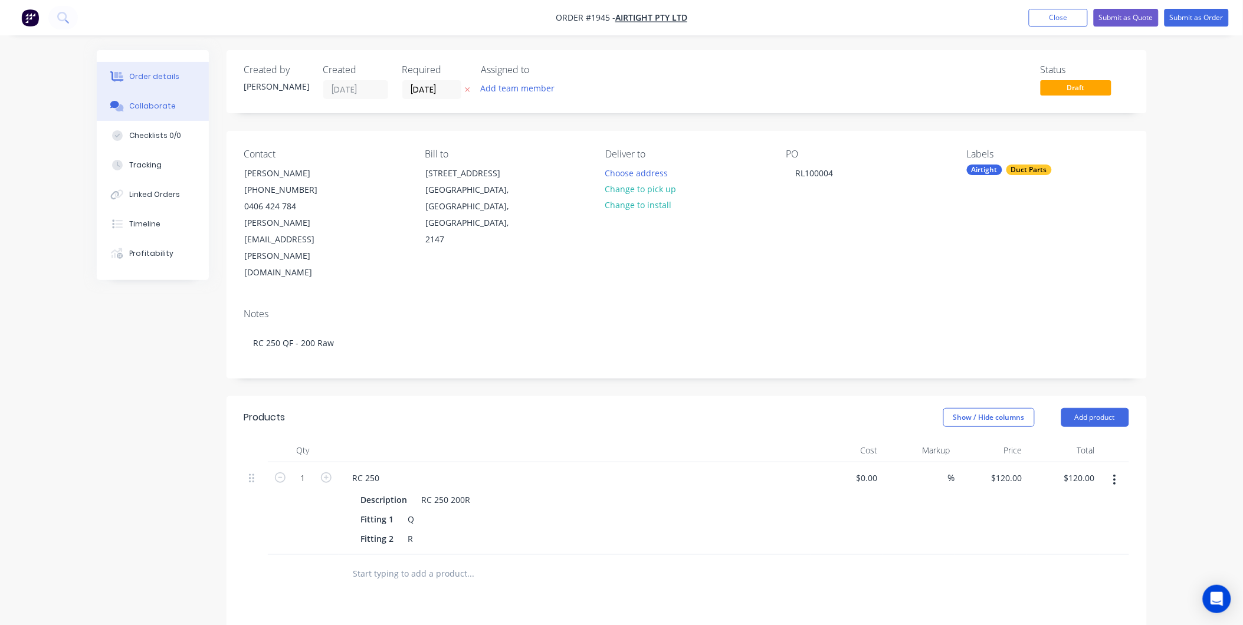
click at [140, 99] on button "Collaborate" at bounding box center [153, 105] width 112 height 29
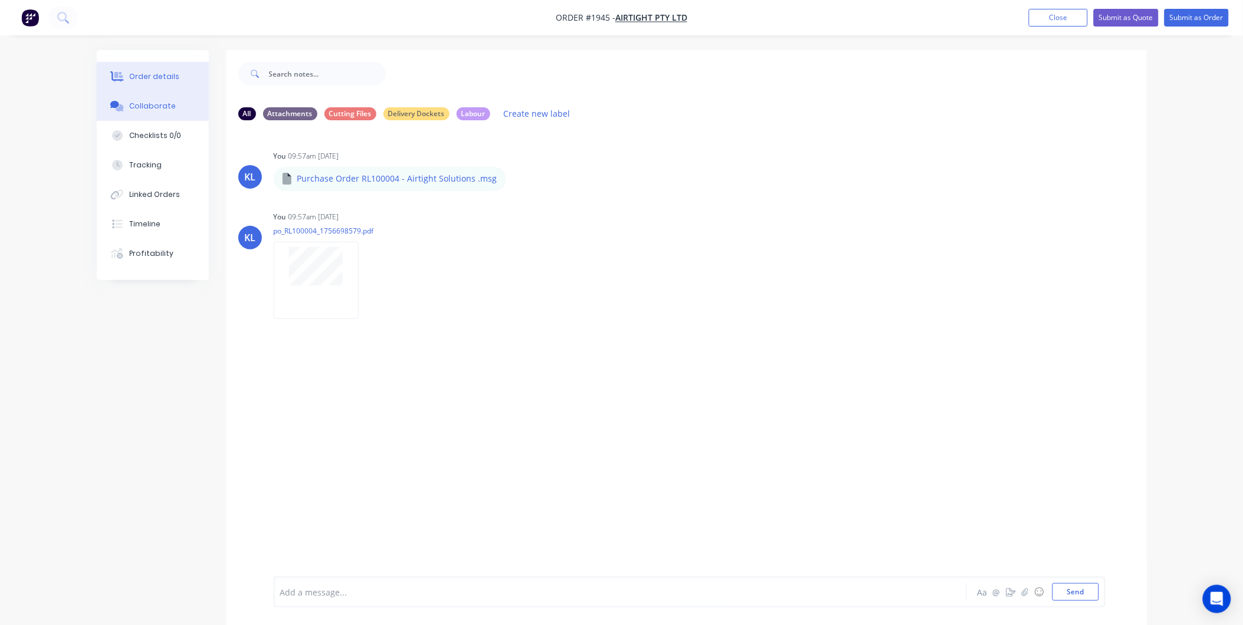
click at [152, 77] on div "Order details" at bounding box center [154, 76] width 50 height 11
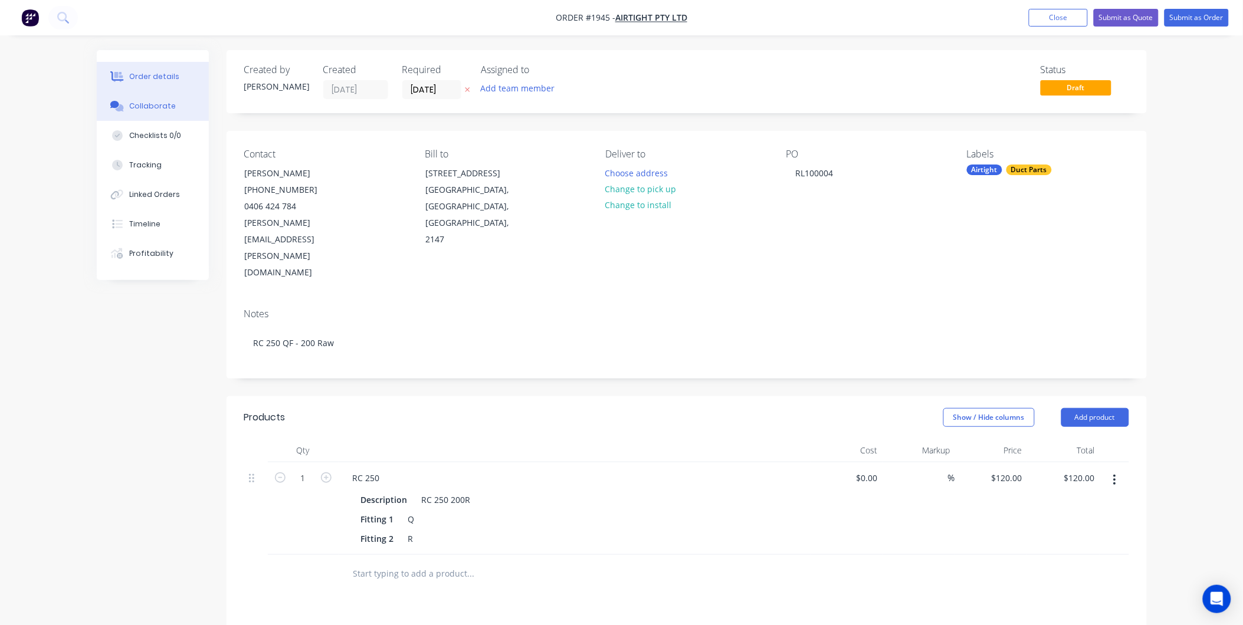
click at [164, 102] on div "Collaborate" at bounding box center [152, 106] width 47 height 11
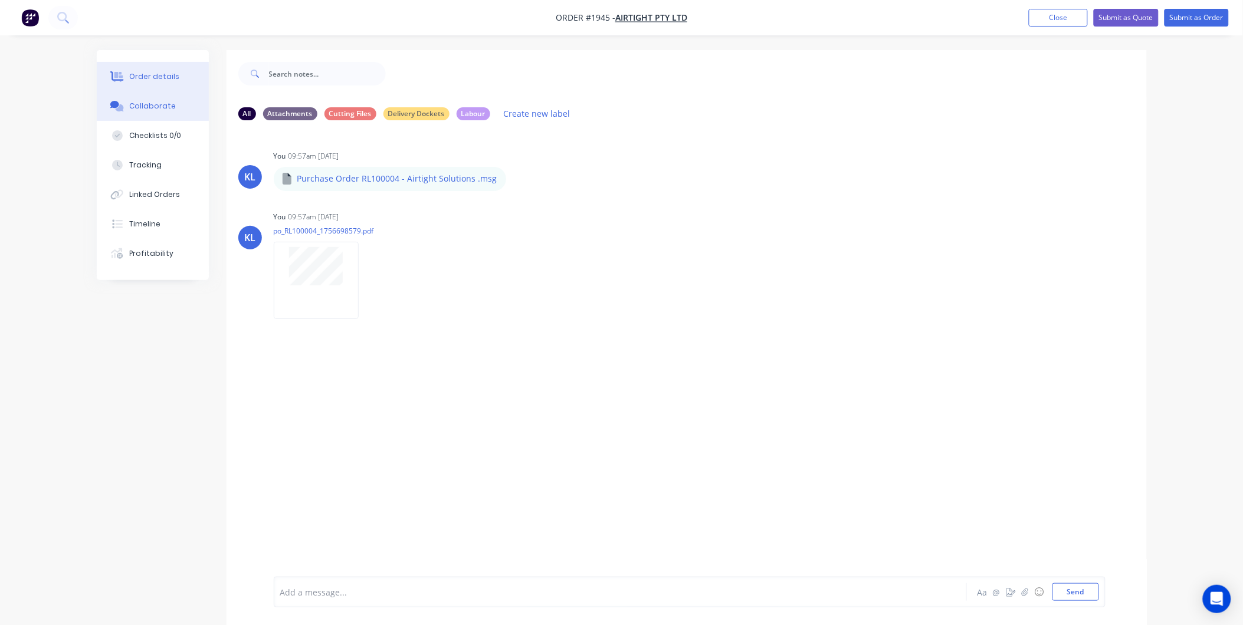
click at [157, 66] on button "Order details" at bounding box center [153, 76] width 112 height 29
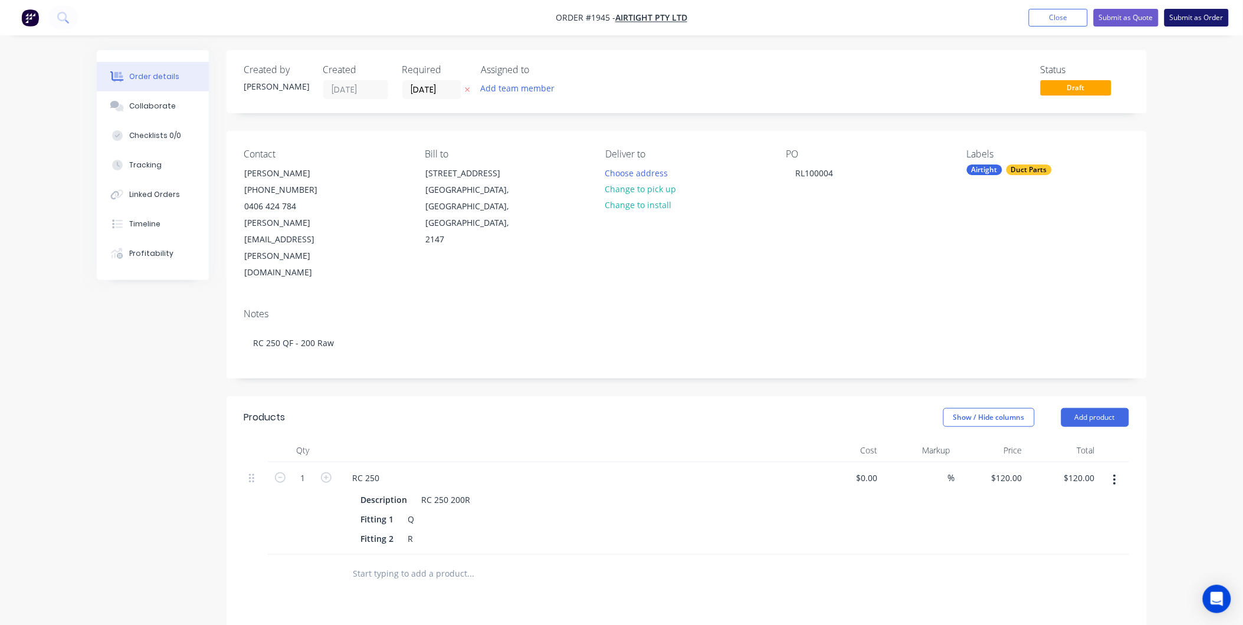
click at [1192, 18] on button "Submit as Order" at bounding box center [1196, 18] width 64 height 18
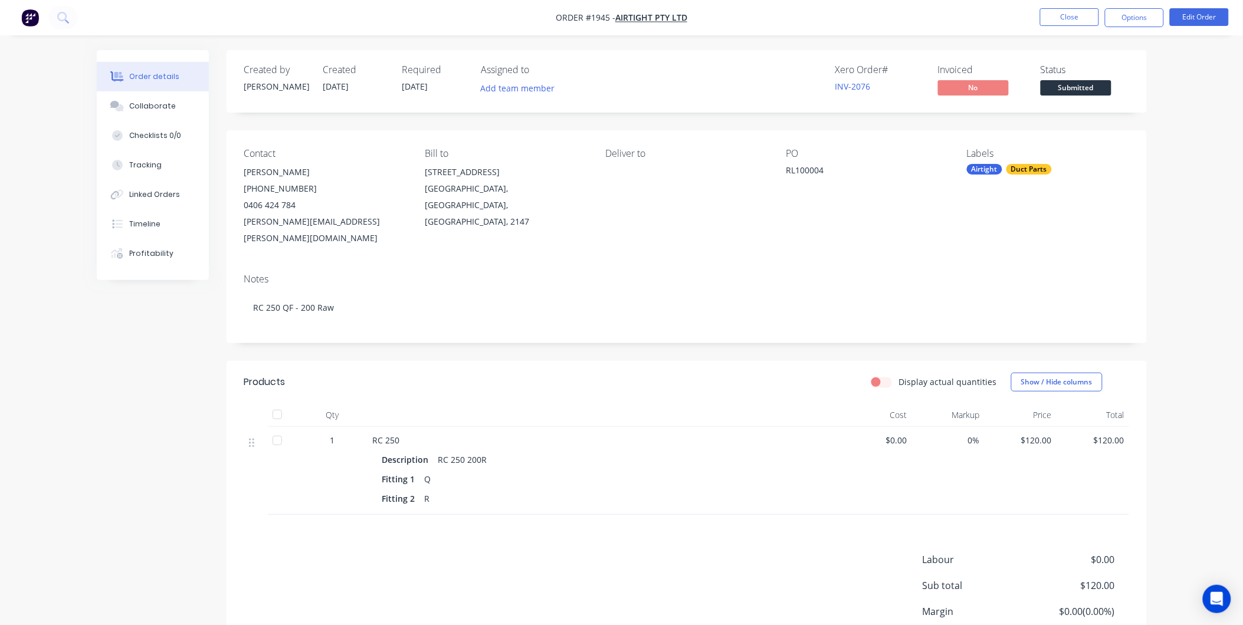
click at [1091, 86] on span "Submitted" at bounding box center [1075, 87] width 71 height 15
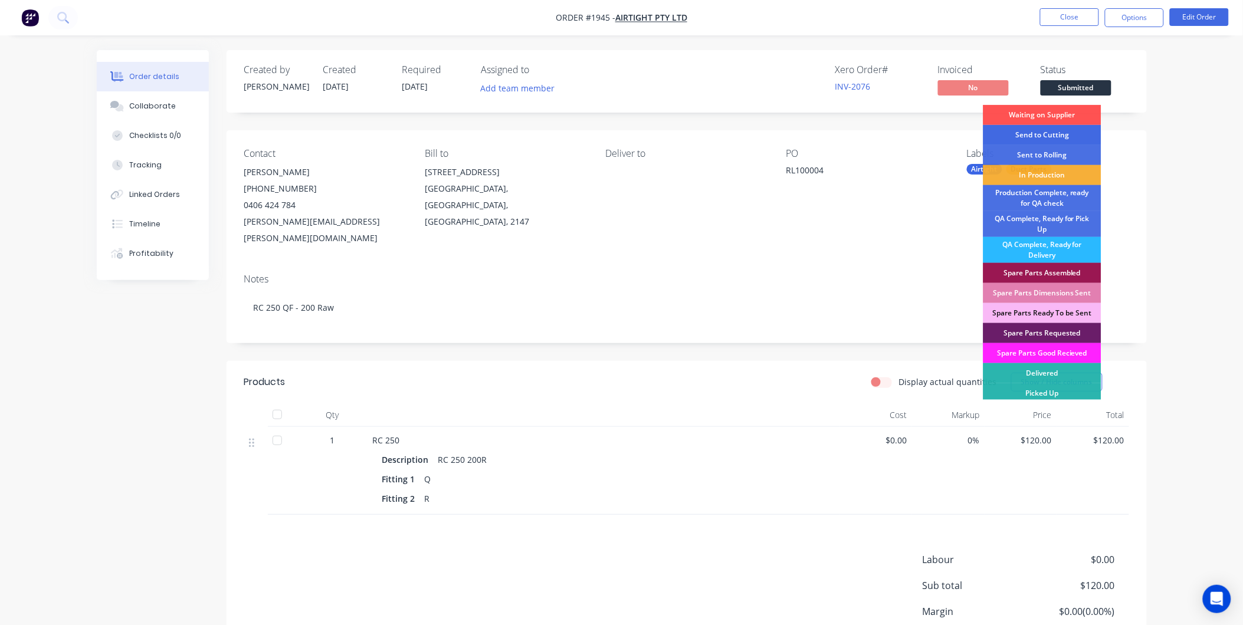
click at [1045, 137] on div "Send to Cutting" at bounding box center [1042, 135] width 118 height 20
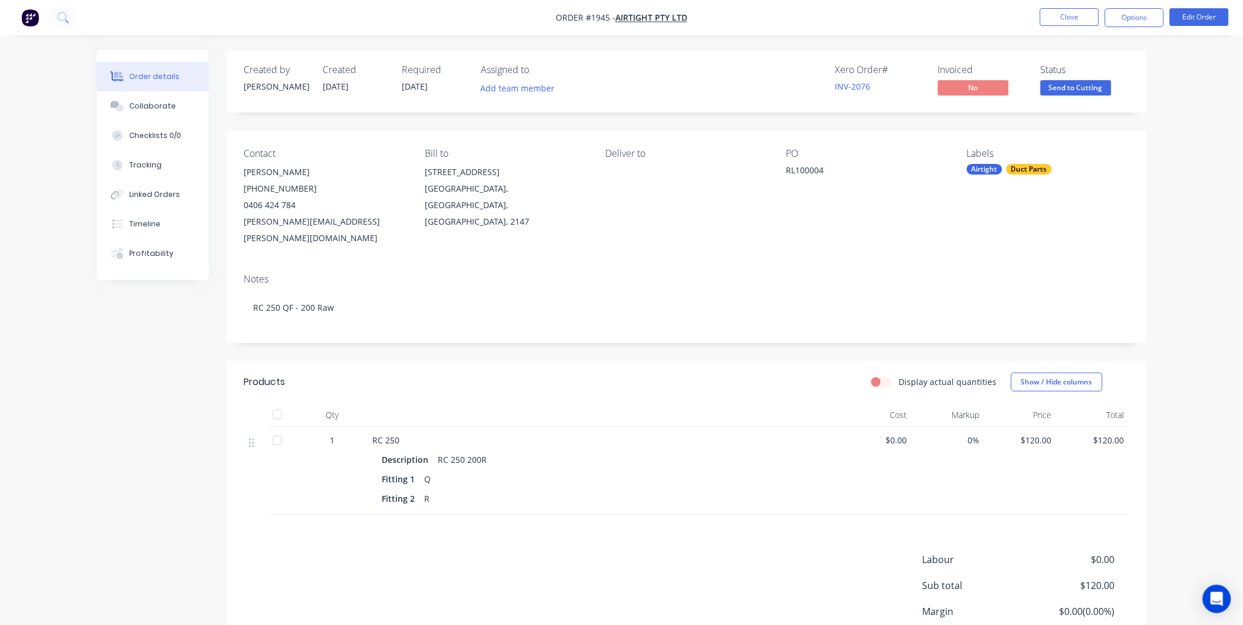
click at [1064, 84] on span "Send to Cutting" at bounding box center [1075, 87] width 71 height 15
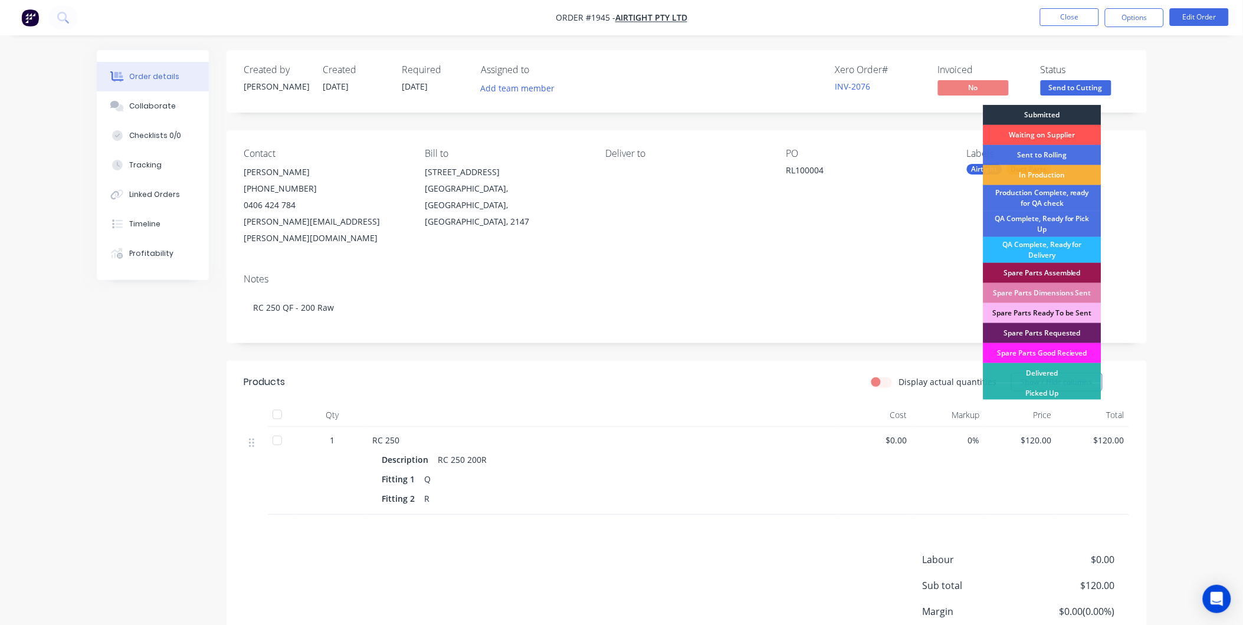
click at [1033, 116] on div "Submitted" at bounding box center [1042, 115] width 118 height 20
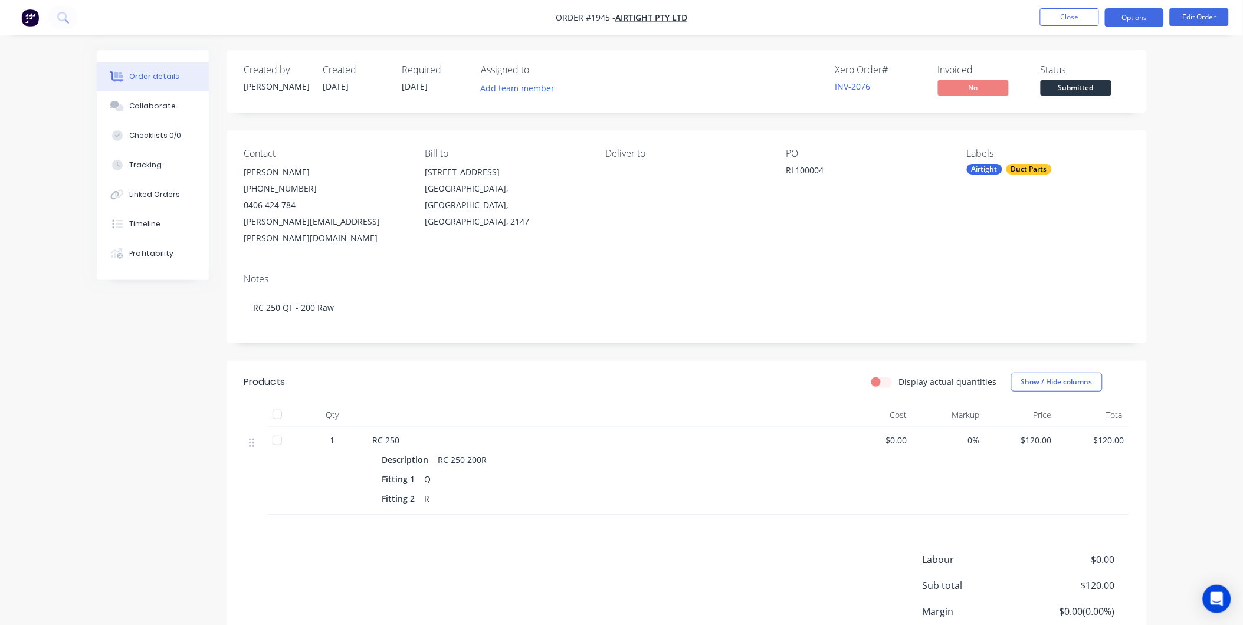
click at [1134, 9] on button "Options" at bounding box center [1134, 17] width 59 height 19
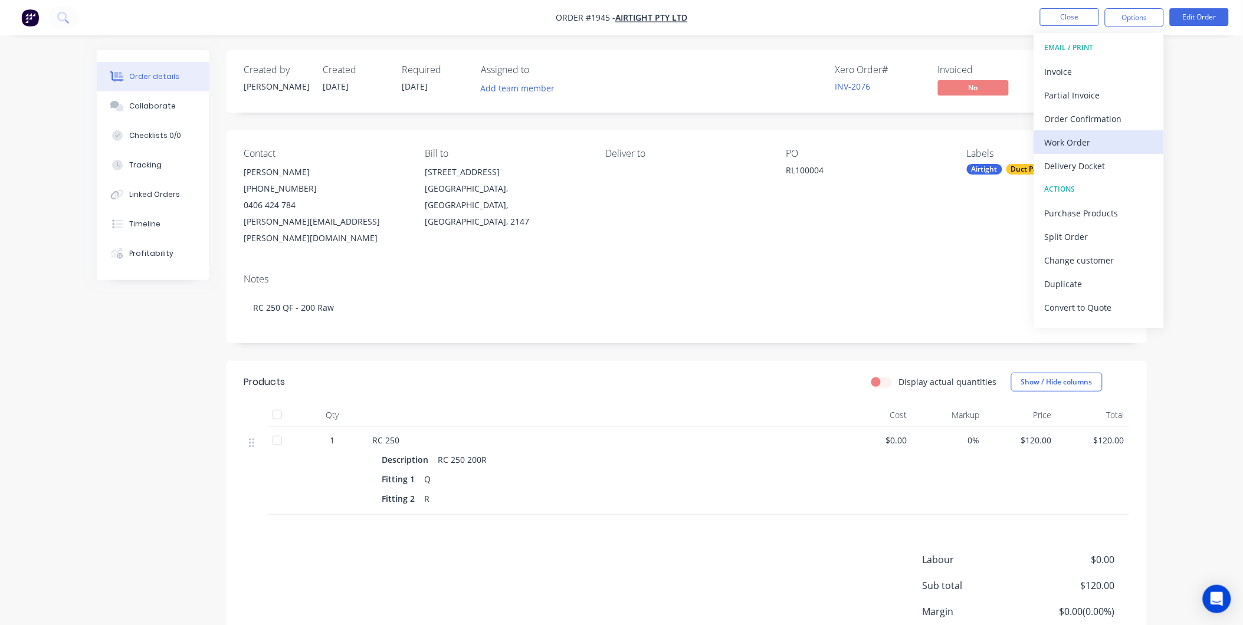
click at [1066, 145] on div "Work Order" at bounding box center [1099, 142] width 109 height 17
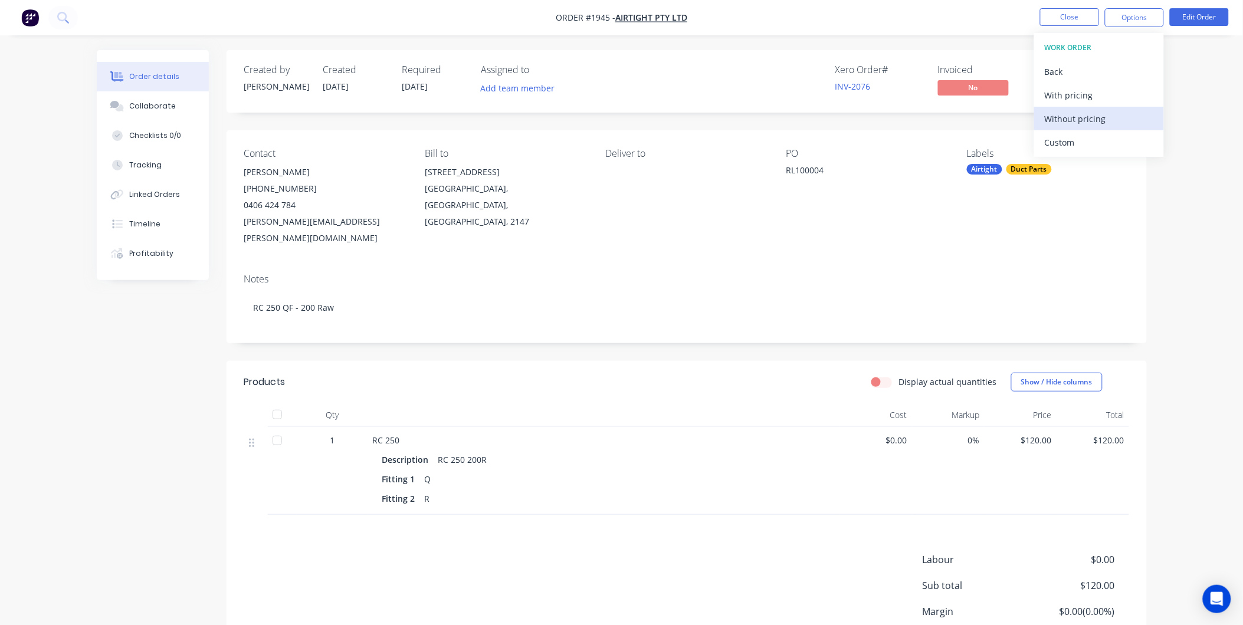
click at [1066, 109] on button "Without pricing" at bounding box center [1099, 119] width 130 height 24
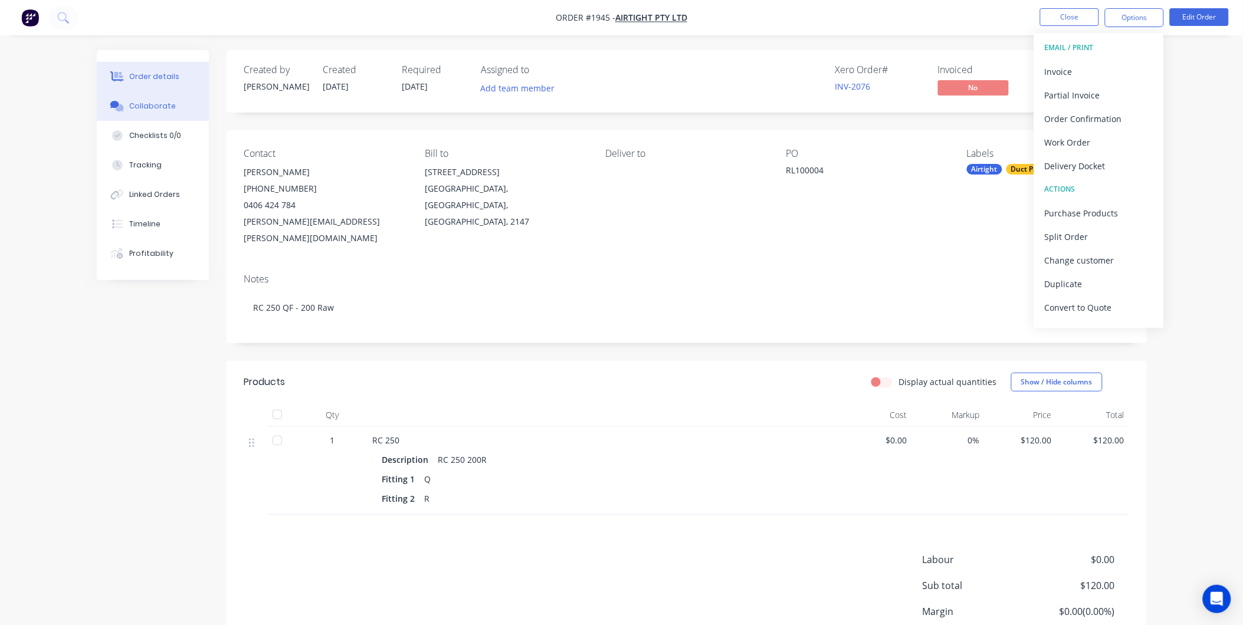
click at [169, 97] on button "Collaborate" at bounding box center [153, 105] width 112 height 29
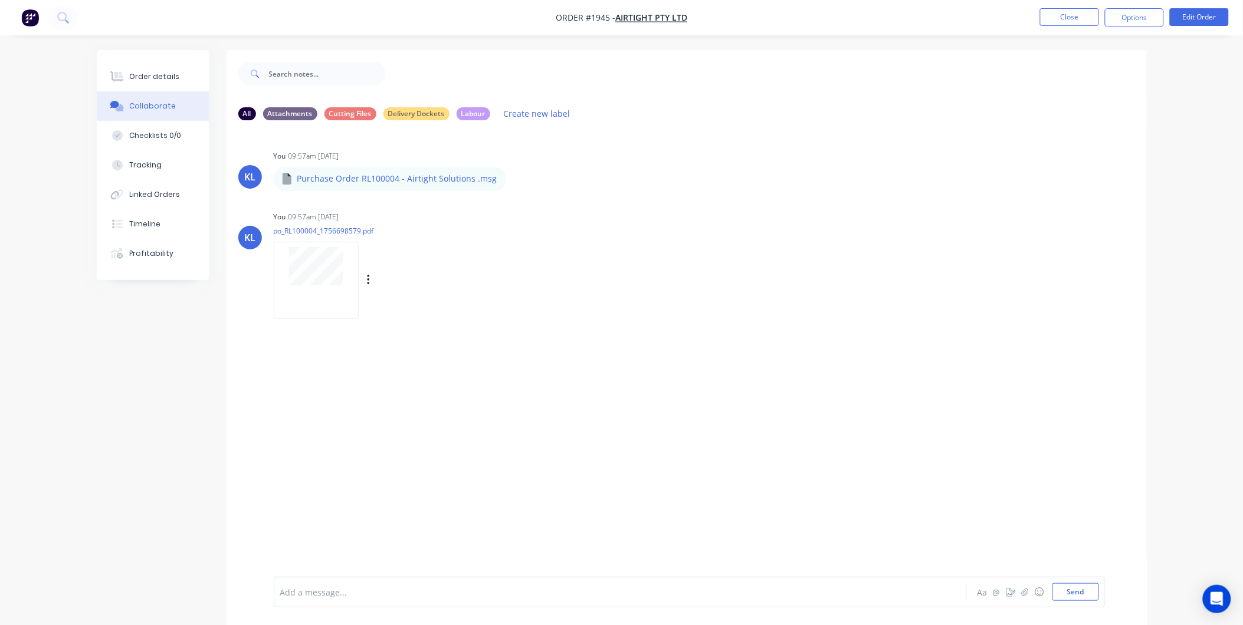
click at [316, 285] on div at bounding box center [316, 280] width 85 height 77
click at [1022, 591] on icon "button" at bounding box center [1024, 592] width 7 height 8
click at [1075, 592] on button "Send" at bounding box center [1075, 592] width 47 height 18
click at [184, 75] on button "Order details" at bounding box center [153, 76] width 112 height 29
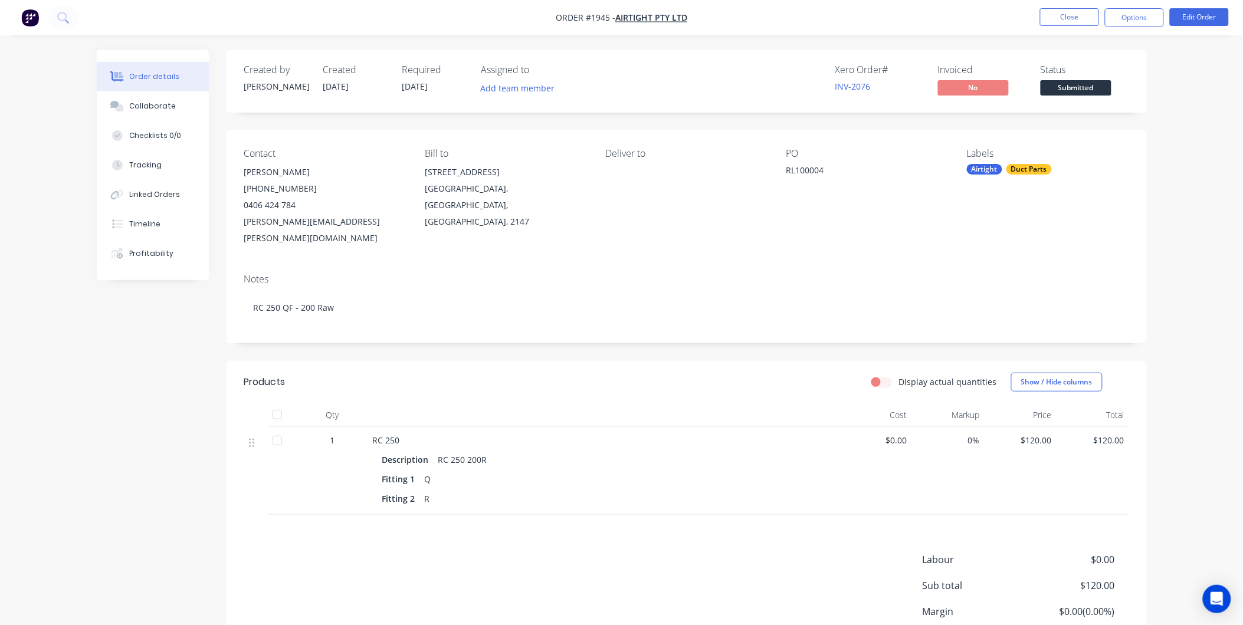
click at [1075, 75] on div "Status" at bounding box center [1084, 69] width 88 height 11
click at [1076, 81] on span "Submitted" at bounding box center [1075, 87] width 71 height 15
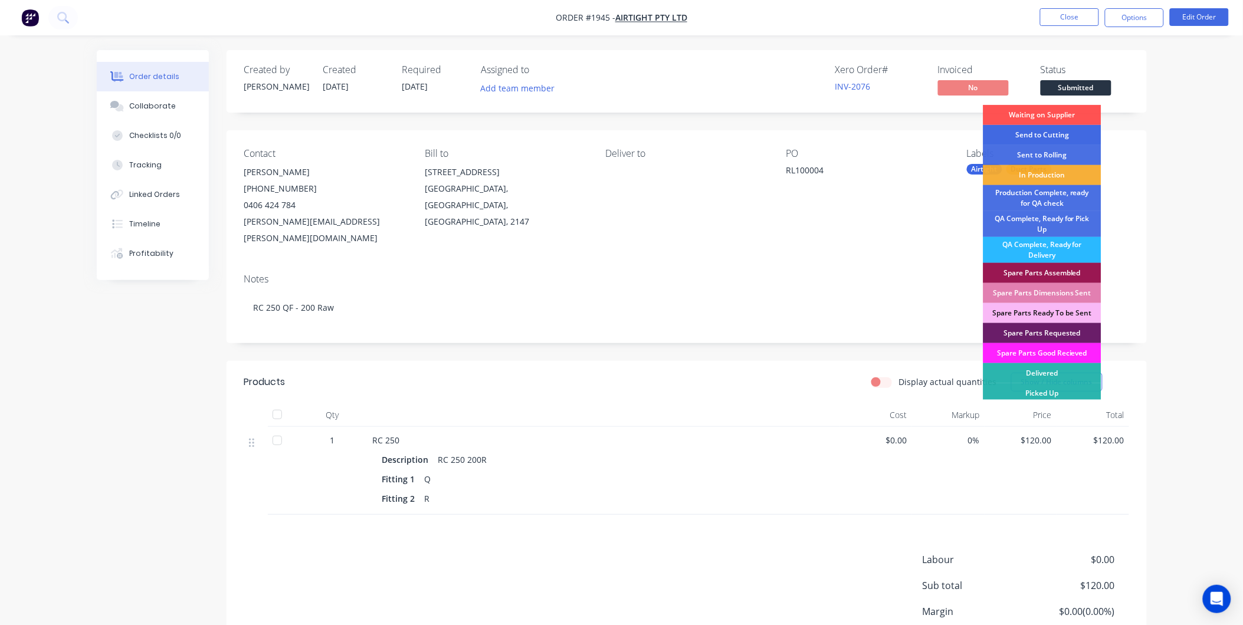
click at [1051, 131] on div "Send to Cutting" at bounding box center [1042, 135] width 118 height 20
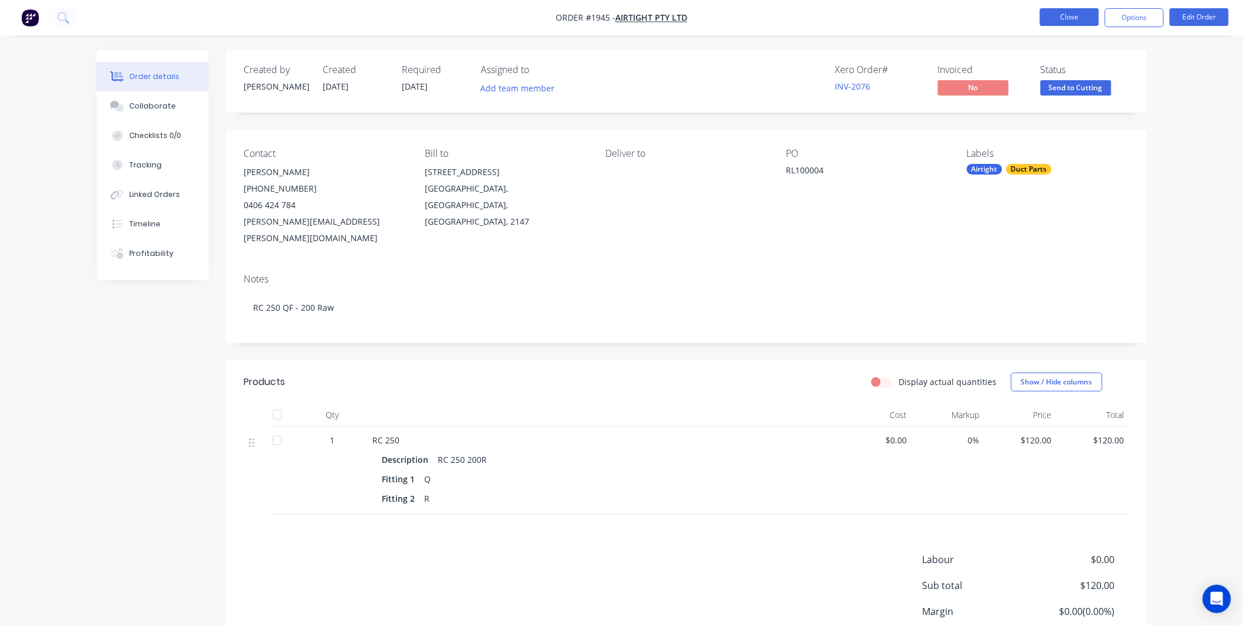
click at [1063, 15] on button "Close" at bounding box center [1069, 17] width 59 height 18
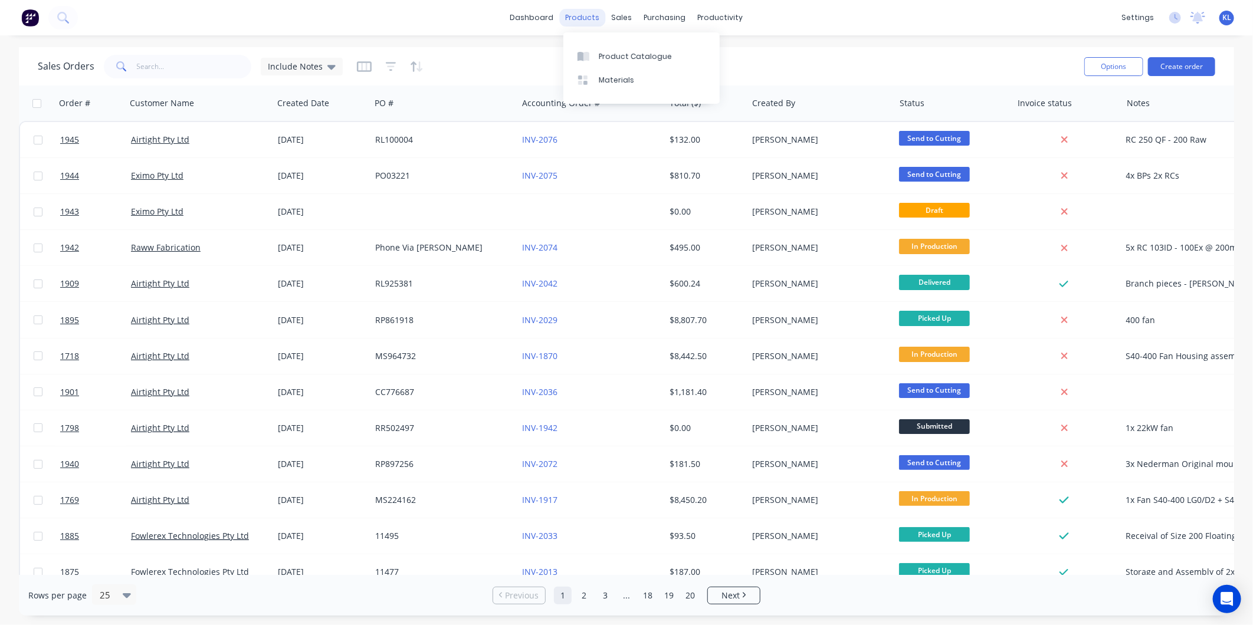
click at [574, 14] on div "products" at bounding box center [583, 18] width 46 height 18
click at [615, 65] on link "Product Catalogue" at bounding box center [641, 56] width 156 height 24
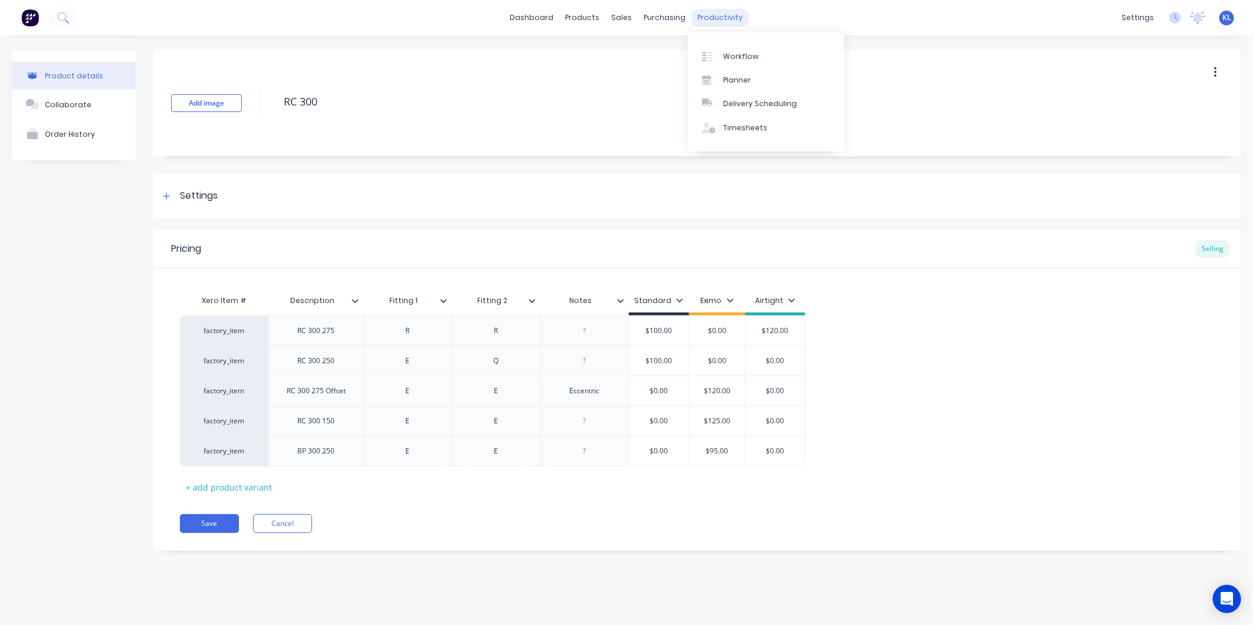
click at [723, 21] on div "productivity" at bounding box center [720, 18] width 57 height 18
click at [750, 60] on div "Workflow" at bounding box center [740, 56] width 35 height 11
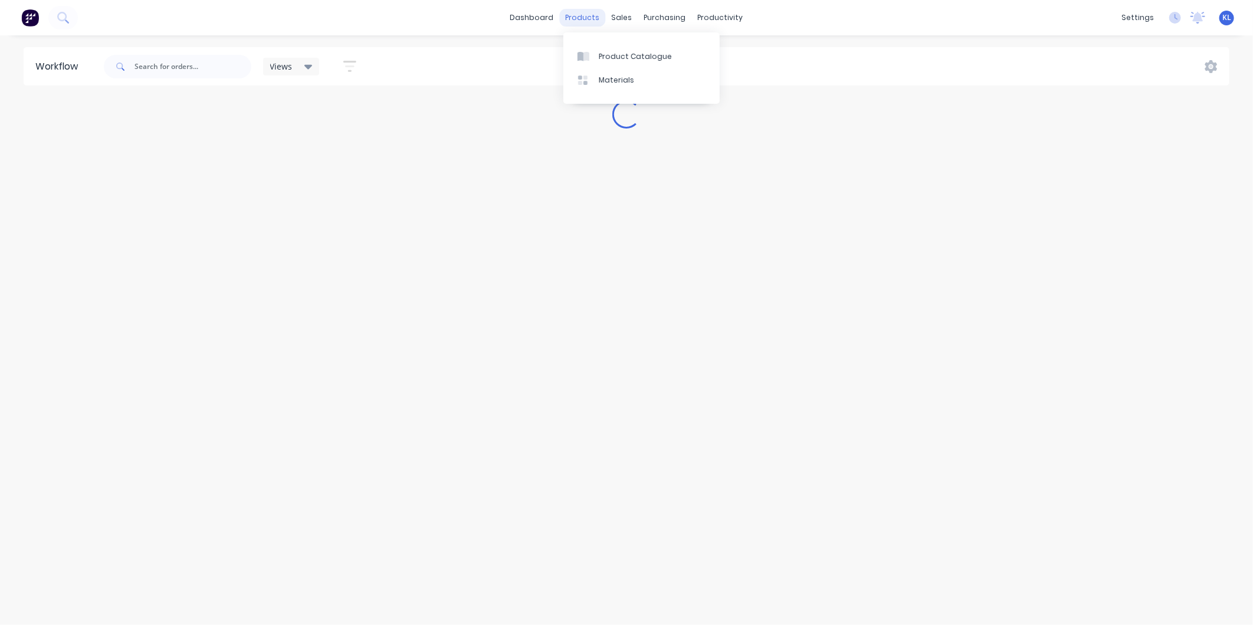
click at [582, 16] on div "products" at bounding box center [583, 18] width 46 height 18
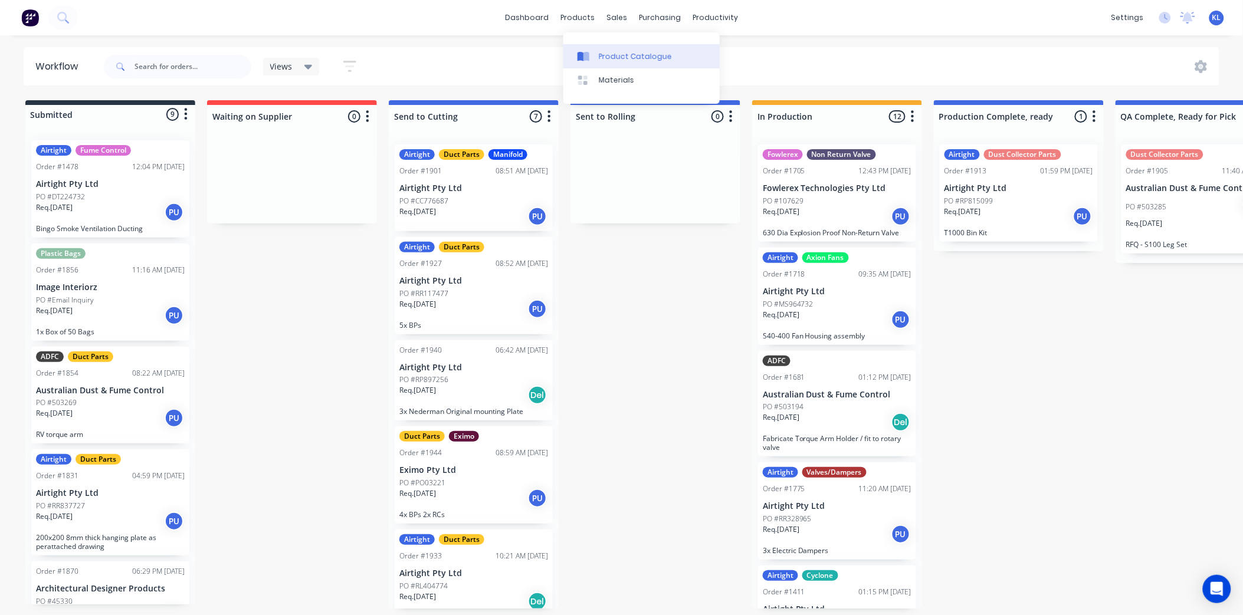
click at [614, 62] on link "Product Catalogue" at bounding box center [641, 56] width 156 height 24
click at [614, 12] on div "sales" at bounding box center [616, 18] width 32 height 18
click at [644, 54] on div "Sales Orders" at bounding box center [660, 56] width 48 height 11
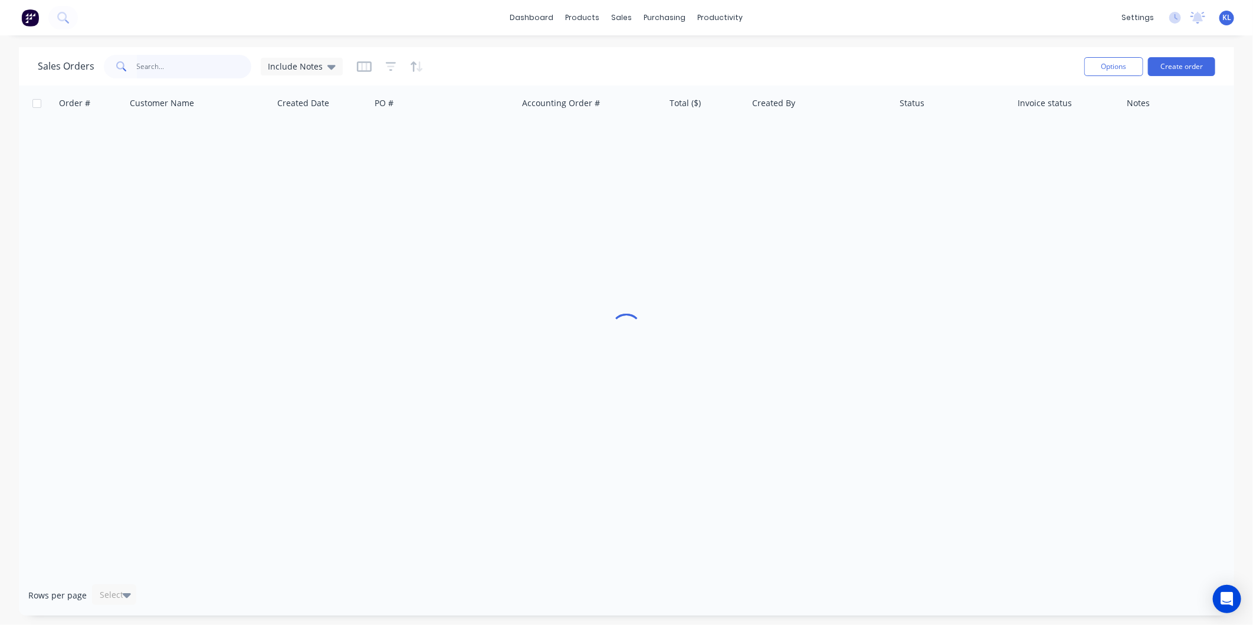
click at [195, 64] on input "text" at bounding box center [194, 67] width 115 height 24
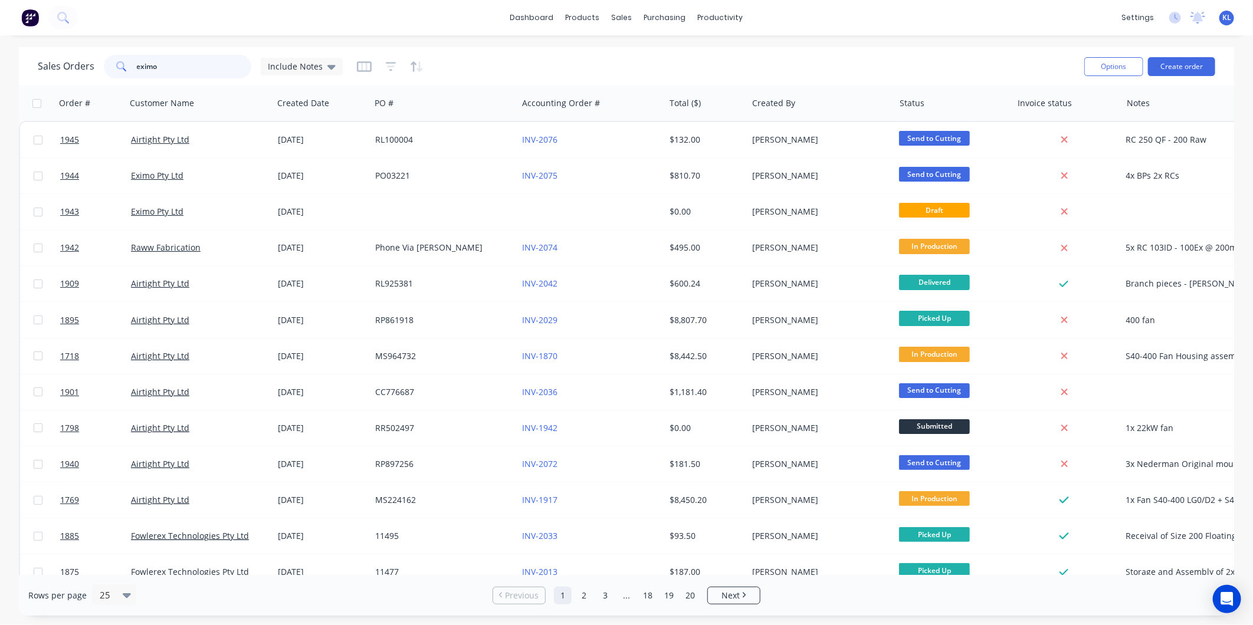
type input "eximo"
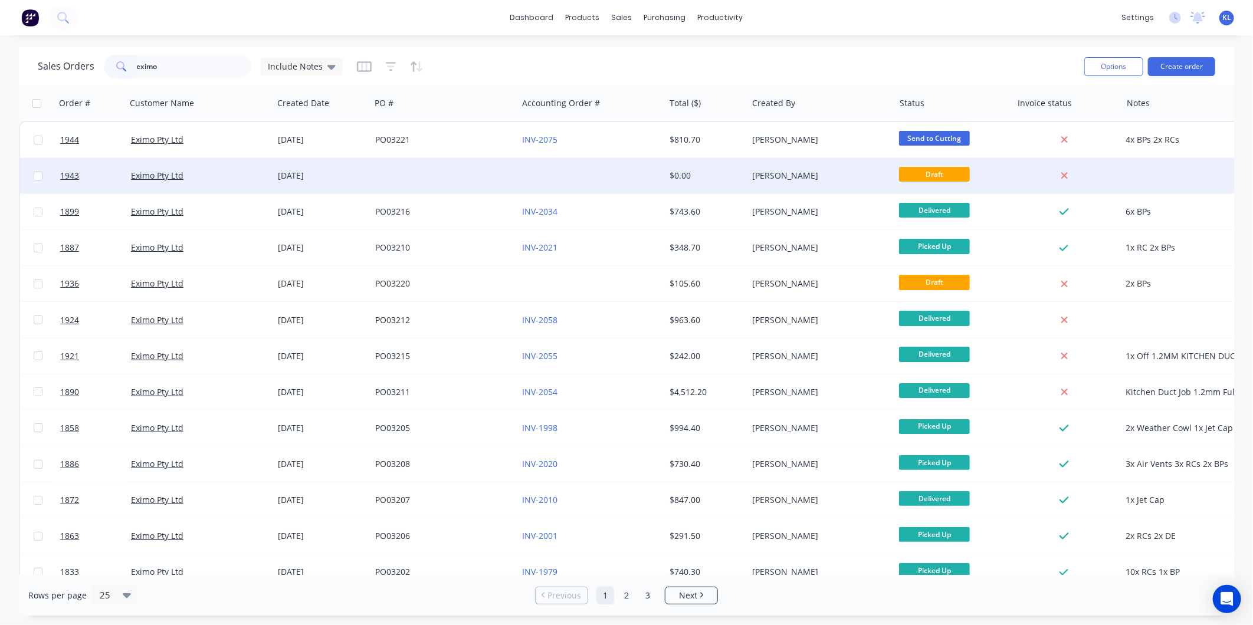
click at [924, 175] on span "Draft" at bounding box center [934, 174] width 71 height 15
click at [758, 176] on div "[PERSON_NAME]" at bounding box center [817, 176] width 131 height 12
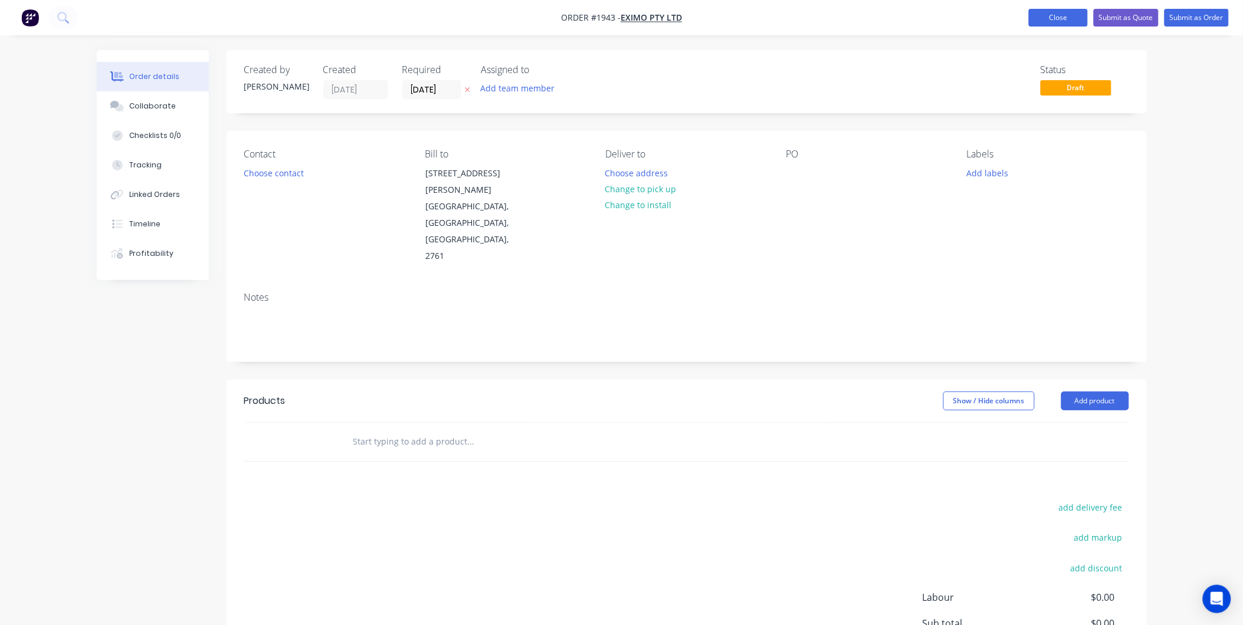
click at [1069, 11] on button "Close" at bounding box center [1058, 18] width 59 height 18
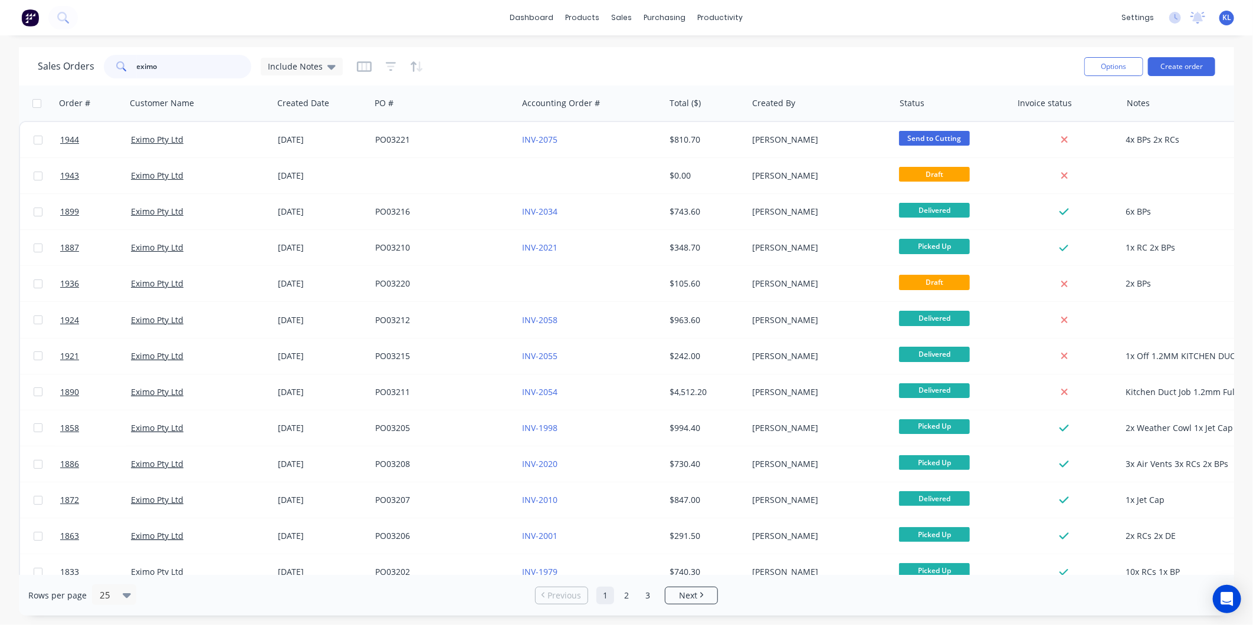
drag, startPoint x: 173, startPoint y: 60, endPoint x: 110, endPoint y: 65, distance: 62.7
click at [111, 65] on div "eximo" at bounding box center [177, 67] width 147 height 24
paste input "PO03220"
type input "PO03220"
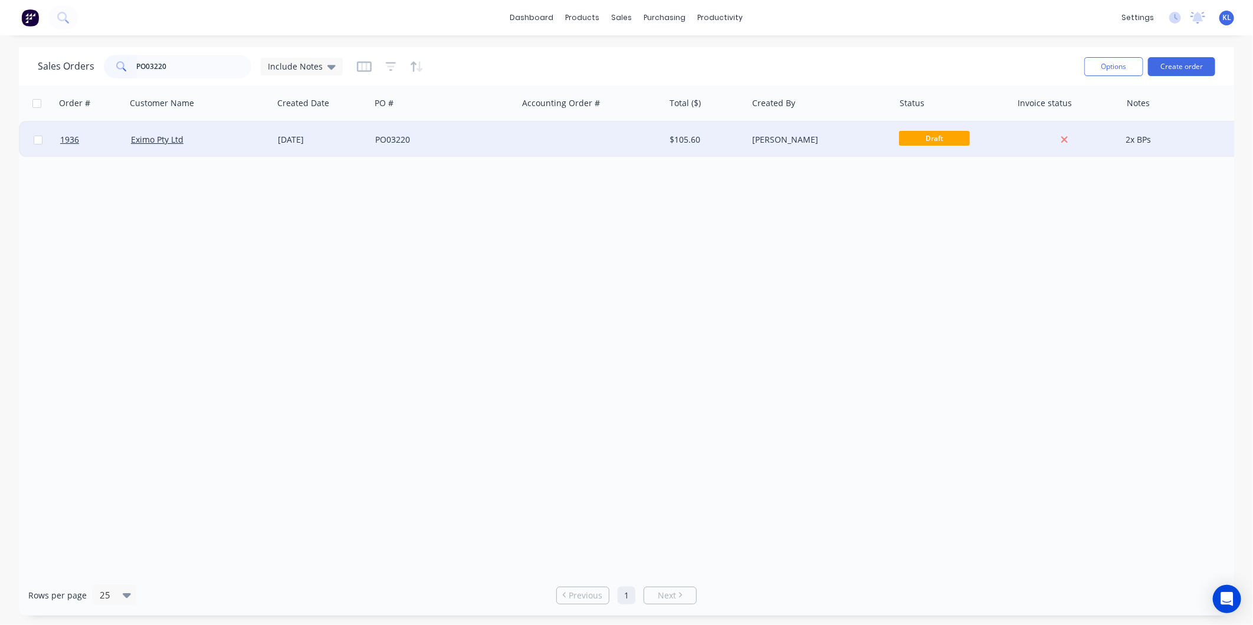
click at [237, 134] on div "Eximo Pty Ltd" at bounding box center [196, 140] width 131 height 12
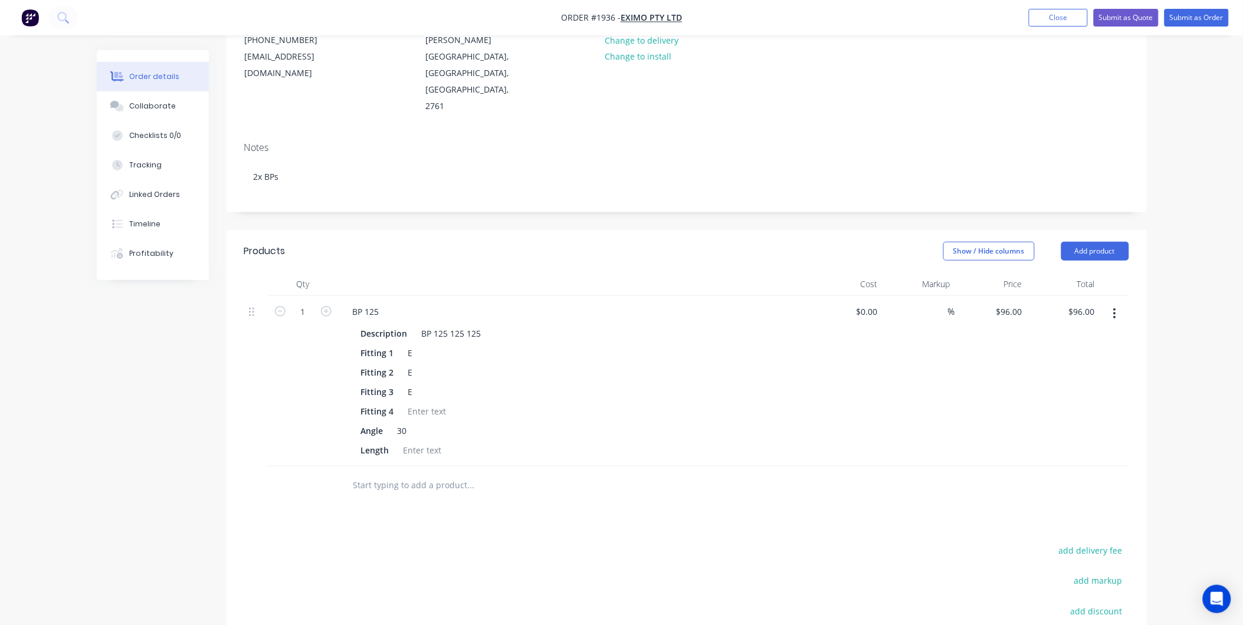
scroll to position [196, 0]
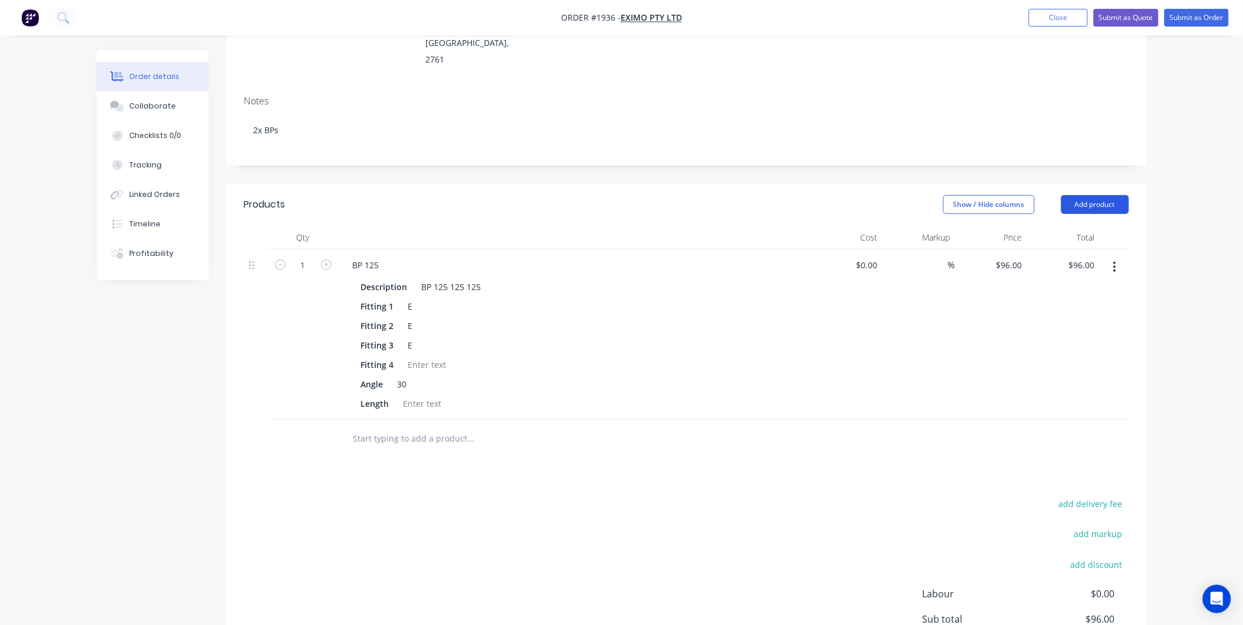
click at [1107, 195] on button "Add product" at bounding box center [1095, 204] width 68 height 19
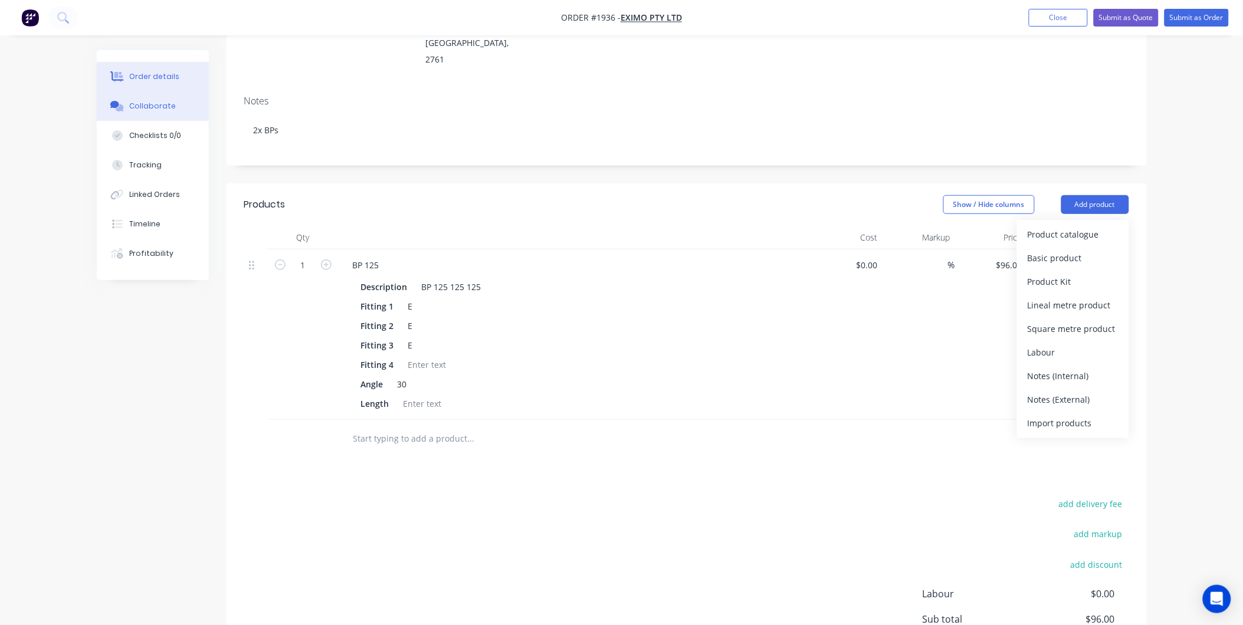
click at [169, 117] on button "Collaborate" at bounding box center [153, 105] width 112 height 29
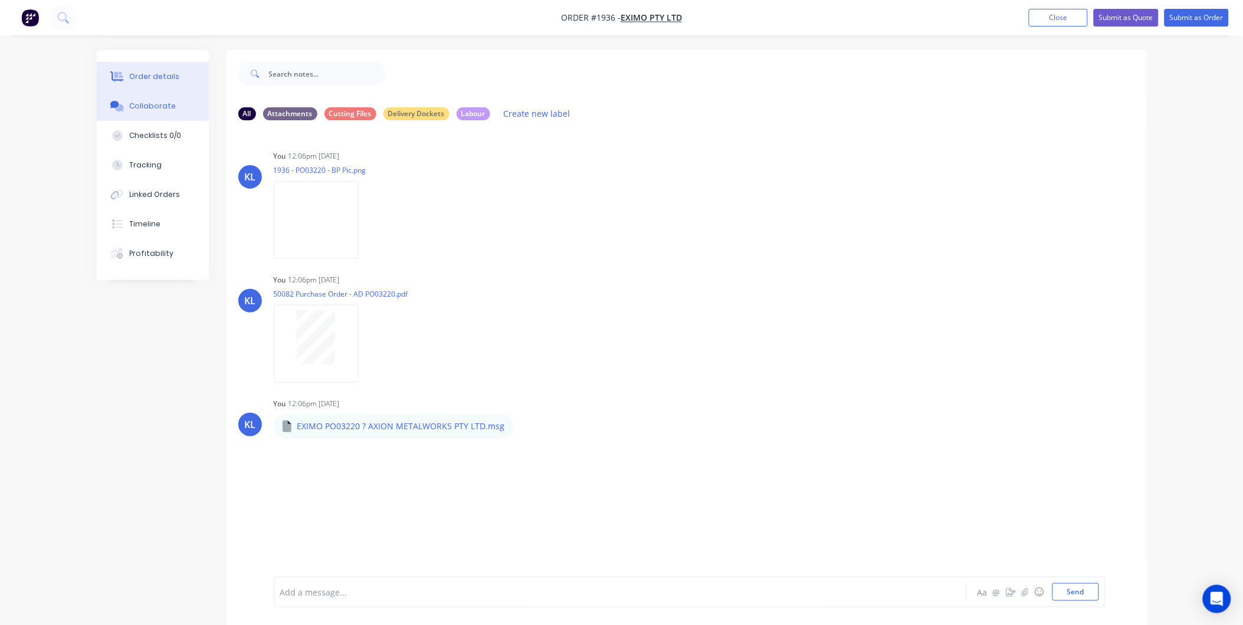
click at [172, 72] on div "Order details" at bounding box center [154, 76] width 50 height 11
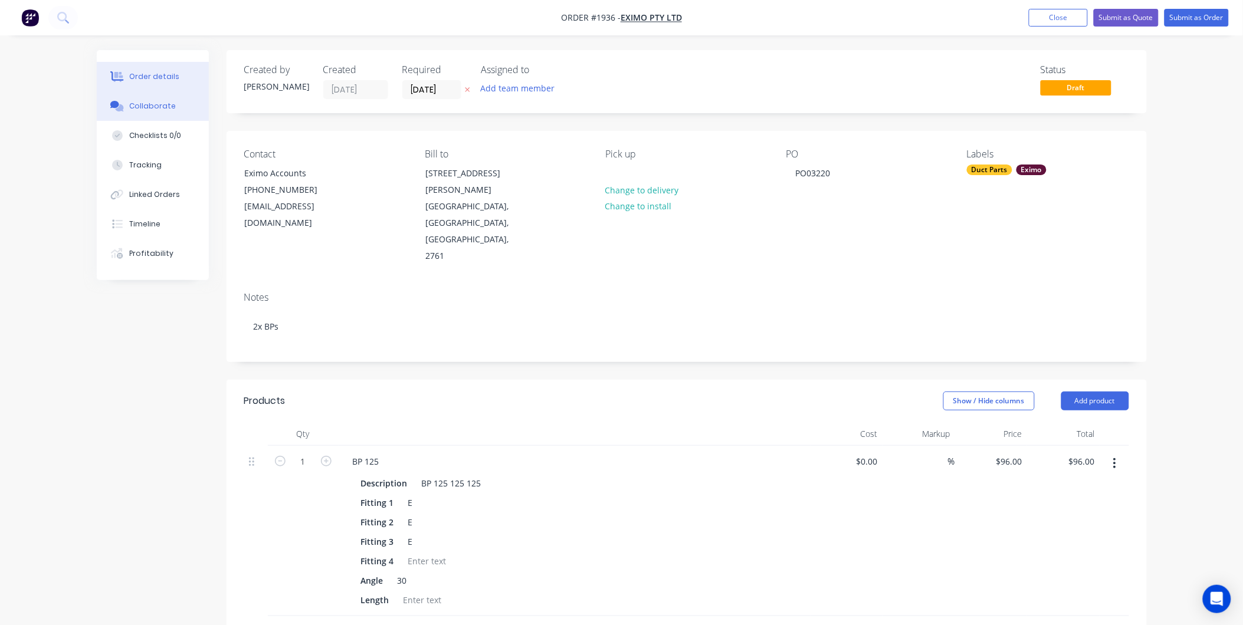
click at [162, 110] on div "Collaborate" at bounding box center [152, 106] width 47 height 11
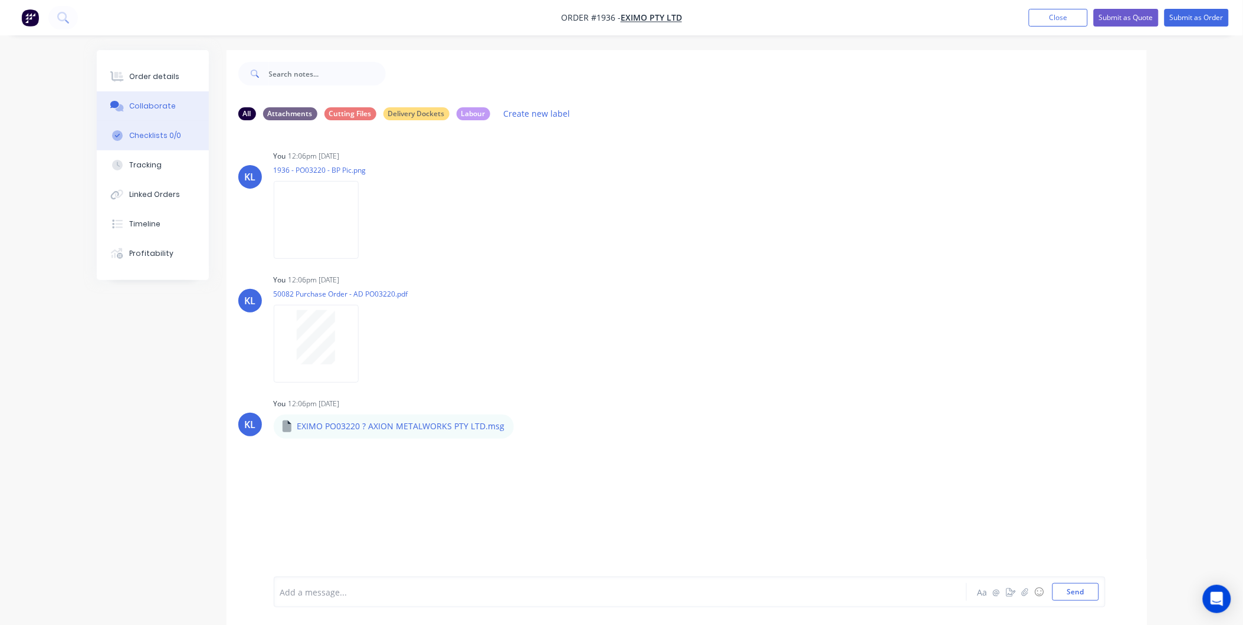
click at [175, 140] on div "Checklists 0/0" at bounding box center [155, 135] width 52 height 11
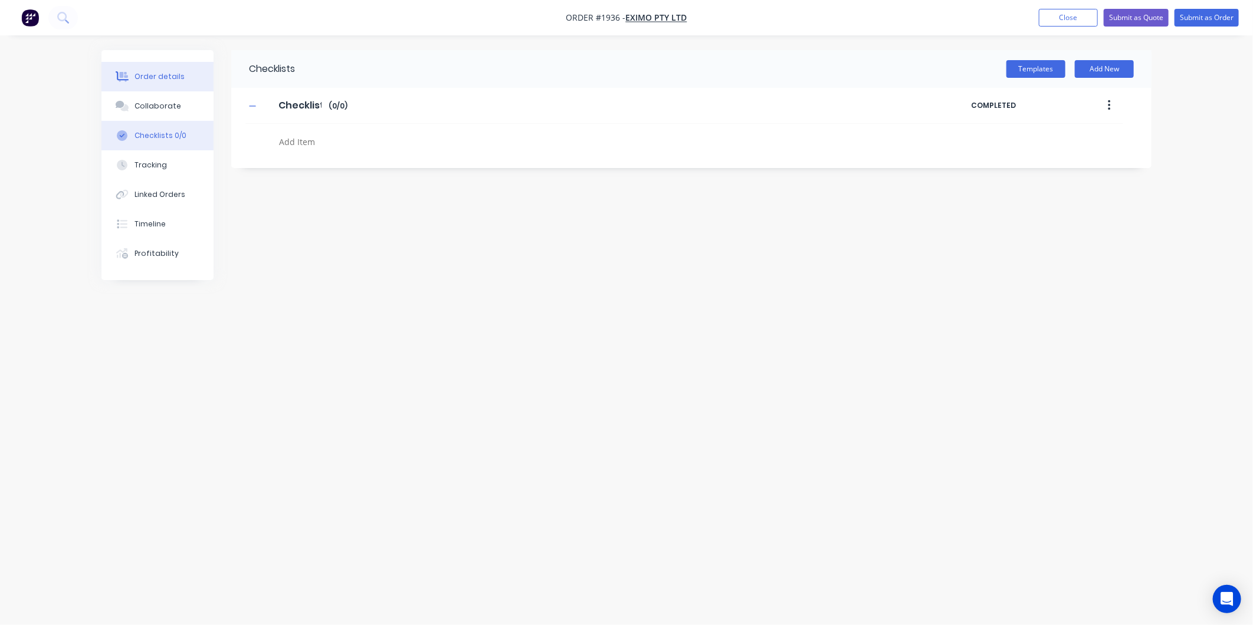
click at [163, 72] on div "Order details" at bounding box center [159, 76] width 50 height 11
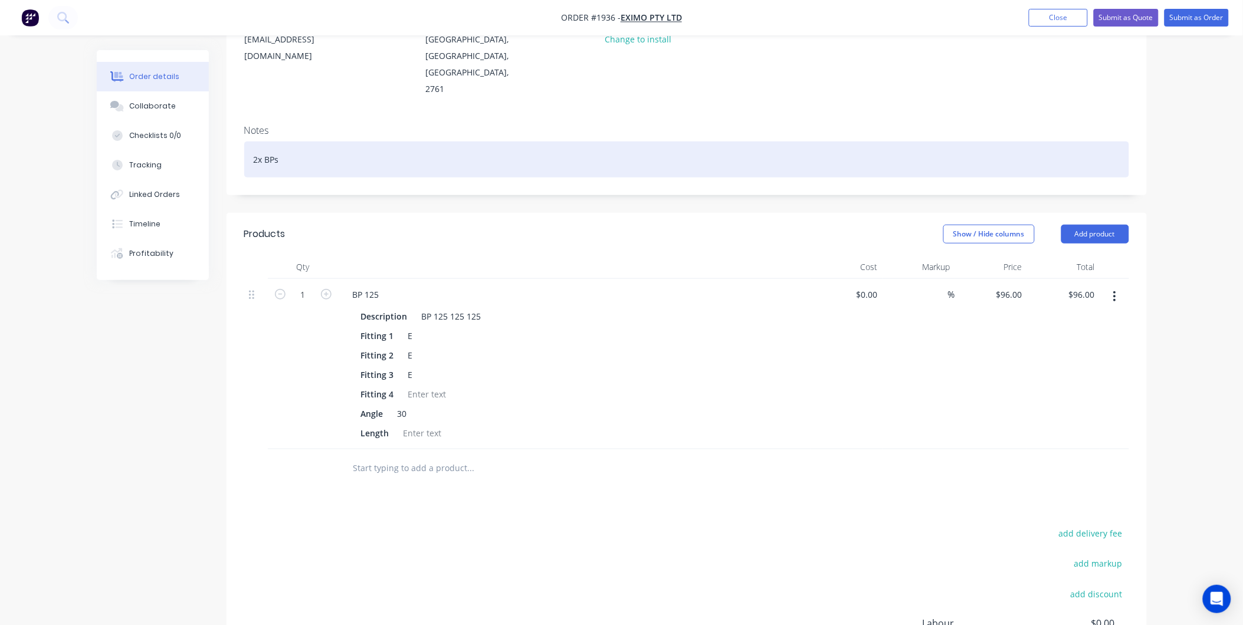
scroll to position [65, 0]
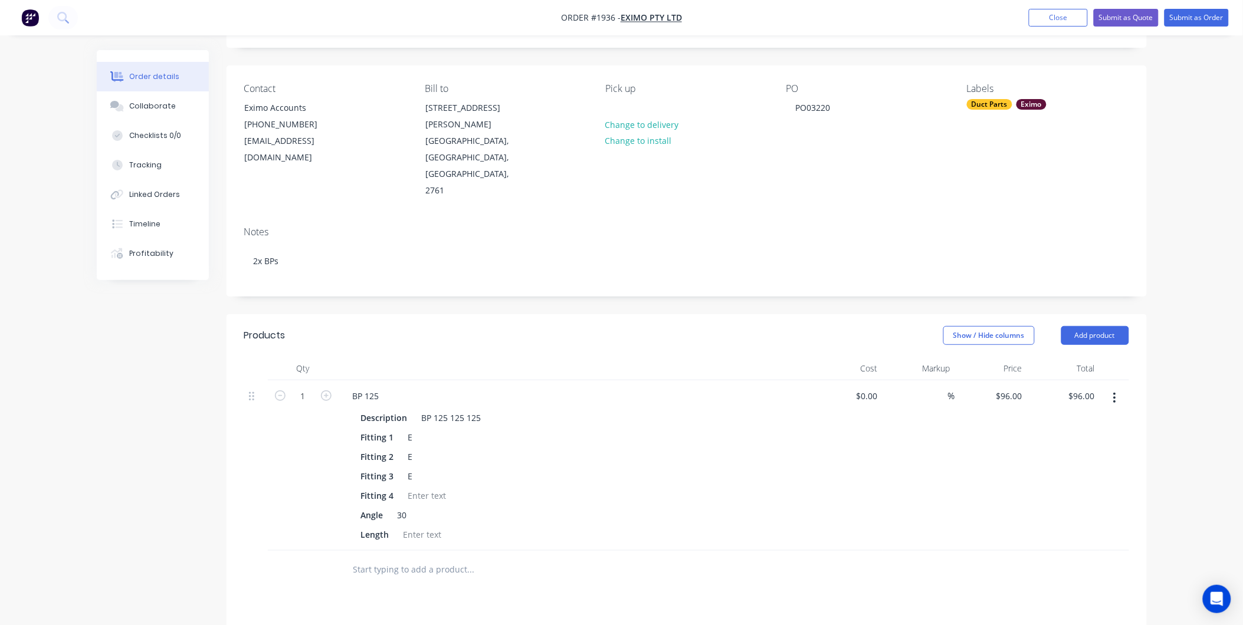
click at [1080, 314] on header "Products Show / Hide columns Add product" at bounding box center [686, 335] width 920 height 42
click at [1083, 326] on button "Add product" at bounding box center [1095, 335] width 68 height 19
click at [1065, 357] on div "Product catalogue" at bounding box center [1072, 365] width 91 height 17
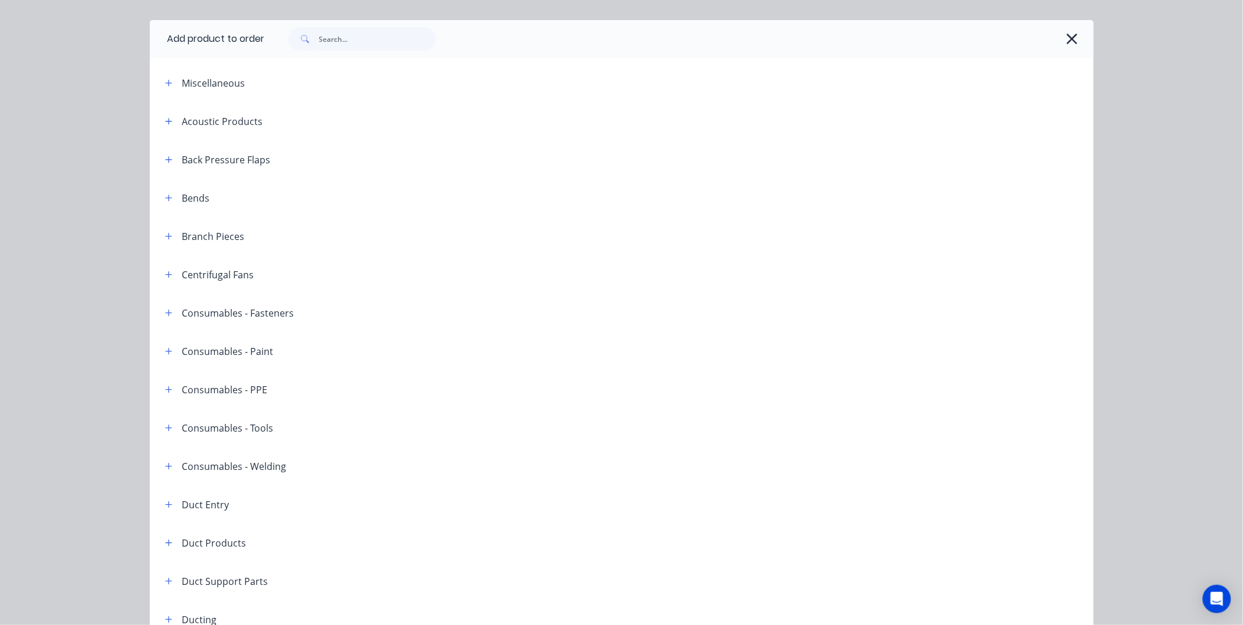
scroll to position [8, 0]
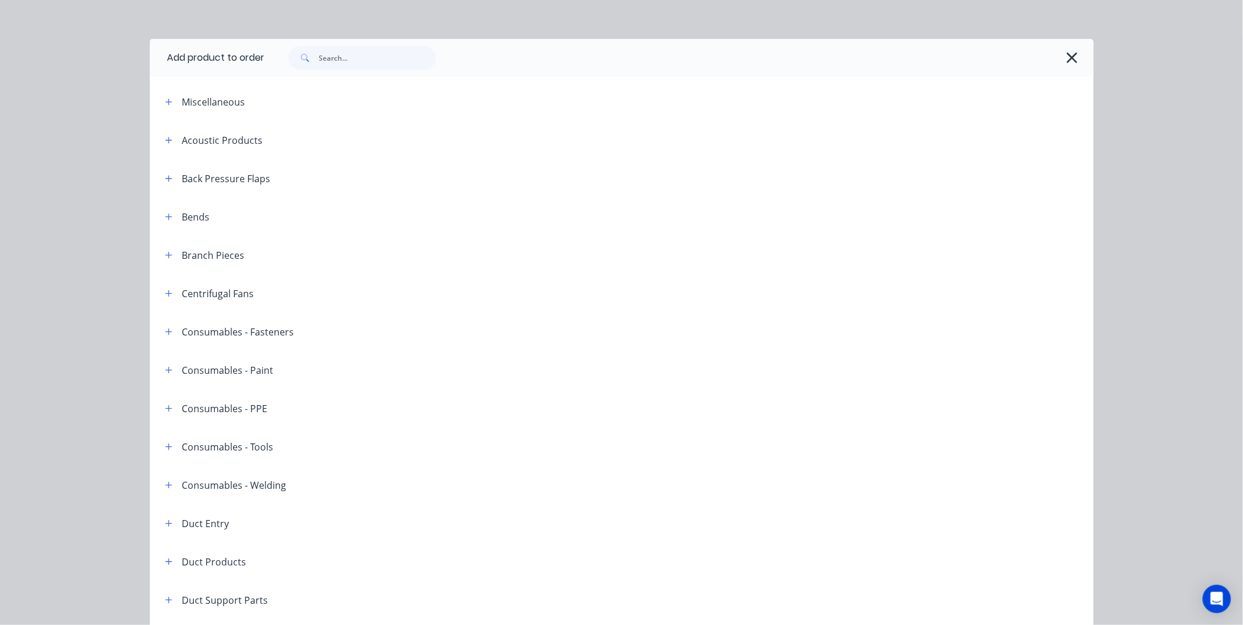
click at [168, 248] on span at bounding box center [169, 255] width 15 height 15
click at [168, 254] on button "button" at bounding box center [169, 255] width 15 height 15
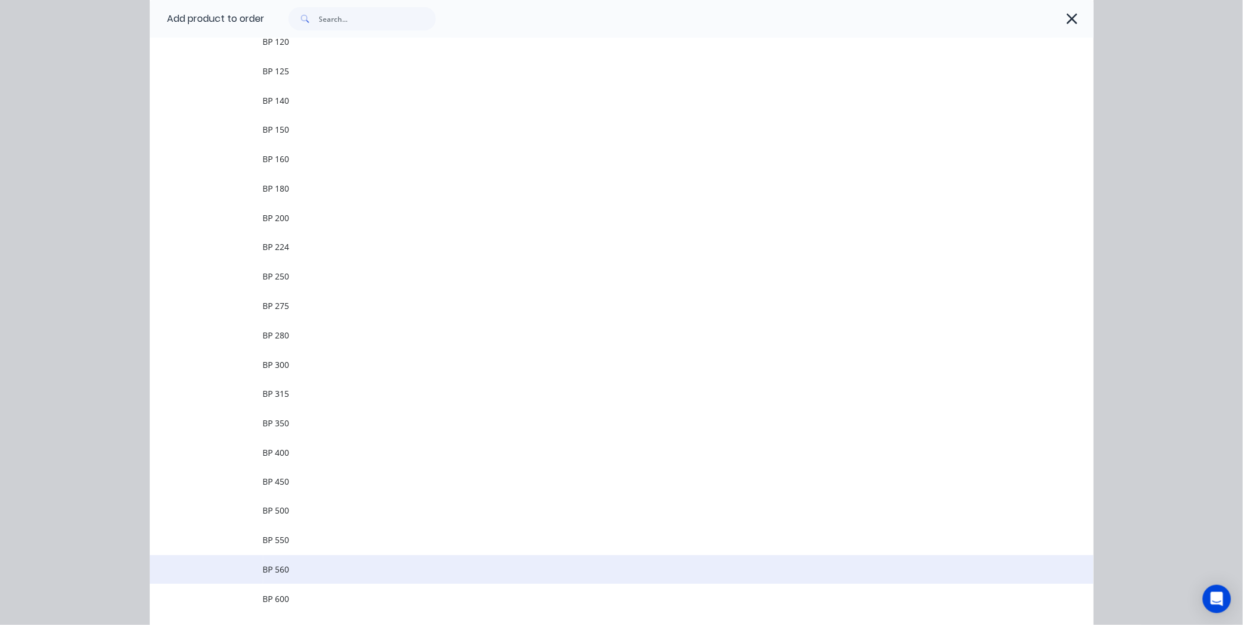
scroll to position [467, 0]
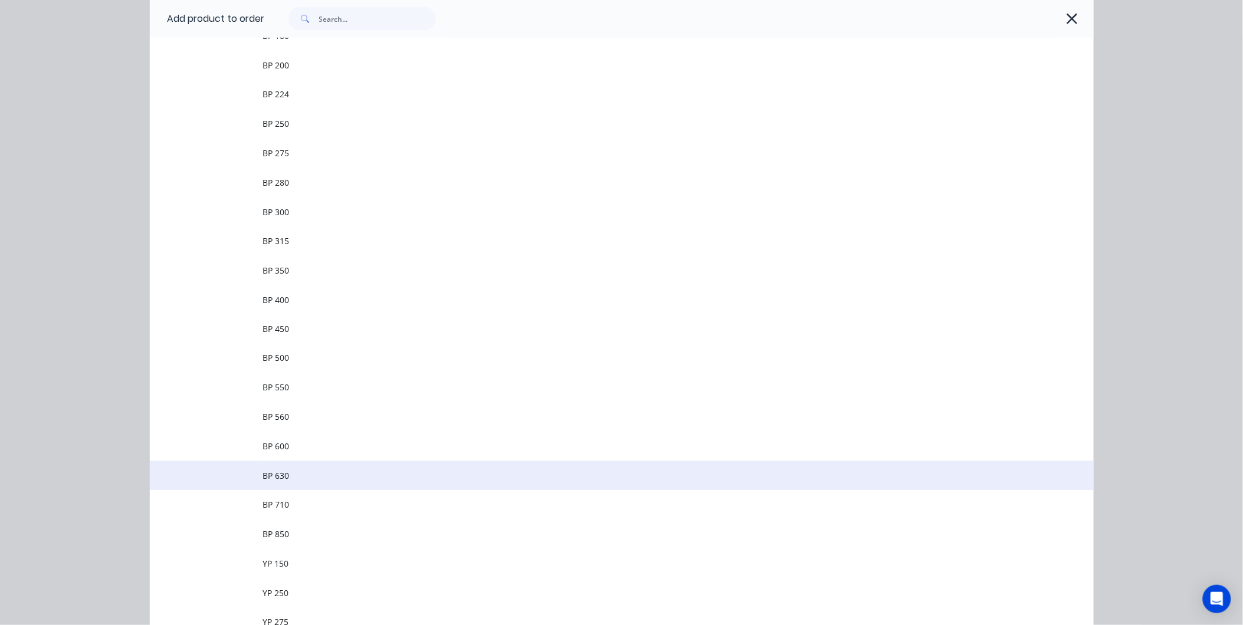
click at [313, 478] on span "BP 630" at bounding box center [595, 476] width 664 height 12
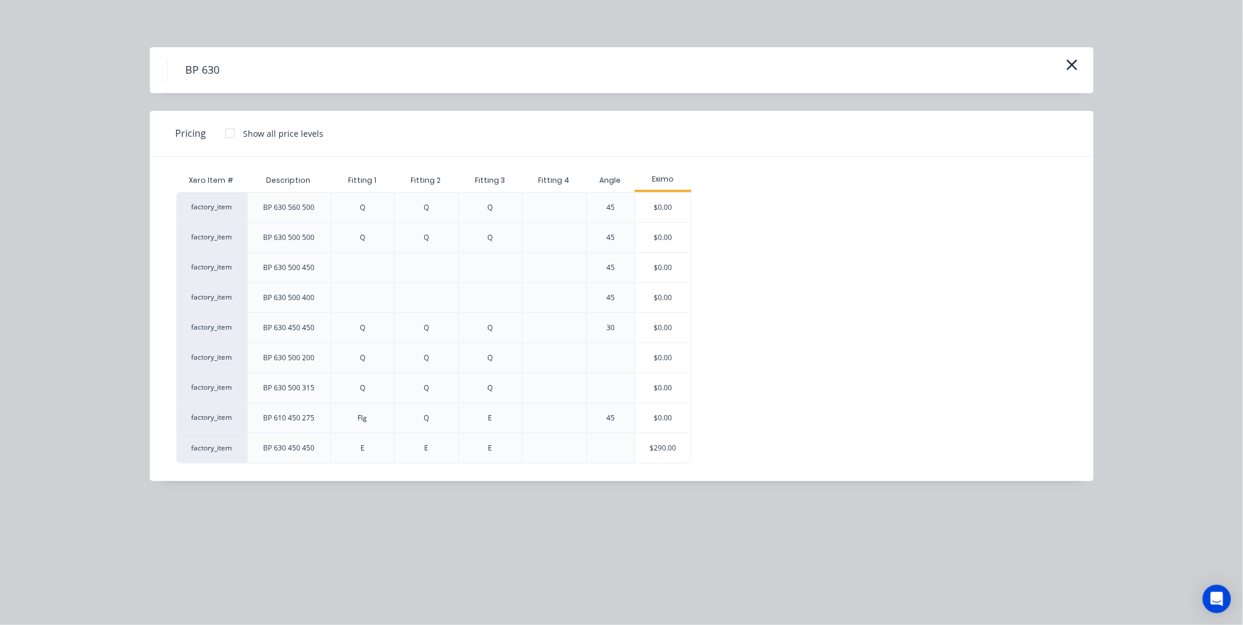
scroll to position [298, 0]
click at [671, 458] on div "$290.00" at bounding box center [662, 448] width 55 height 29
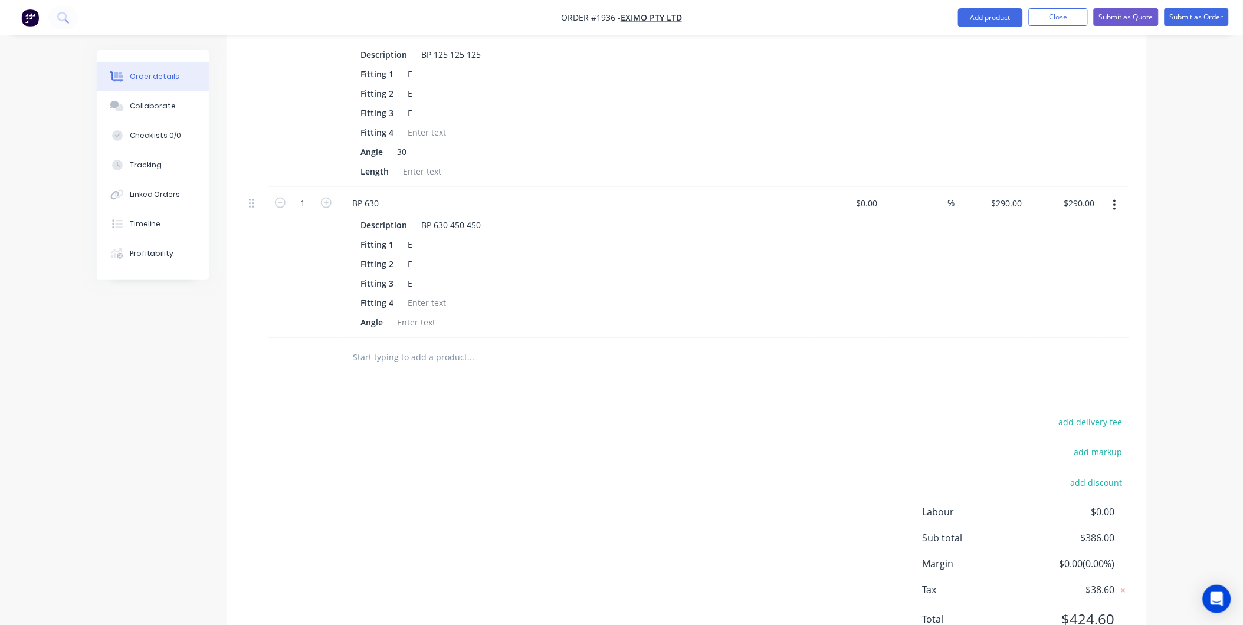
scroll to position [101, 0]
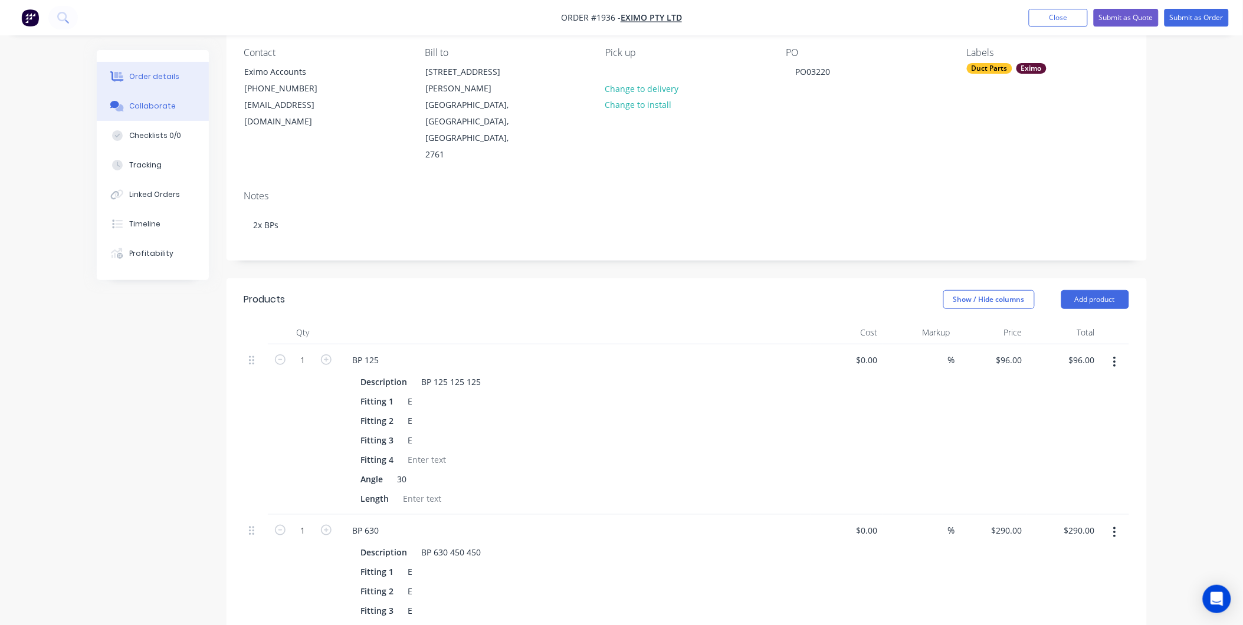
click at [147, 114] on button "Collaborate" at bounding box center [153, 105] width 112 height 29
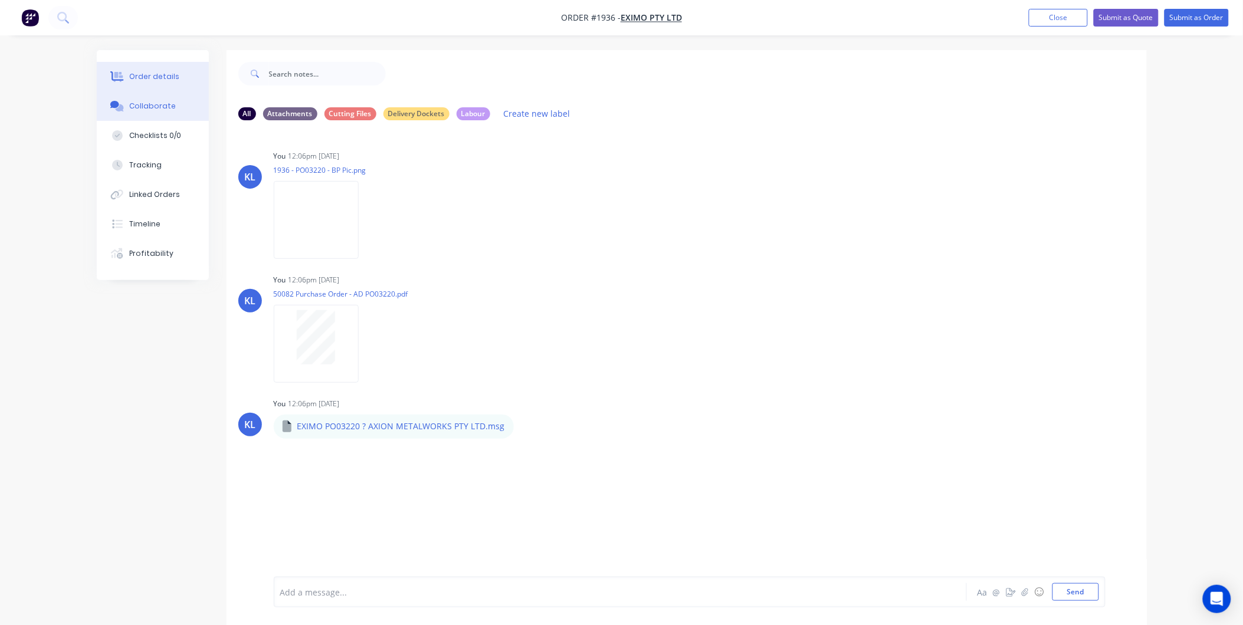
click at [142, 74] on div "Order details" at bounding box center [154, 76] width 50 height 11
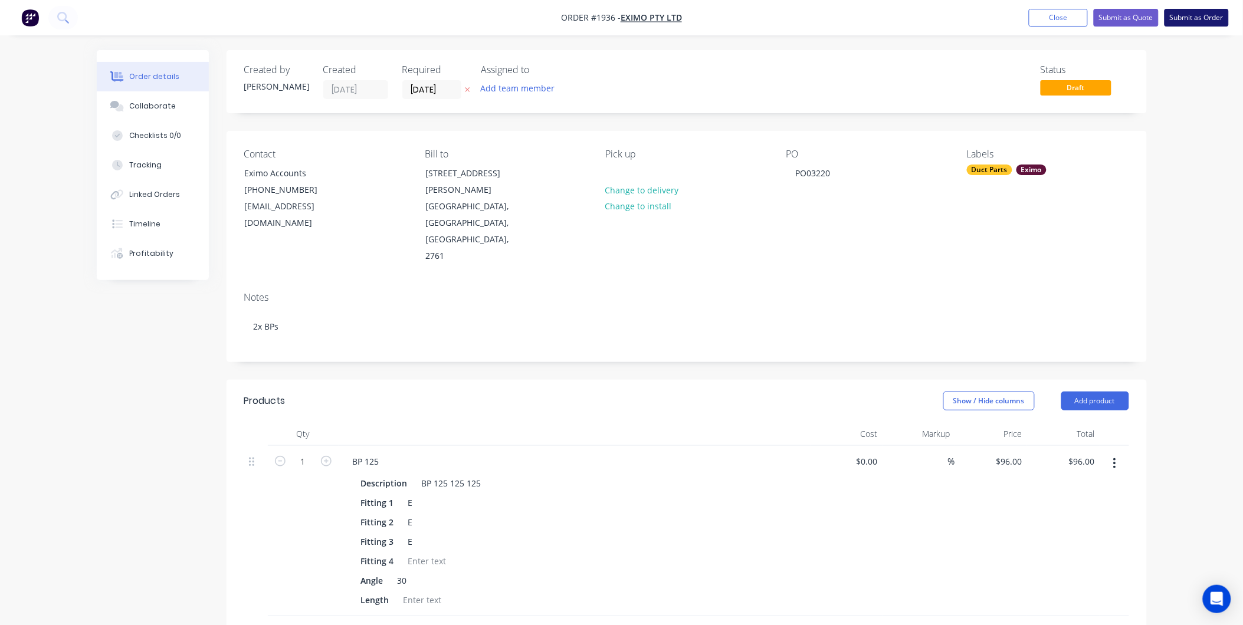
click at [1187, 16] on button "Submit as Order" at bounding box center [1196, 18] width 64 height 18
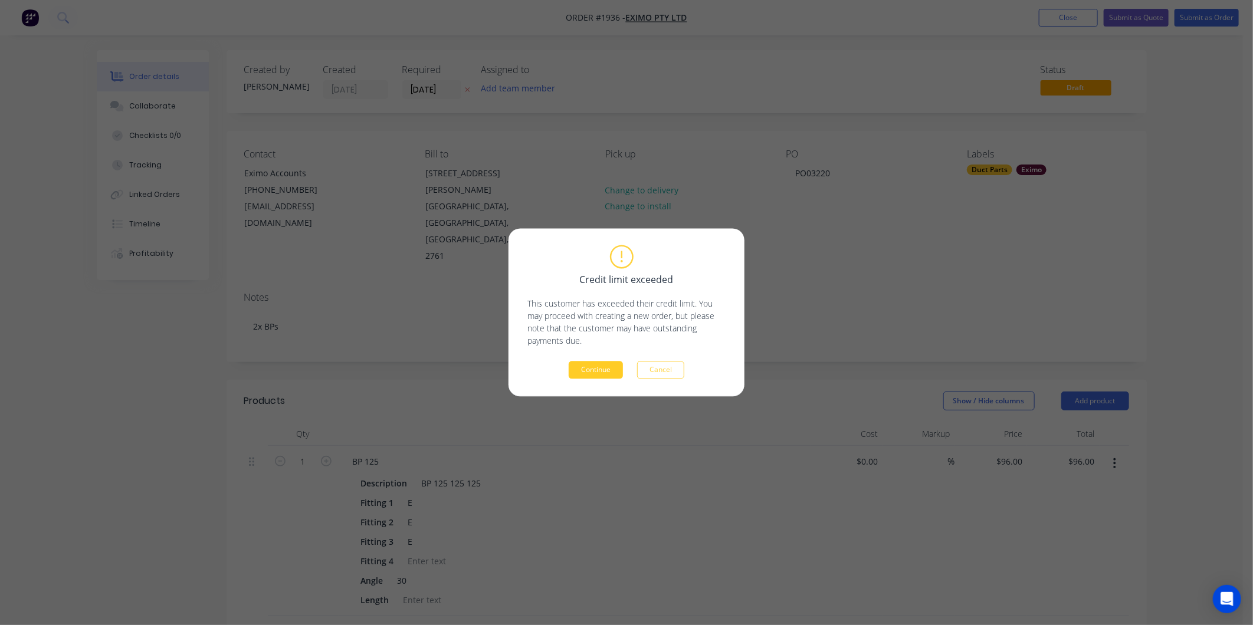
click at [603, 368] on button "Continue" at bounding box center [596, 371] width 54 height 18
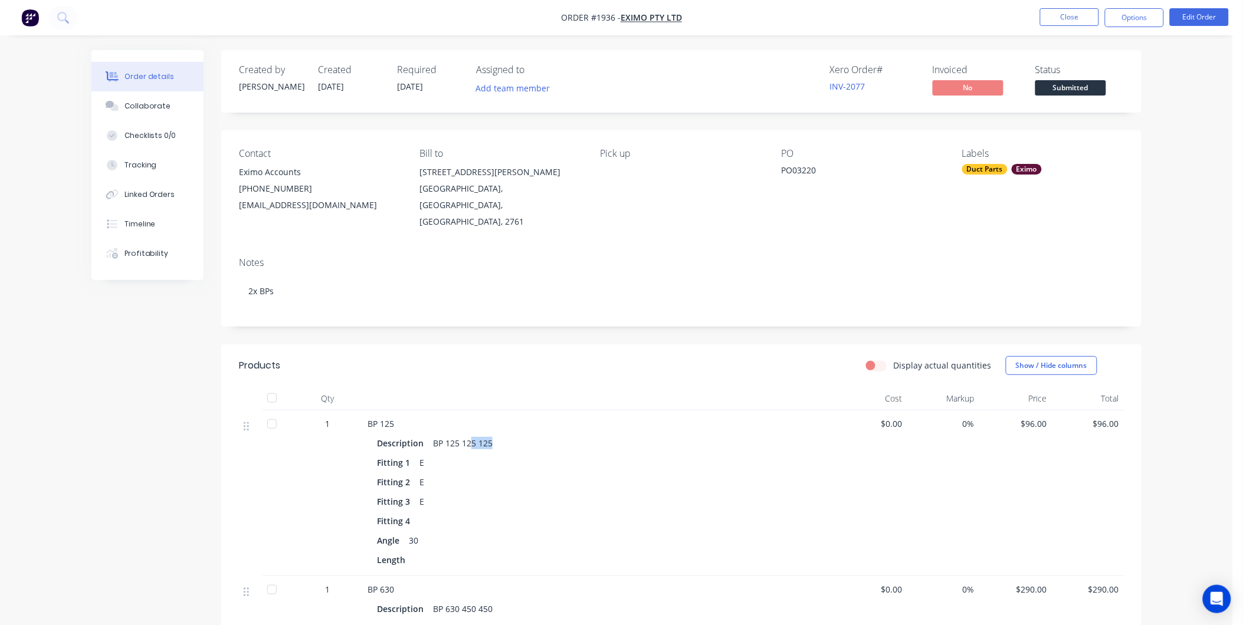
drag, startPoint x: 492, startPoint y: 425, endPoint x: 472, endPoint y: 431, distance: 20.3
click at [472, 435] on div "BP 125 125 125" at bounding box center [462, 443] width 69 height 17
drag, startPoint x: 472, startPoint y: 431, endPoint x: 496, endPoint y: 428, distance: 23.8
click at [496, 435] on div "BP 125 125 125" at bounding box center [462, 443] width 69 height 17
drag, startPoint x: 492, startPoint y: 426, endPoint x: 451, endPoint y: 429, distance: 40.8
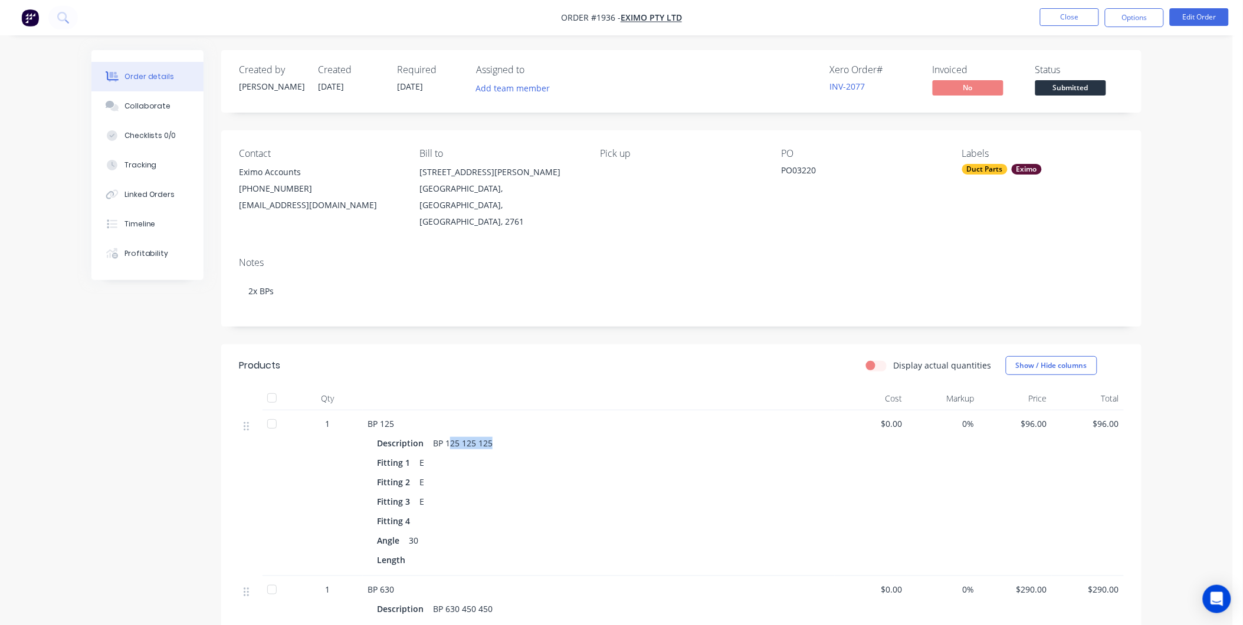
click at [451, 435] on div "BP 125 125 125" at bounding box center [462, 443] width 69 height 17
drag, startPoint x: 451, startPoint y: 429, endPoint x: 485, endPoint y: 458, distance: 44.0
click at [485, 474] on div "Fitting 2 E" at bounding box center [599, 482] width 444 height 17
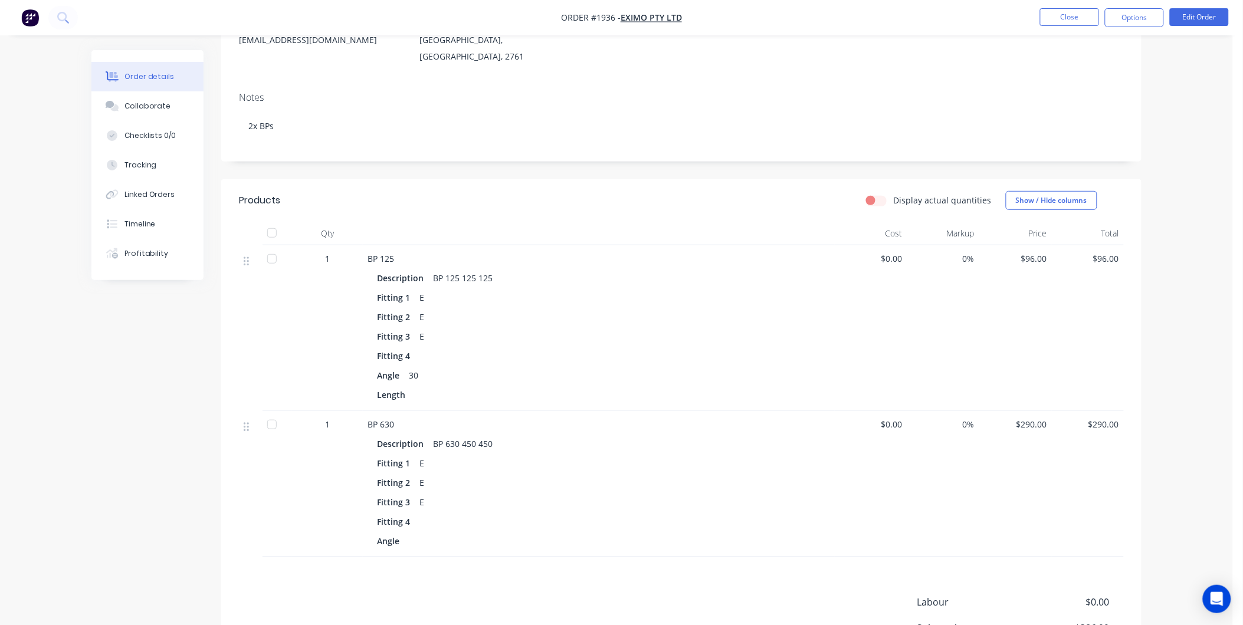
scroll to position [29, 0]
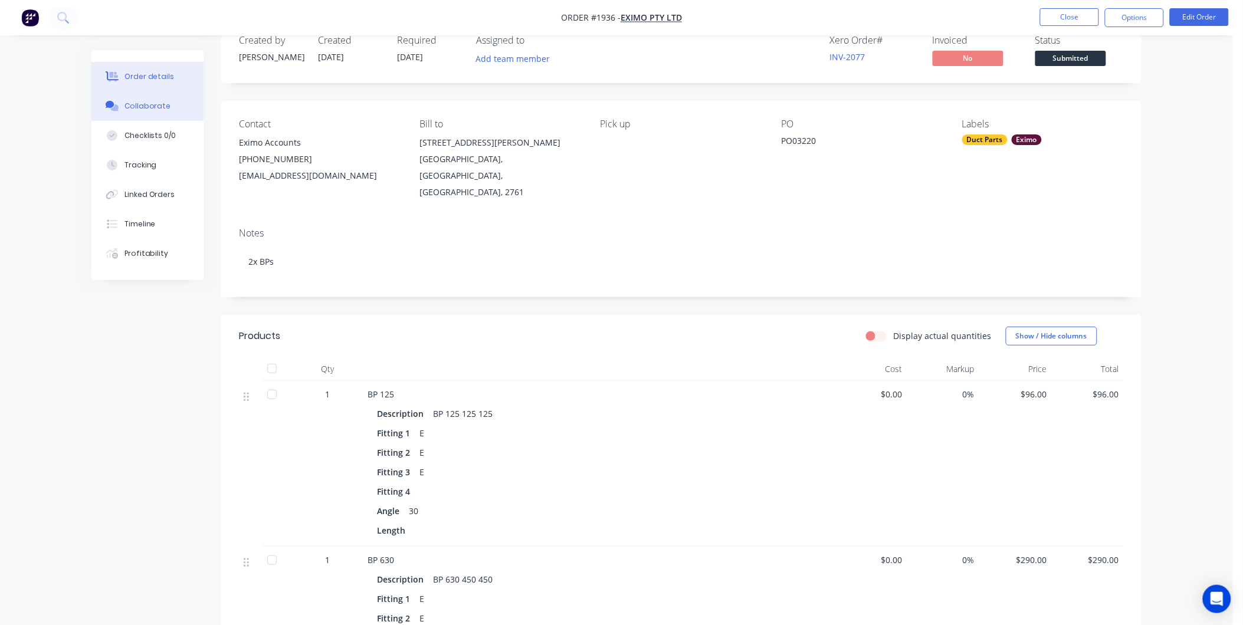
click at [140, 113] on button "Collaborate" at bounding box center [147, 105] width 112 height 29
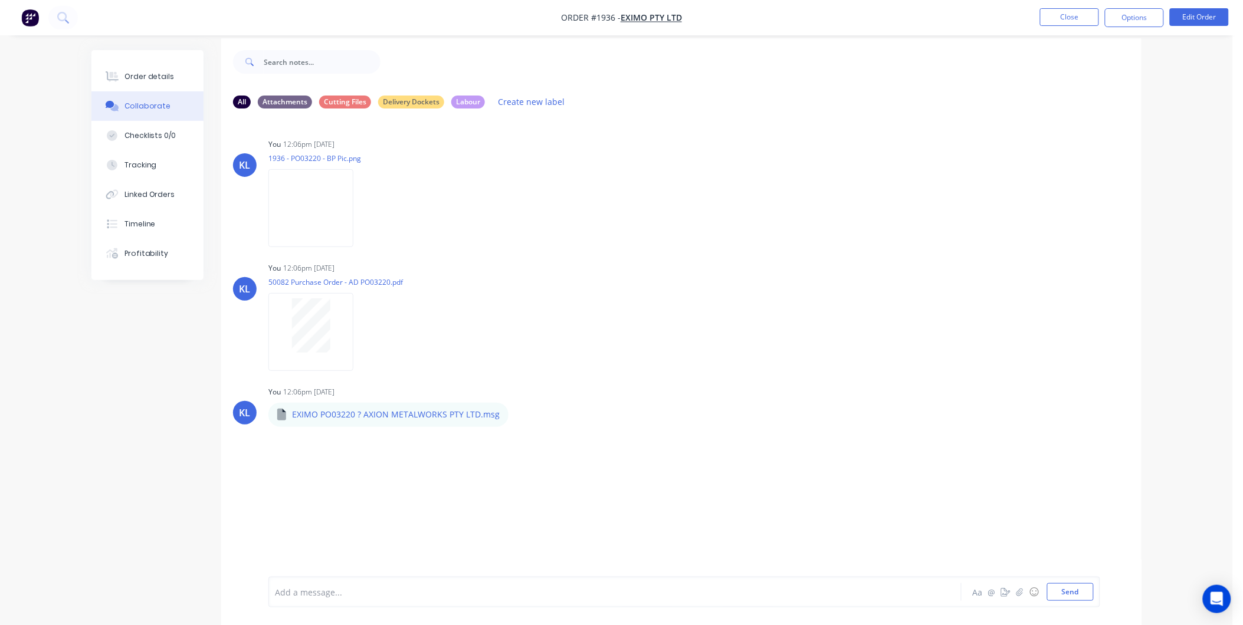
scroll to position [18, 0]
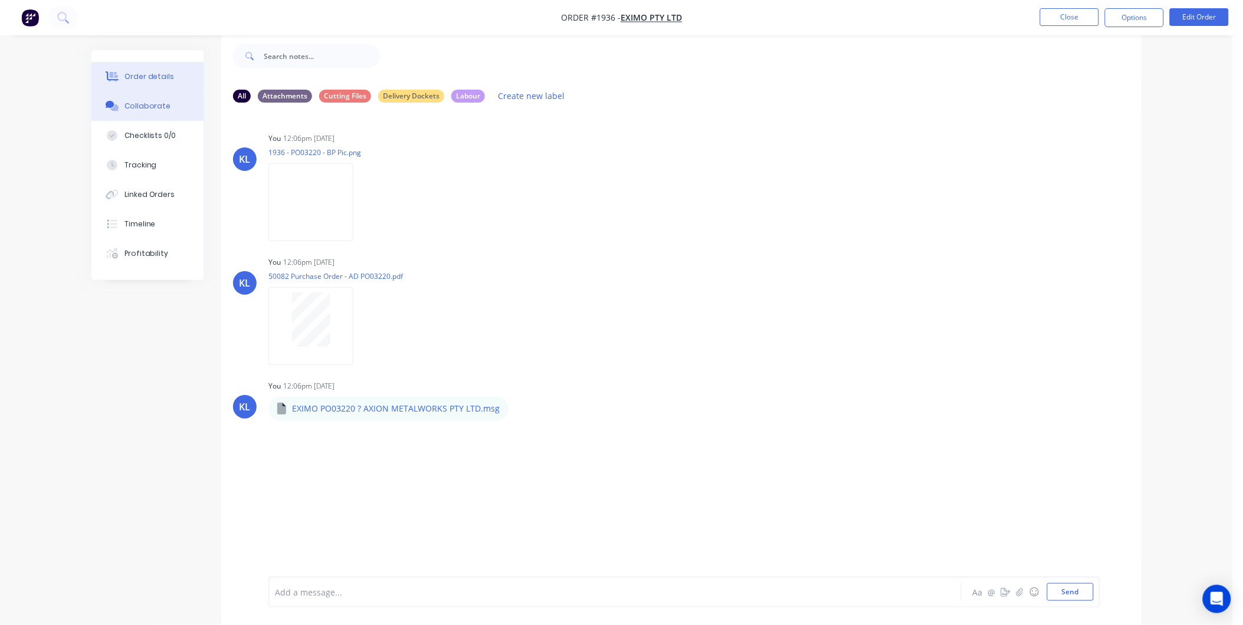
click at [169, 84] on button "Order details" at bounding box center [147, 76] width 112 height 29
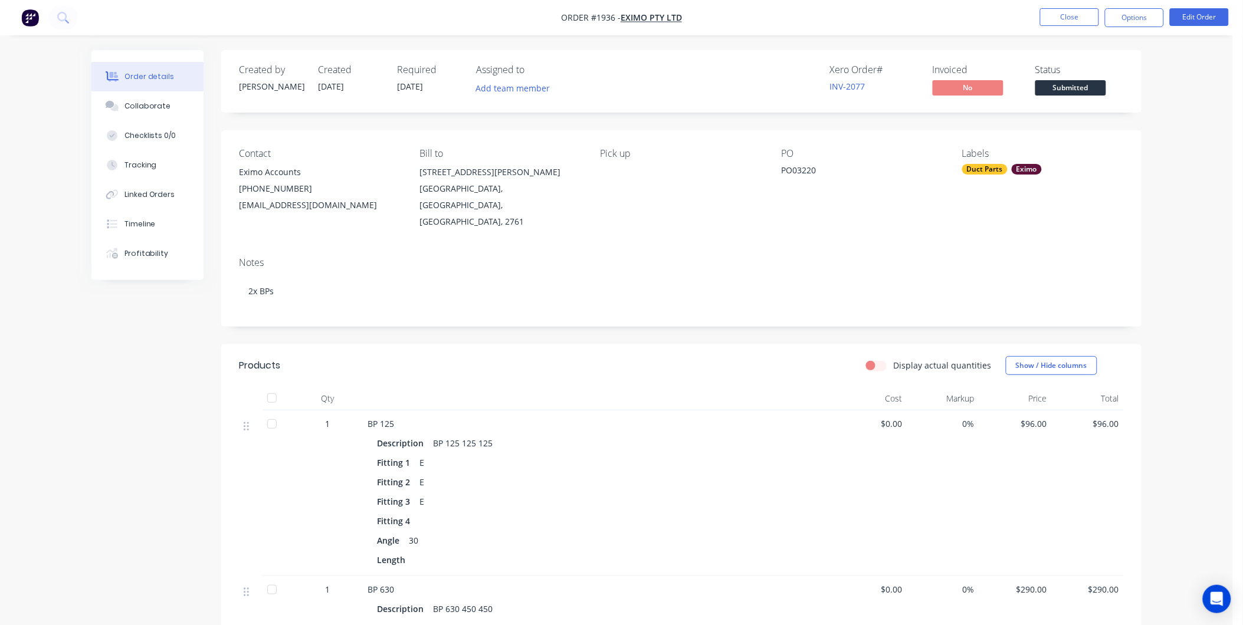
click at [1064, 86] on span "Submitted" at bounding box center [1070, 87] width 71 height 15
click at [1150, 9] on button "Options" at bounding box center [1134, 17] width 59 height 19
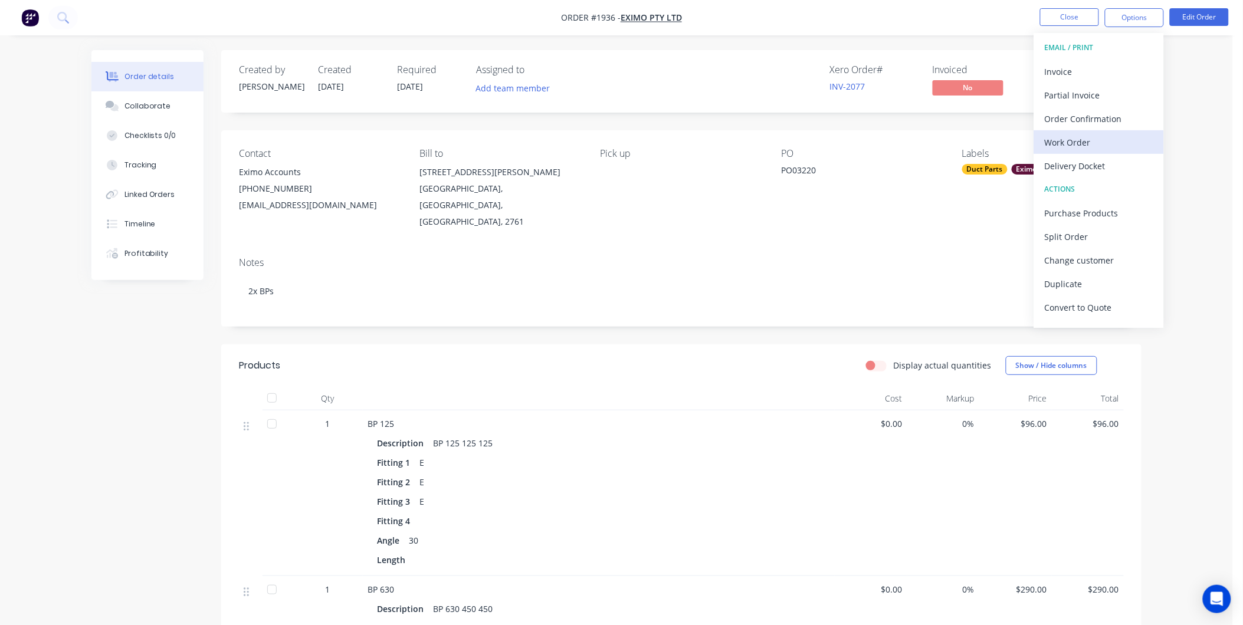
click at [1094, 142] on div "Work Order" at bounding box center [1099, 142] width 109 height 17
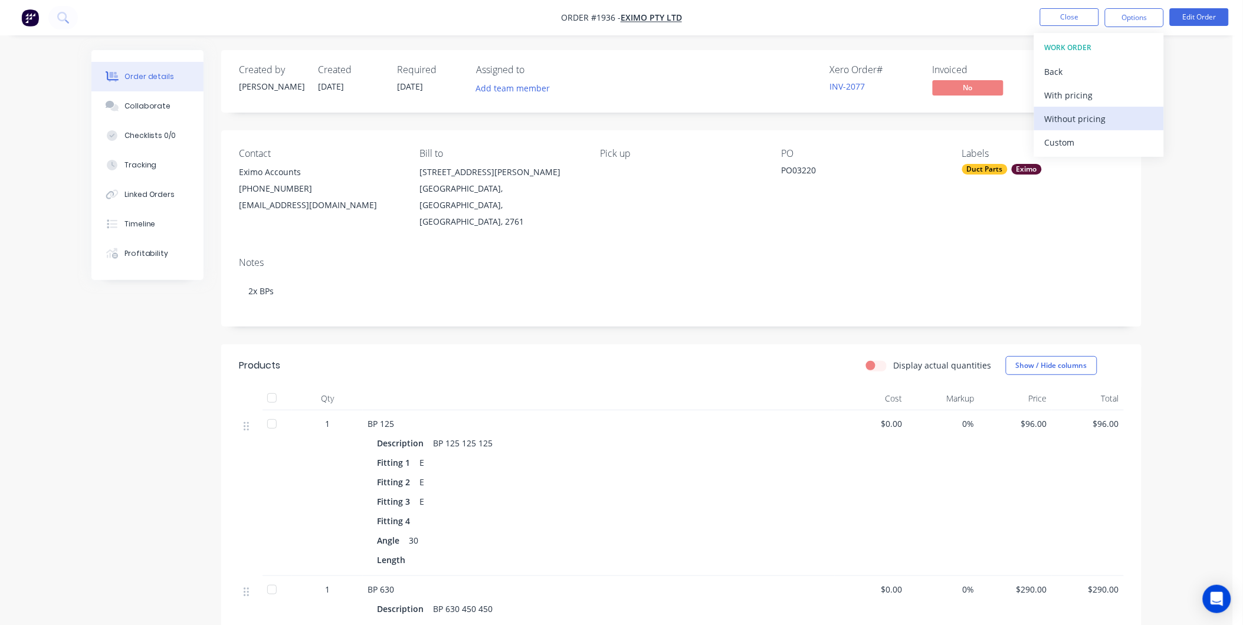
click at [1081, 107] on button "Without pricing" at bounding box center [1099, 119] width 130 height 24
click at [1211, 57] on div "Order details Collaborate Checklists 0/0 Tracking Linked Orders Timeline Profit…" at bounding box center [616, 466] width 1233 height 933
click at [1052, 86] on span "Submitted" at bounding box center [1070, 87] width 71 height 15
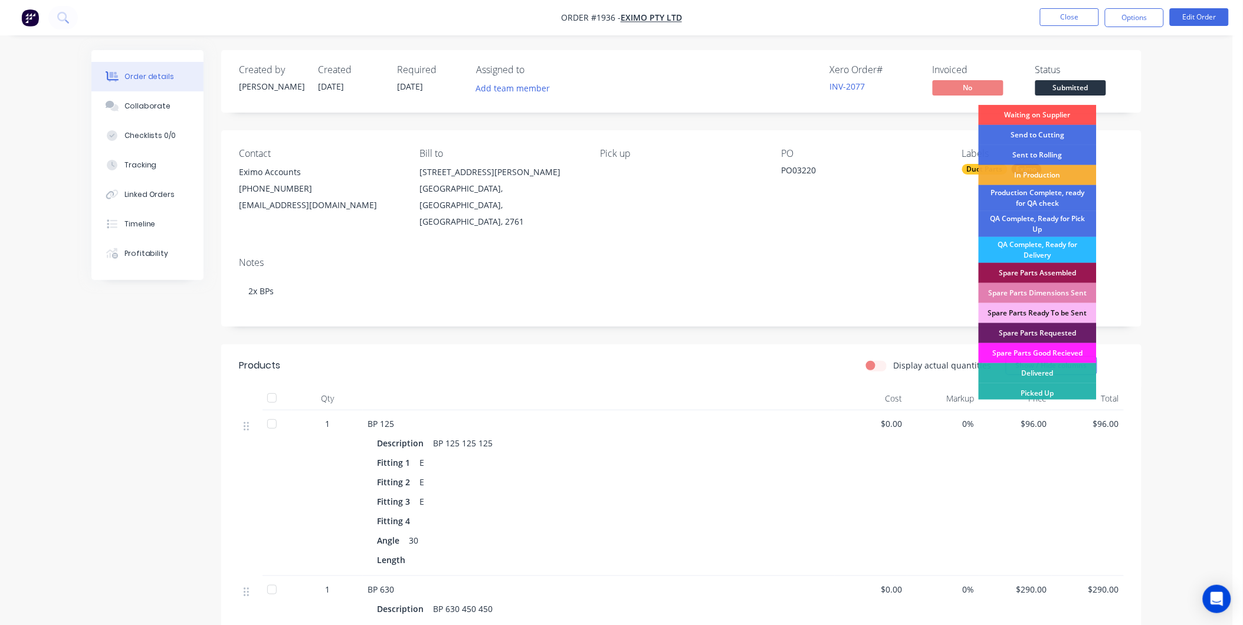
click at [790, 315] on div "Created by [PERSON_NAME] Created [DATE] Required [DATE] Assigned to Add team me…" at bounding box center [681, 482] width 920 height 865
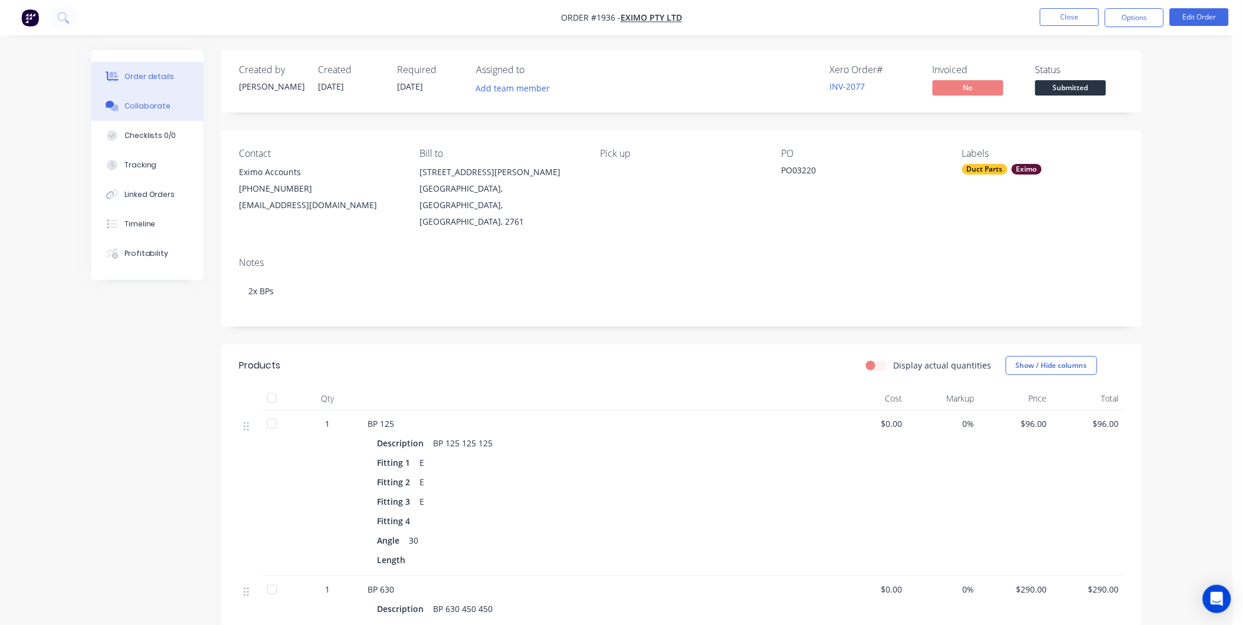
click at [139, 91] on button "Collaborate" at bounding box center [147, 105] width 112 height 29
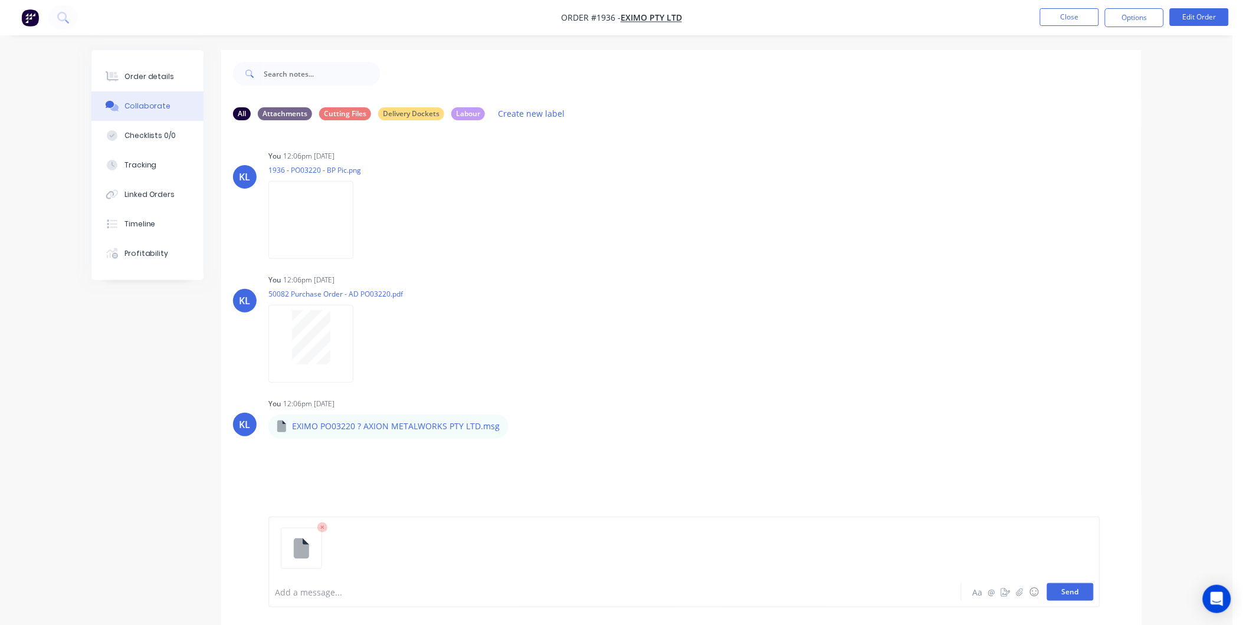
click at [1069, 596] on button "Send" at bounding box center [1070, 592] width 47 height 18
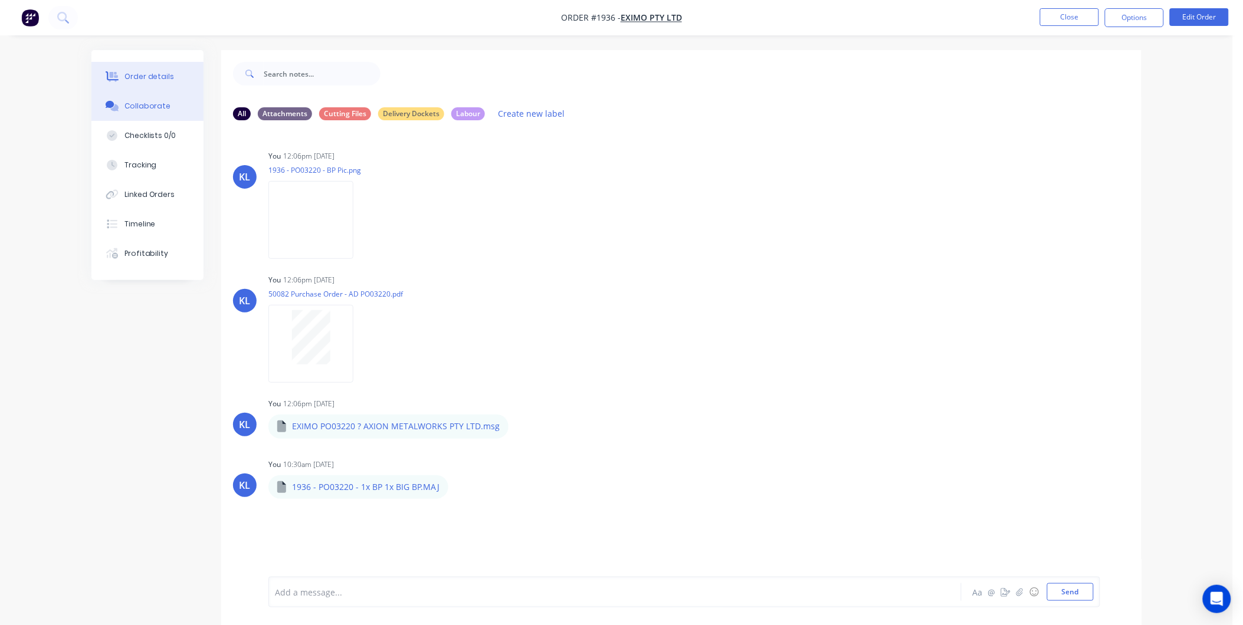
click at [182, 81] on button "Order details" at bounding box center [147, 76] width 112 height 29
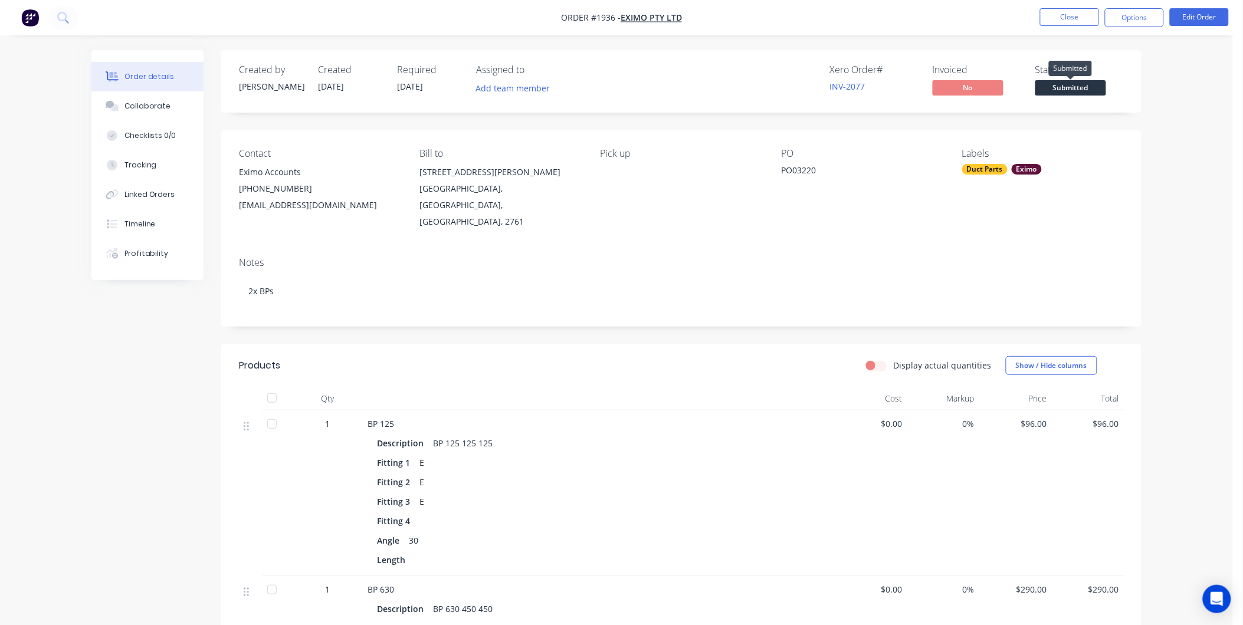
click at [1060, 87] on span "Submitted" at bounding box center [1070, 87] width 71 height 15
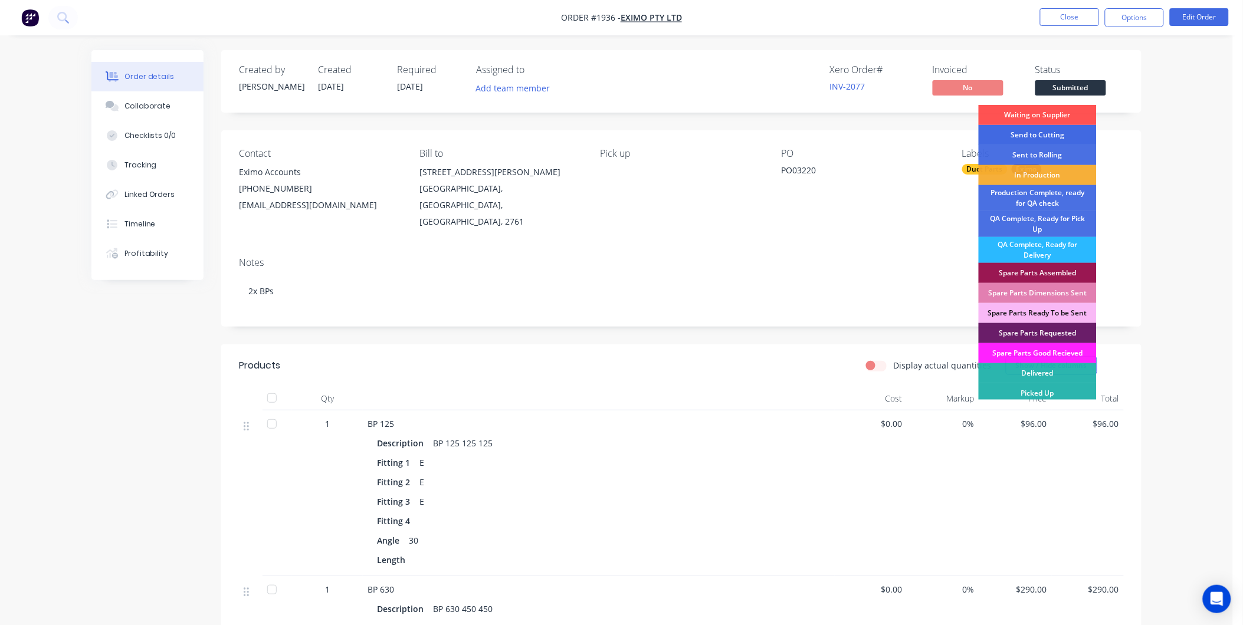
click at [1058, 131] on div "Send to Cutting" at bounding box center [1038, 135] width 118 height 20
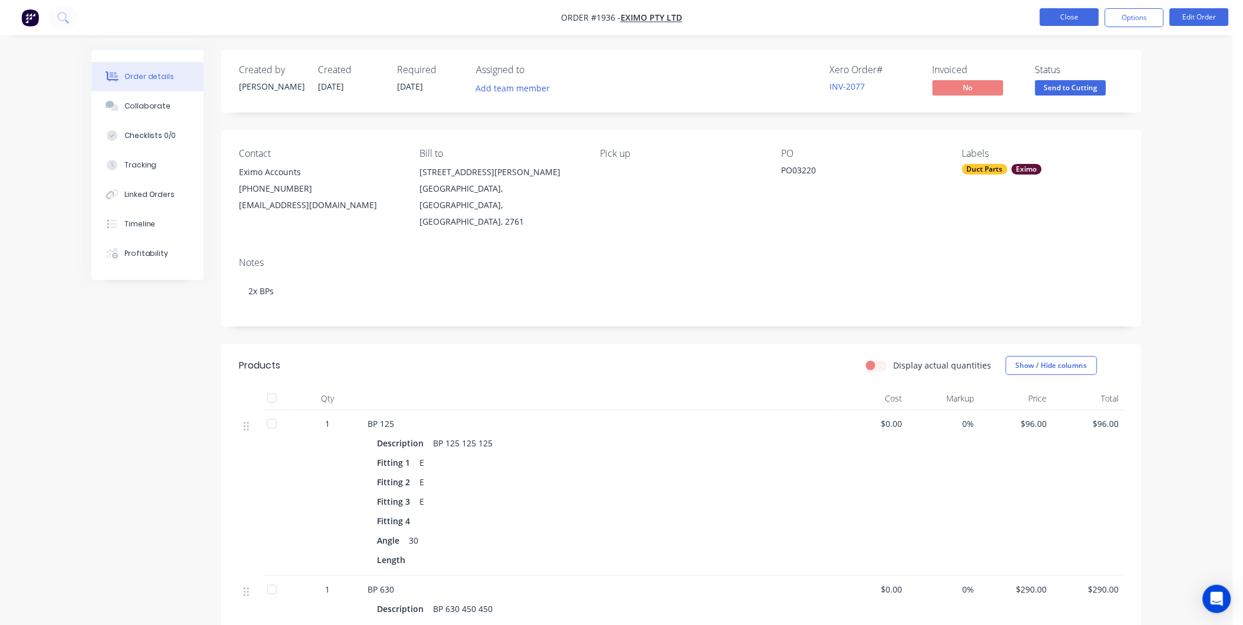
click at [1066, 19] on button "Close" at bounding box center [1069, 17] width 59 height 18
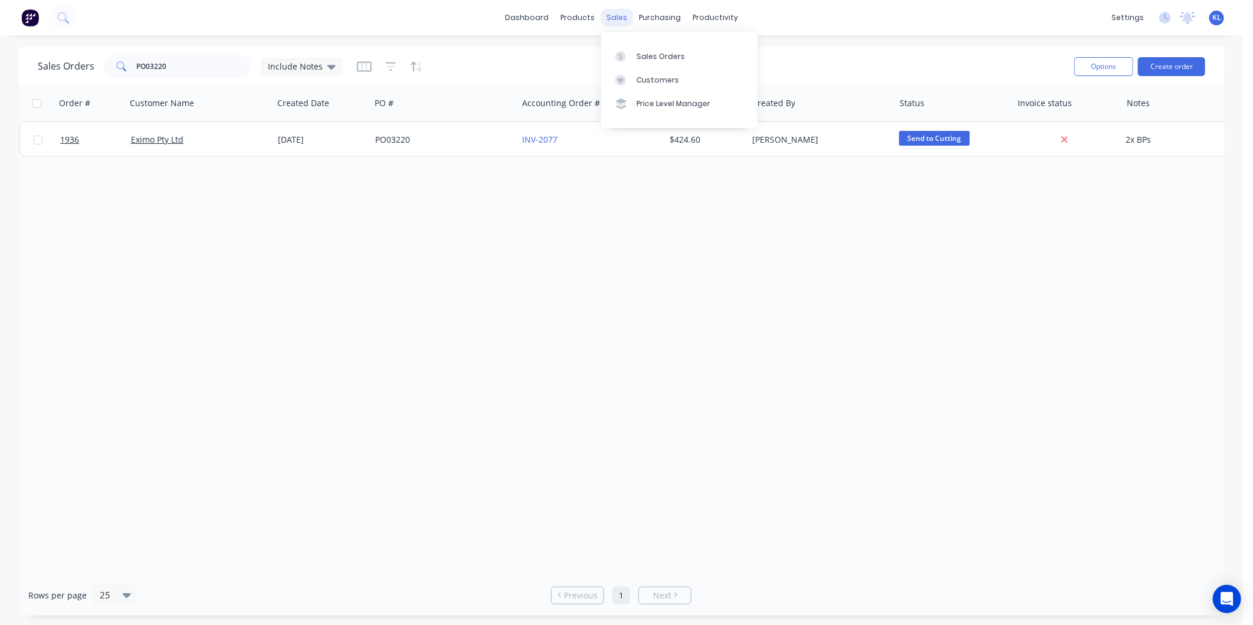
click at [609, 18] on div "sales" at bounding box center [616, 18] width 32 height 18
click at [651, 59] on div "Sales Orders" at bounding box center [660, 56] width 48 height 11
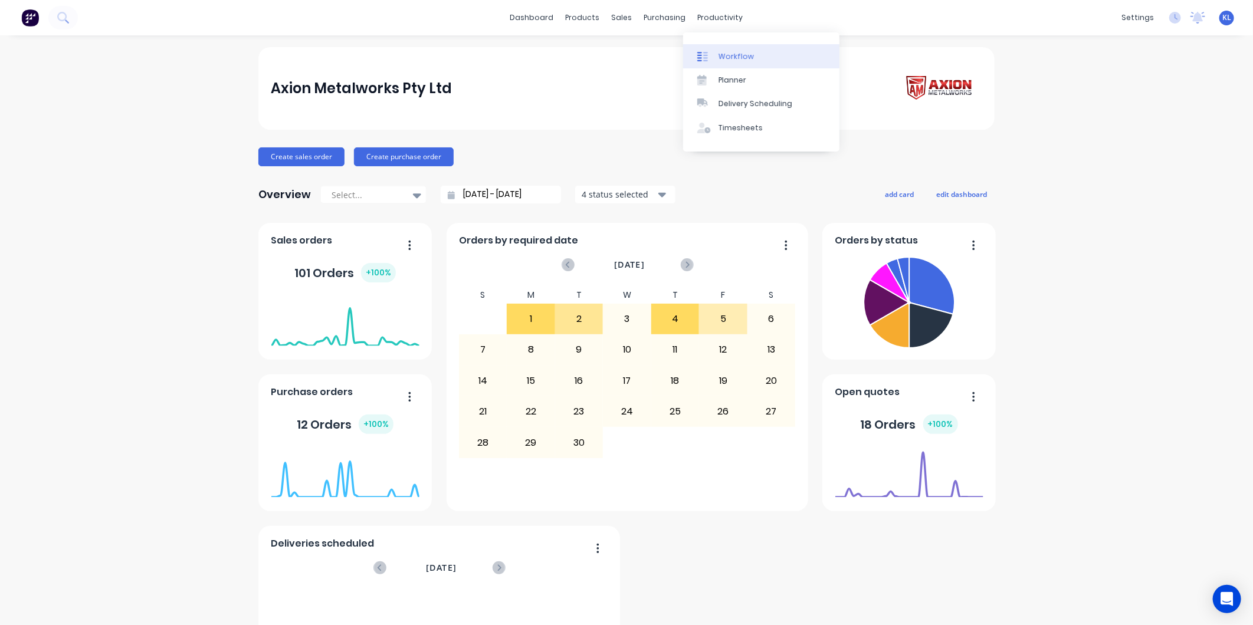
click at [727, 50] on link "Workflow" at bounding box center [761, 56] width 156 height 24
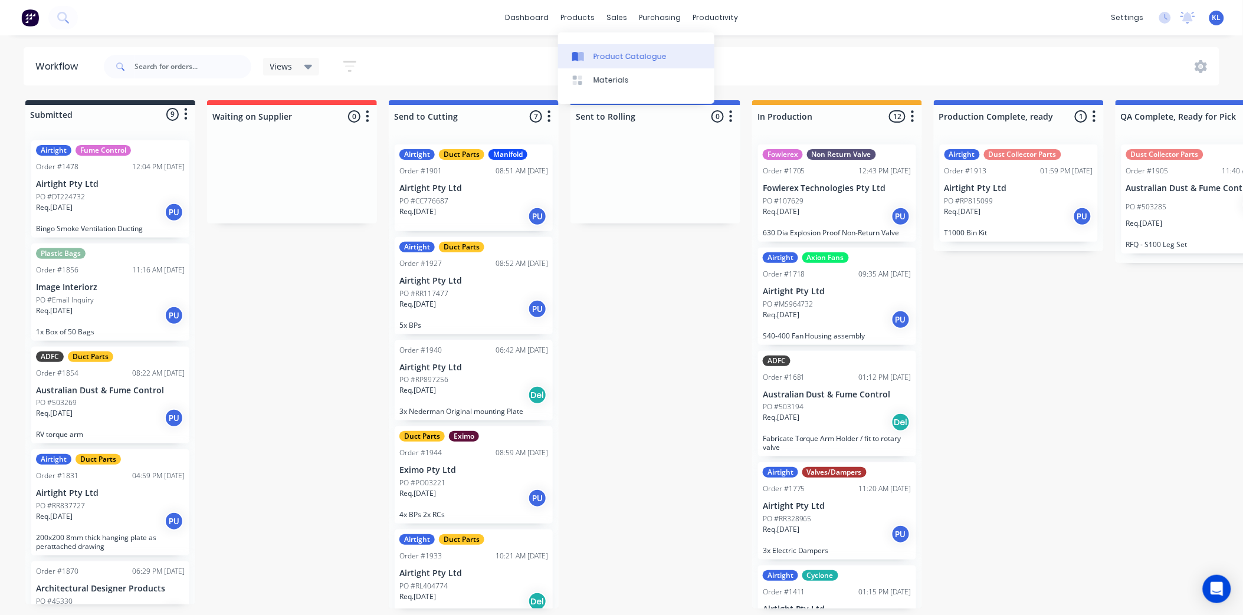
click at [619, 55] on div "Product Catalogue" at bounding box center [629, 56] width 73 height 11
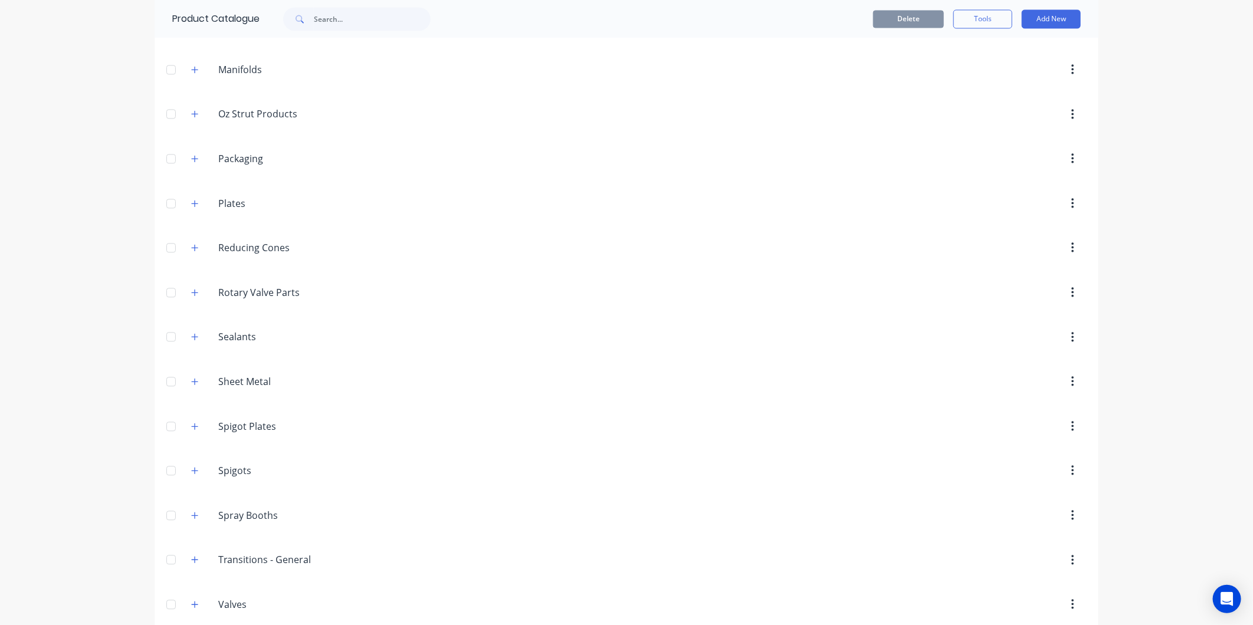
scroll to position [1566, 0]
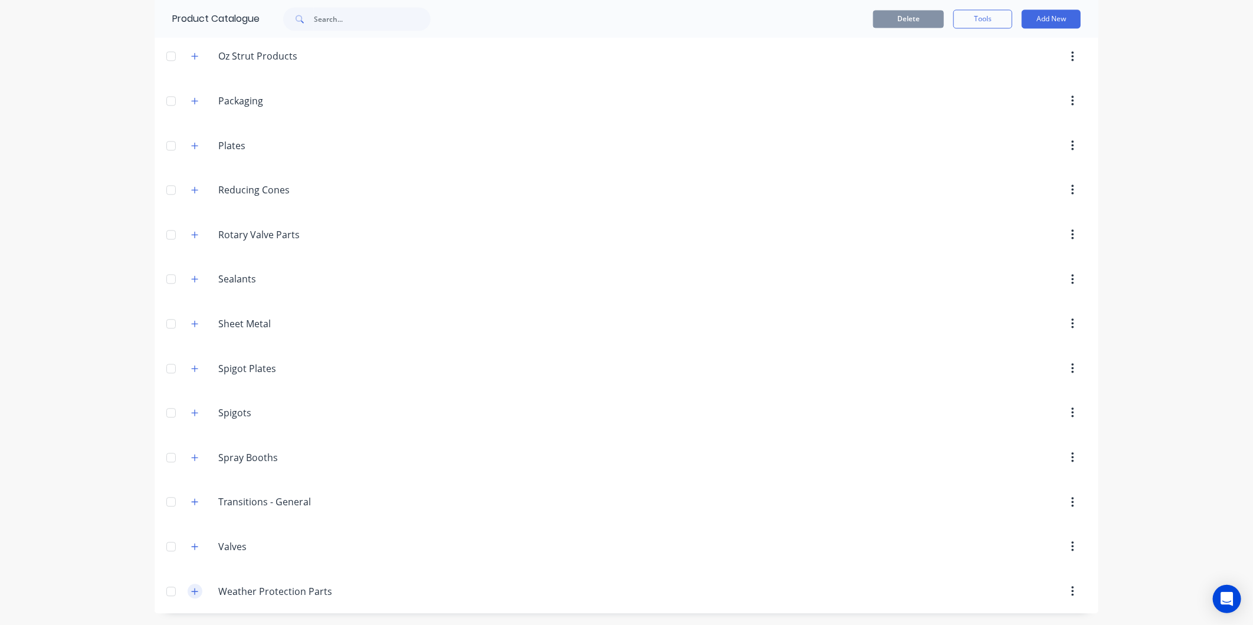
click at [188, 590] on button "button" at bounding box center [195, 591] width 15 height 15
click at [188, 587] on button "button" at bounding box center [195, 586] width 15 height 15
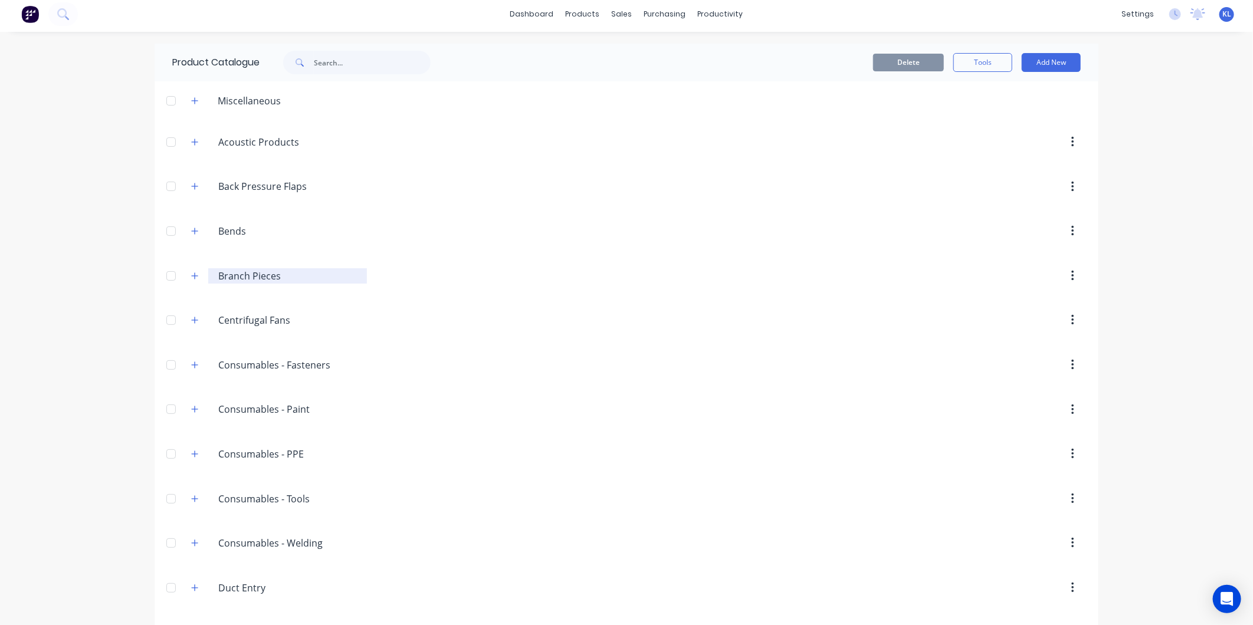
scroll to position [0, 0]
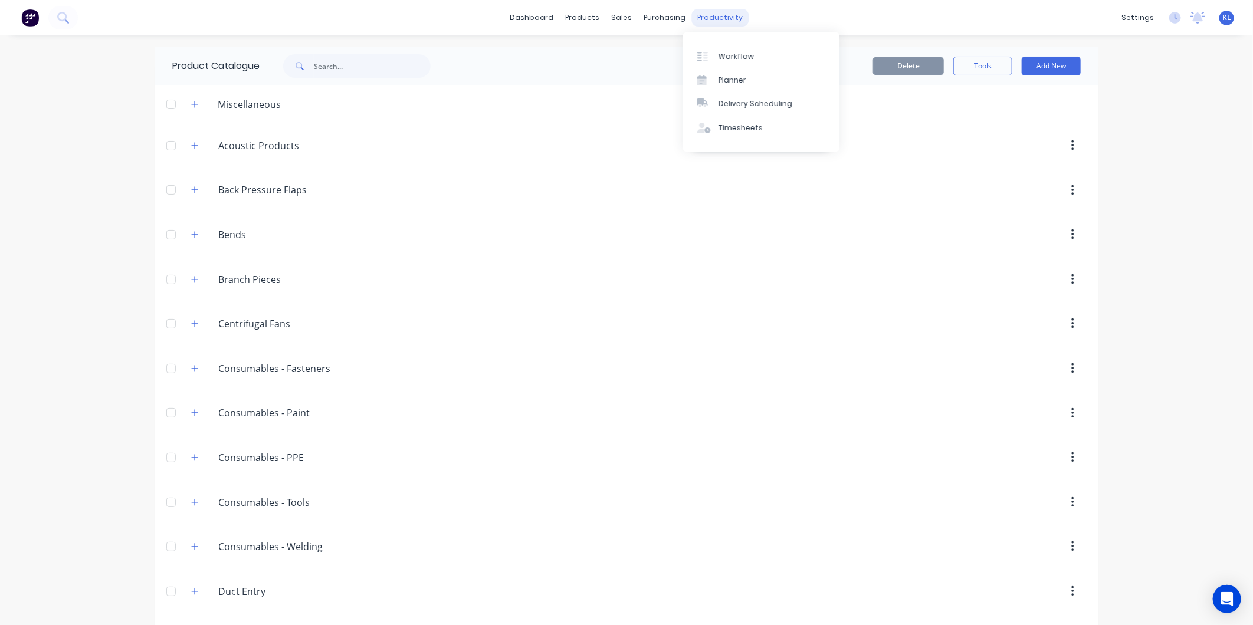
click at [715, 13] on div "productivity" at bounding box center [720, 18] width 57 height 18
click at [741, 54] on div "Workflow" at bounding box center [735, 56] width 35 height 11
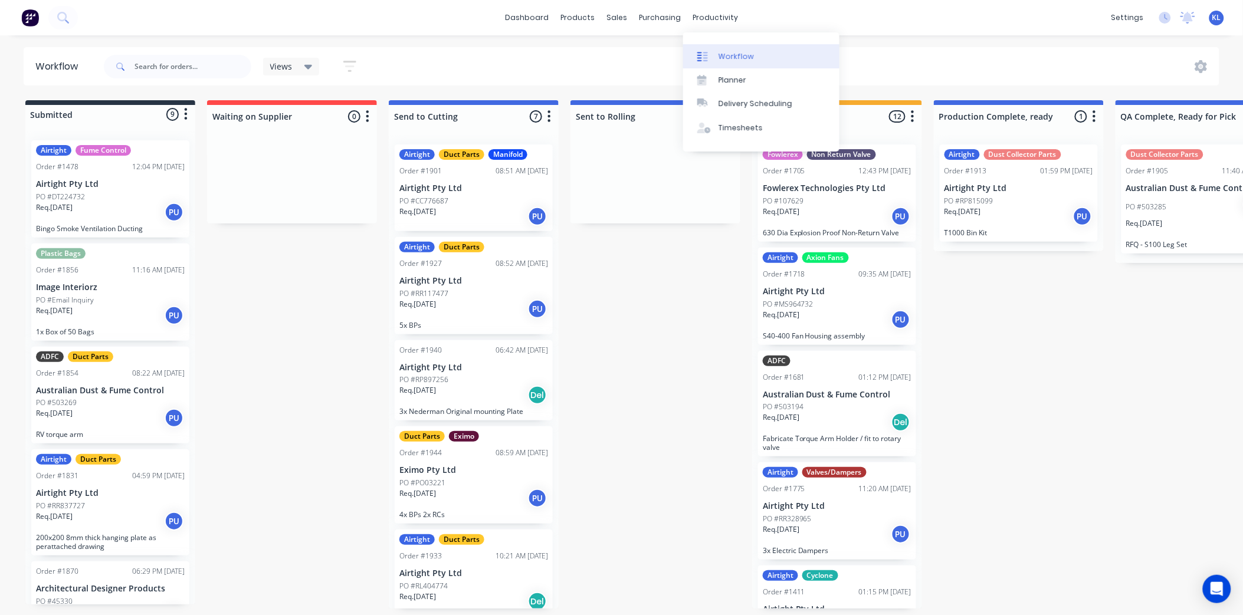
click at [728, 55] on div "Workflow" at bounding box center [735, 56] width 35 height 11
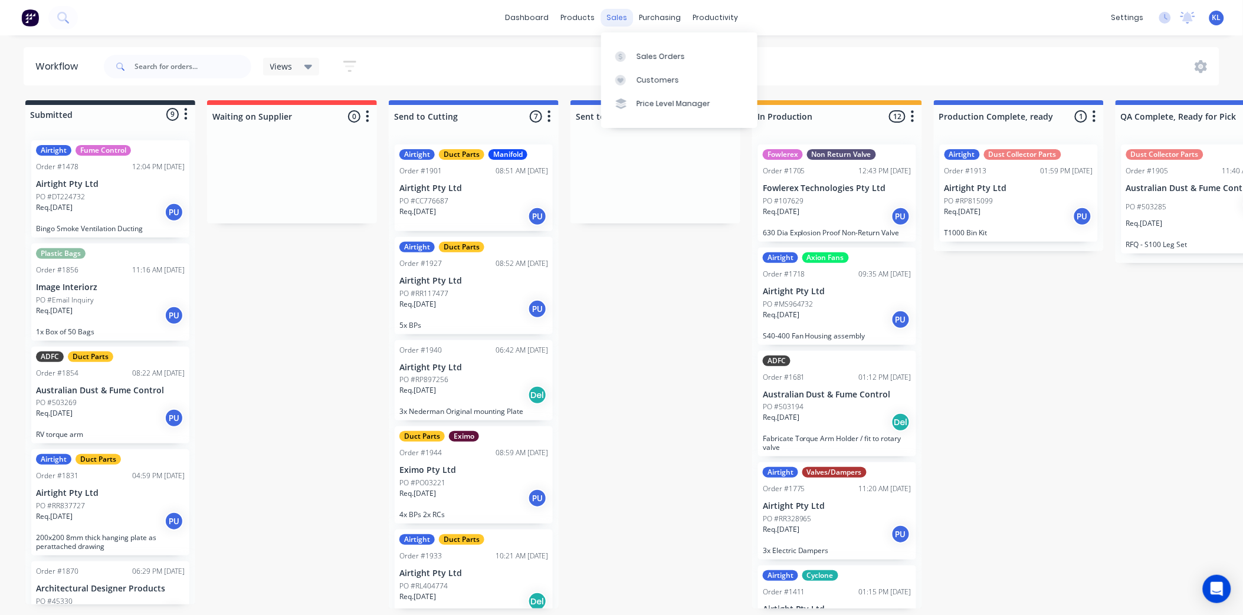
click at [616, 18] on div "sales" at bounding box center [616, 18] width 32 height 18
click at [646, 60] on div "Sales Orders" at bounding box center [660, 56] width 48 height 11
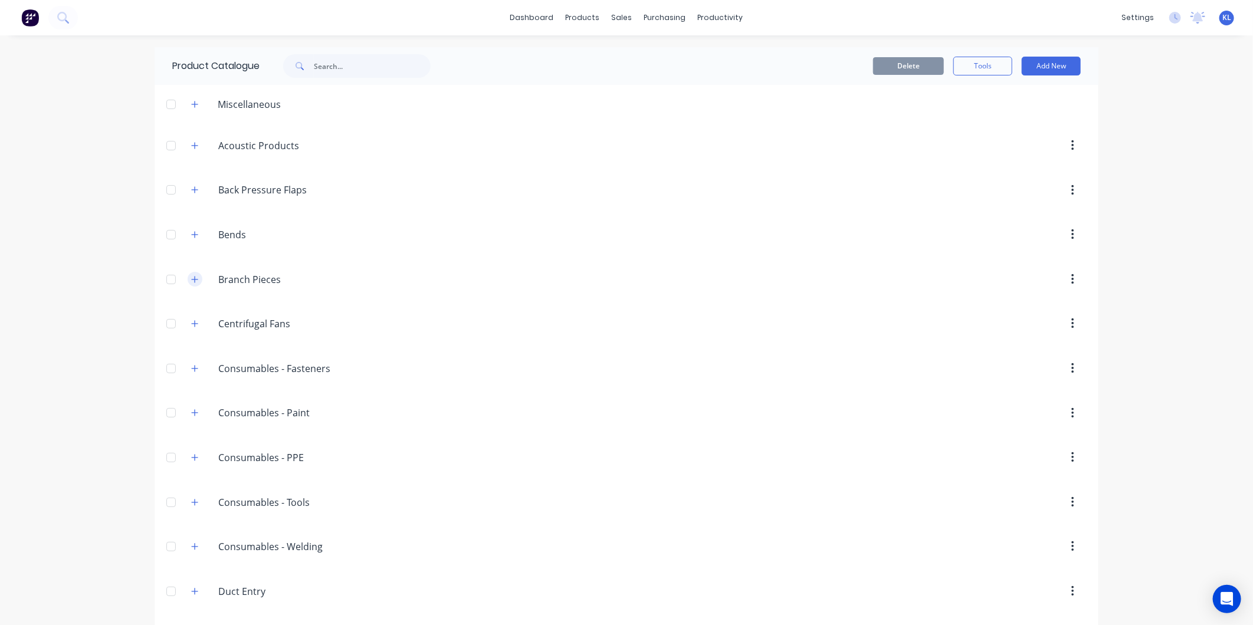
click at [191, 282] on icon "button" at bounding box center [194, 279] width 7 height 8
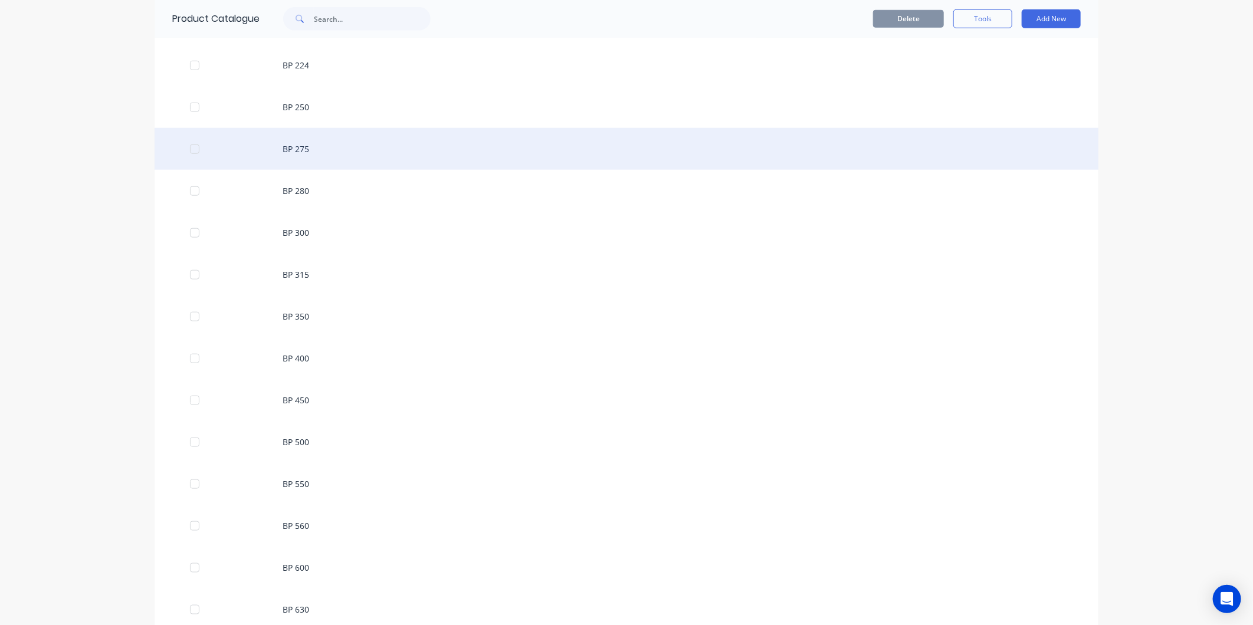
scroll to position [917, 0]
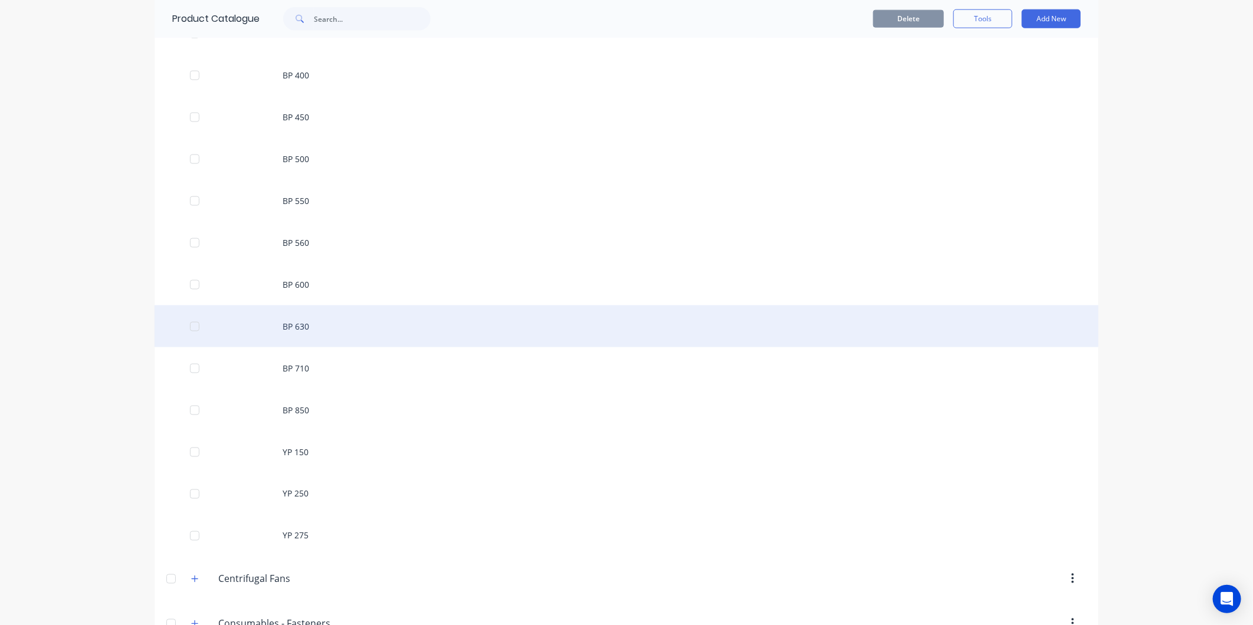
click at [301, 325] on div "BP 630" at bounding box center [627, 327] width 944 height 42
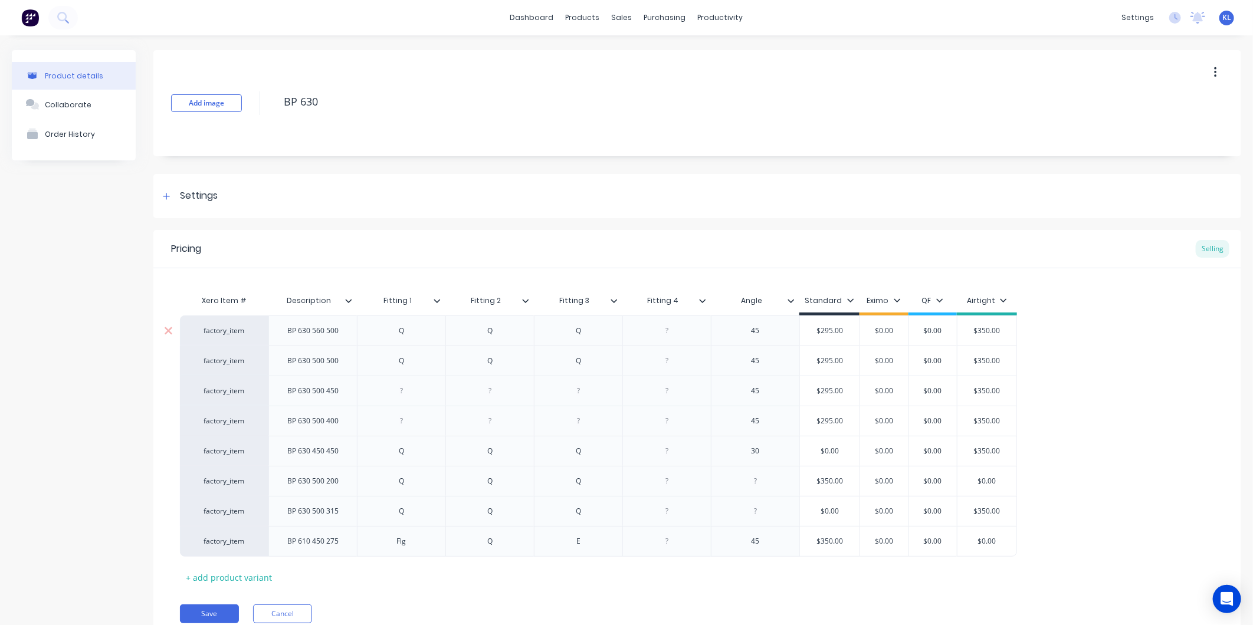
scroll to position [49, 0]
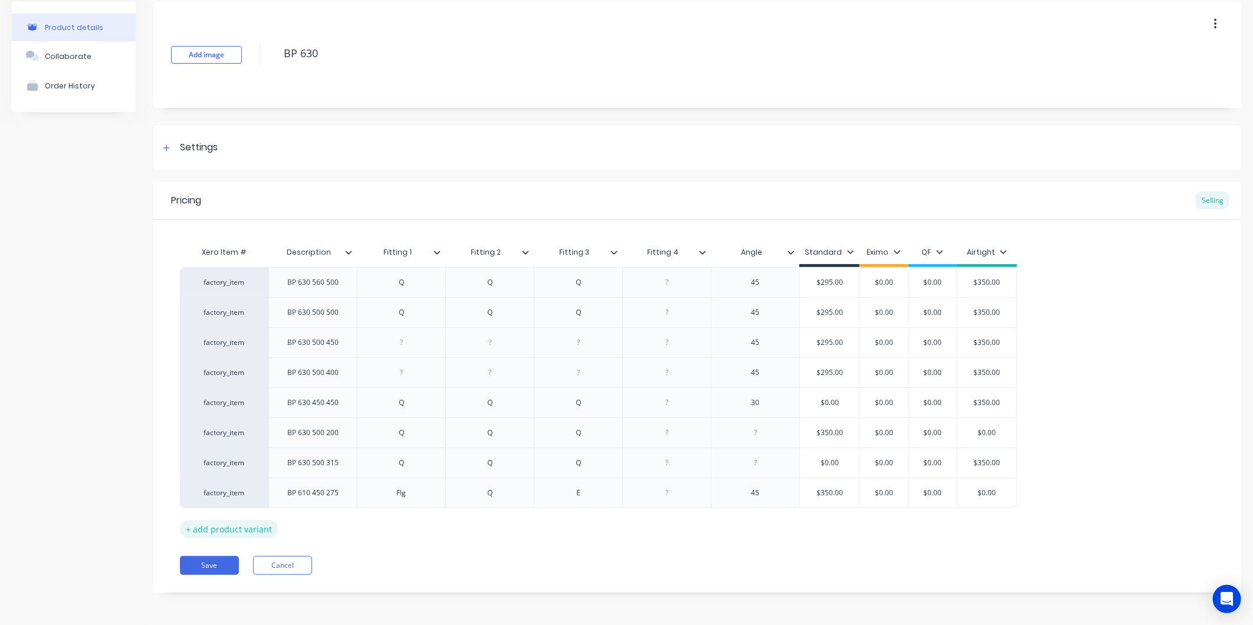
click at [248, 525] on div "+ add product variant" at bounding box center [229, 529] width 98 height 18
type textarea "x"
click at [327, 530] on div at bounding box center [313, 522] width 59 height 15
type textarea "x"
click at [415, 524] on div at bounding box center [401, 522] width 59 height 15
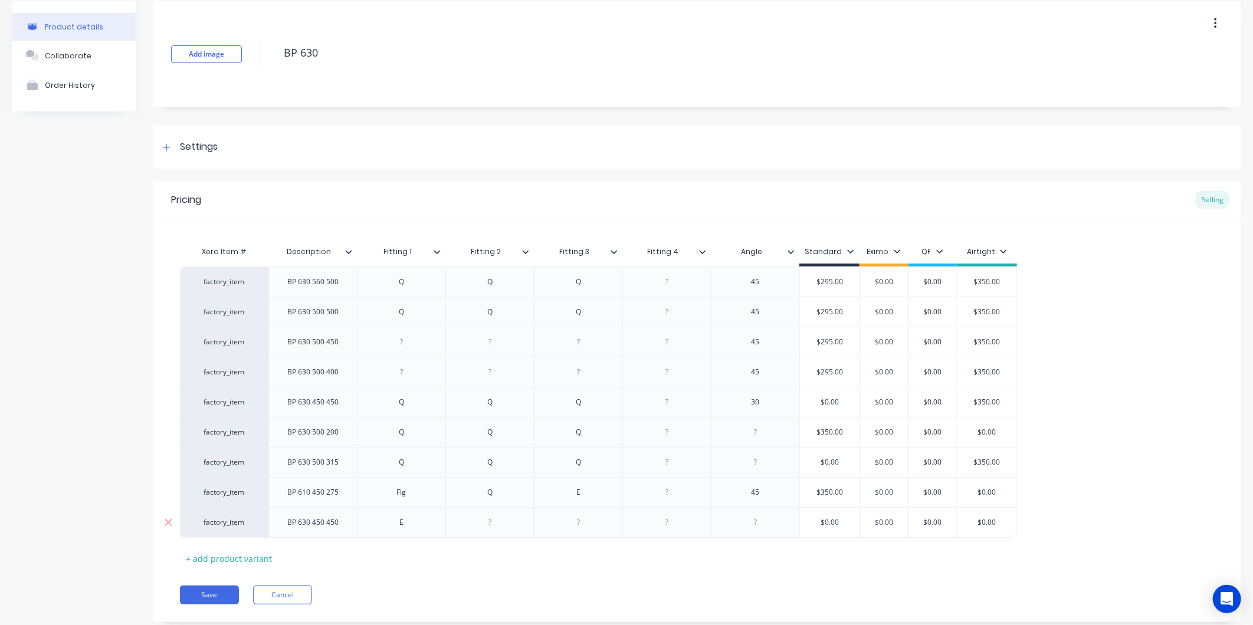
type textarea "x"
click at [482, 520] on div at bounding box center [490, 522] width 59 height 15
type textarea "x"
drag, startPoint x: 580, startPoint y: 517, endPoint x: 609, endPoint y: 520, distance: 29.1
click at [581, 517] on div at bounding box center [578, 522] width 59 height 15
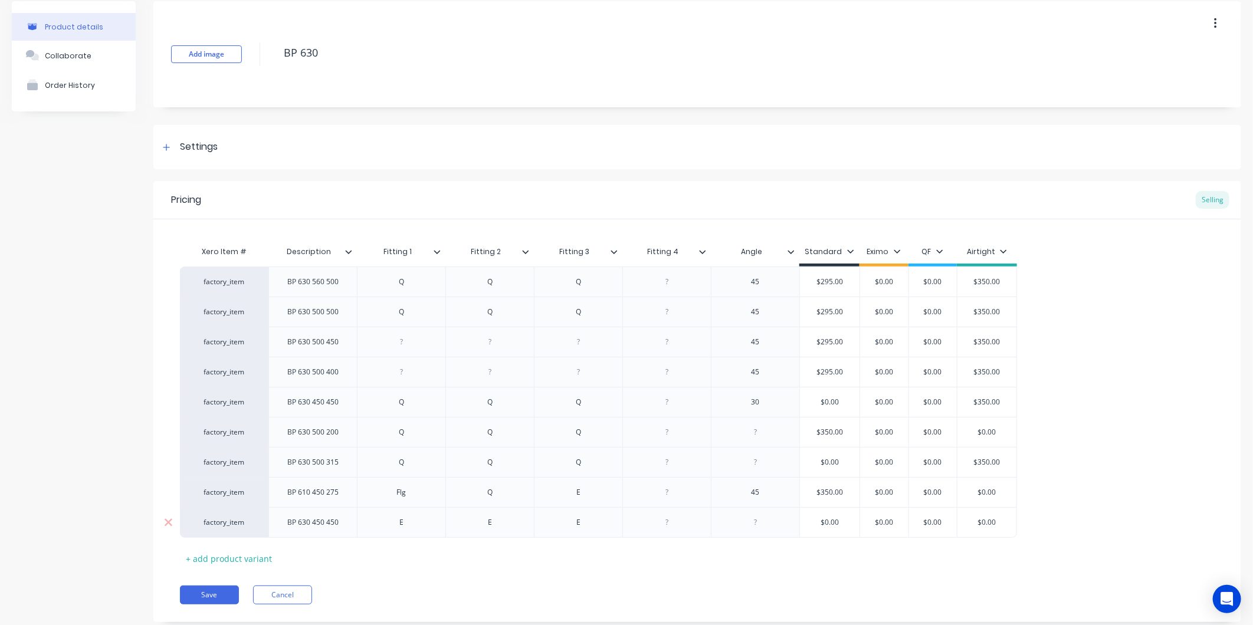
click at [688, 526] on div at bounding box center [667, 522] width 59 height 15
click at [776, 517] on div at bounding box center [755, 522] width 59 height 15
click at [767, 528] on div at bounding box center [755, 522] width 59 height 15
type textarea "x"
drag, startPoint x: 835, startPoint y: 514, endPoint x: 835, endPoint y: 537, distance: 22.4
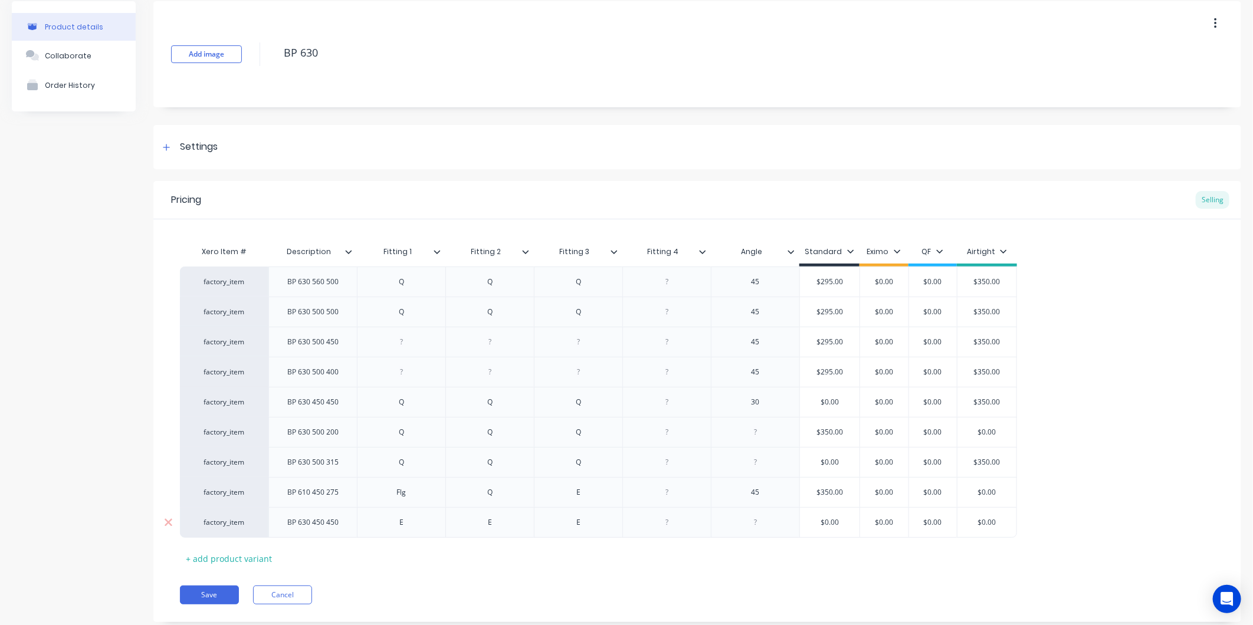
click at [833, 546] on div "Xero Item # Description Fitting 1 Fitting 2 Fitting 3 Fitting 4 Angle Standard …" at bounding box center [697, 404] width 1035 height 328
type input "$0.00"
drag, startPoint x: 846, startPoint y: 520, endPoint x: 807, endPoint y: 527, distance: 39.5
click at [807, 527] on input "$0.00" at bounding box center [830, 522] width 60 height 11
drag, startPoint x: 847, startPoint y: 517, endPoint x: 838, endPoint y: 519, distance: 9.6
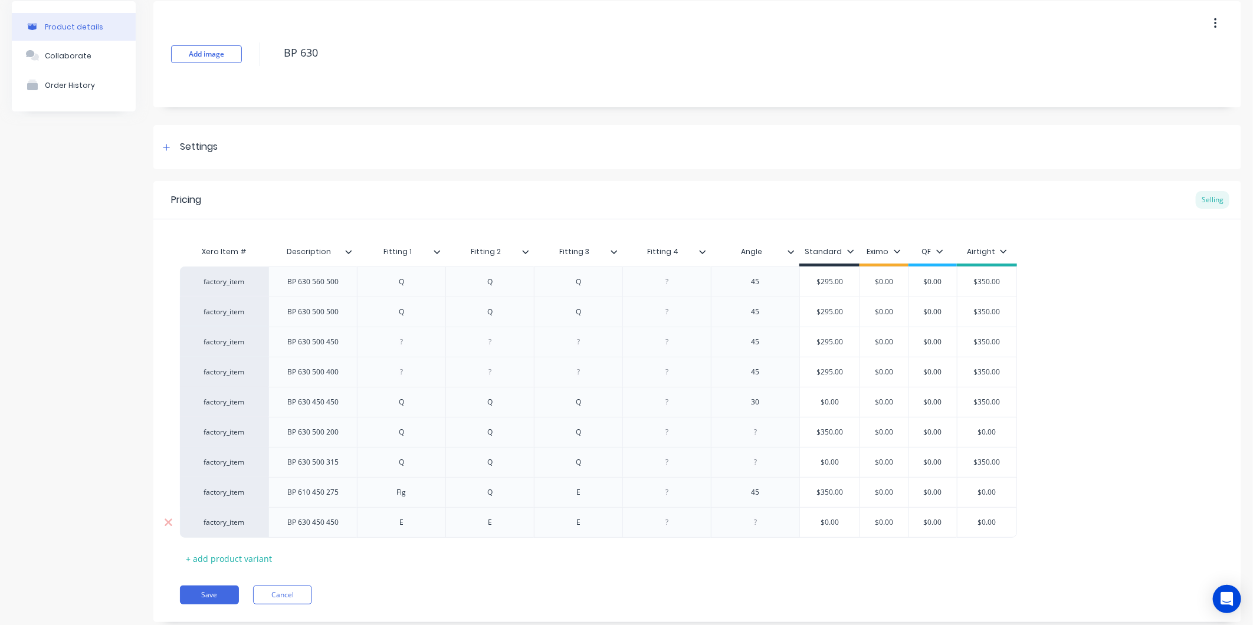
click at [838, 519] on input "$0.00" at bounding box center [830, 522] width 60 height 11
drag, startPoint x: 848, startPoint y: 525, endPoint x: 817, endPoint y: 529, distance: 30.9
click at [817, 529] on div "$0.00 $0.00" at bounding box center [830, 522] width 60 height 29
type textarea "x"
type input "2"
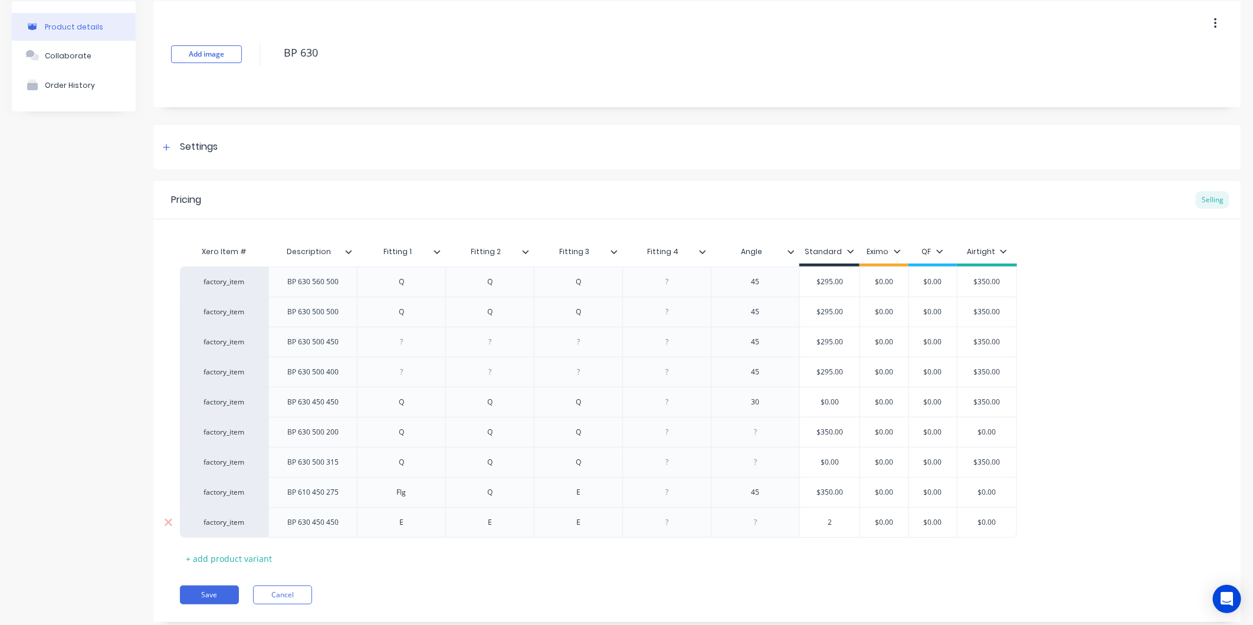
type textarea "x"
type input "29"
type textarea "x"
click at [862, 550] on div "Xero Item # Description Fitting 1 Fitting 2 Fitting 3 Fitting 4 Angle Standard …" at bounding box center [697, 404] width 1035 height 328
type input "$290.00"
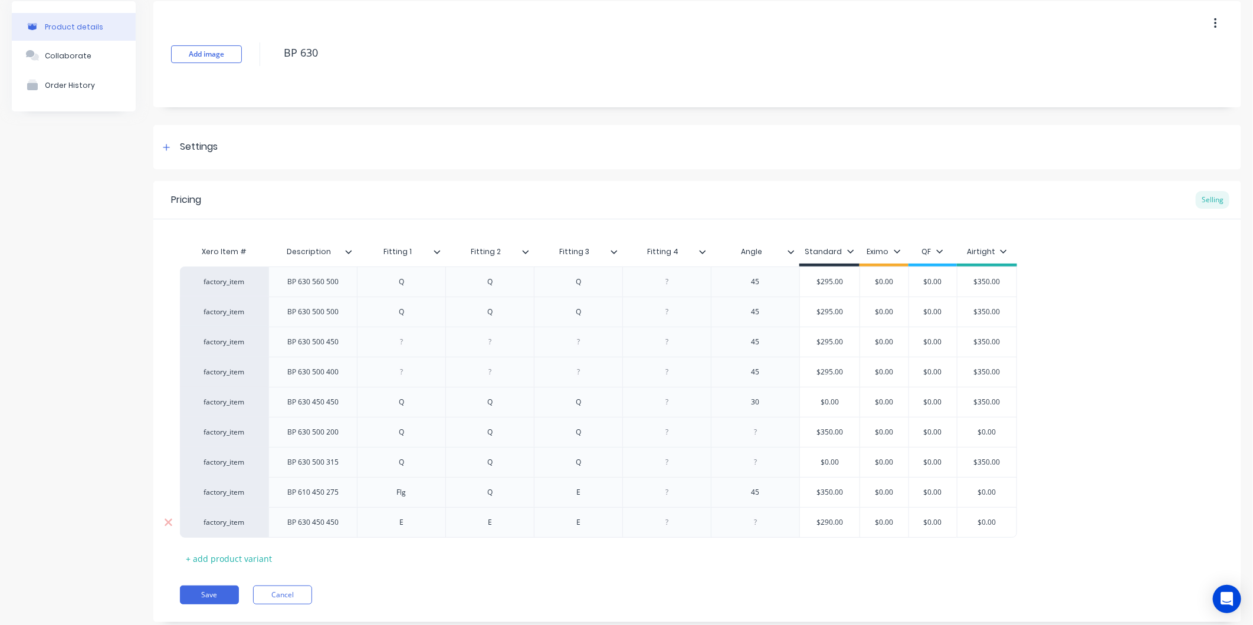
drag, startPoint x: 848, startPoint y: 520, endPoint x: 804, endPoint y: 532, distance: 45.8
click at [804, 532] on div "$290.00 $290.00" at bounding box center [830, 522] width 60 height 29
type textarea "x"
type input "0"
drag, startPoint x: 852, startPoint y: 520, endPoint x: 792, endPoint y: 521, distance: 60.2
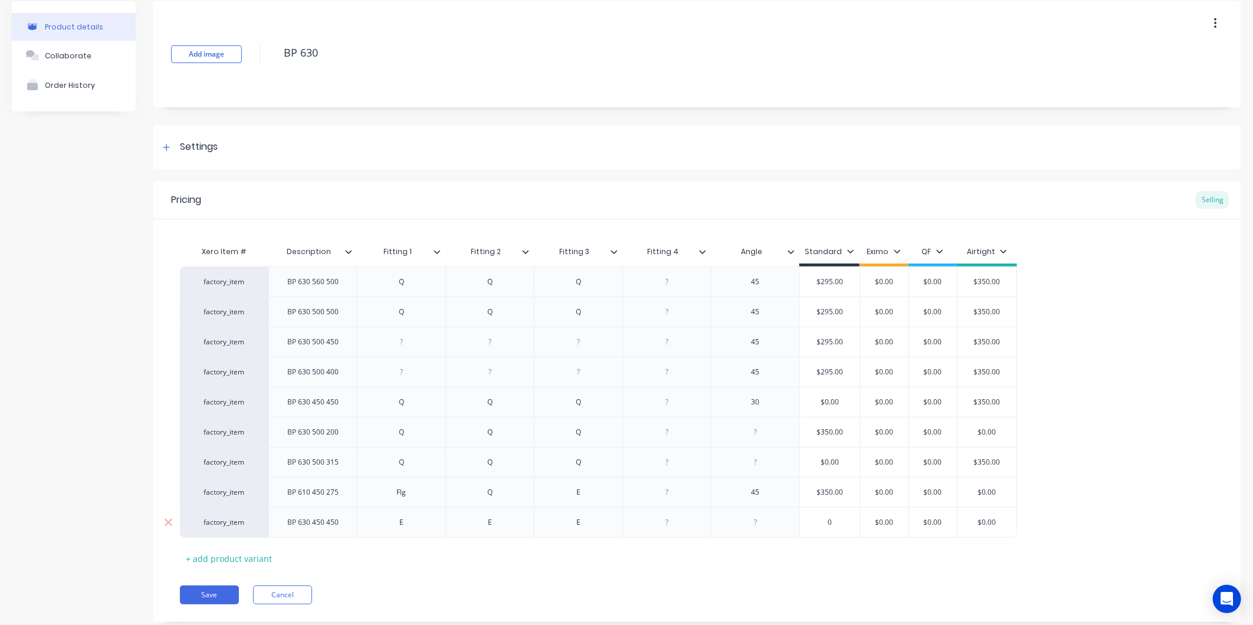
click at [792, 521] on div "factory_item BP 630 450 450 E E E $0.00 0 $0.00 $0.00 $0.00" at bounding box center [598, 522] width 837 height 31
type textarea "x"
type input "2"
type textarea "x"
type input "29"
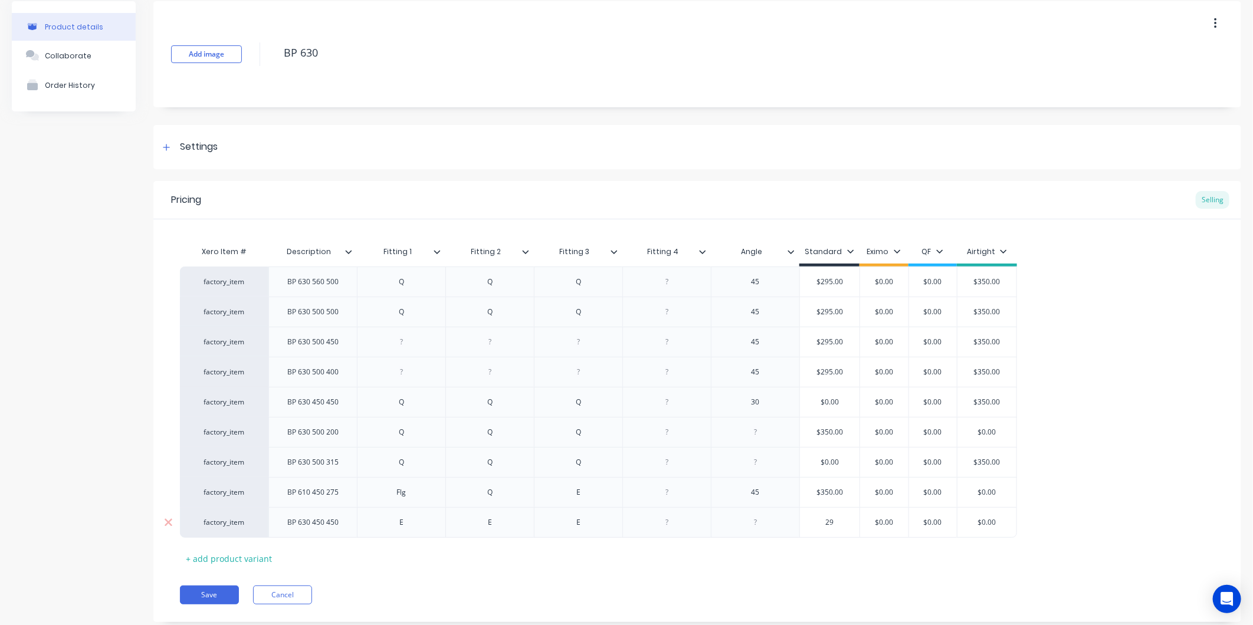
type textarea "x"
type input "290"
type input "$0.00"
drag, startPoint x: 893, startPoint y: 526, endPoint x: 871, endPoint y: 527, distance: 22.4
click at [871, 527] on div "factory_item BP 630 450 450 E E E $290.00 290 $0.00 $0.00 $0.00 $0.00" at bounding box center [598, 522] width 837 height 31
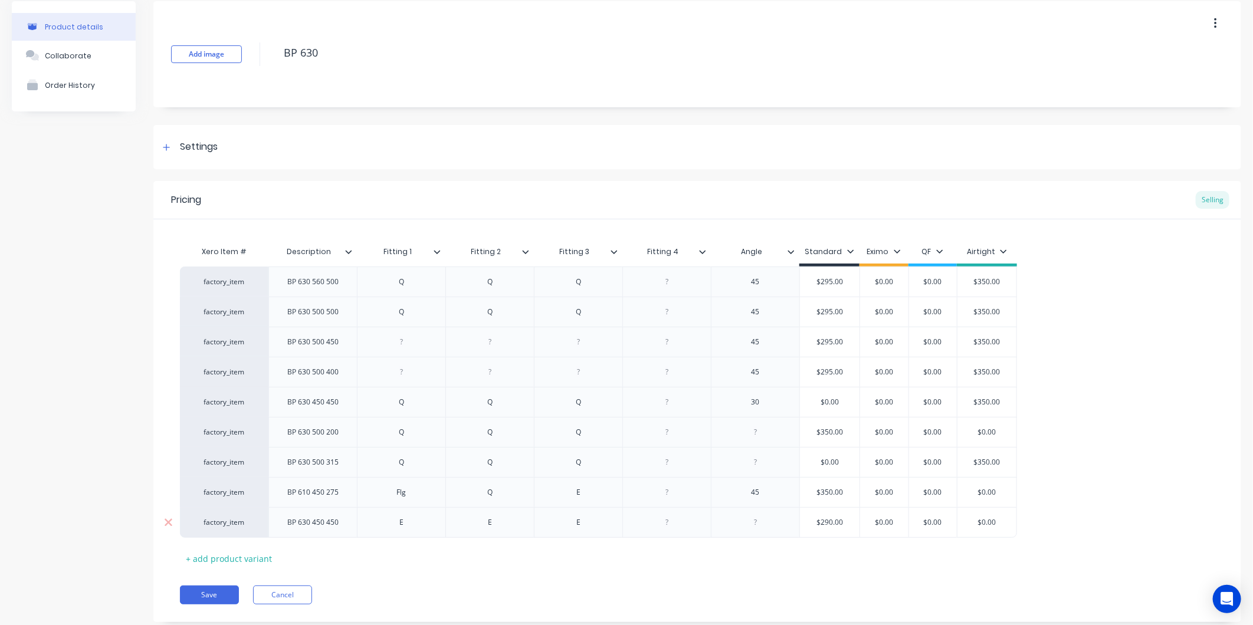
type input "$290.00"
drag, startPoint x: 845, startPoint y: 526, endPoint x: 803, endPoint y: 531, distance: 42.2
click at [803, 531] on div "$290.00 $290.00" at bounding box center [830, 522] width 60 height 29
type textarea "x"
type input "0"
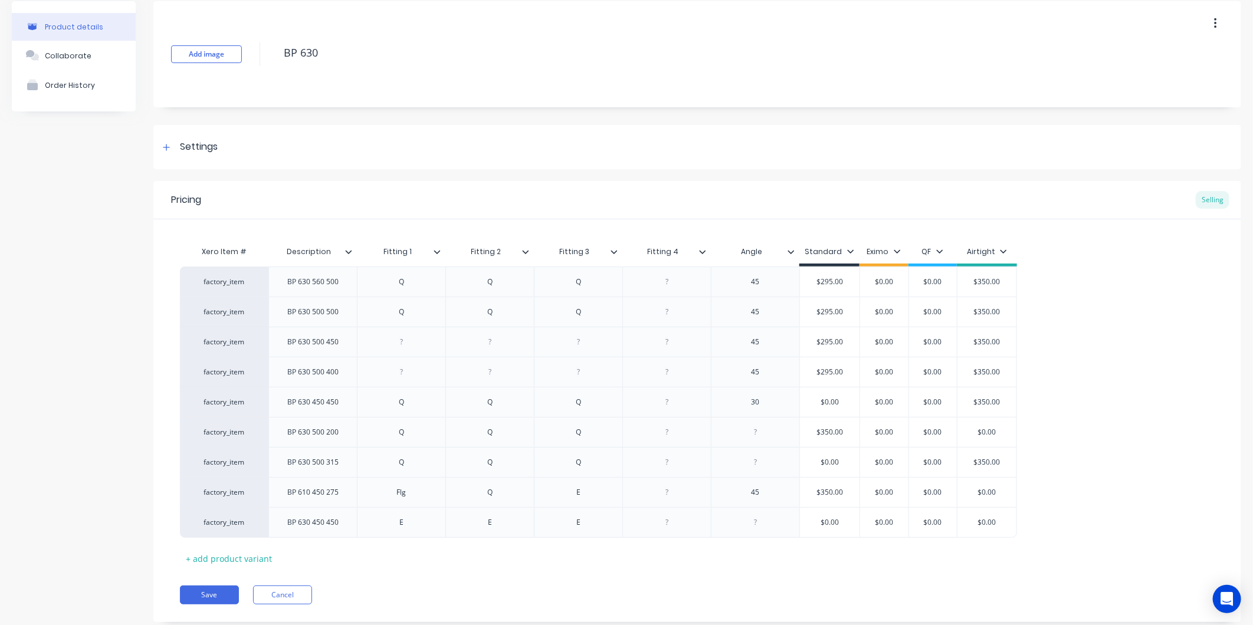
drag, startPoint x: 884, startPoint y: 560, endPoint x: 885, endPoint y: 533, distance: 27.8
click at [884, 557] on div "Xero Item # Description Fitting 1 Fitting 2 Fitting 3 Fitting 4 Angle Standard …" at bounding box center [697, 404] width 1035 height 328
type input "$0.00"
drag, startPoint x: 895, startPoint y: 525, endPoint x: 846, endPoint y: 522, distance: 49.6
click at [846, 522] on div "factory_item BP 630 450 450 E E E $0.00 0 $0.00 $0.00 $0.00 $0.00 $0.00" at bounding box center [598, 522] width 837 height 31
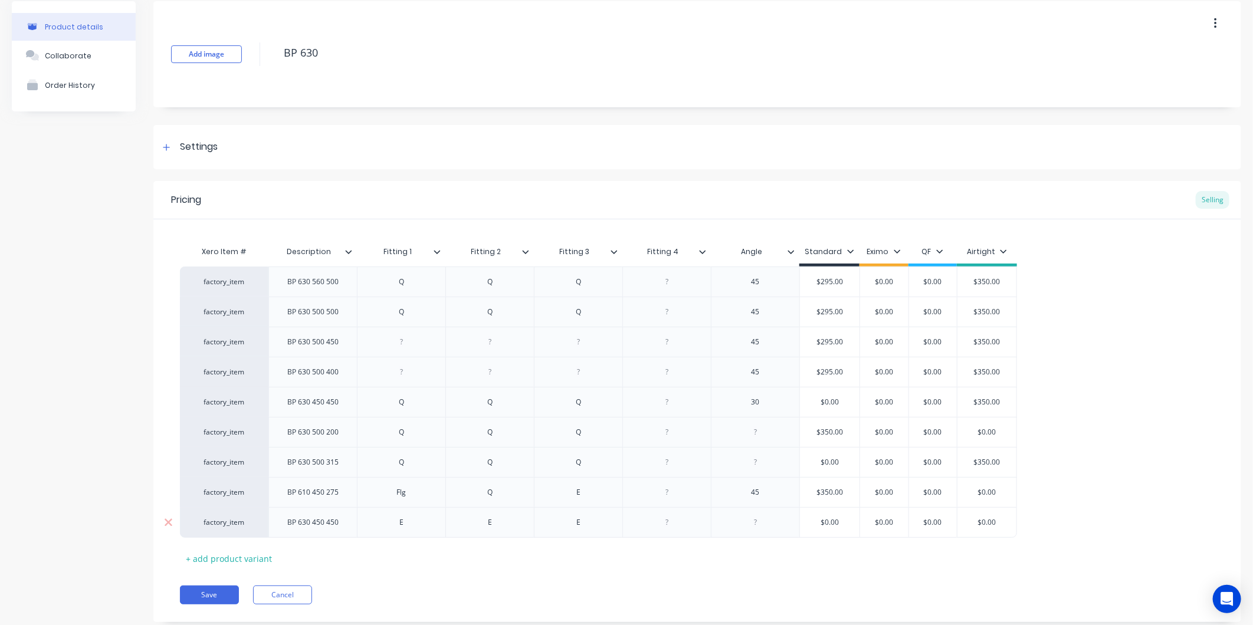
type textarea "x"
type input "2"
type textarea "x"
type input "29"
type textarea "x"
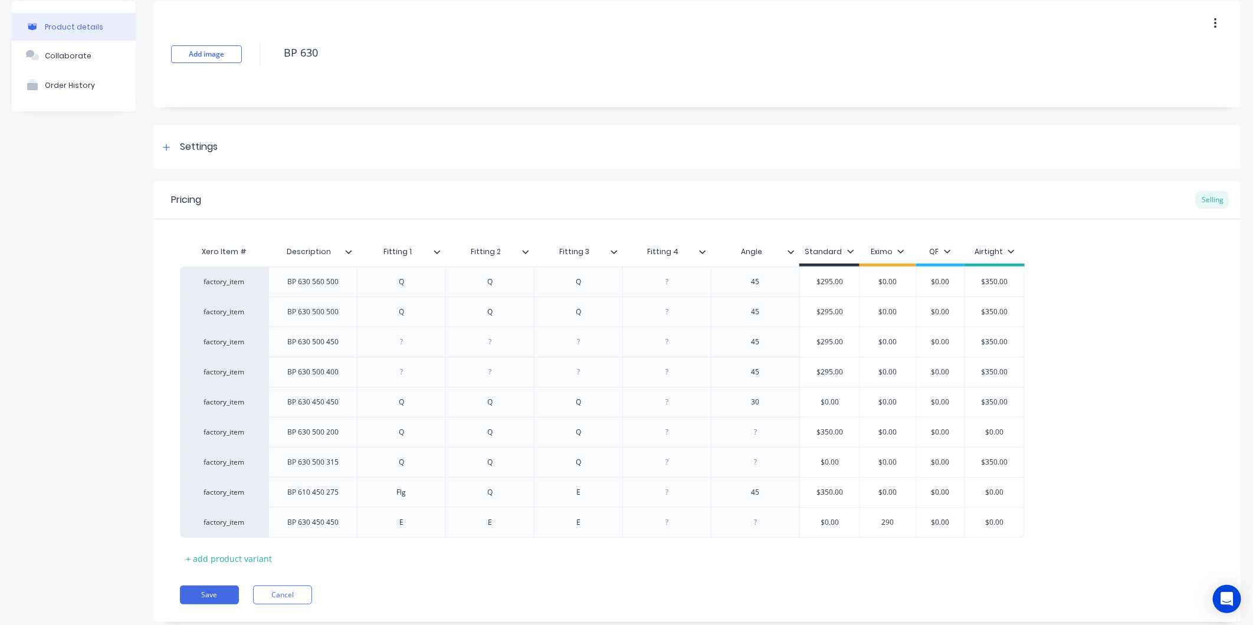
type input "290"
click at [886, 549] on div "Xero Item # Description Fitting 1 Fitting 2 Fitting 3 Fitting 4 Angle Standard …" at bounding box center [697, 404] width 1035 height 328
click at [205, 606] on div "Pricing Selling Xero Item # Description Fitting 1 Fitting 2 Fitting 3 Fitting 4…" at bounding box center [697, 401] width 1088 height 441
click at [205, 599] on button "Save" at bounding box center [209, 595] width 59 height 19
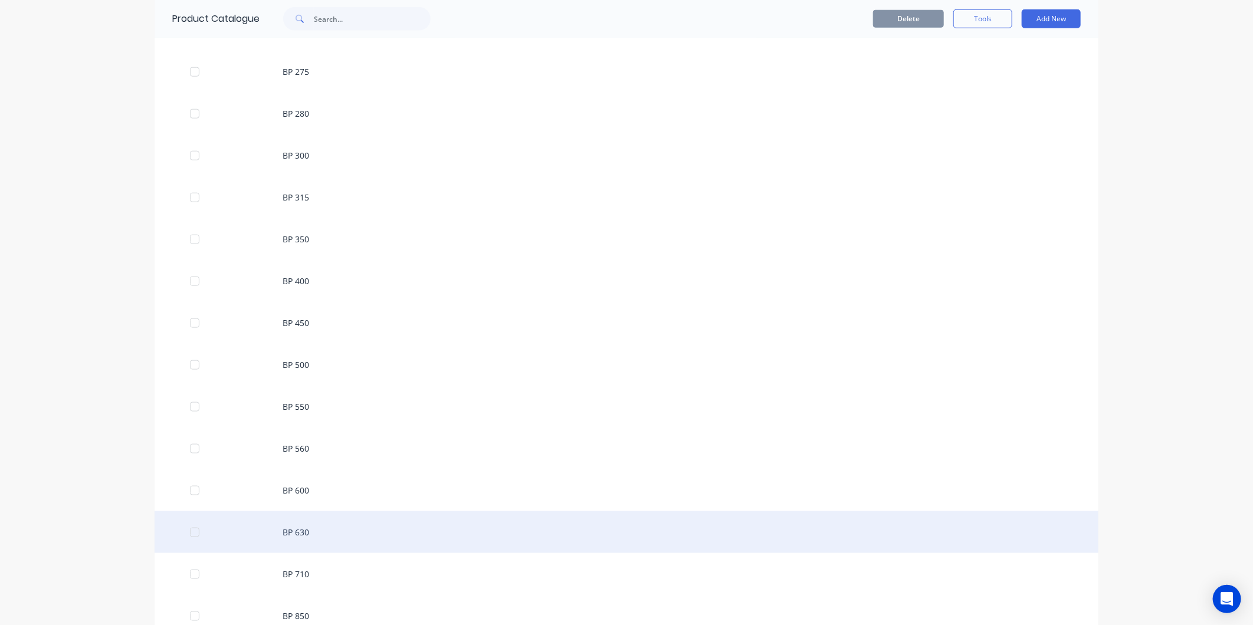
scroll to position [917, 0]
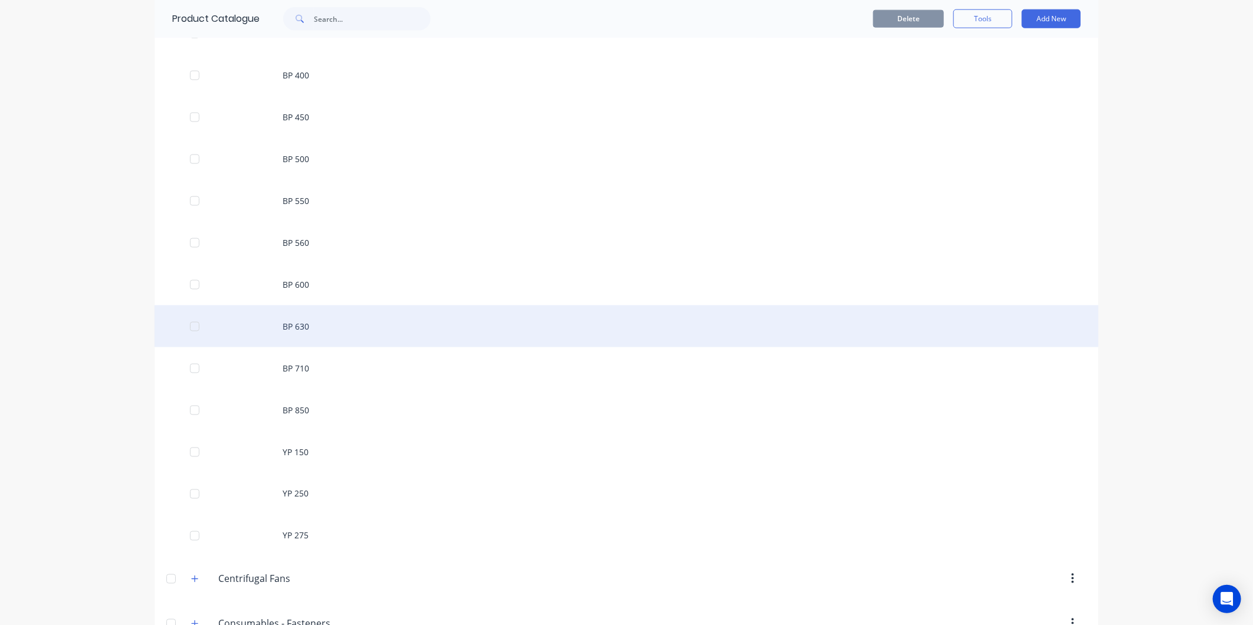
click at [326, 323] on div "BP 630" at bounding box center [627, 327] width 944 height 42
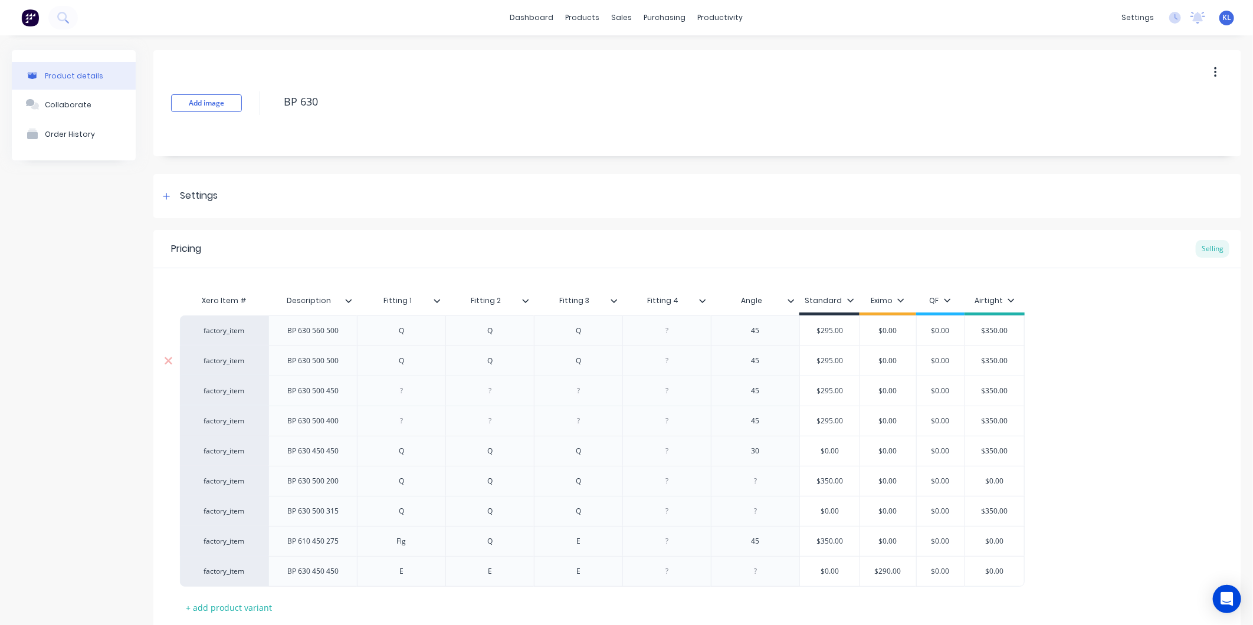
type textarea "x"
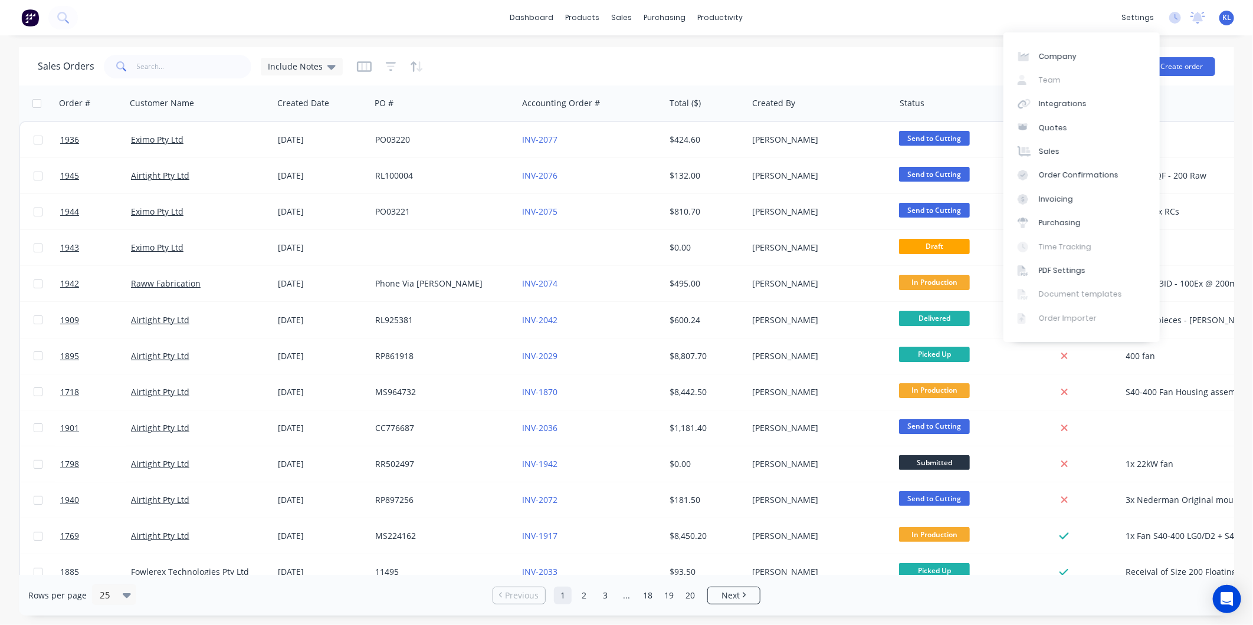
click at [928, 60] on div "Sales Orders Include Notes" at bounding box center [556, 66] width 1037 height 29
